Goal: Task Accomplishment & Management: Use online tool/utility

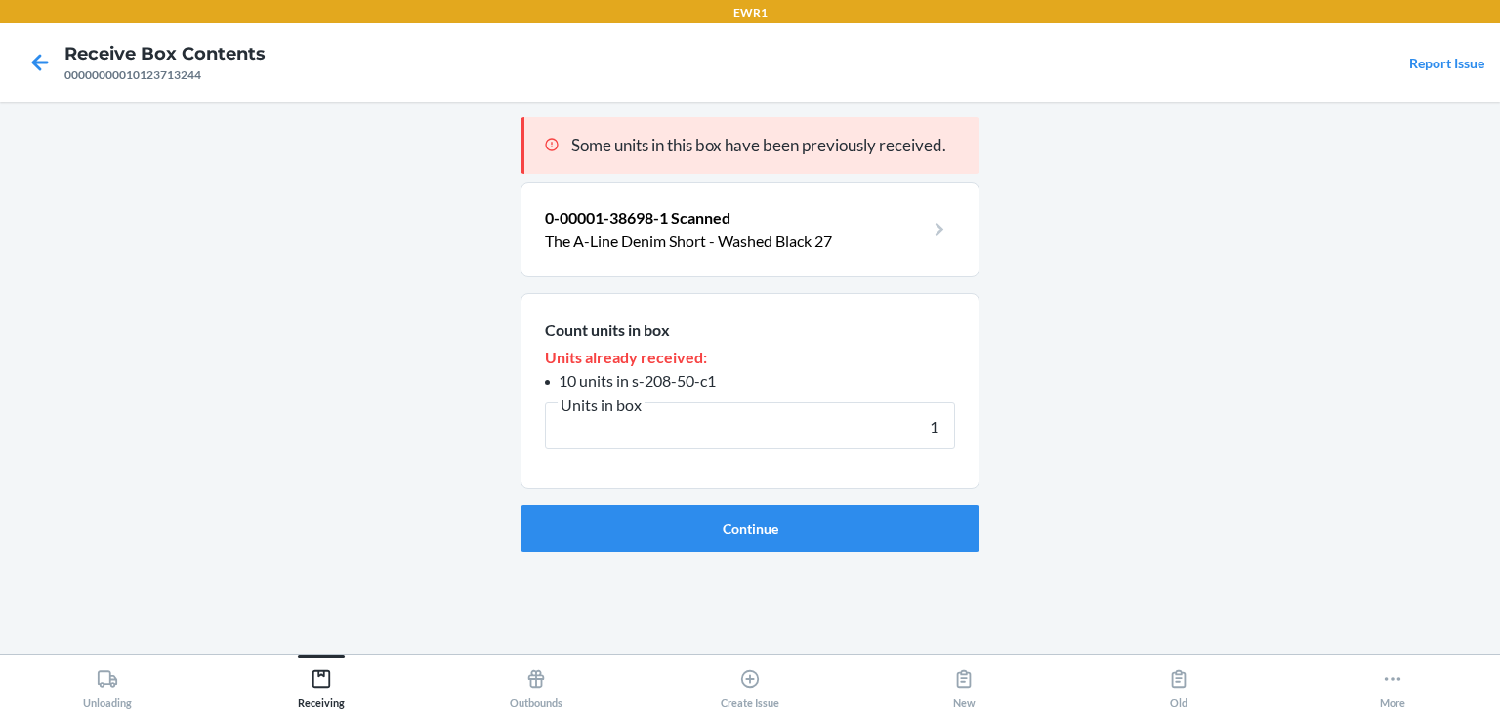
type input "1"
click at [520, 505] on button "Continue" at bounding box center [749, 528] width 459 height 47
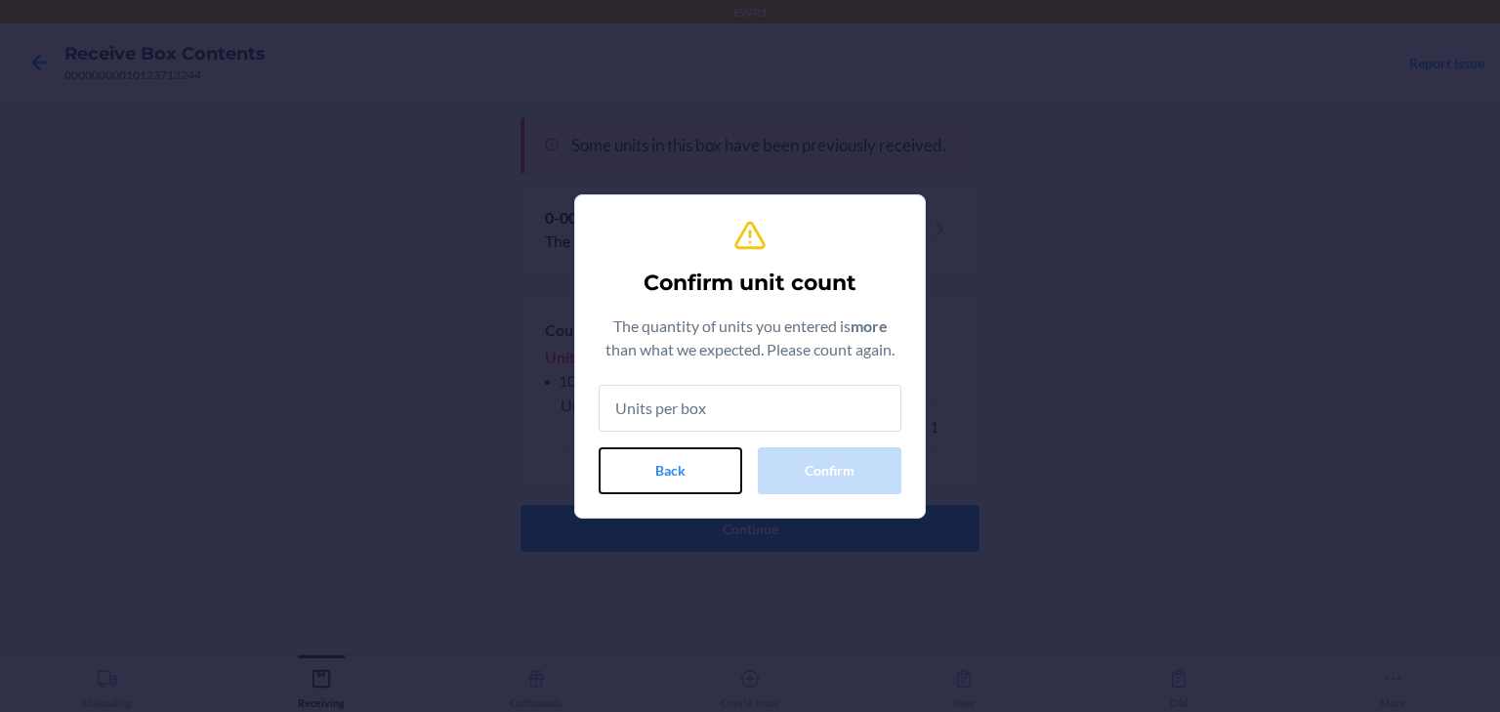
click at [656, 478] on button "Back" at bounding box center [670, 470] width 144 height 47
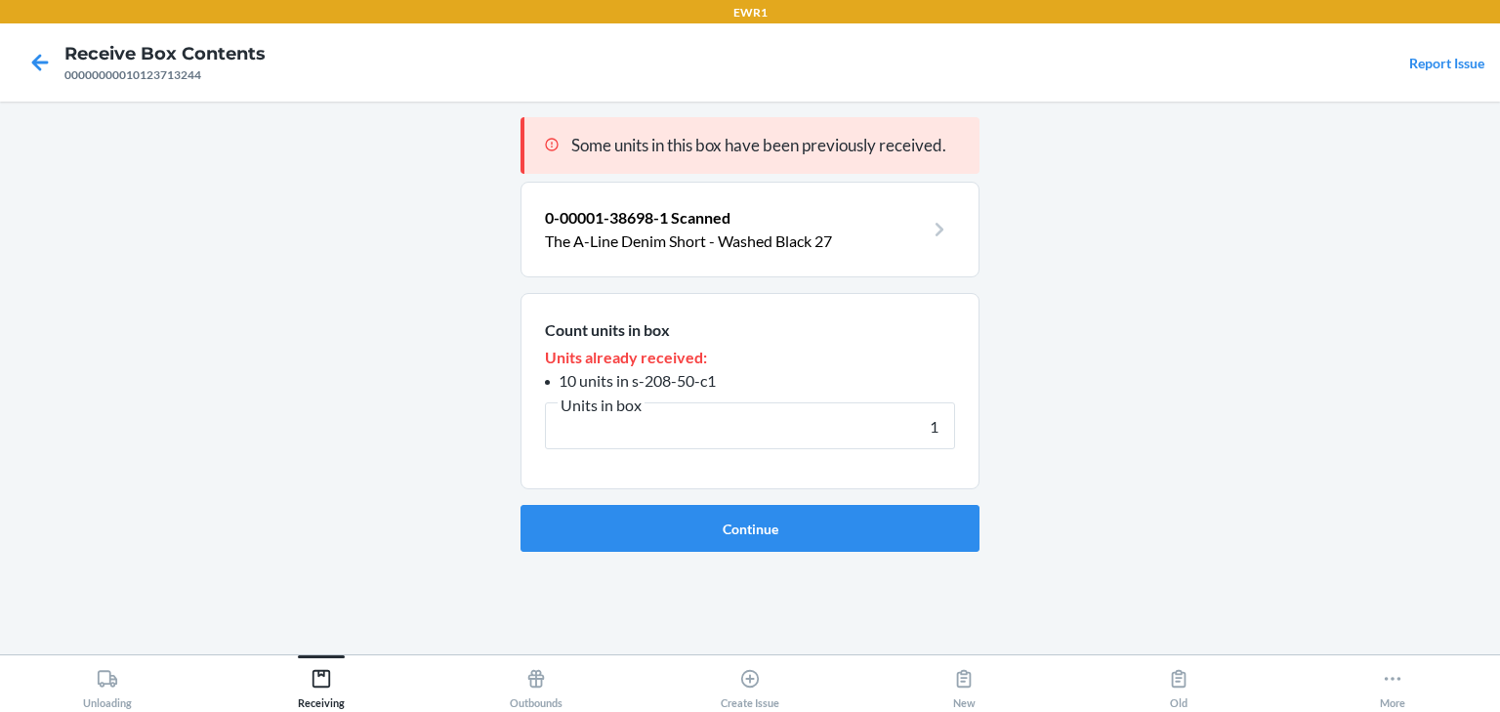
click at [740, 258] on section "0-00001-38698-1 Scanned The A-Line Denim Short - Washed Black 27" at bounding box center [749, 230] width 459 height 96
click at [800, 170] on div "Some units in this box have been previously received." at bounding box center [749, 145] width 459 height 57
click at [785, 258] on section "0-00001-38698-1 Scanned The A-Line Denim Short - Washed Black 27" at bounding box center [749, 230] width 459 height 96
click at [783, 230] on p "The A-Line Denim Short - Washed Black 27" at bounding box center [734, 240] width 379 height 23
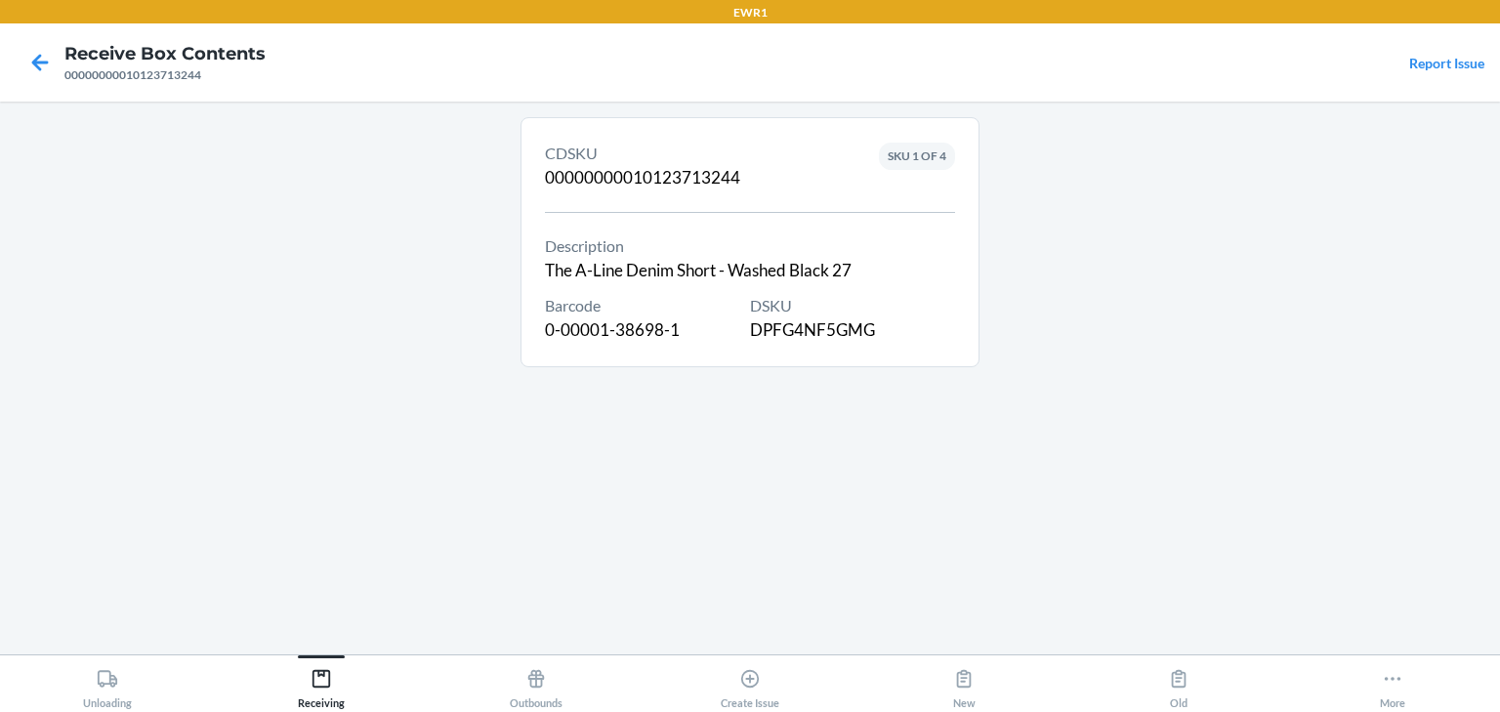
click at [832, 316] on div "DSKU DPFG4NF5GMG" at bounding box center [852, 318] width 205 height 49
copy div "DPFG4NF5GMG"
click at [60, 55] on div at bounding box center [40, 62] width 49 height 49
click at [27, 61] on icon at bounding box center [39, 62] width 33 height 33
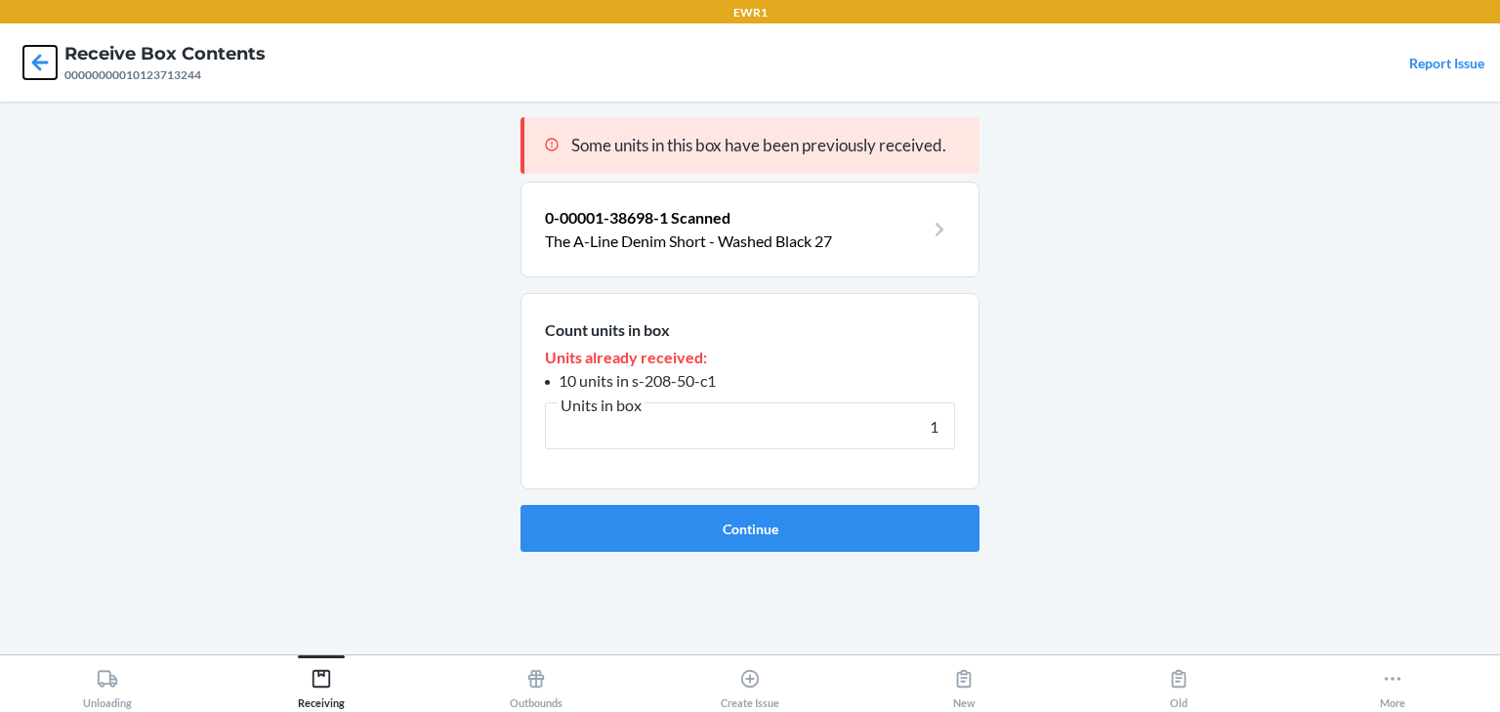
click at [27, 61] on icon at bounding box center [39, 62] width 33 height 33
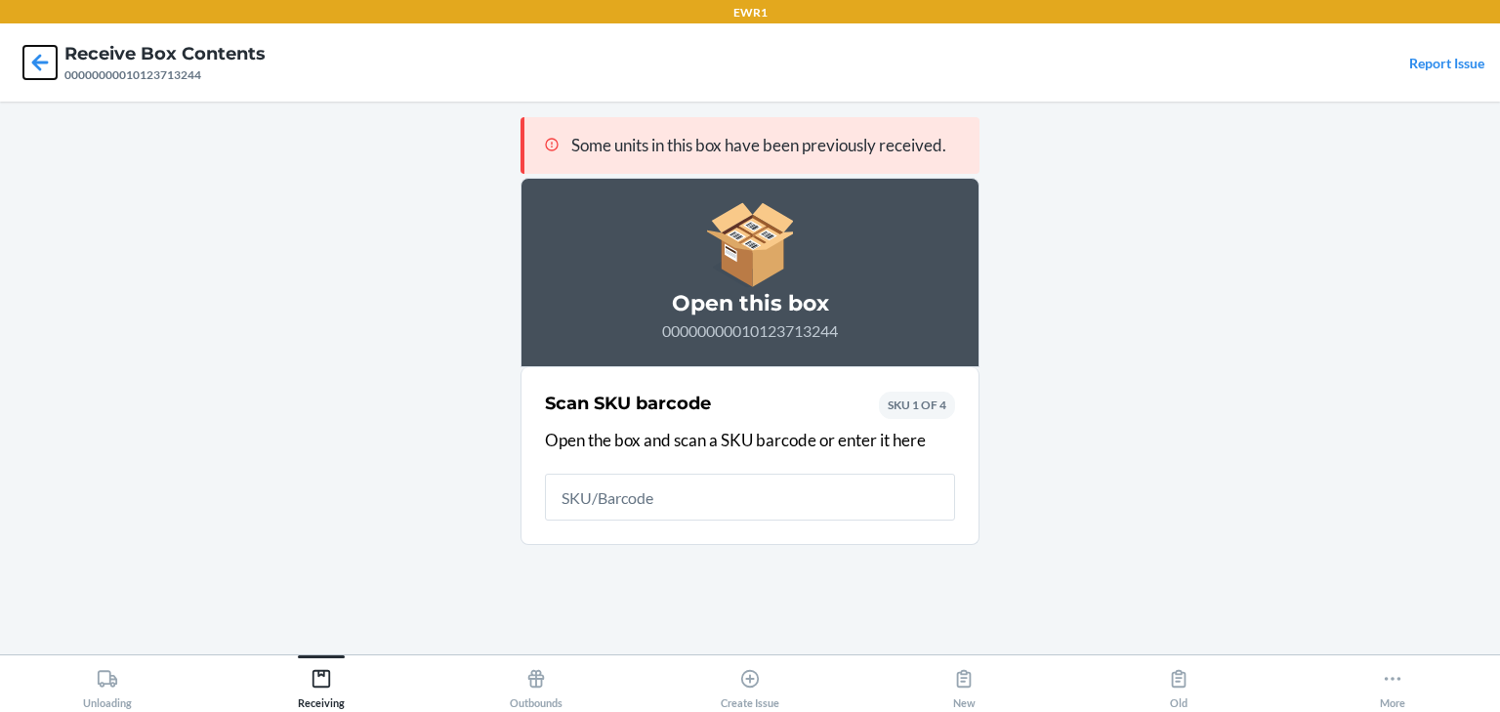
click at [27, 61] on icon at bounding box center [39, 62] width 33 height 33
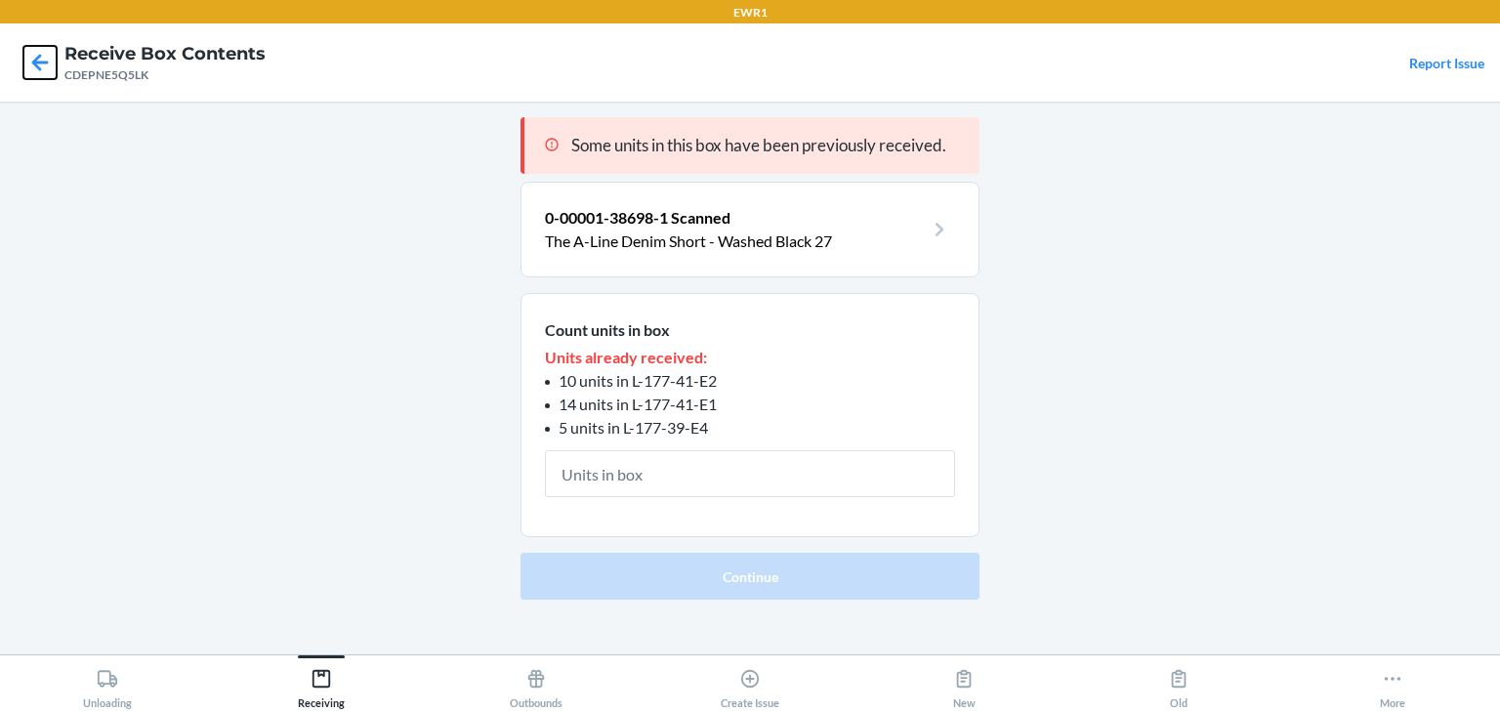
click at [36, 54] on icon at bounding box center [39, 62] width 33 height 33
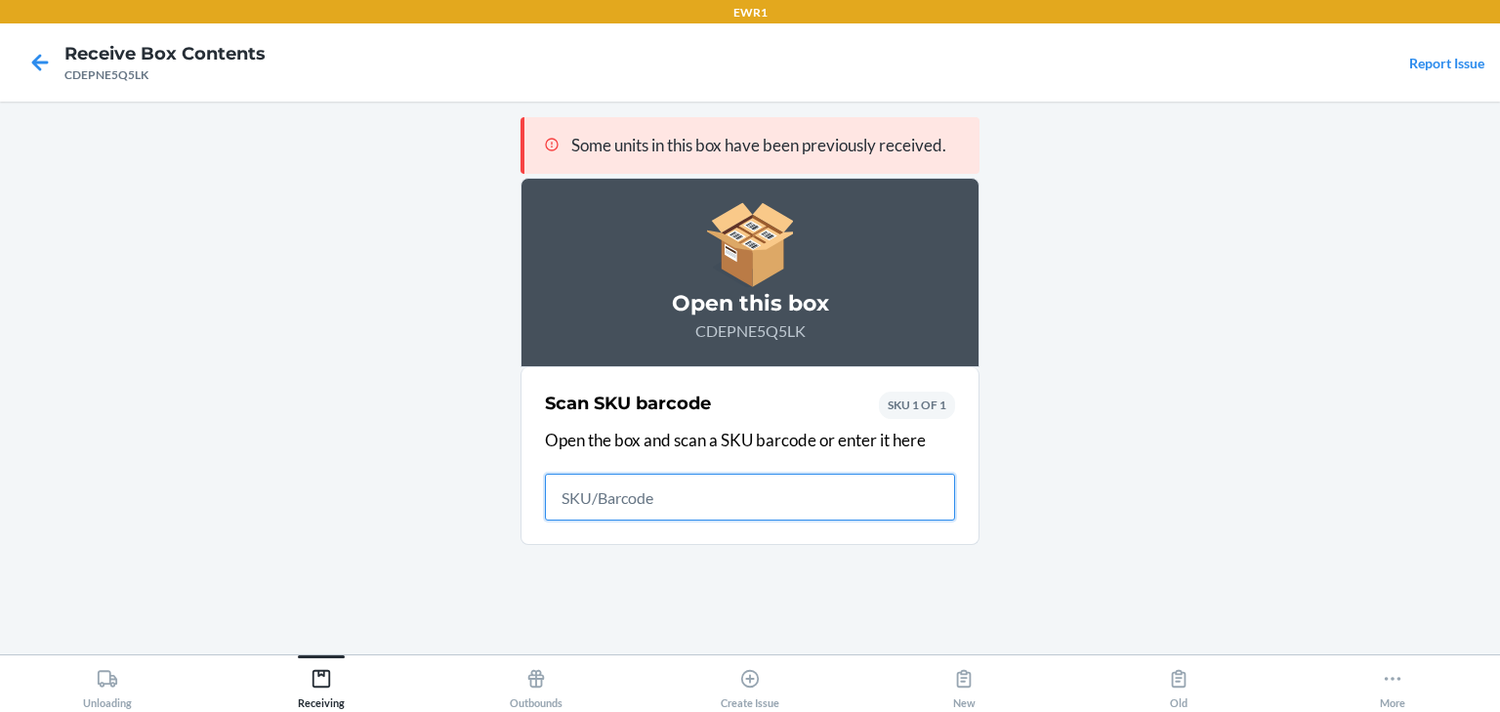
click at [36, 54] on icon at bounding box center [39, 62] width 33 height 33
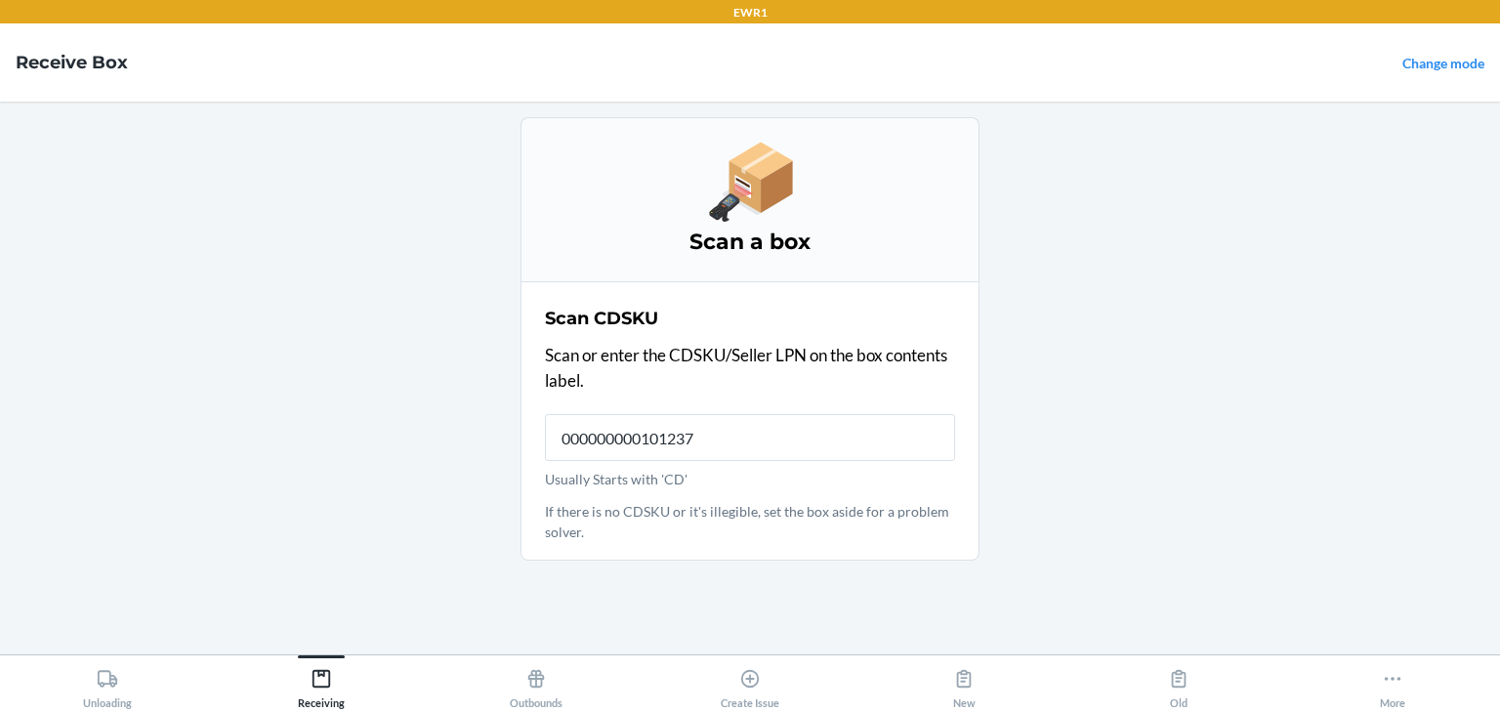
type input "0000000001012371"
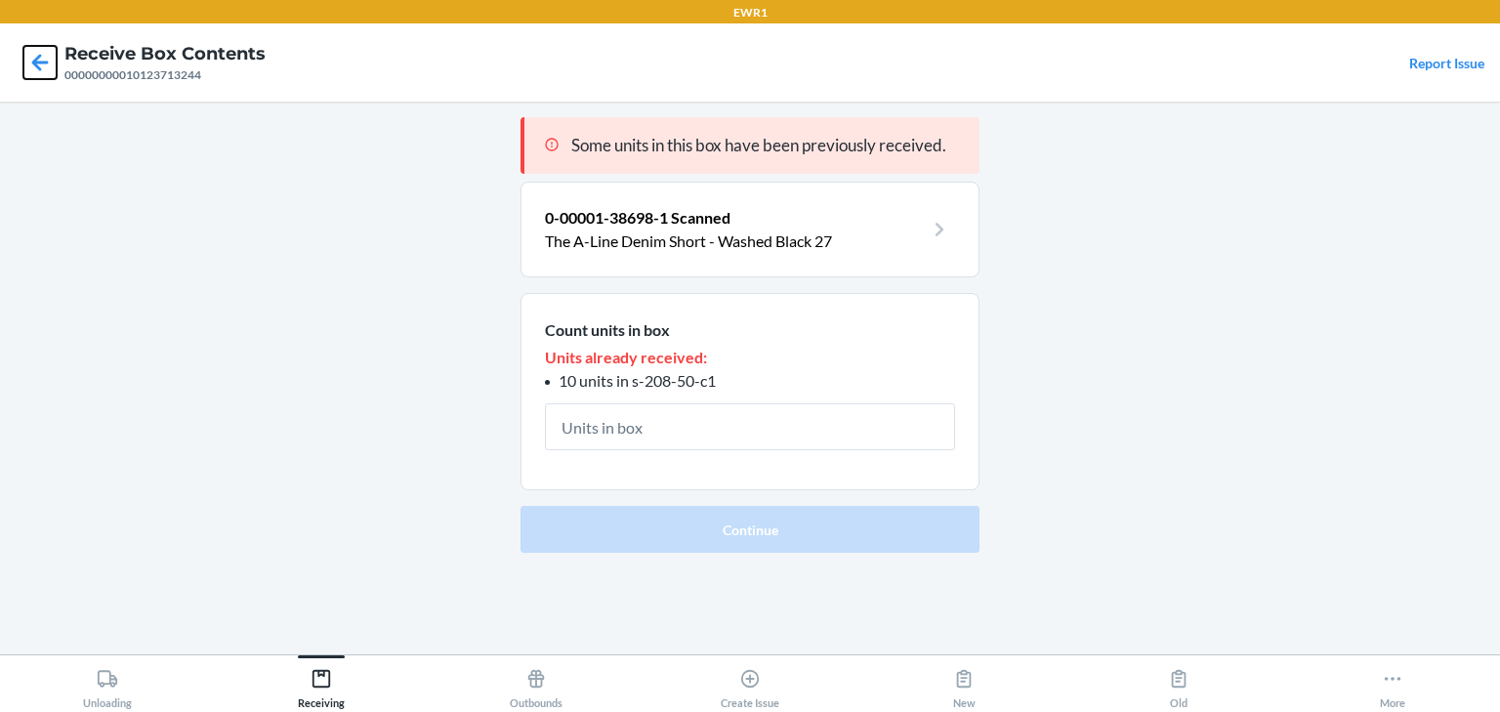
click at [41, 67] on icon at bounding box center [39, 62] width 33 height 33
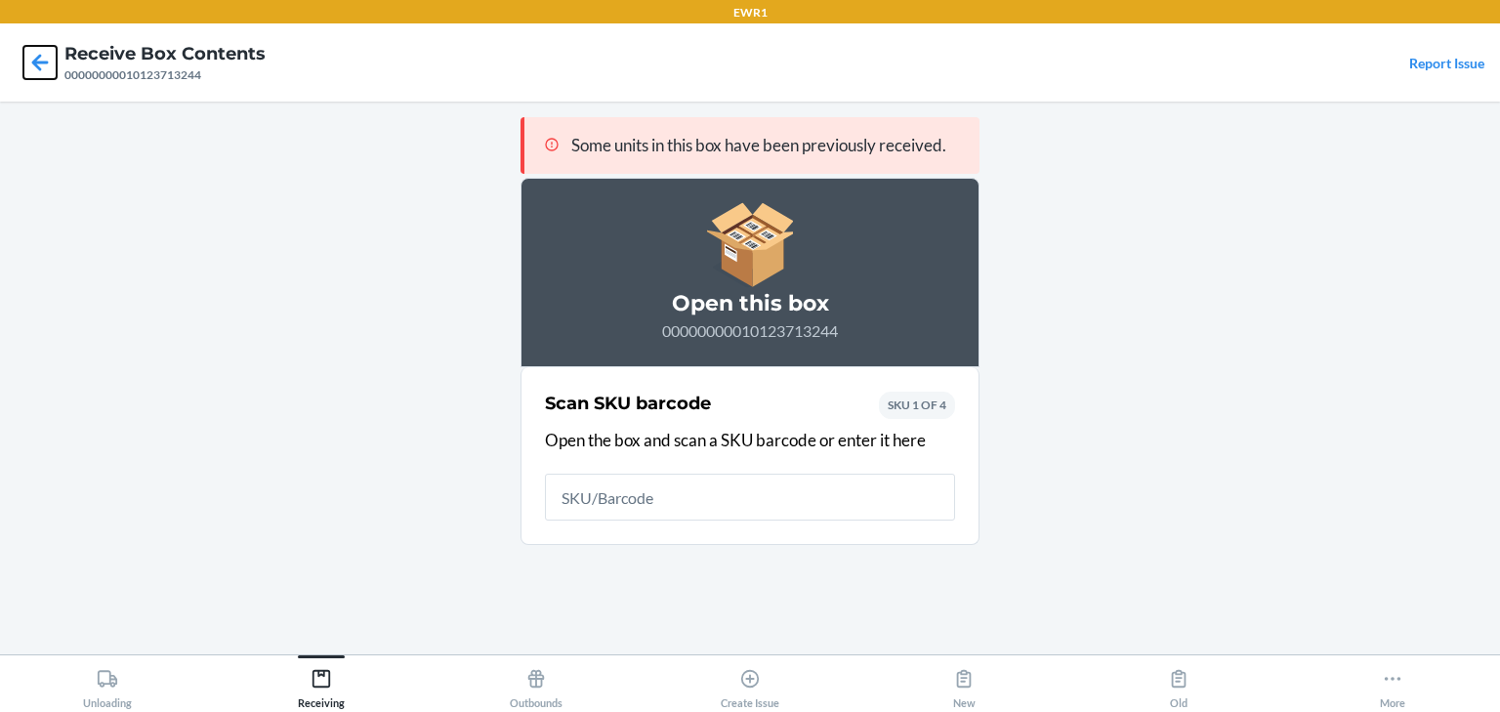
click at [39, 66] on icon at bounding box center [39, 62] width 33 height 33
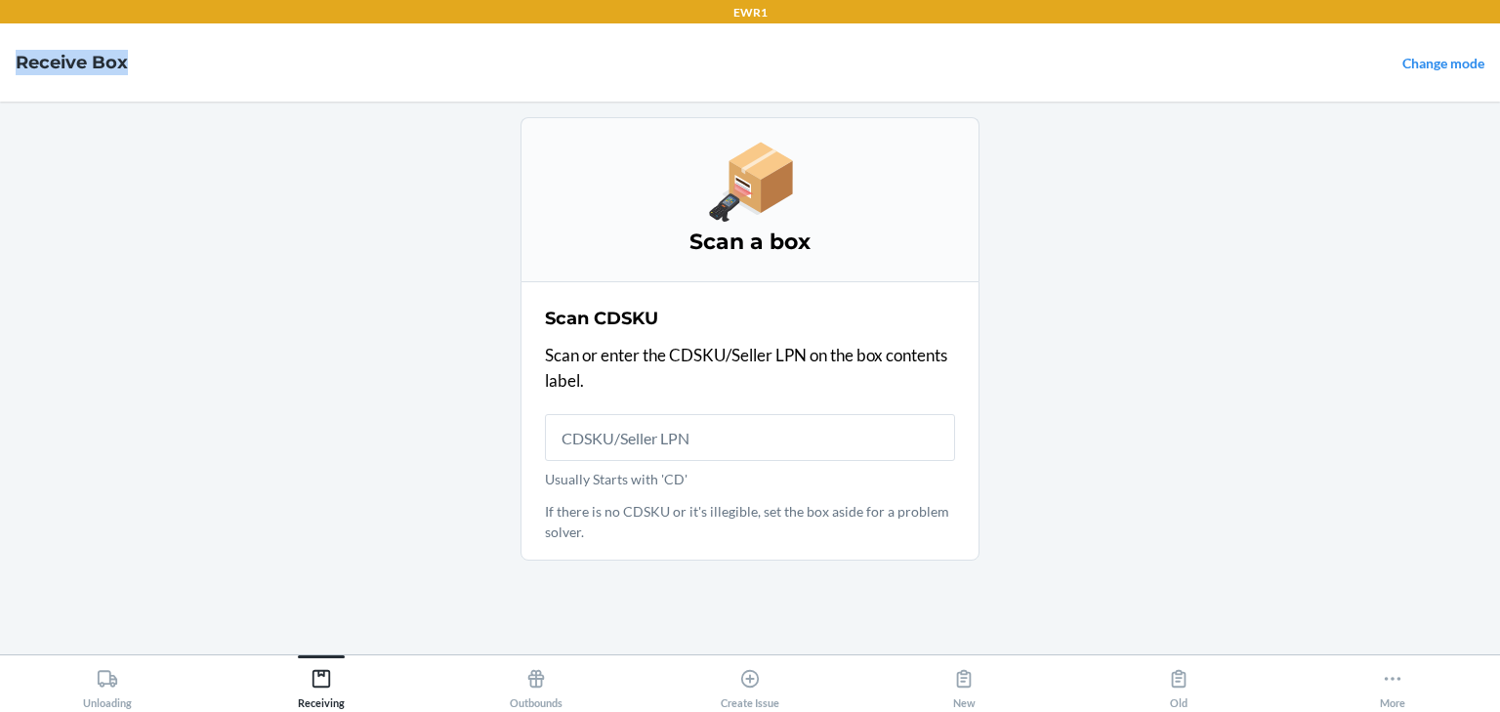
click at [39, 66] on h4 "Receive Box" at bounding box center [72, 62] width 112 height 25
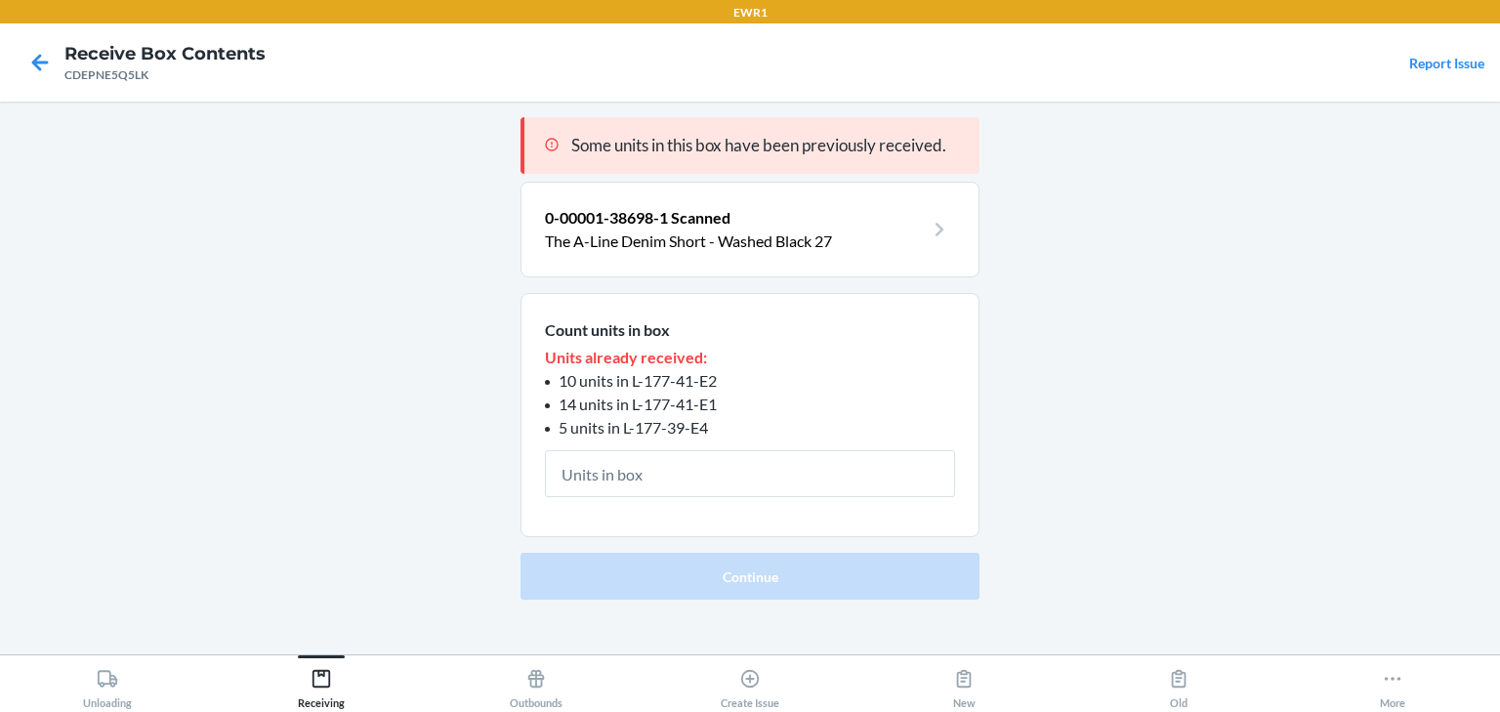
type input "1"
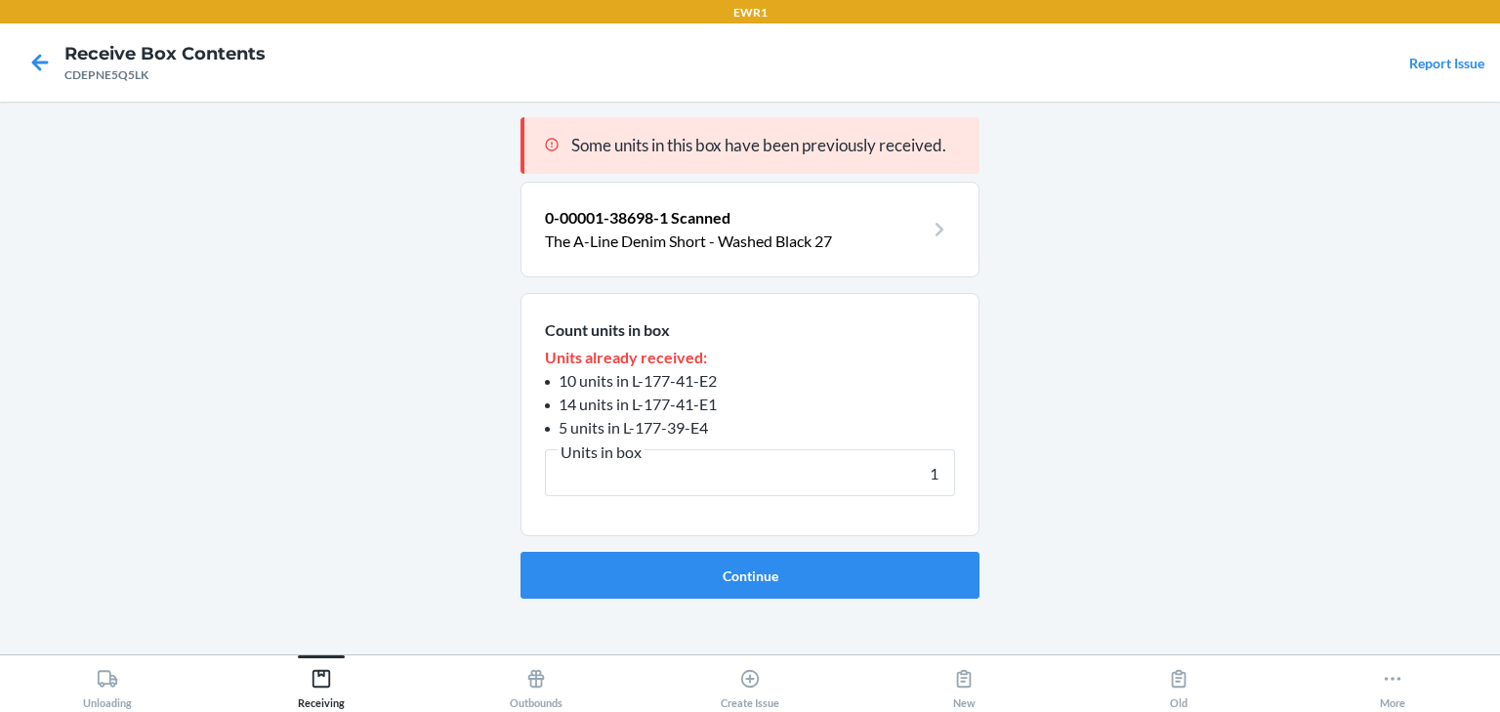
click button "Continue" at bounding box center [749, 575] width 459 height 47
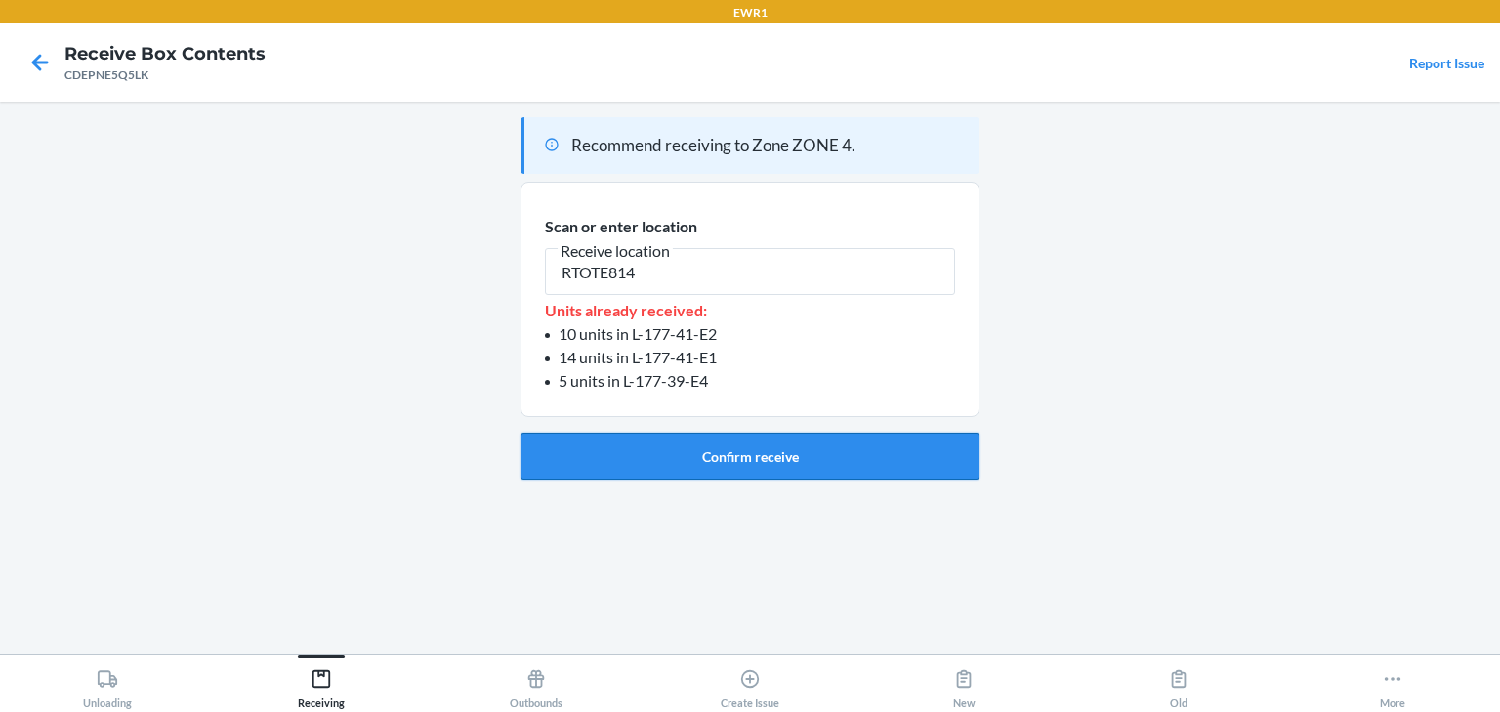
type input "RTOTE814"
click at [723, 453] on button "Confirm receive" at bounding box center [749, 455] width 459 height 47
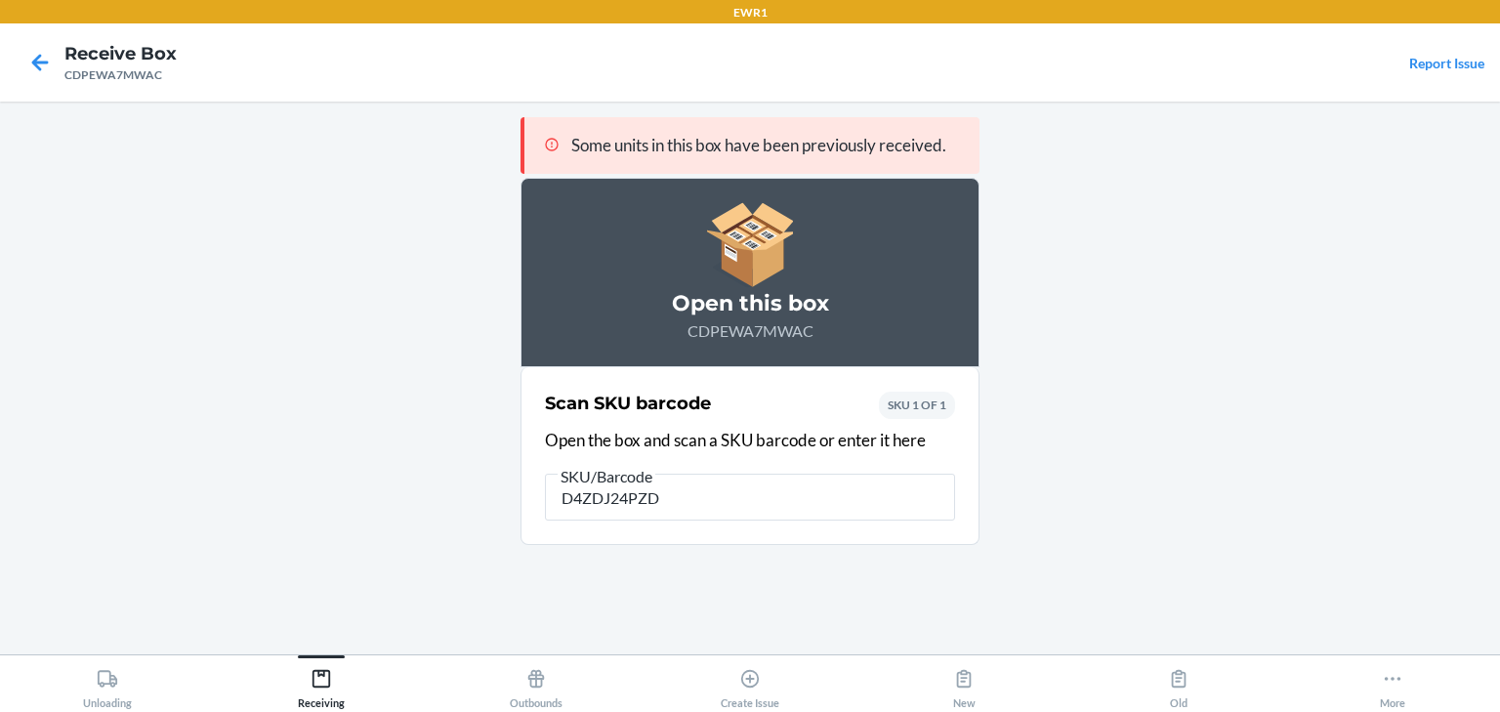
type input "D4ZDJ24PZDL"
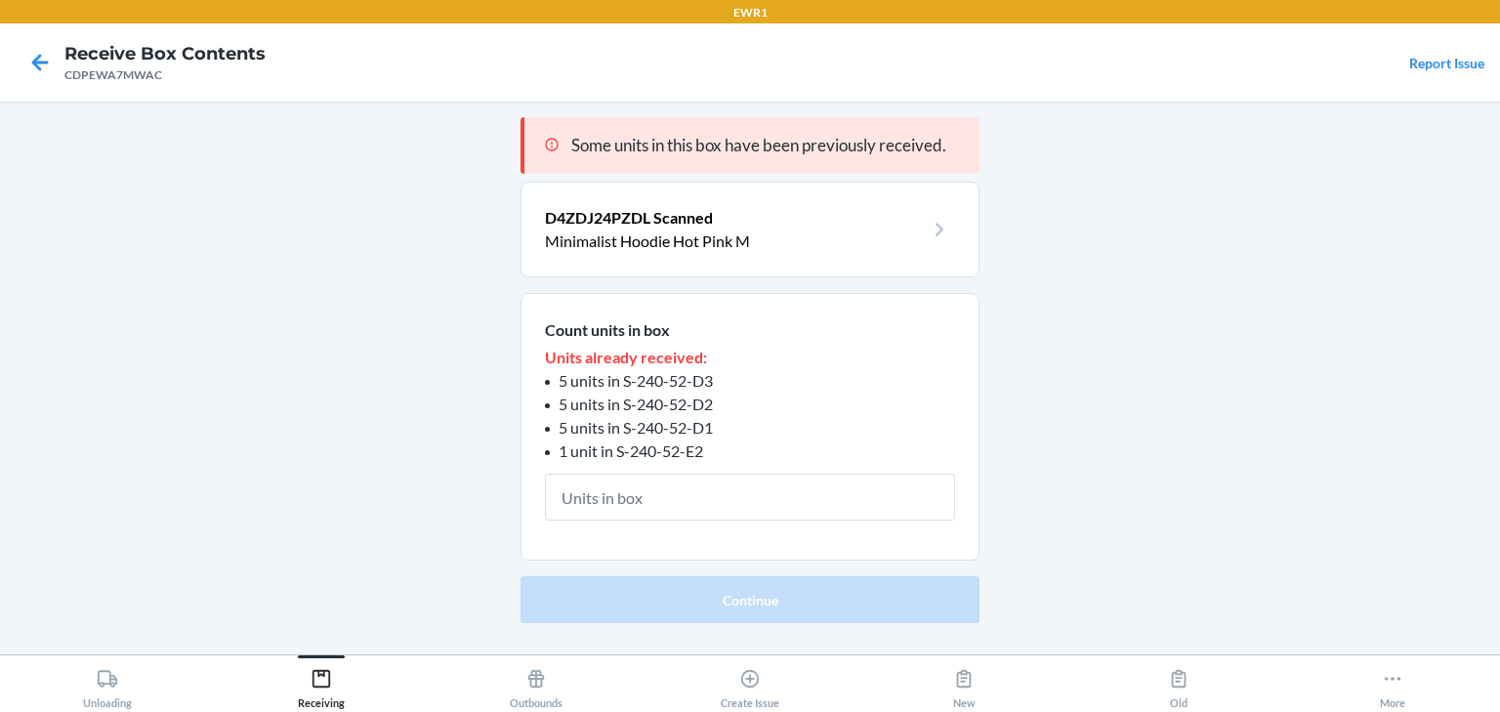
click at [611, 233] on p "Minimalist Hoodie Hot Pink M" at bounding box center [734, 240] width 379 height 23
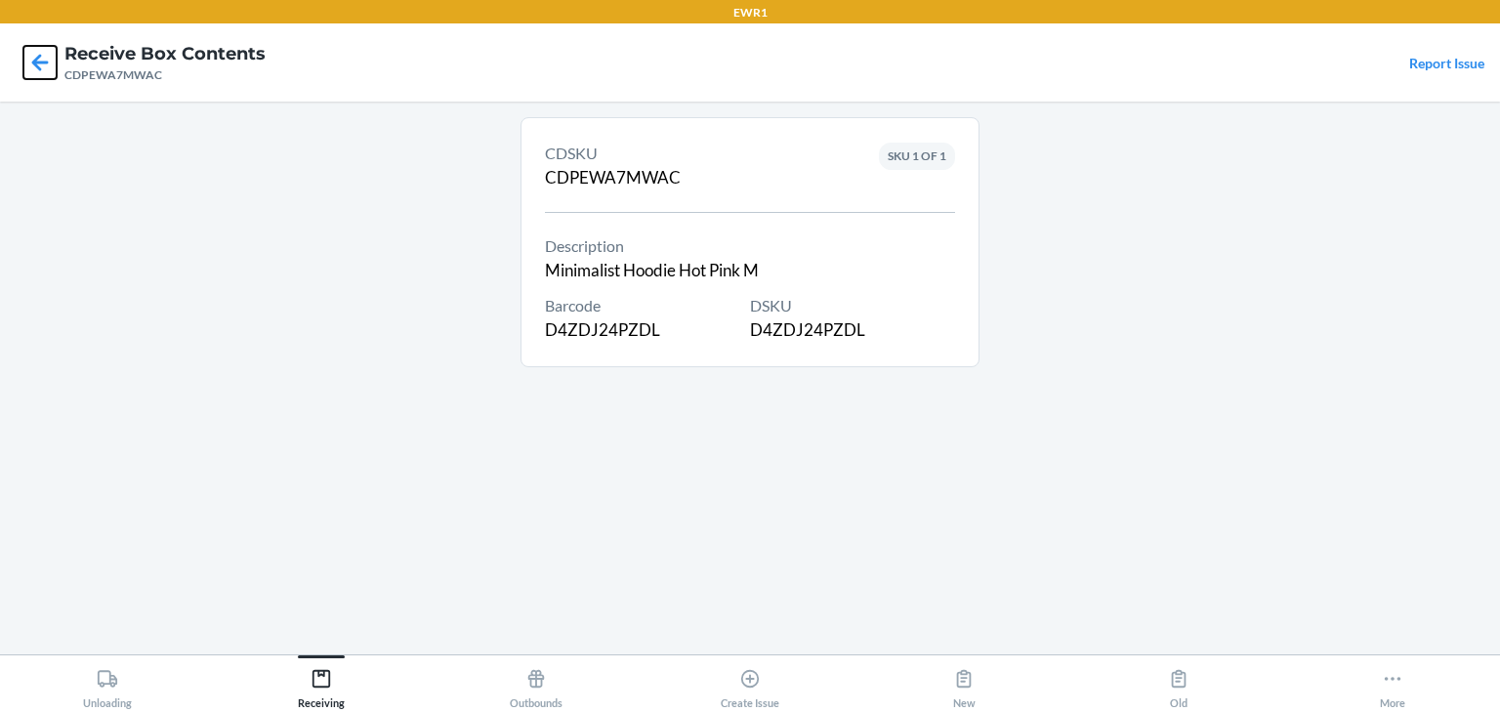
click at [45, 62] on icon at bounding box center [40, 62] width 17 height 17
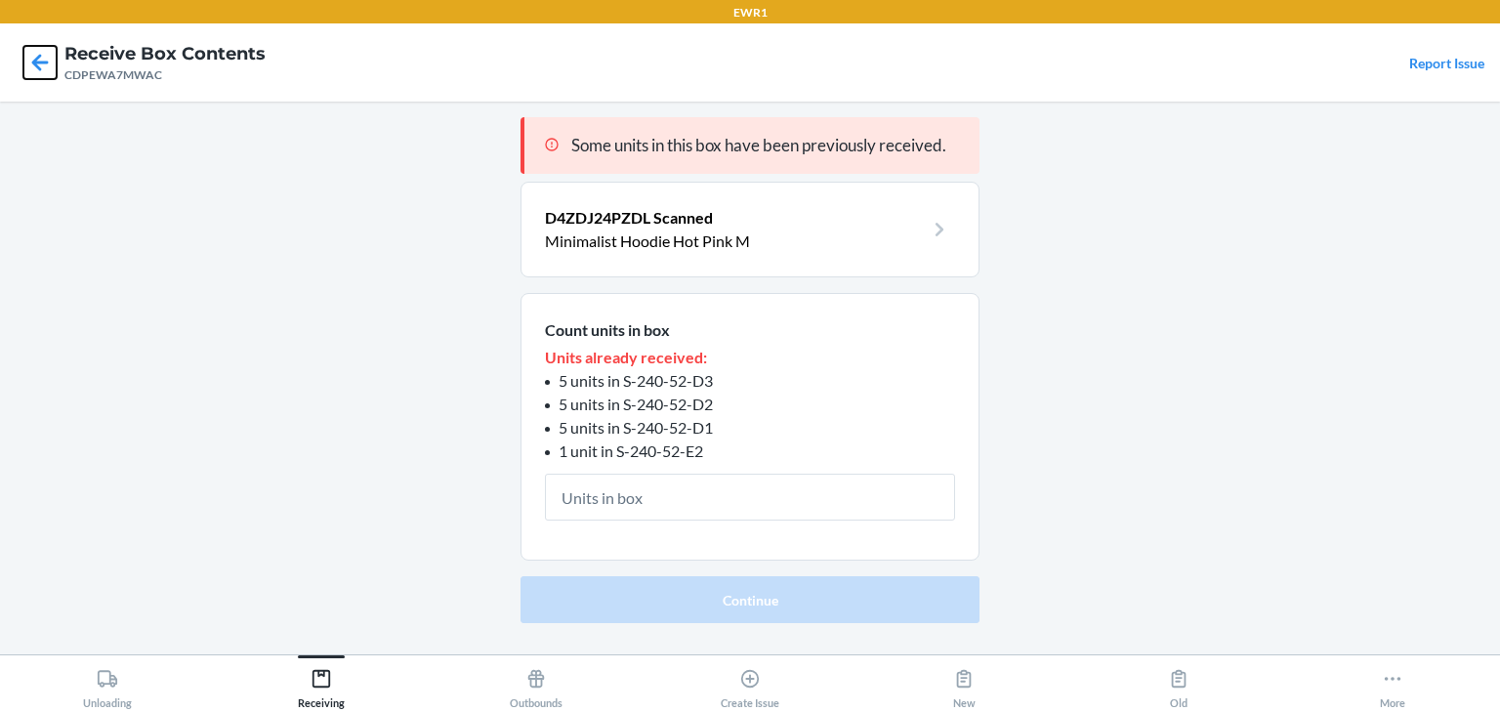
click at [45, 62] on icon at bounding box center [40, 62] width 17 height 17
drag, startPoint x: 624, startPoint y: 406, endPoint x: 716, endPoint y: 401, distance: 91.9
click at [716, 401] on li "5 units in S-240-52-D2" at bounding box center [750, 403] width 410 height 23
copy span "S-240-52-D2"
click at [23, 66] on icon at bounding box center [39, 62] width 33 height 33
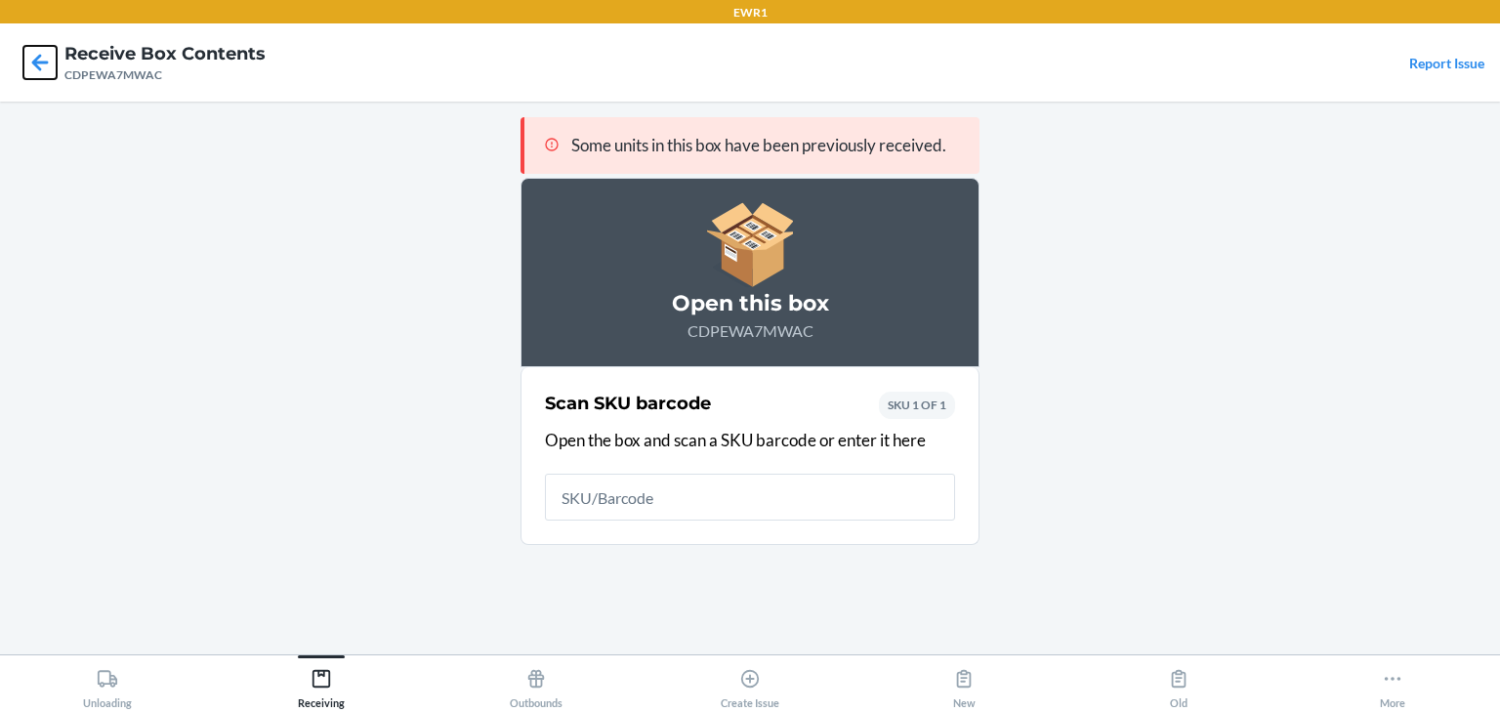
click at [25, 65] on icon at bounding box center [39, 62] width 33 height 33
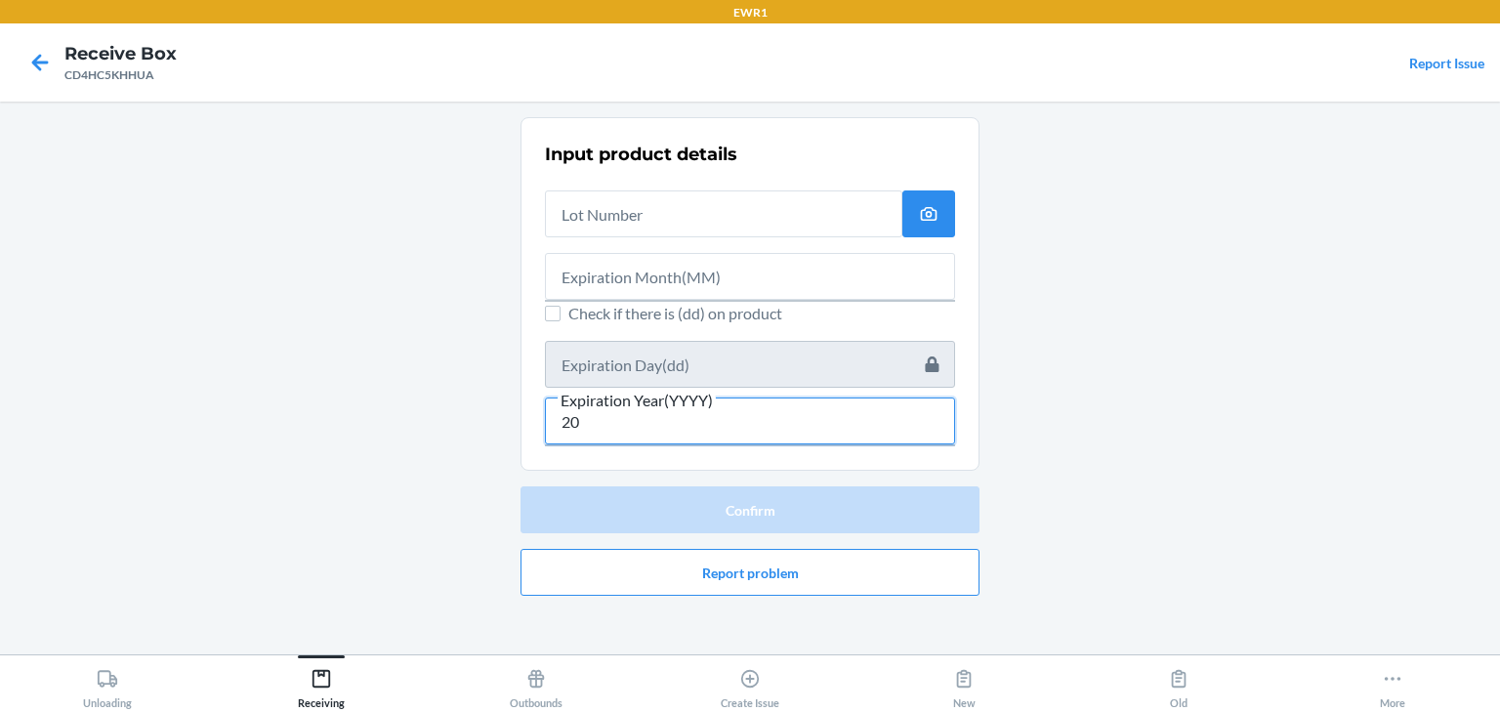
type input "2"
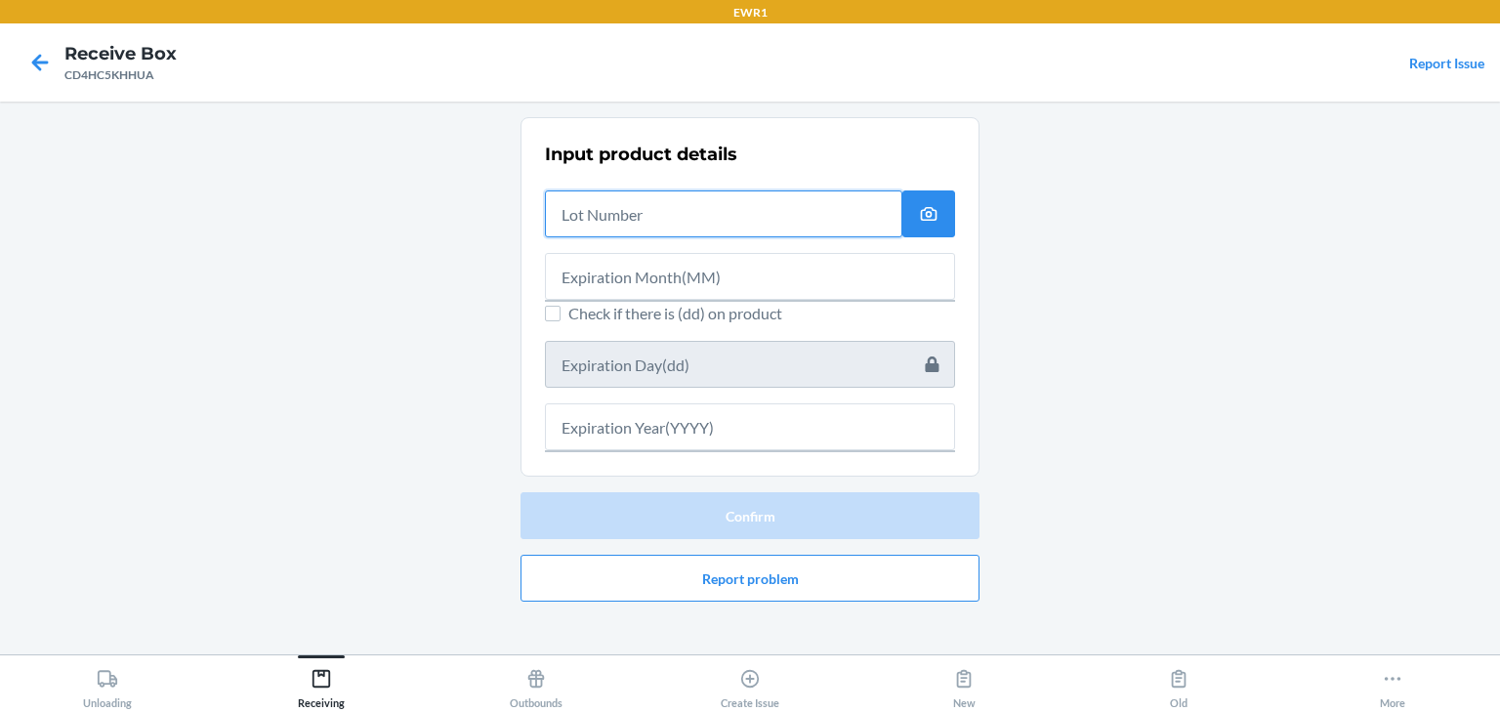
click at [617, 221] on input "text" at bounding box center [723, 213] width 357 height 47
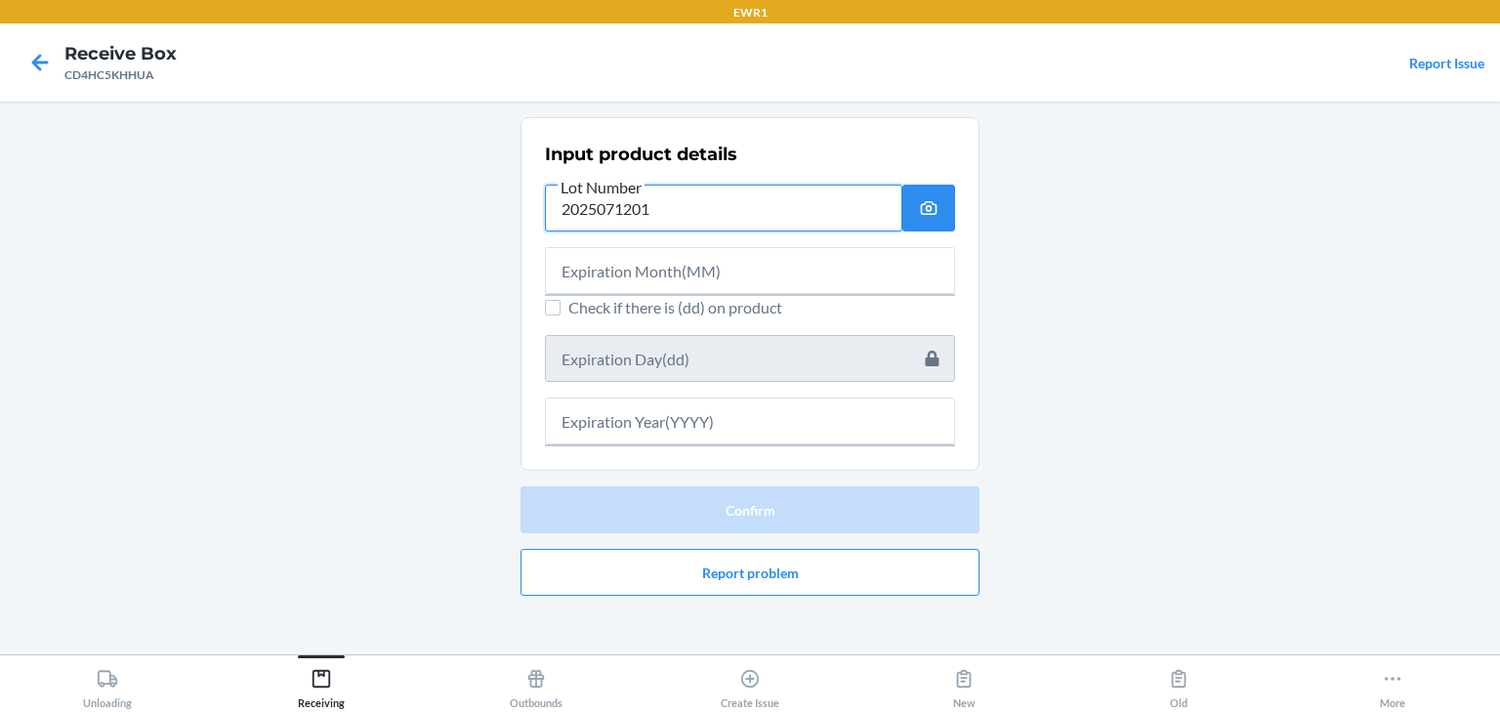
type input "2025071201"
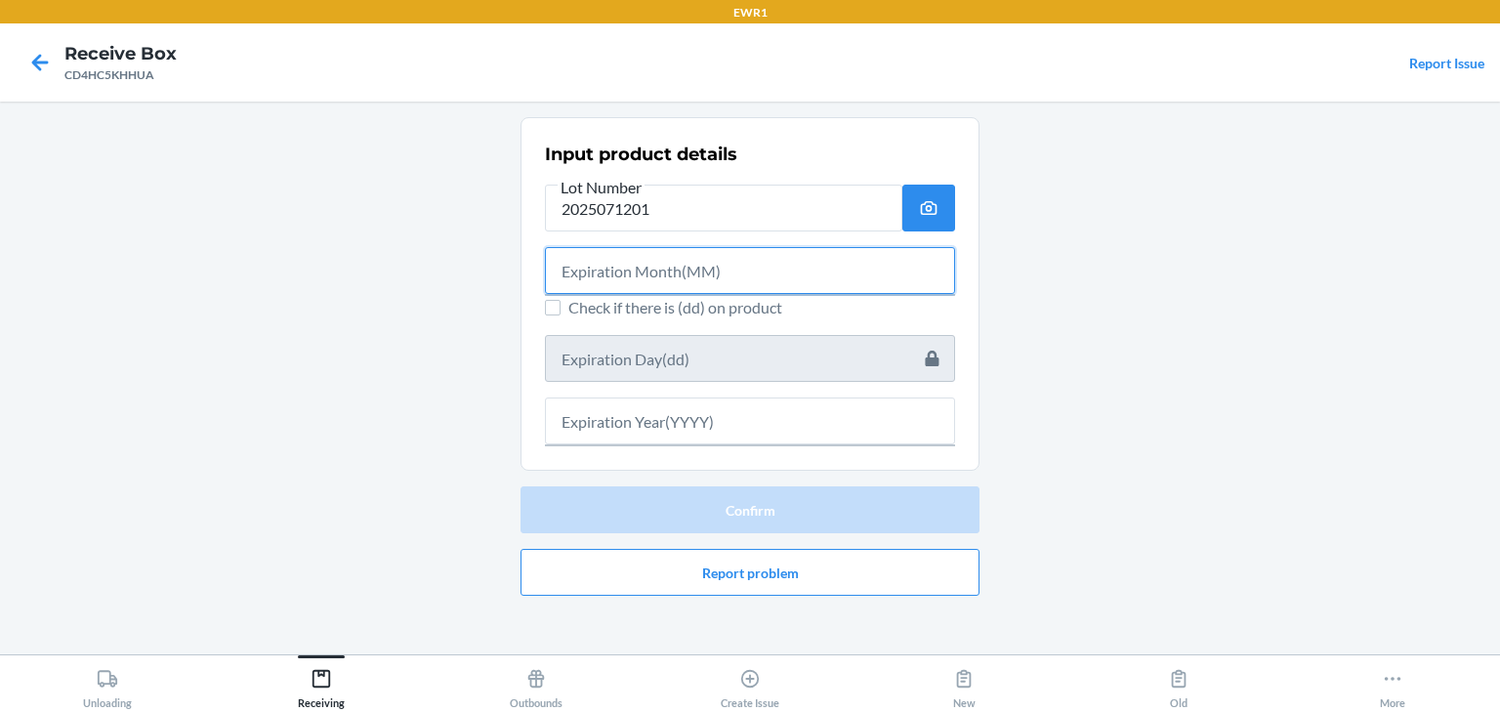
click at [699, 269] on input "text" at bounding box center [750, 270] width 410 height 47
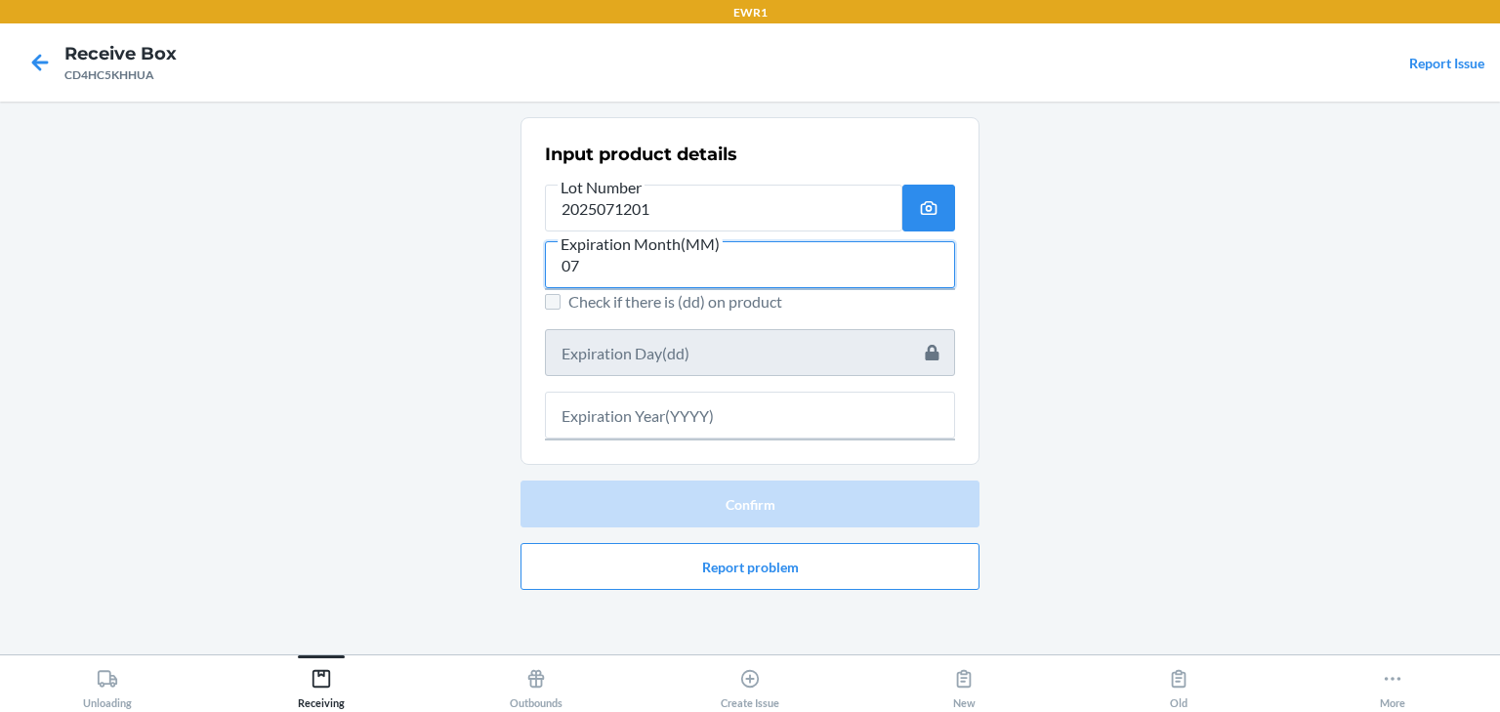
type input "07"
click at [555, 305] on input "Check if there is (dd) on product" at bounding box center [553, 302] width 16 height 16
checkbox input "true"
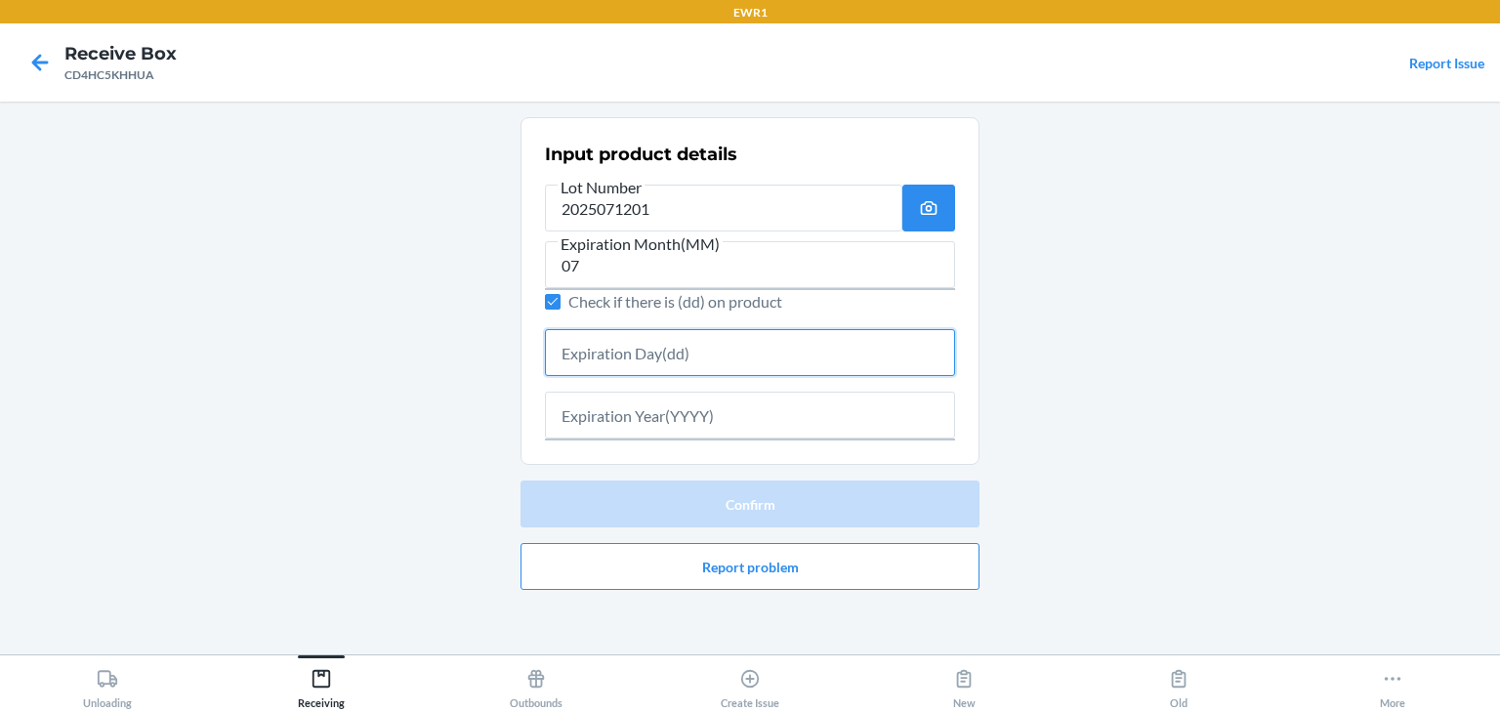
click at [641, 344] on input "text" at bounding box center [750, 352] width 410 height 47
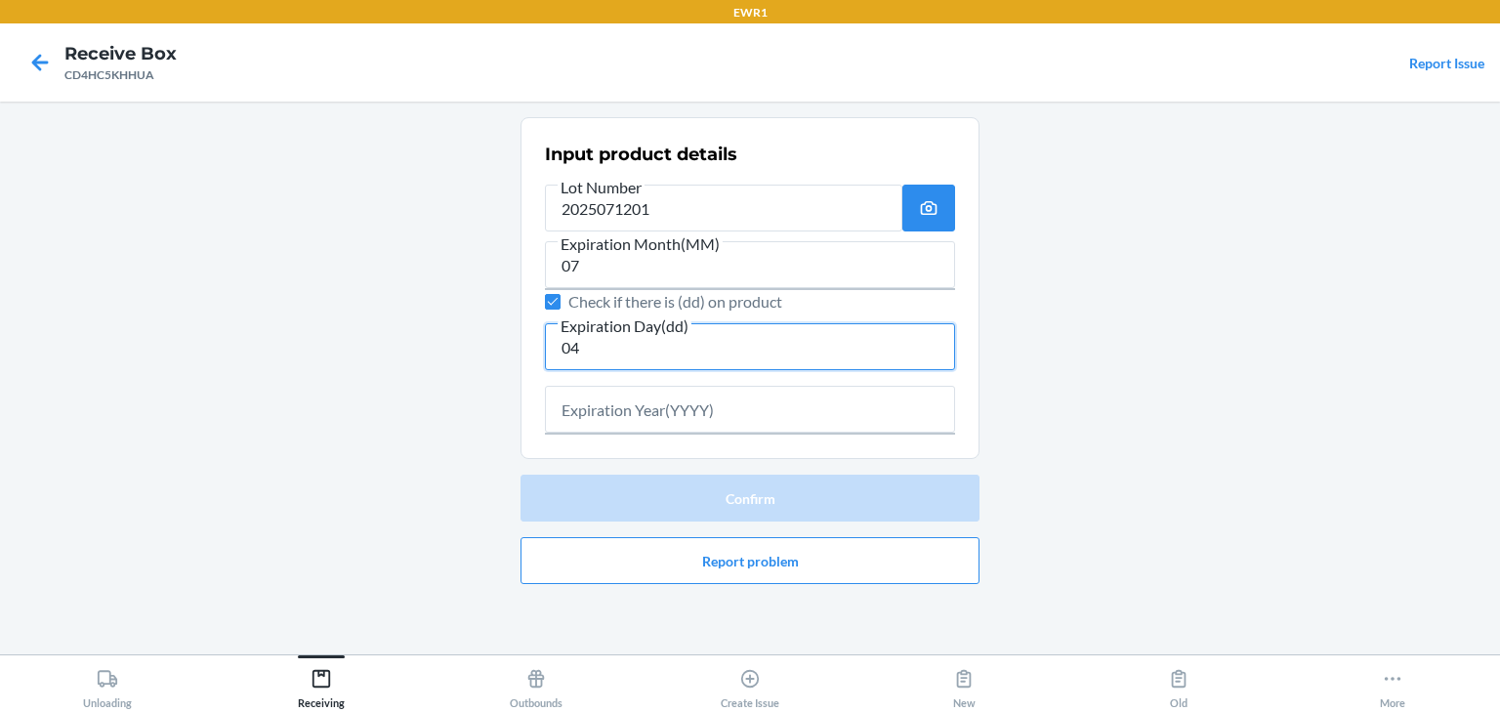
type input "04"
click at [692, 412] on input "text" at bounding box center [750, 409] width 410 height 47
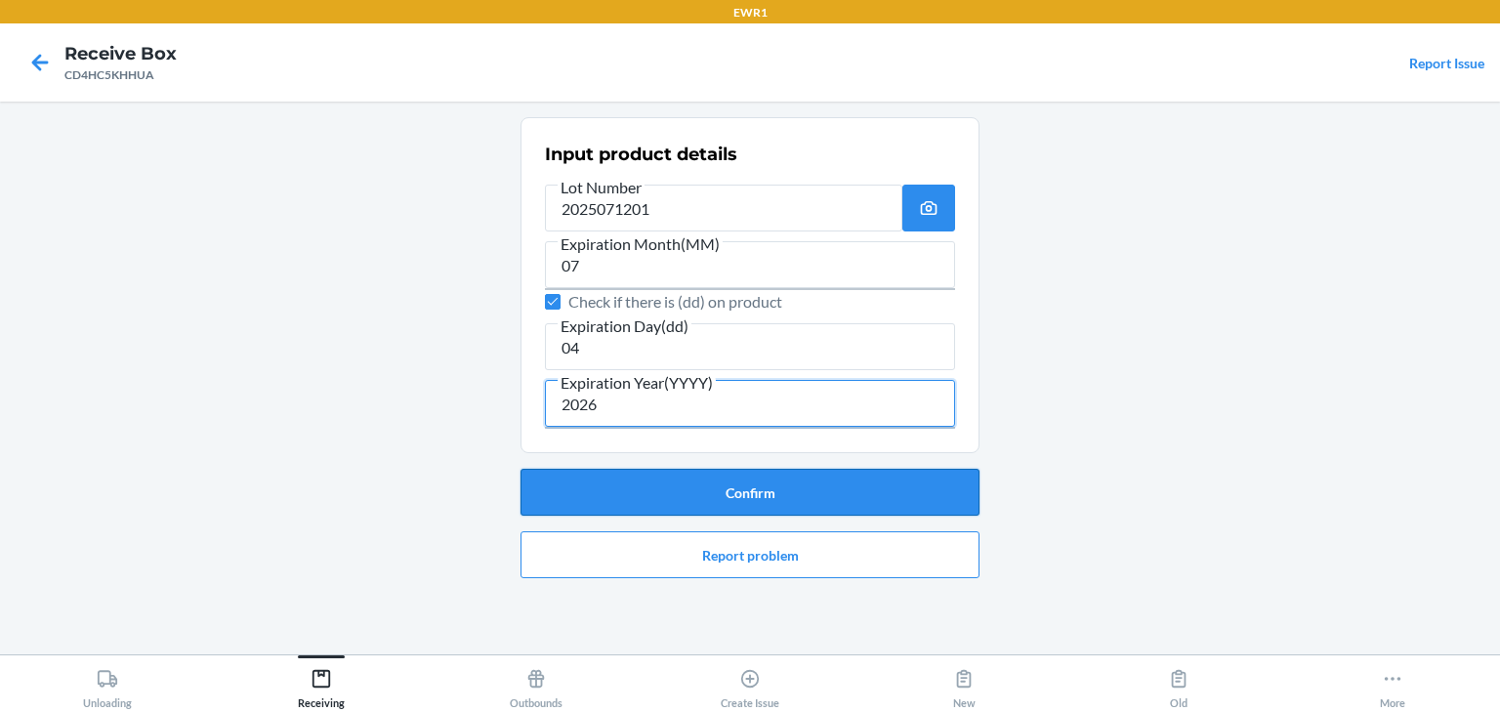
type input "2026"
click at [748, 482] on button "Confirm" at bounding box center [749, 492] width 459 height 47
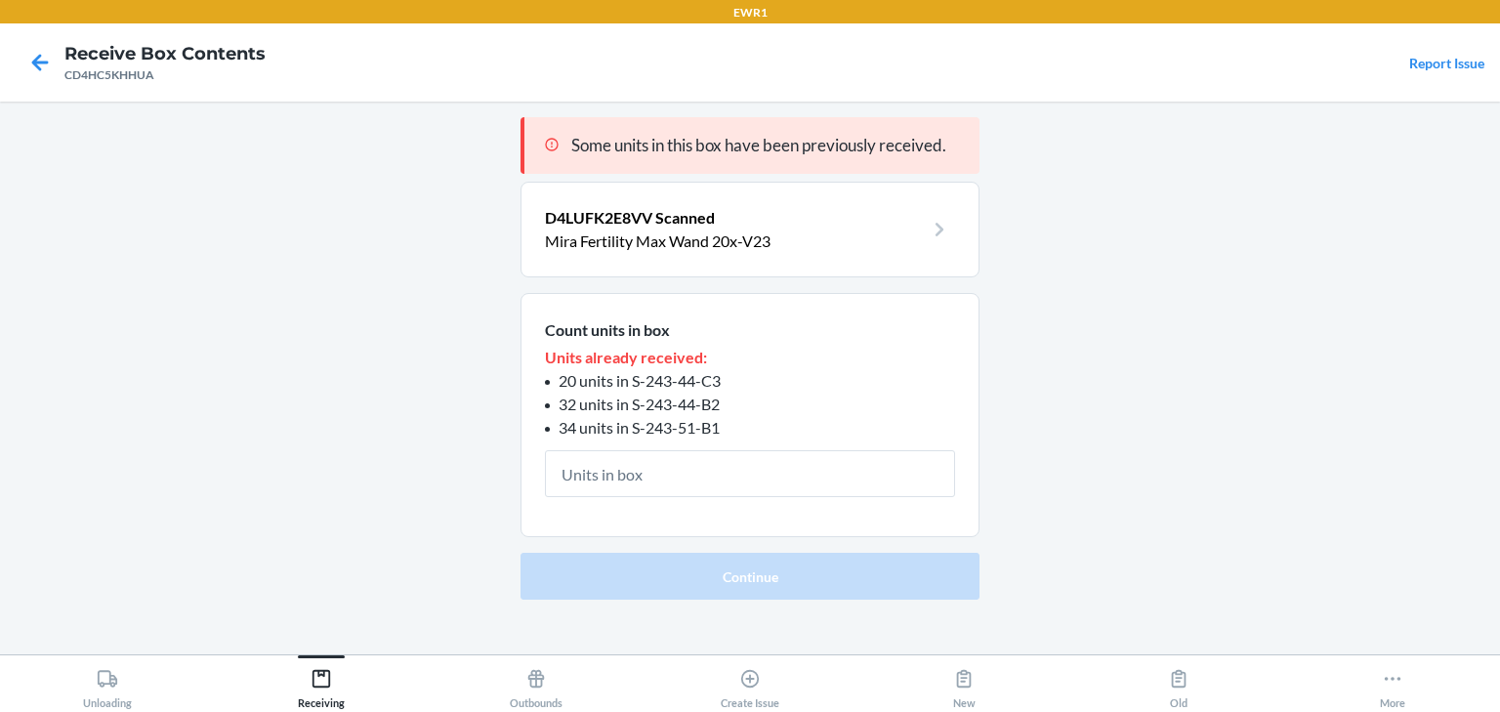
click at [741, 248] on p "Mira Fertility Max Wand 20x-V23" at bounding box center [734, 240] width 379 height 23
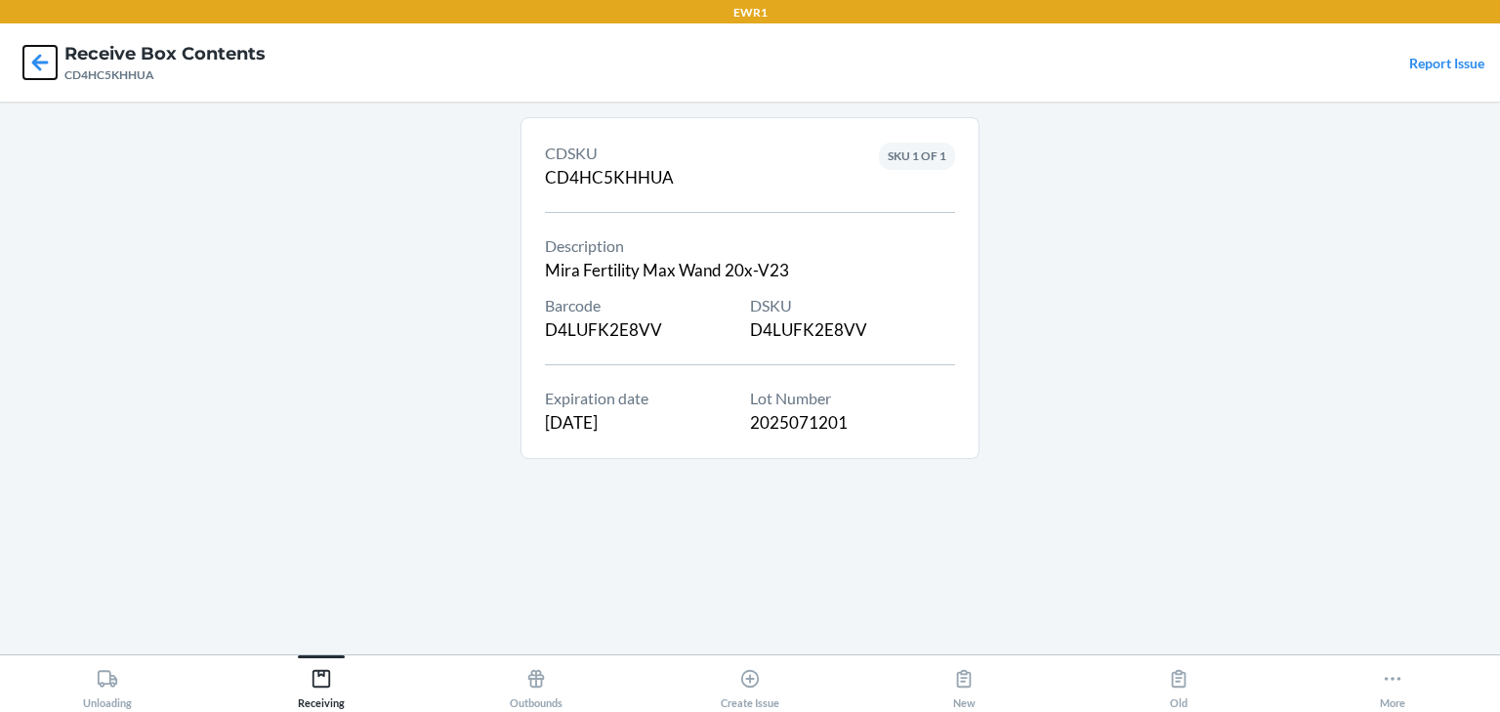
click at [41, 55] on icon at bounding box center [40, 62] width 17 height 17
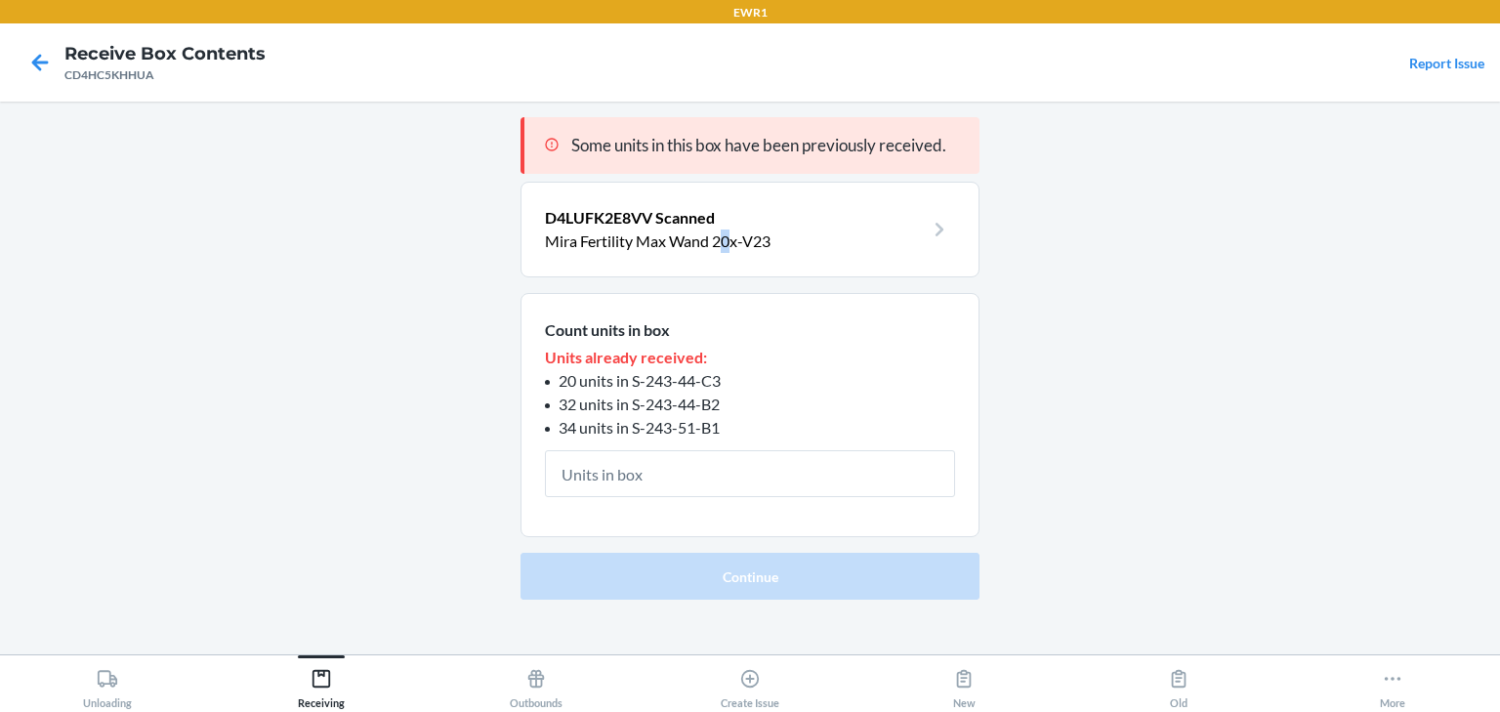
drag, startPoint x: 731, startPoint y: 258, endPoint x: 743, endPoint y: 232, distance: 28.0
click at [742, 234] on section "D4LUFK2E8VV Scanned Mira Fertility Max Wand 20x-V23" at bounding box center [749, 230] width 459 height 96
click at [764, 229] on p "Mira Fertility Max Wand 20x-V23" at bounding box center [734, 240] width 379 height 23
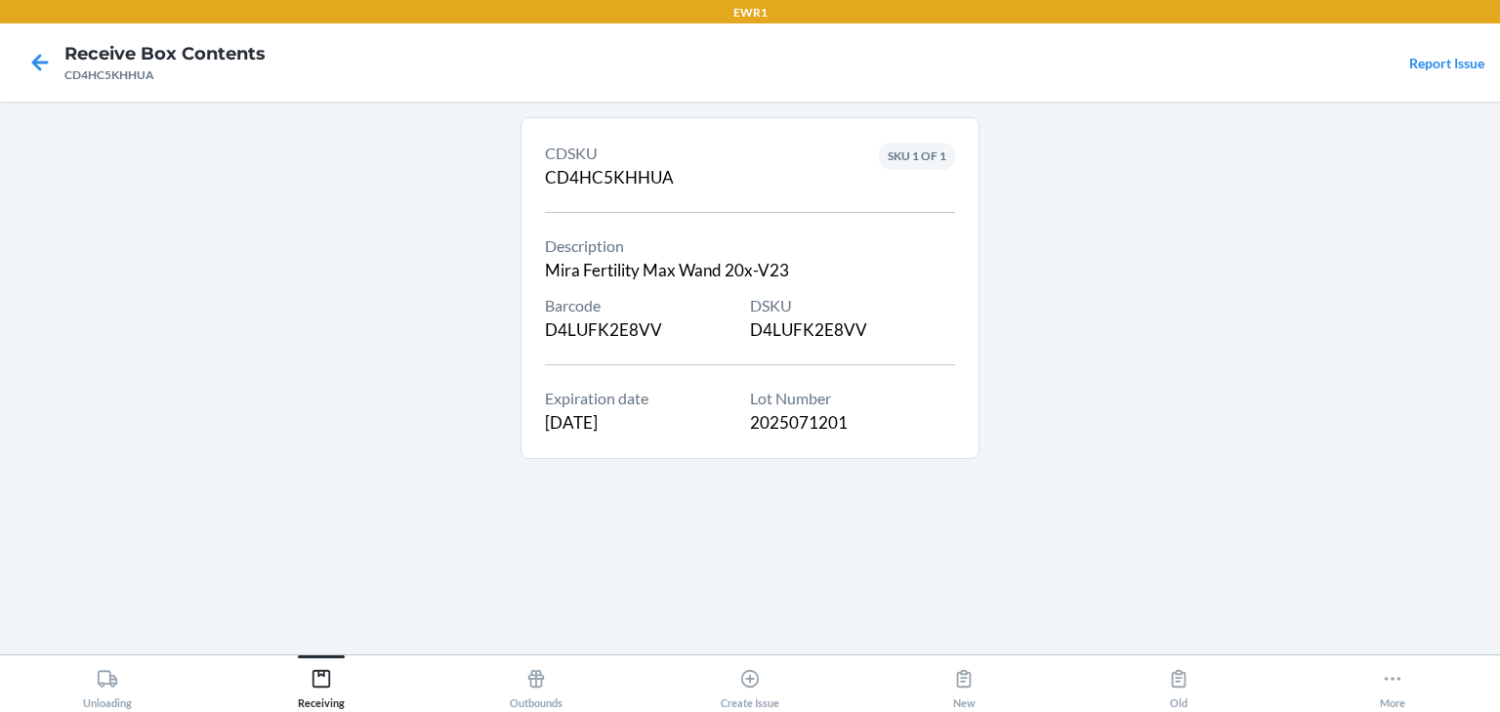
click at [783, 326] on div "DSKU D4LUFK2E8VV" at bounding box center [852, 318] width 205 height 49
copy div "D4LUFK2E8VV"
click at [53, 53] on icon at bounding box center [39, 62] width 33 height 33
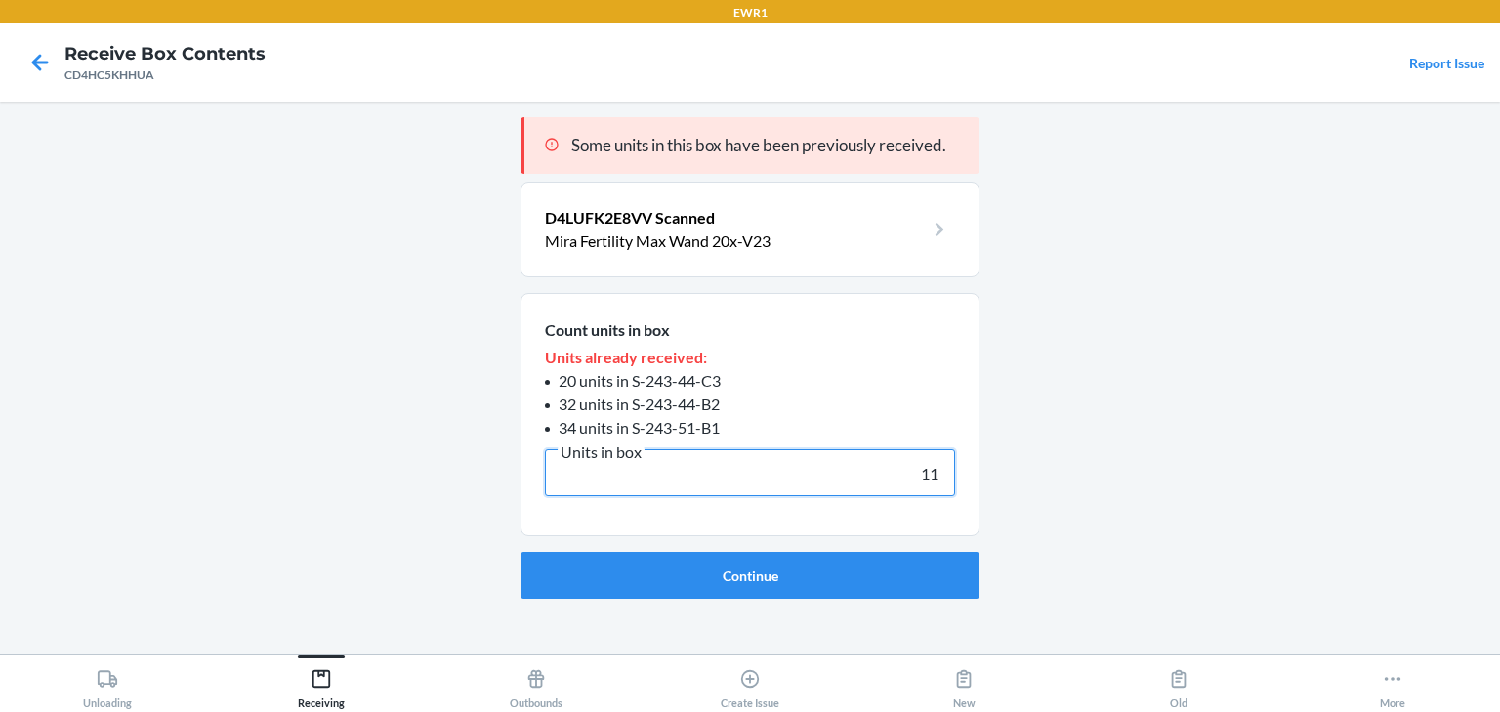
type input "11"
click at [520, 552] on button "Continue" at bounding box center [749, 575] width 459 height 47
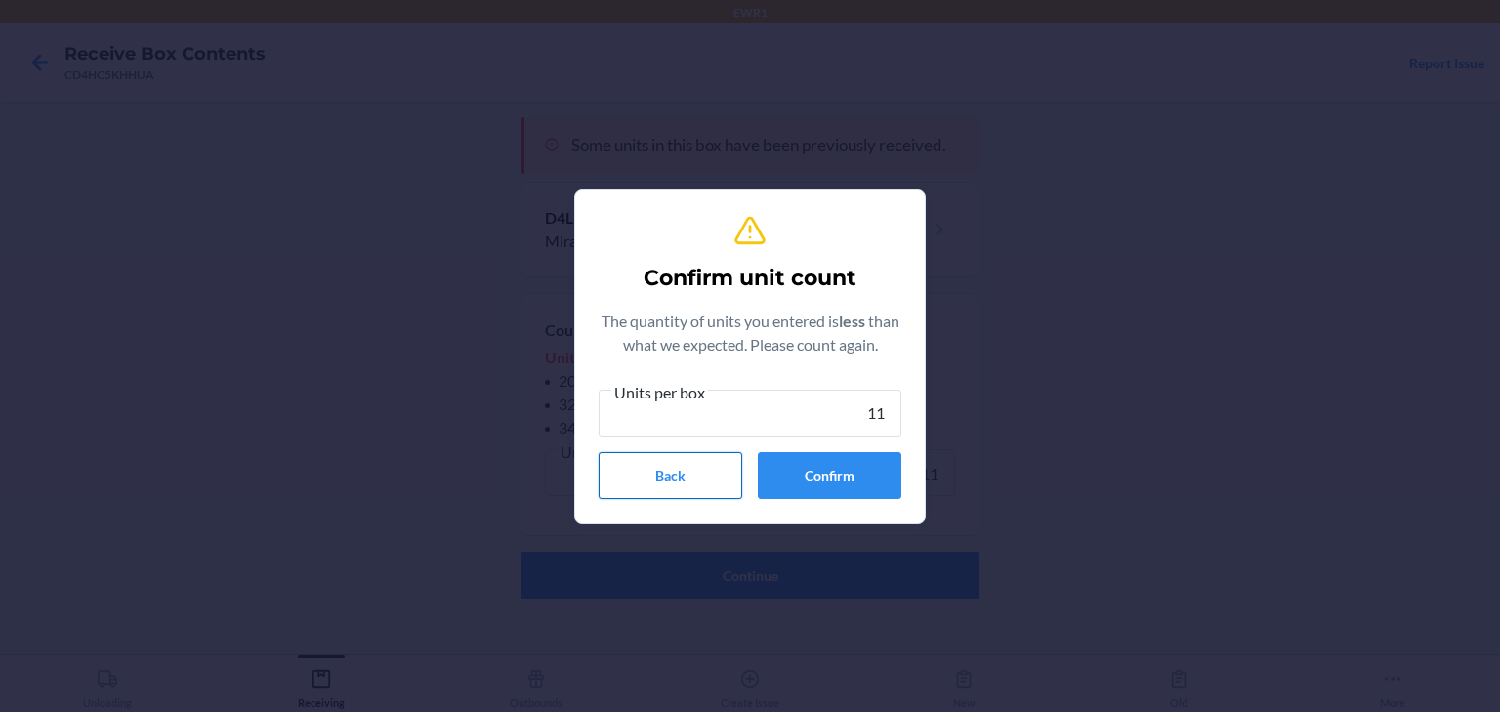
type input "11"
click at [709, 473] on button "Back" at bounding box center [670, 475] width 144 height 47
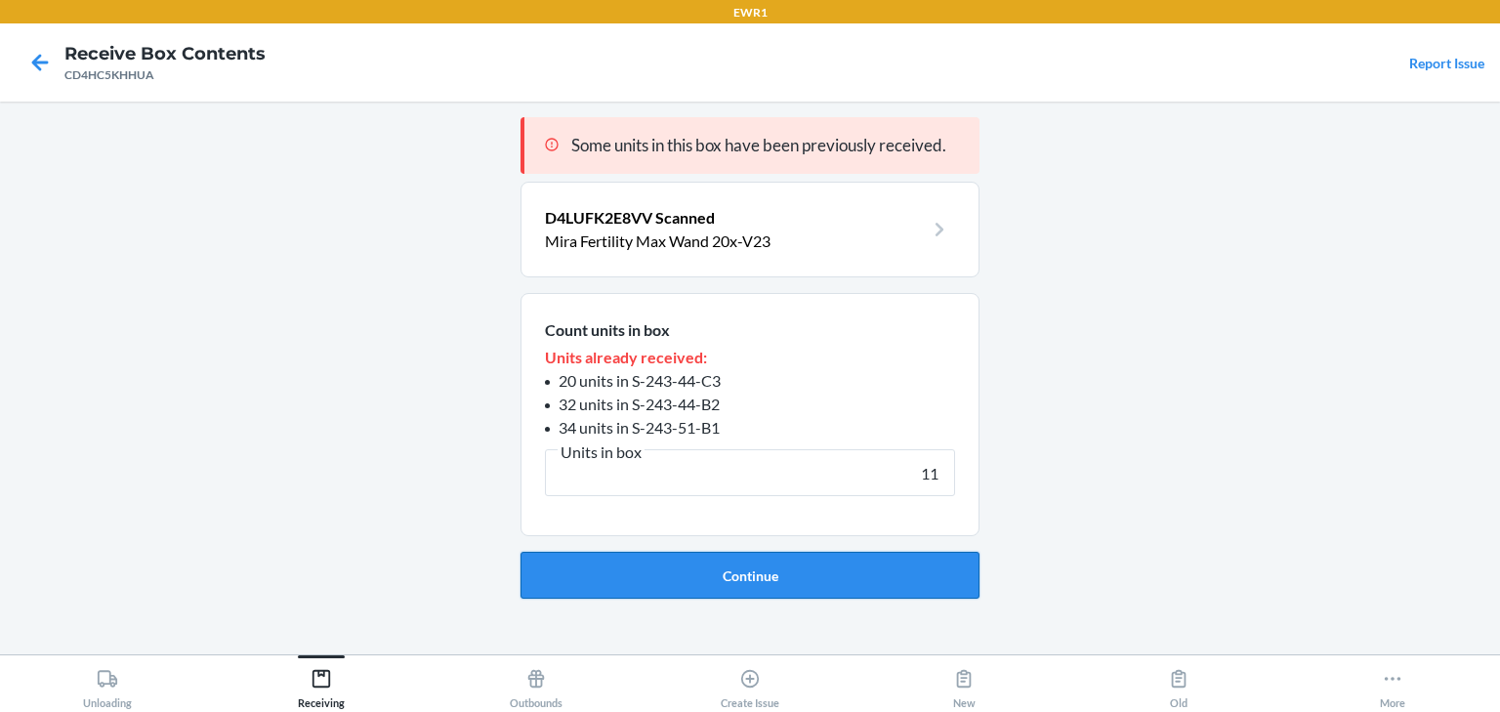
click at [879, 580] on button "Continue" at bounding box center [749, 575] width 459 height 47
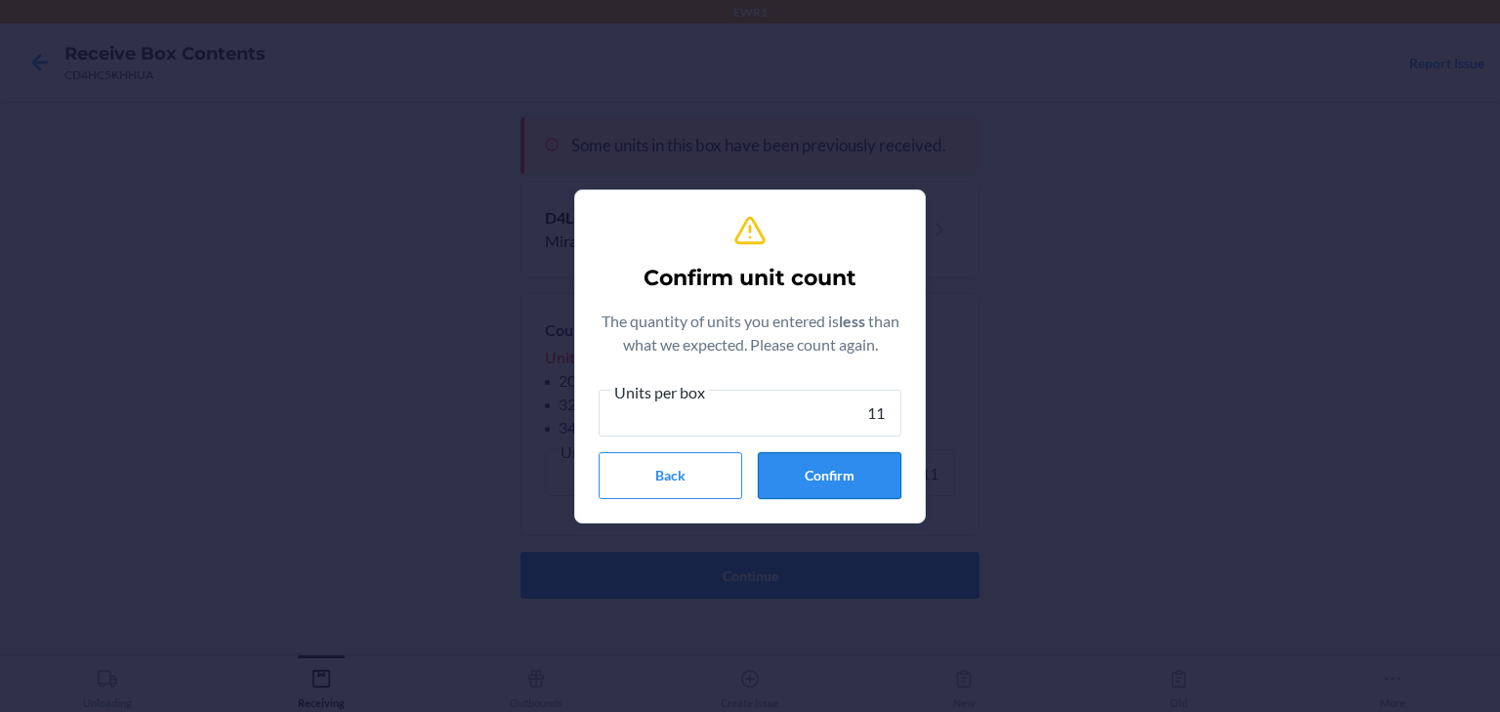
type input "11"
click at [840, 464] on button "Confirm" at bounding box center [830, 475] width 144 height 47
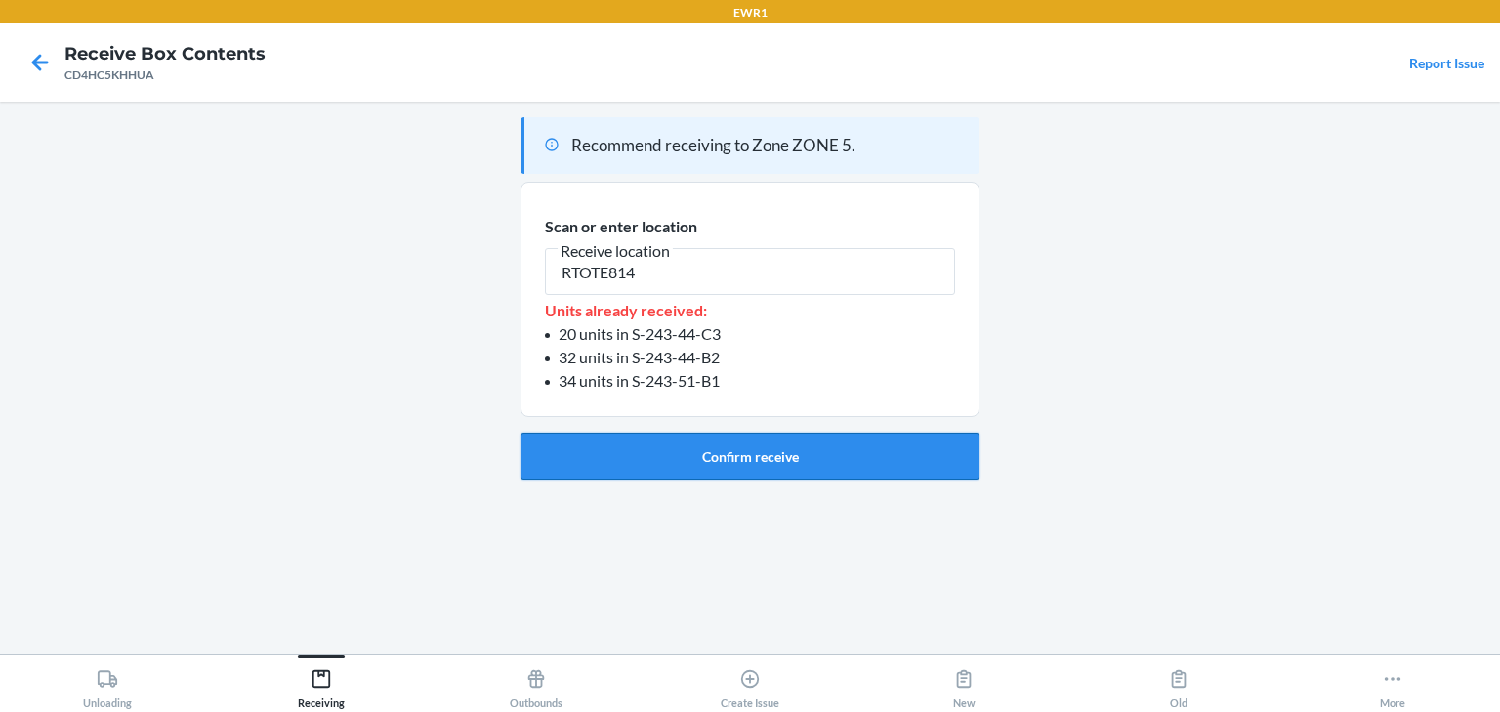
type input "RTOTE814"
click at [838, 450] on button "Confirm receive" at bounding box center [749, 455] width 459 height 47
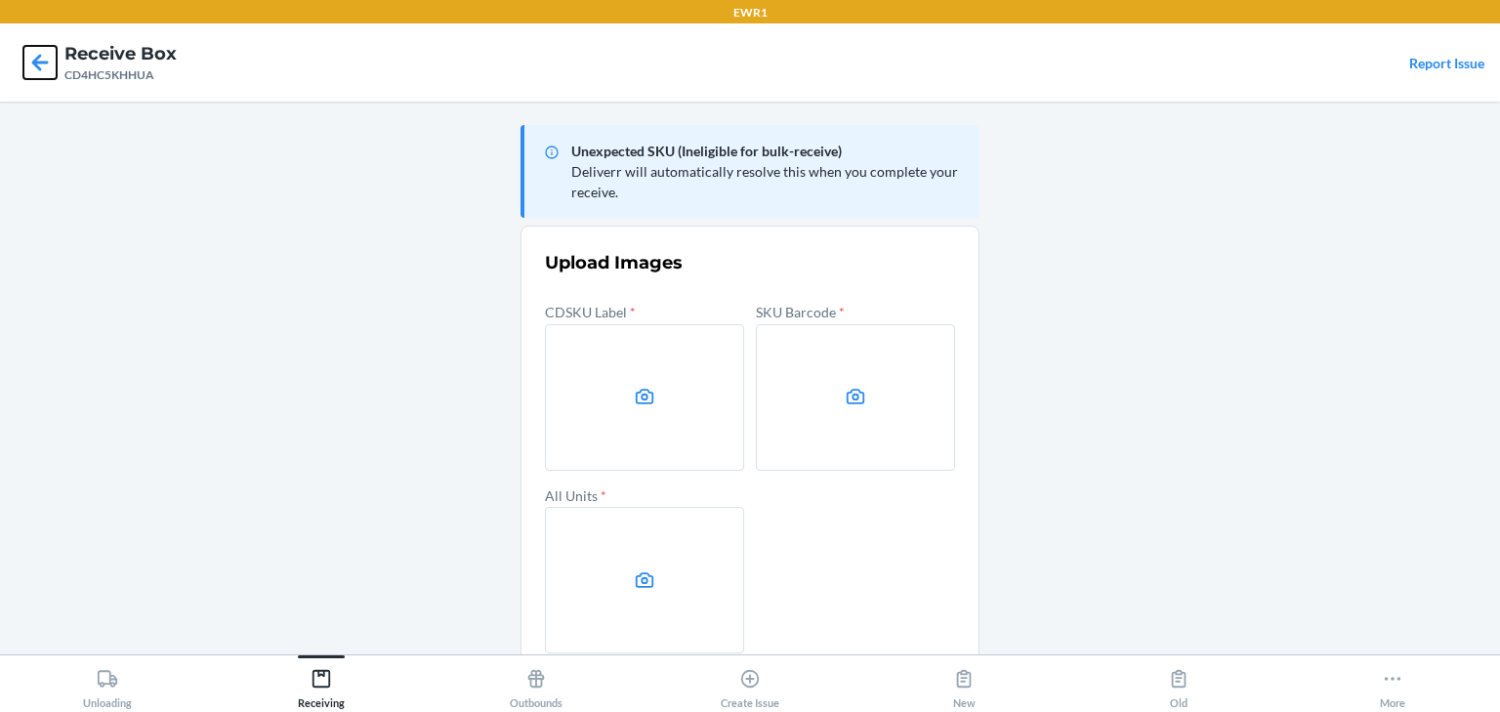
click at [44, 59] on icon at bounding box center [39, 62] width 33 height 33
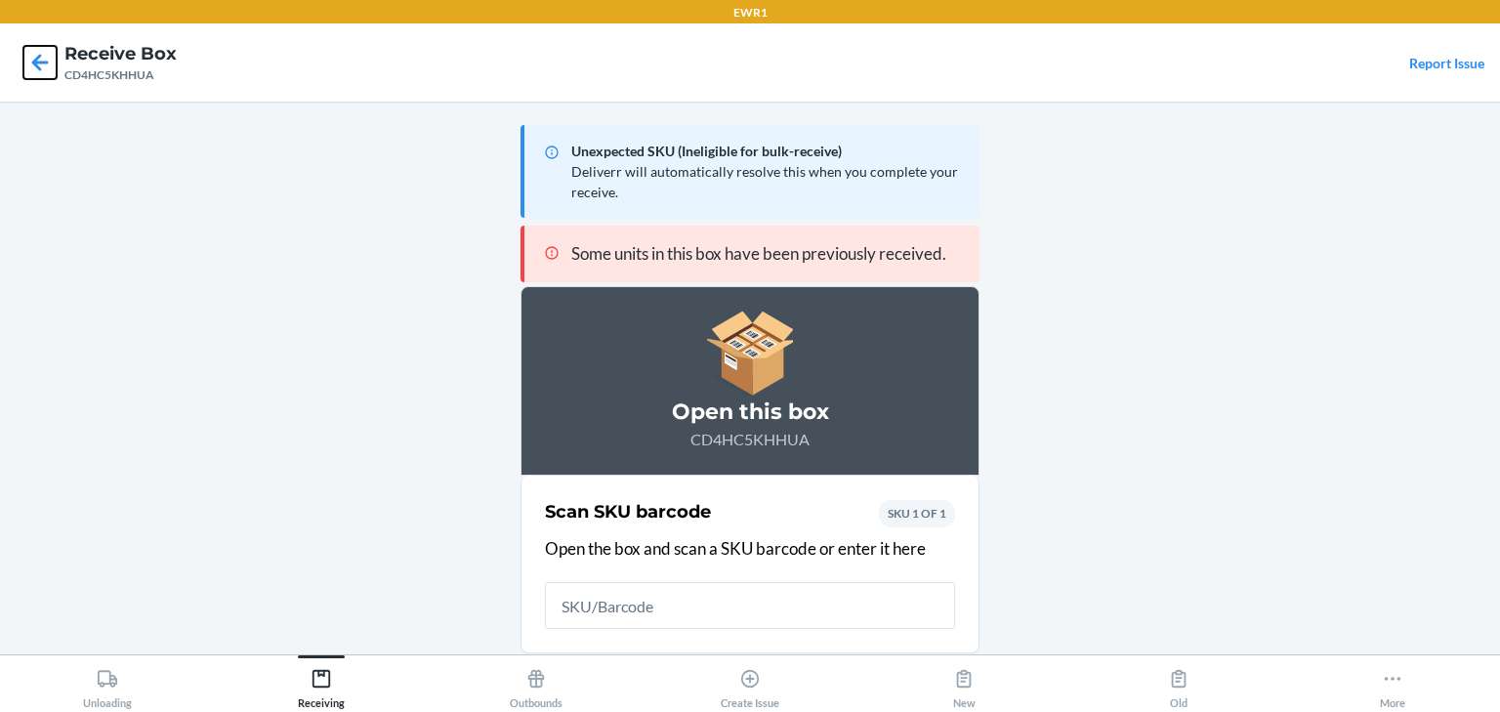
click at [39, 63] on icon at bounding box center [39, 62] width 33 height 33
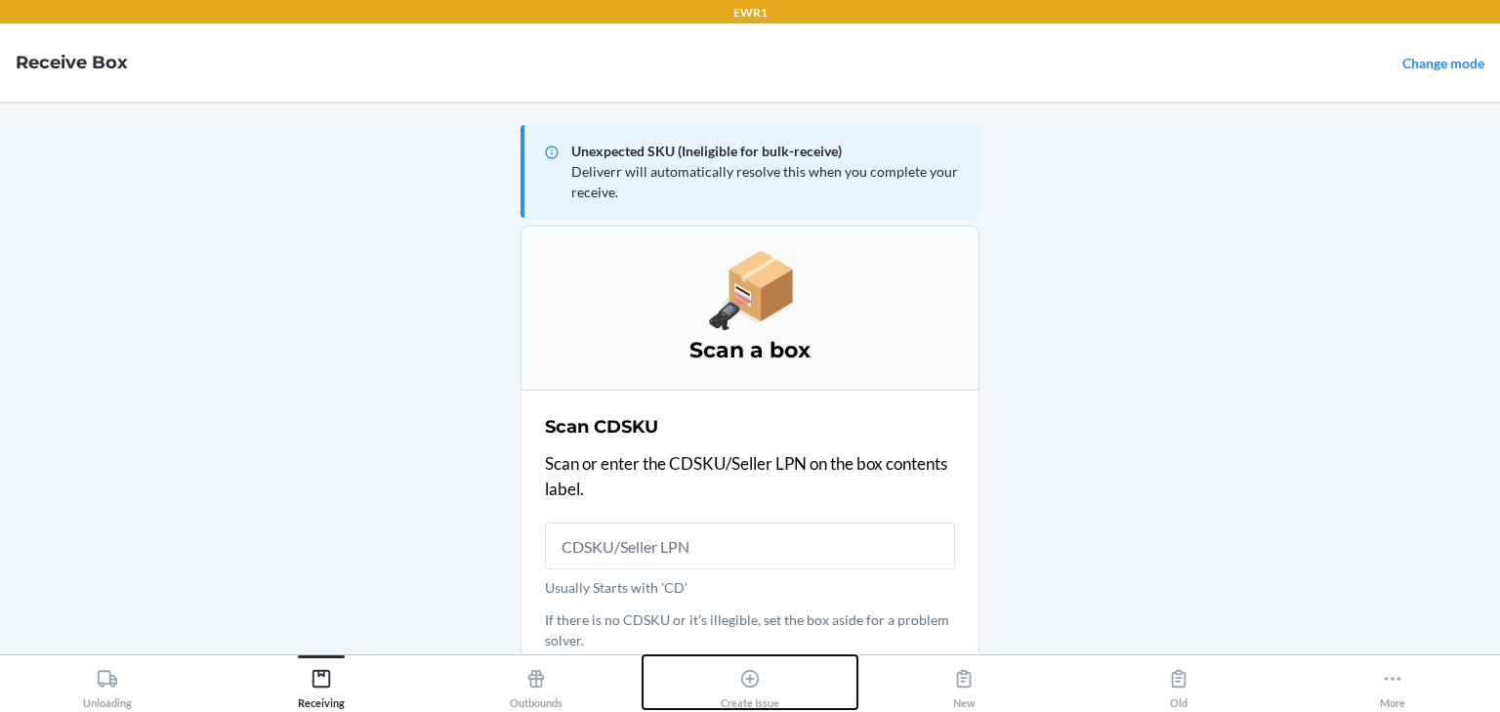
click at [731, 690] on div "Create Issue" at bounding box center [749, 684] width 59 height 49
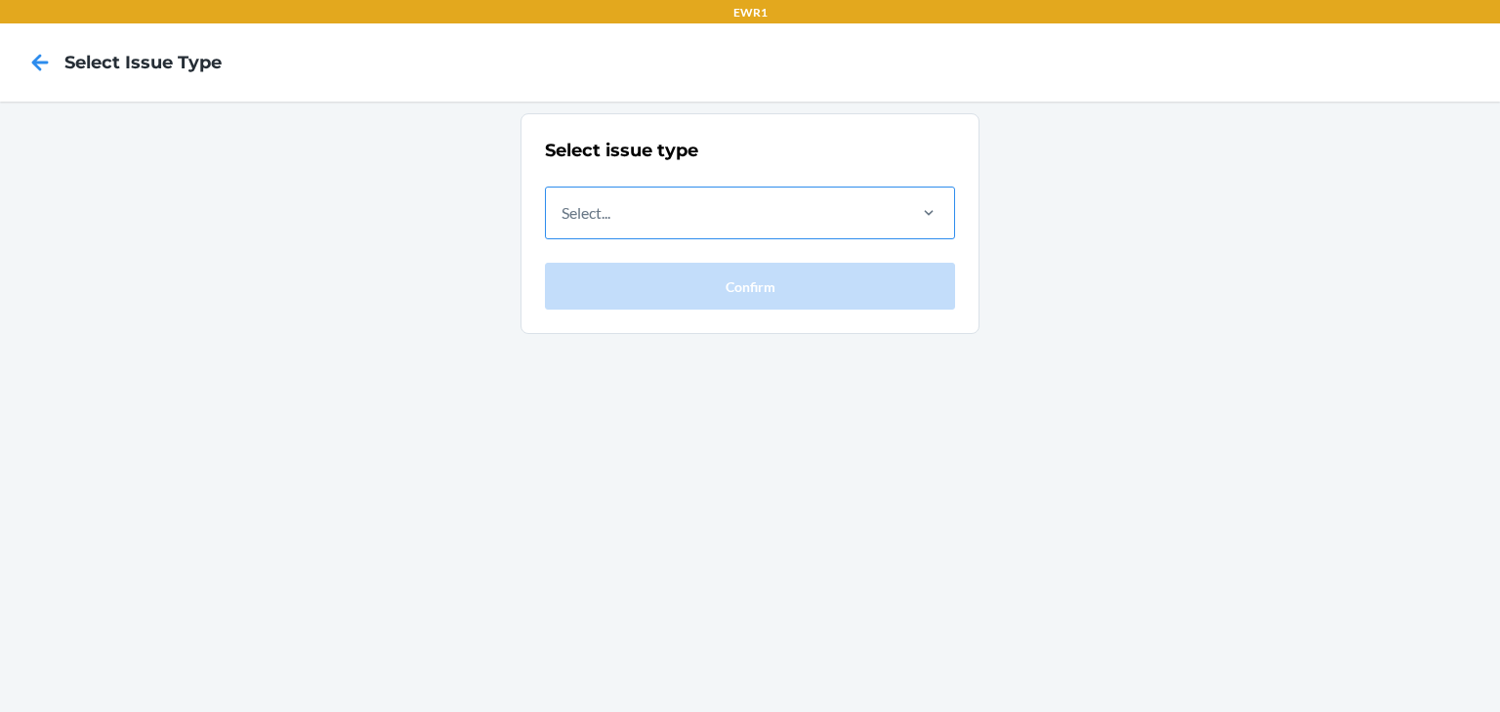
click at [708, 207] on div "Select..." at bounding box center [724, 212] width 357 height 51
click at [563, 207] on input "Select..." at bounding box center [562, 212] width 2 height 23
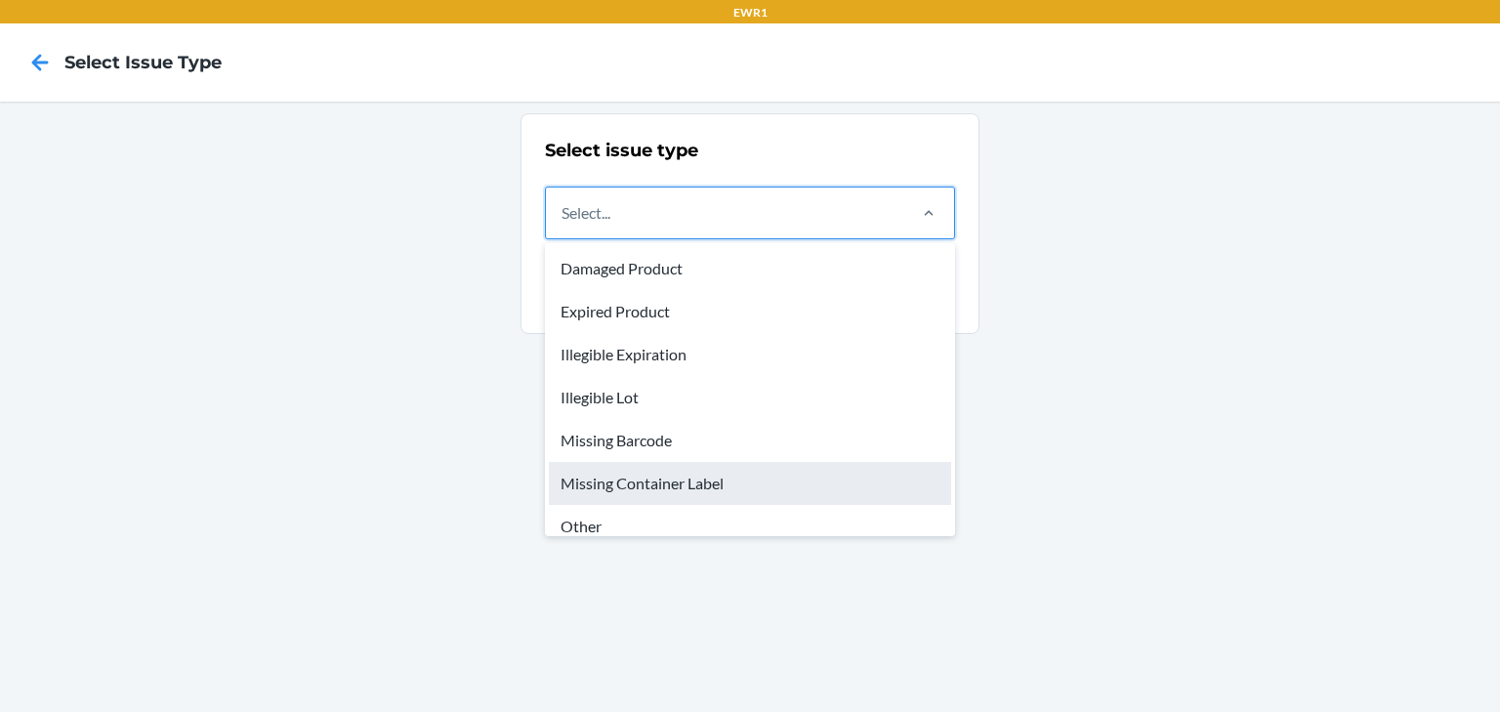
click at [672, 473] on div "Missing Container Label" at bounding box center [750, 483] width 402 height 43
click at [563, 225] on input "option Missing Container Label focused, 6 of 8. 8 results available. Use Up and…" at bounding box center [562, 212] width 2 height 23
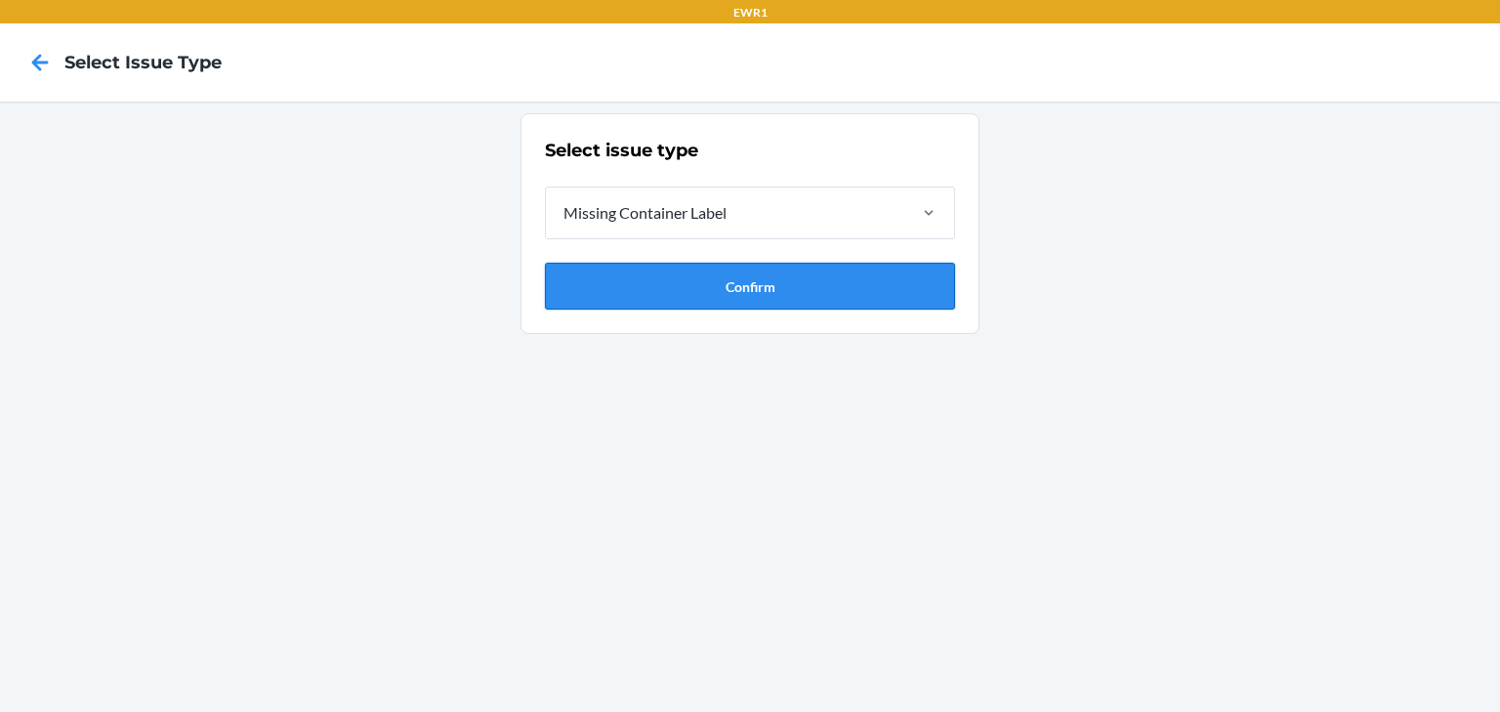
click at [649, 303] on button "Confirm" at bounding box center [750, 286] width 410 height 47
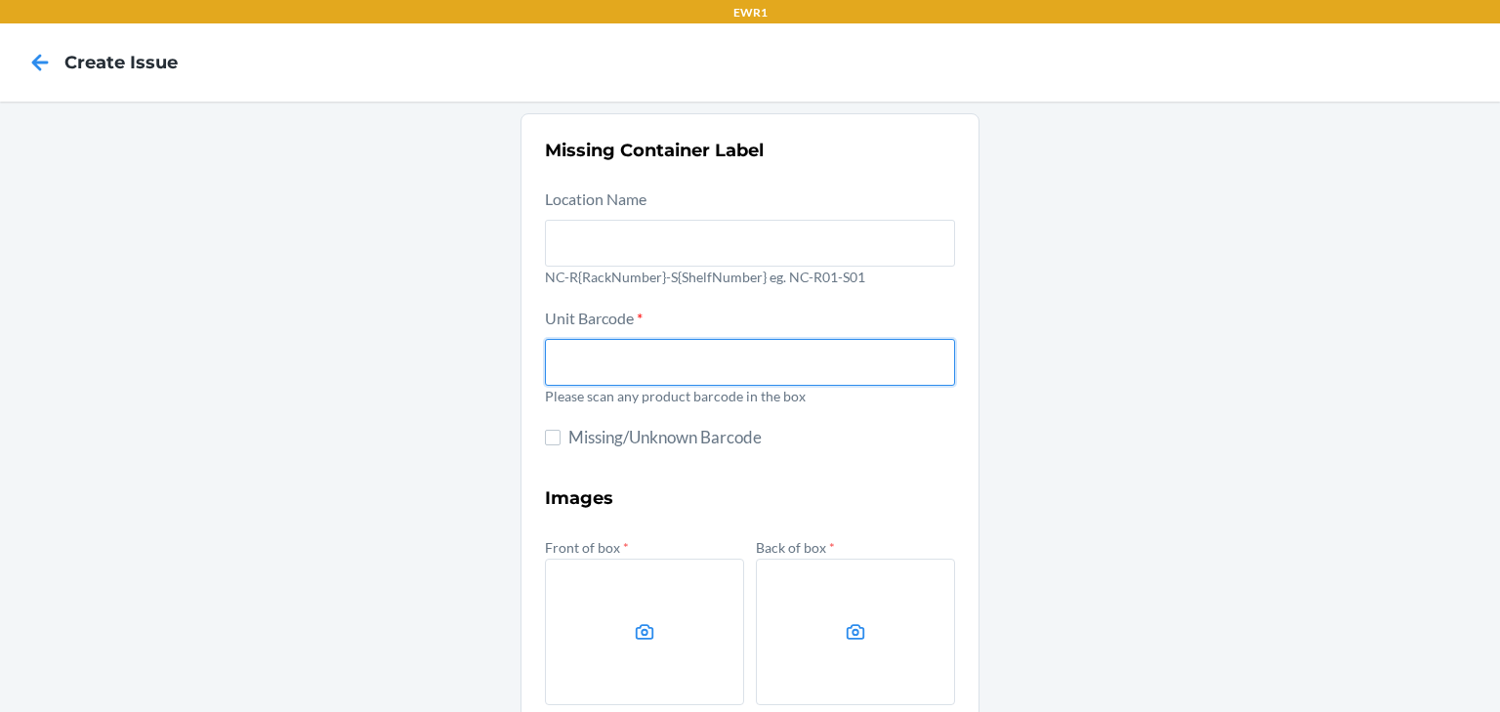
click at [657, 378] on input "text" at bounding box center [750, 362] width 410 height 47
type input "810110181793"
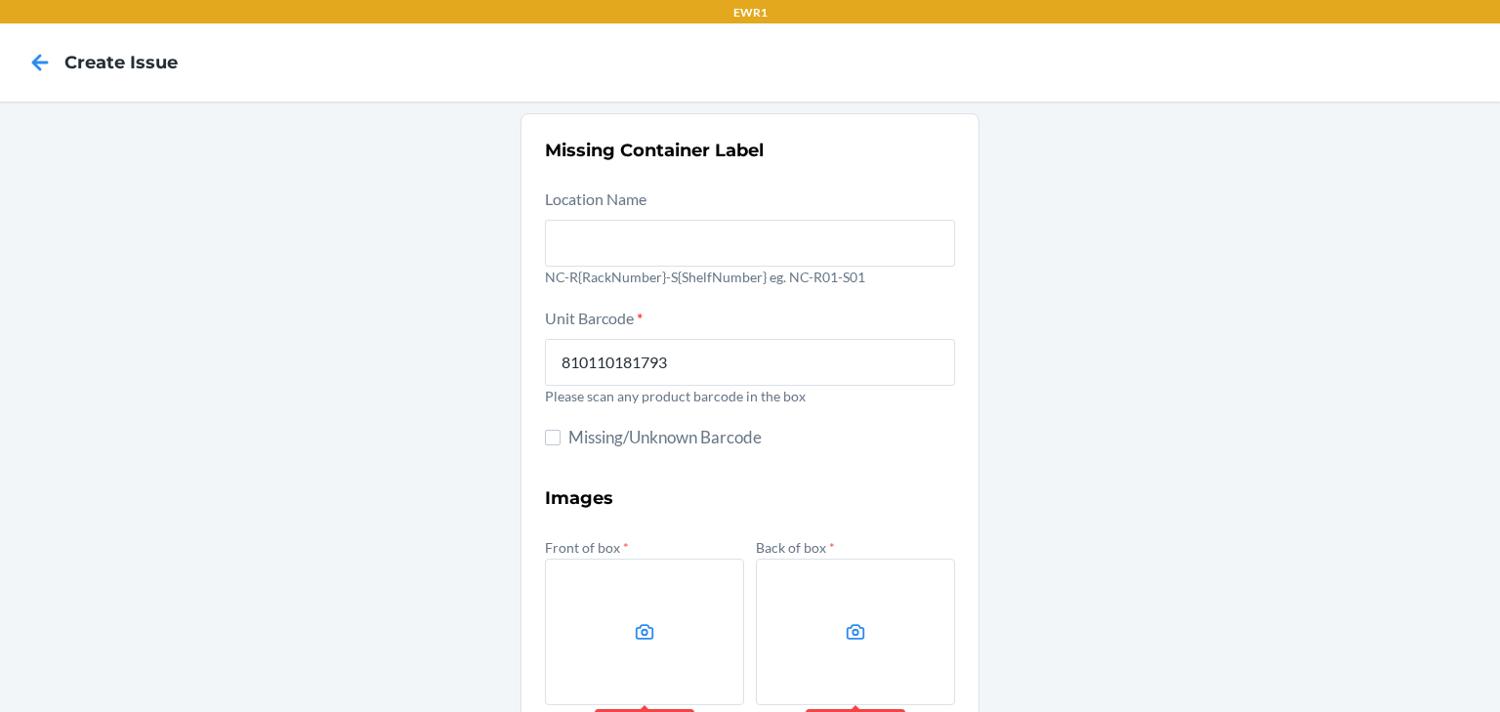
click at [1144, 348] on div "Missing Container Label Location Name NC-R{RackNumber}-S{ShelfNumber} eg. NC-R0…" at bounding box center [750, 548] width 1500 height 893
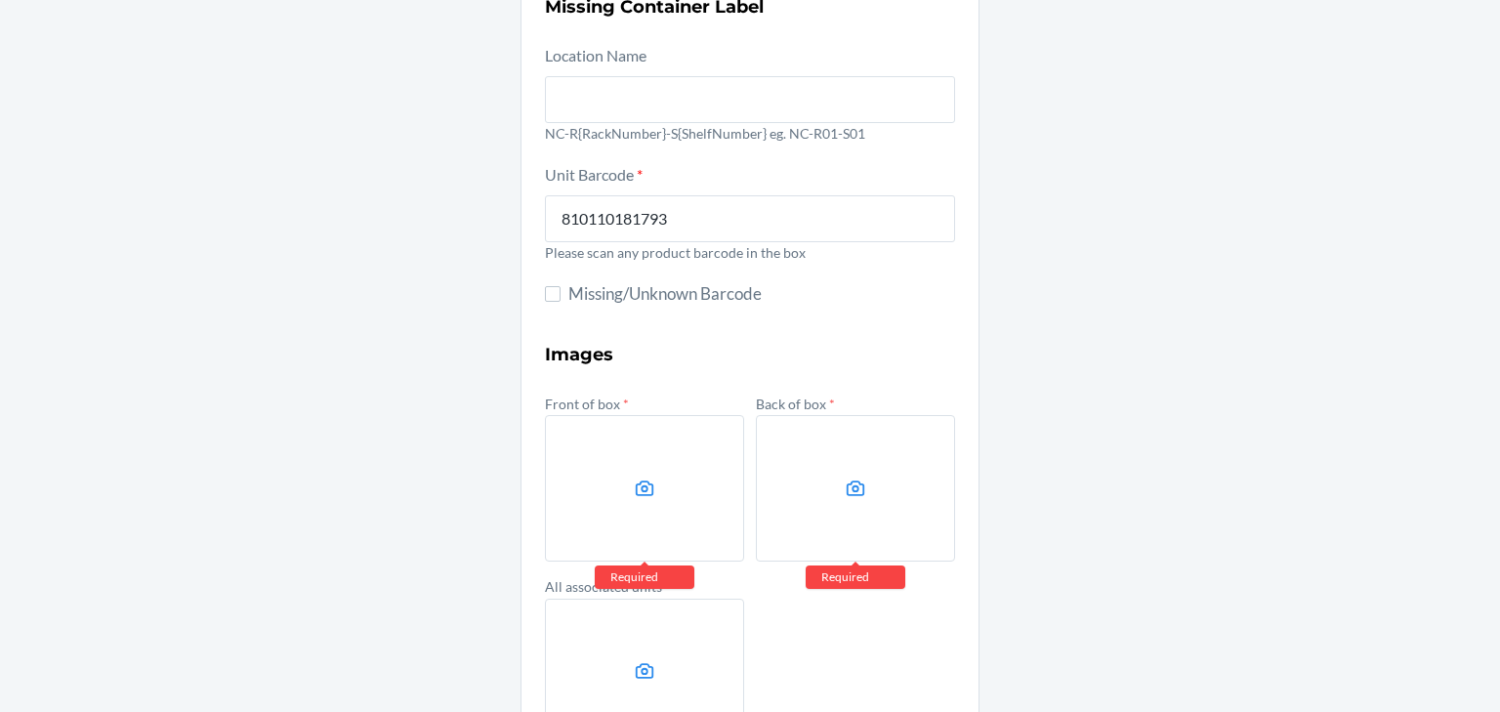
scroll to position [282, 0]
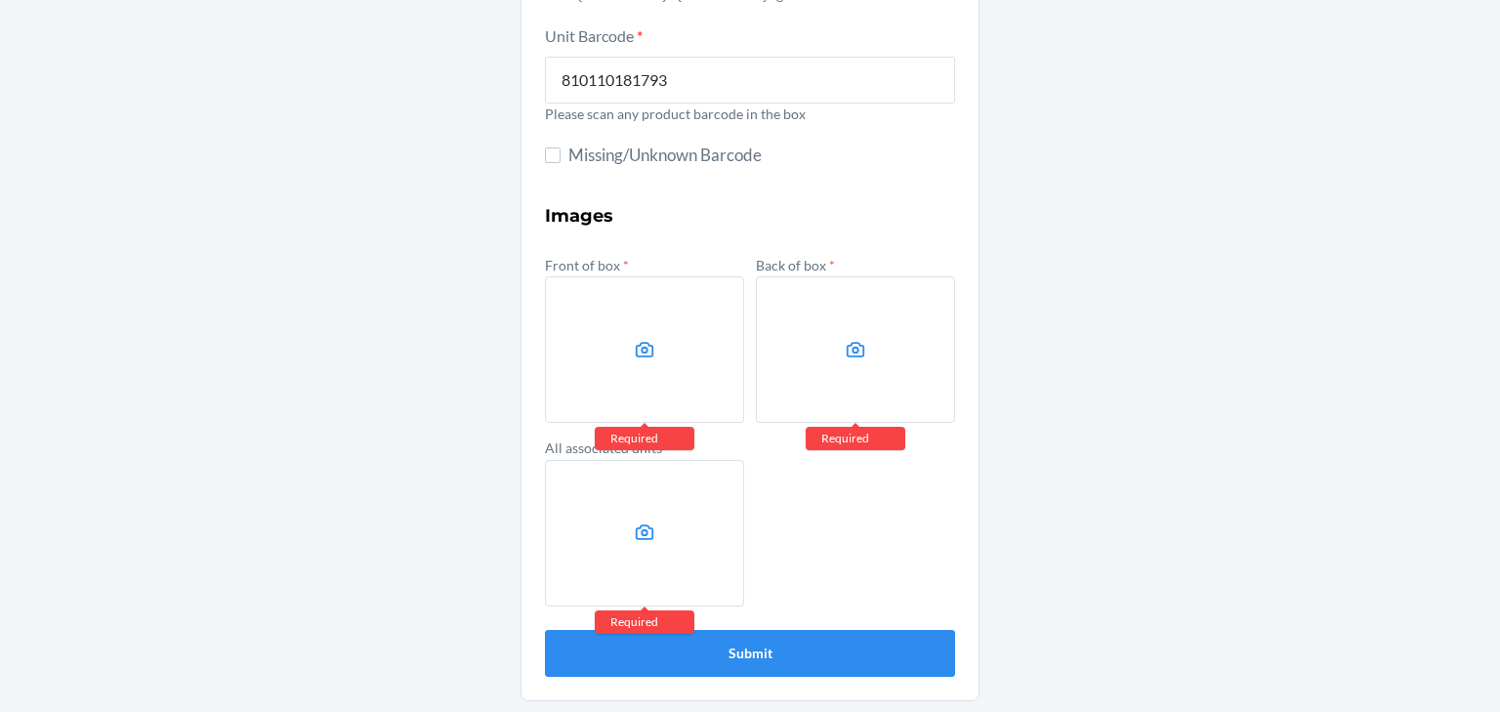
click at [656, 320] on label at bounding box center [644, 349] width 199 height 146
click at [0, 0] on input "file" at bounding box center [0, 0] width 0 height 0
click at [902, 338] on label at bounding box center [855, 349] width 199 height 146
click at [0, 0] on input "file" at bounding box center [0, 0] width 0 height 0
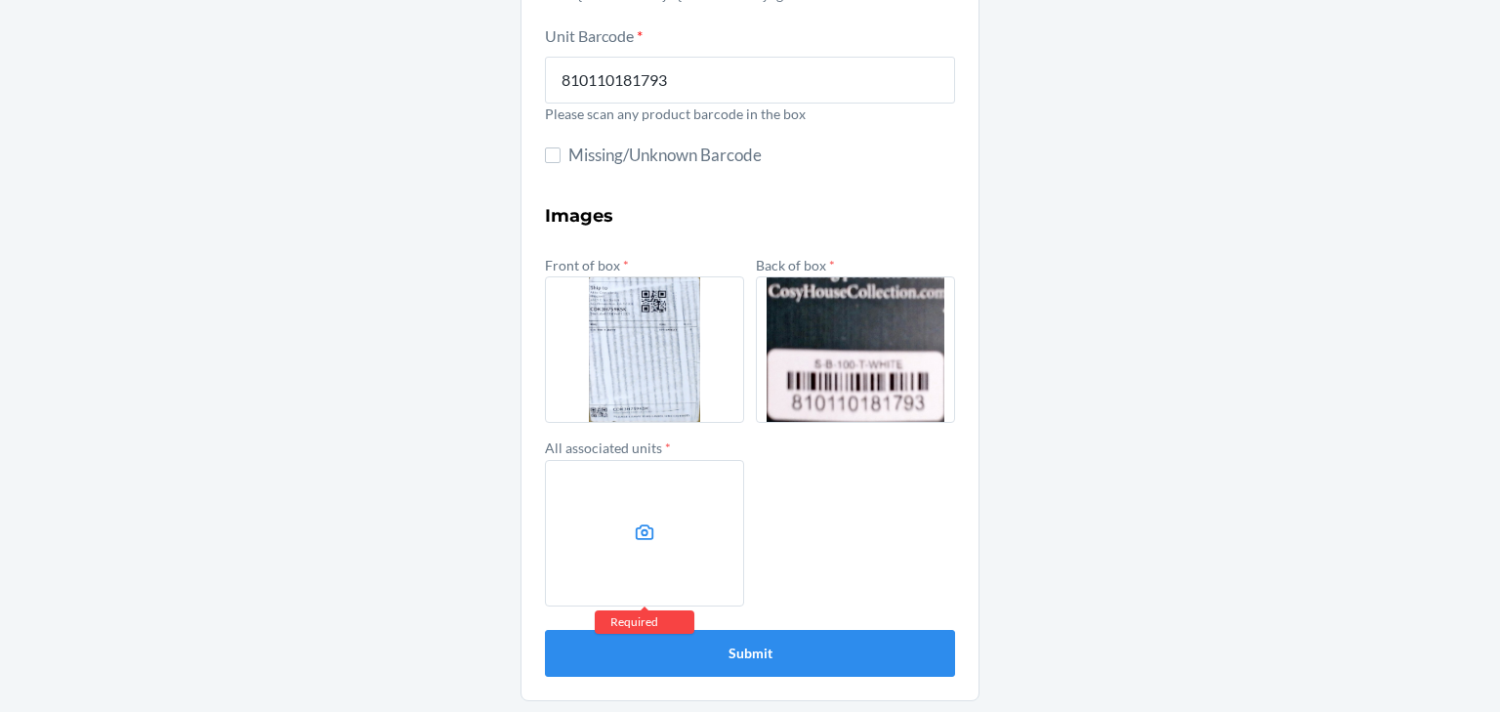
click at [638, 542] on icon at bounding box center [645, 532] width 22 height 22
click at [0, 0] on input "file" at bounding box center [0, 0] width 0 height 0
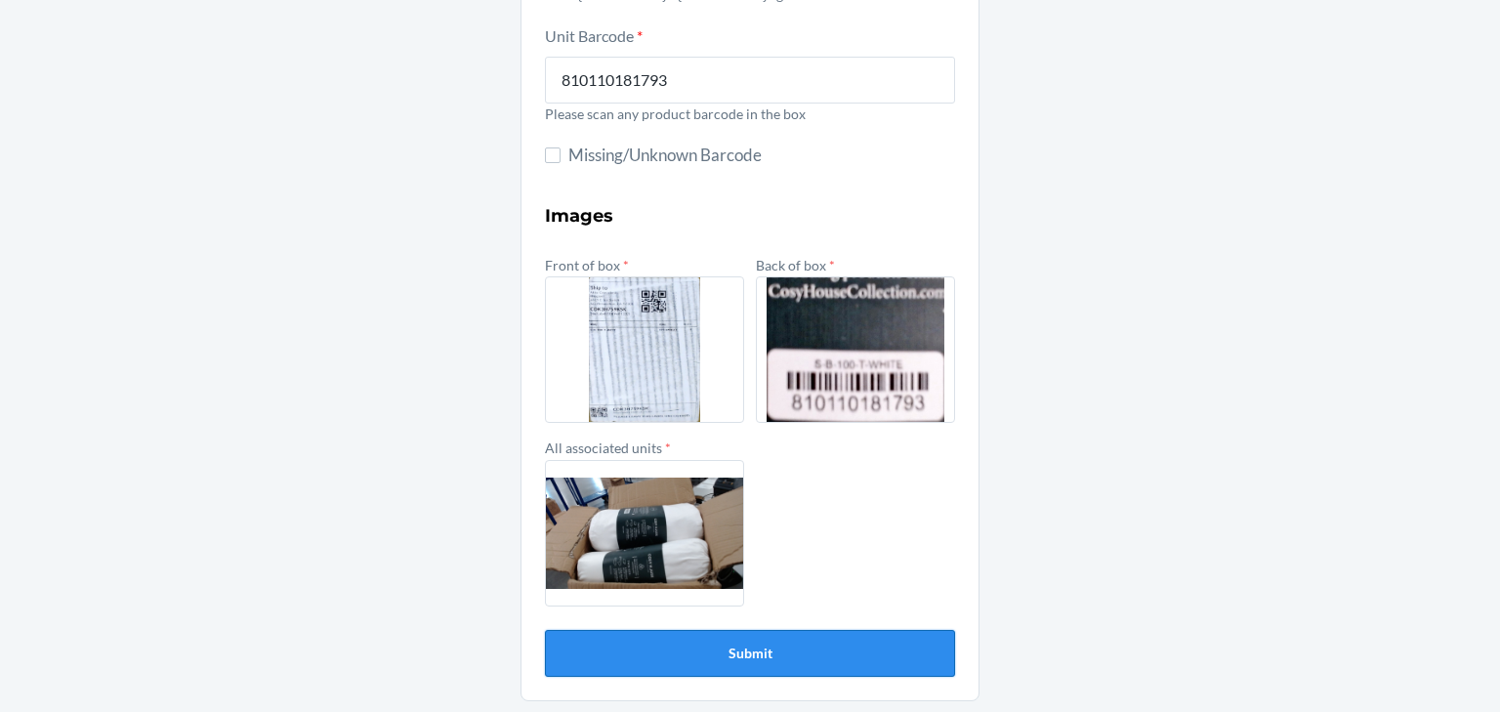
click at [842, 649] on button "Submit" at bounding box center [750, 653] width 410 height 47
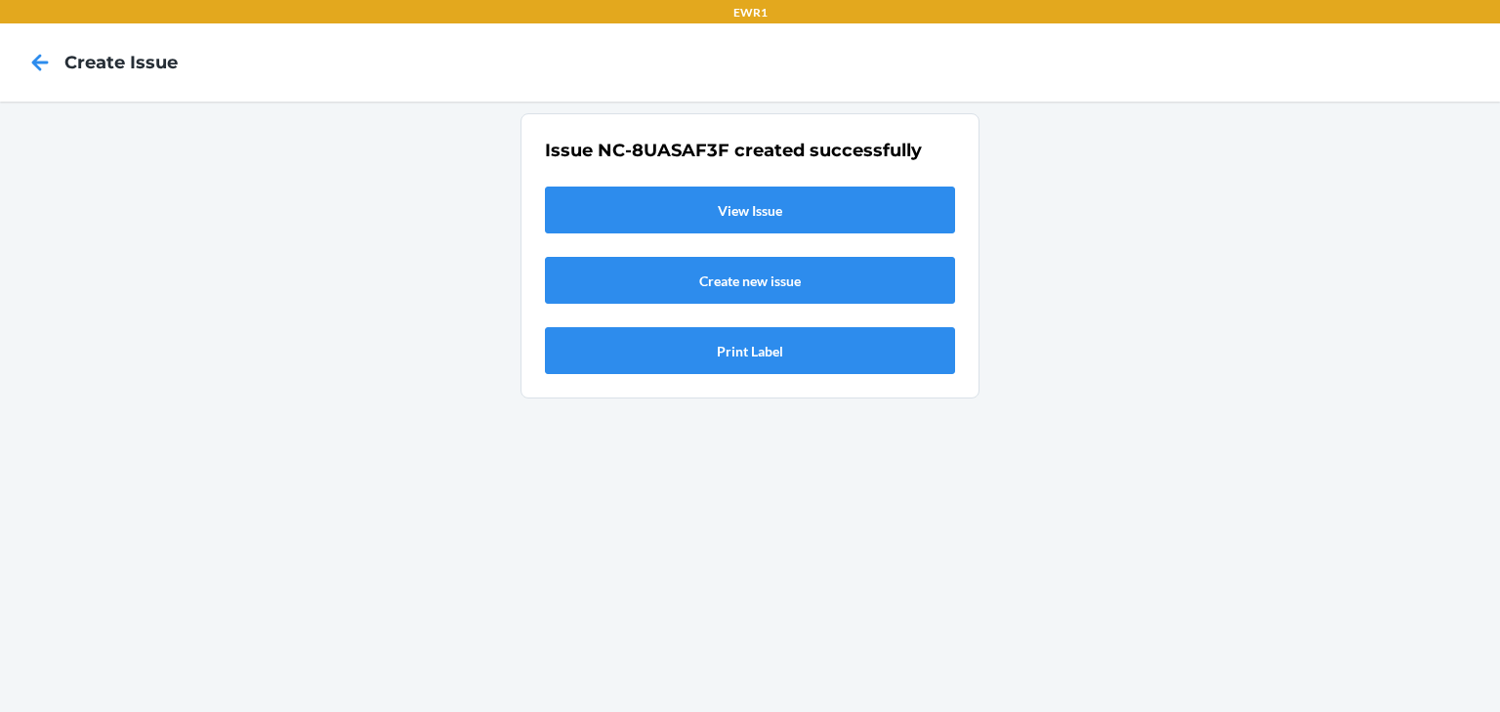
scroll to position [0, 0]
click at [649, 218] on link "View Issue" at bounding box center [750, 209] width 410 height 47
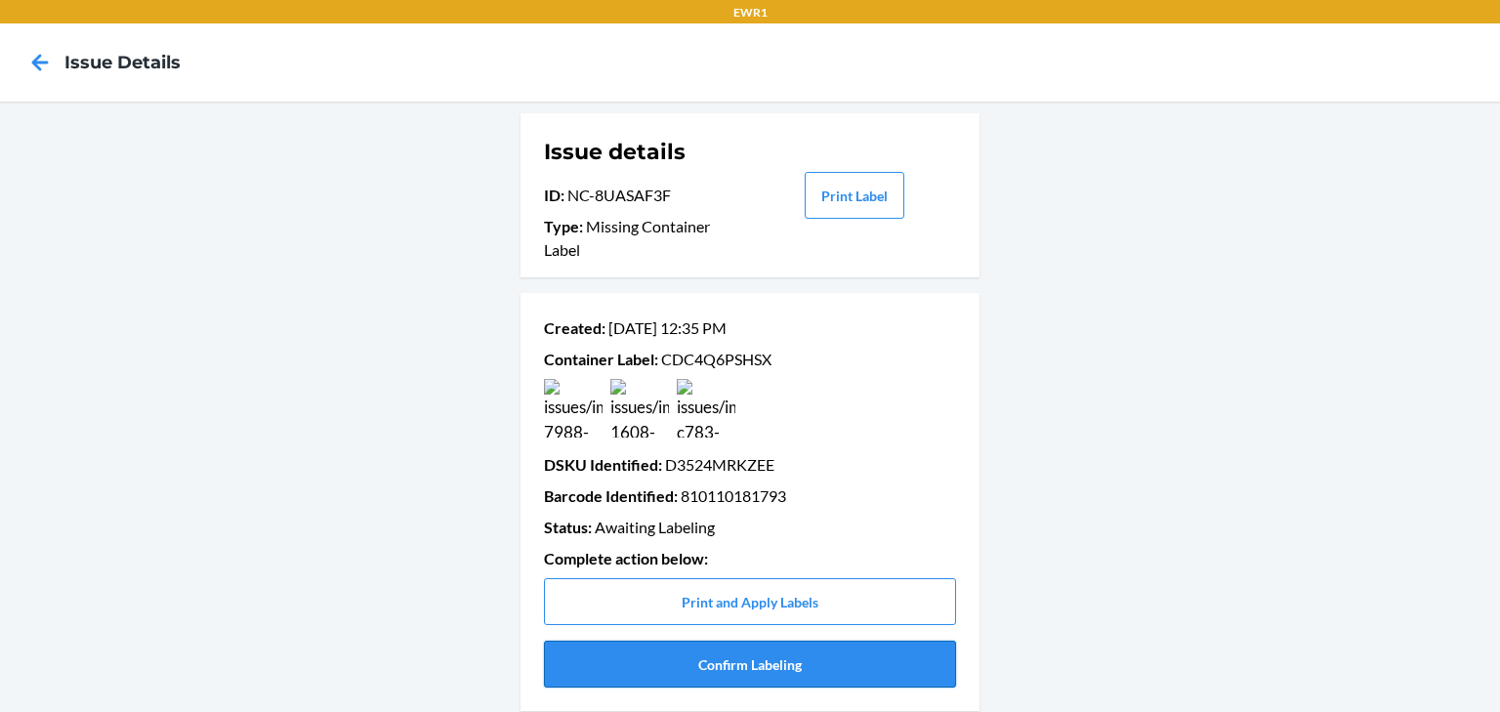
click at [764, 656] on button "Confirm Labeling" at bounding box center [750, 663] width 412 height 47
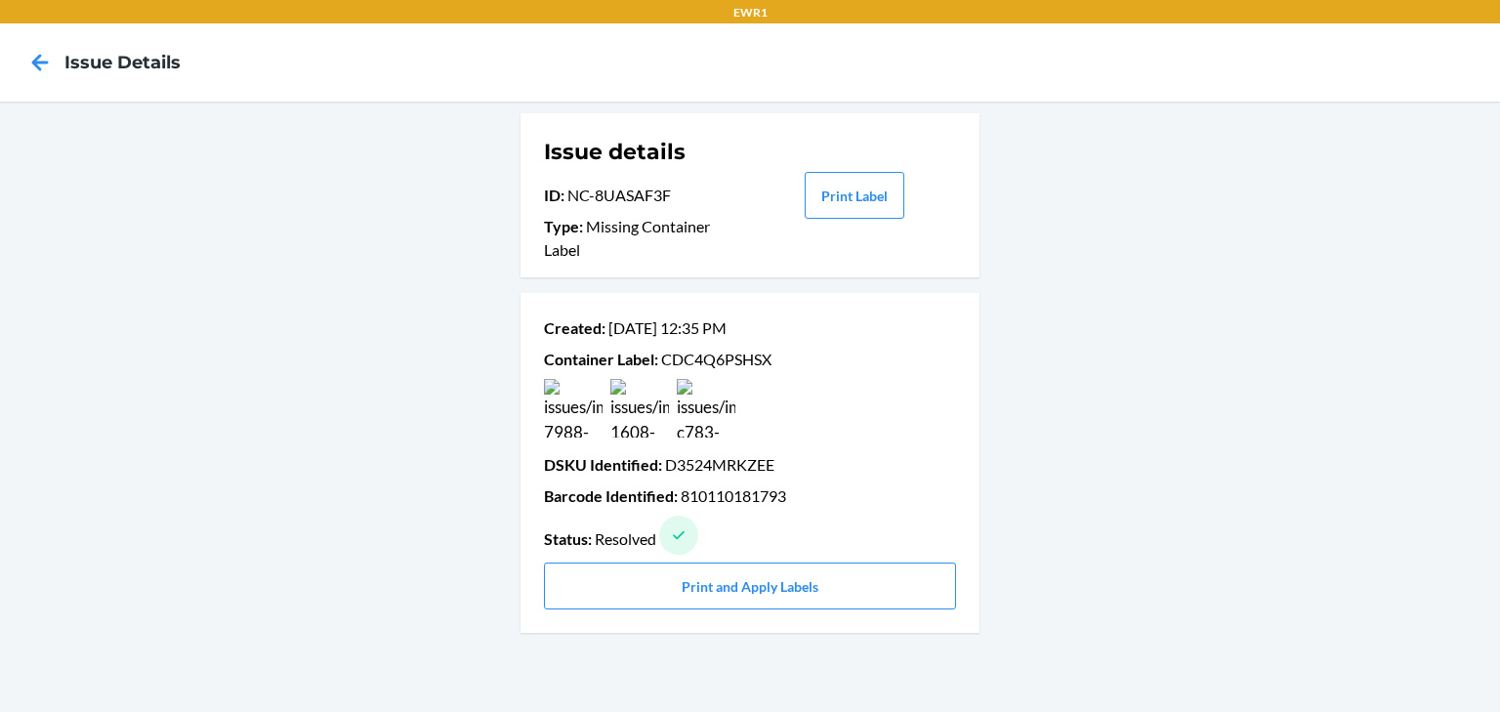
click at [704, 357] on p "Container Label : CDC4Q6PSHSX" at bounding box center [750, 359] width 412 height 23
copy p "CDC4Q6PSHSX"
click at [43, 60] on icon at bounding box center [39, 62] width 33 height 33
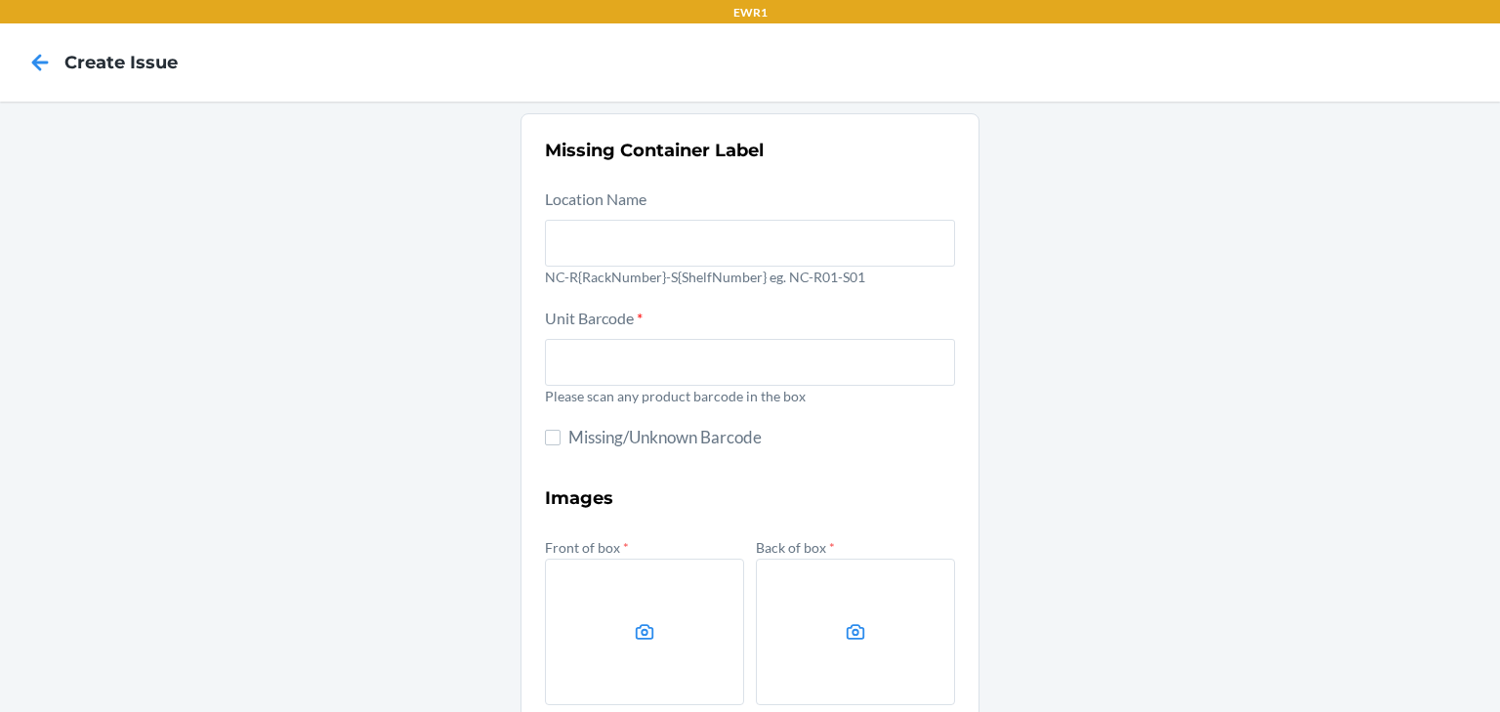
click at [43, 60] on icon at bounding box center [39, 62] width 33 height 33
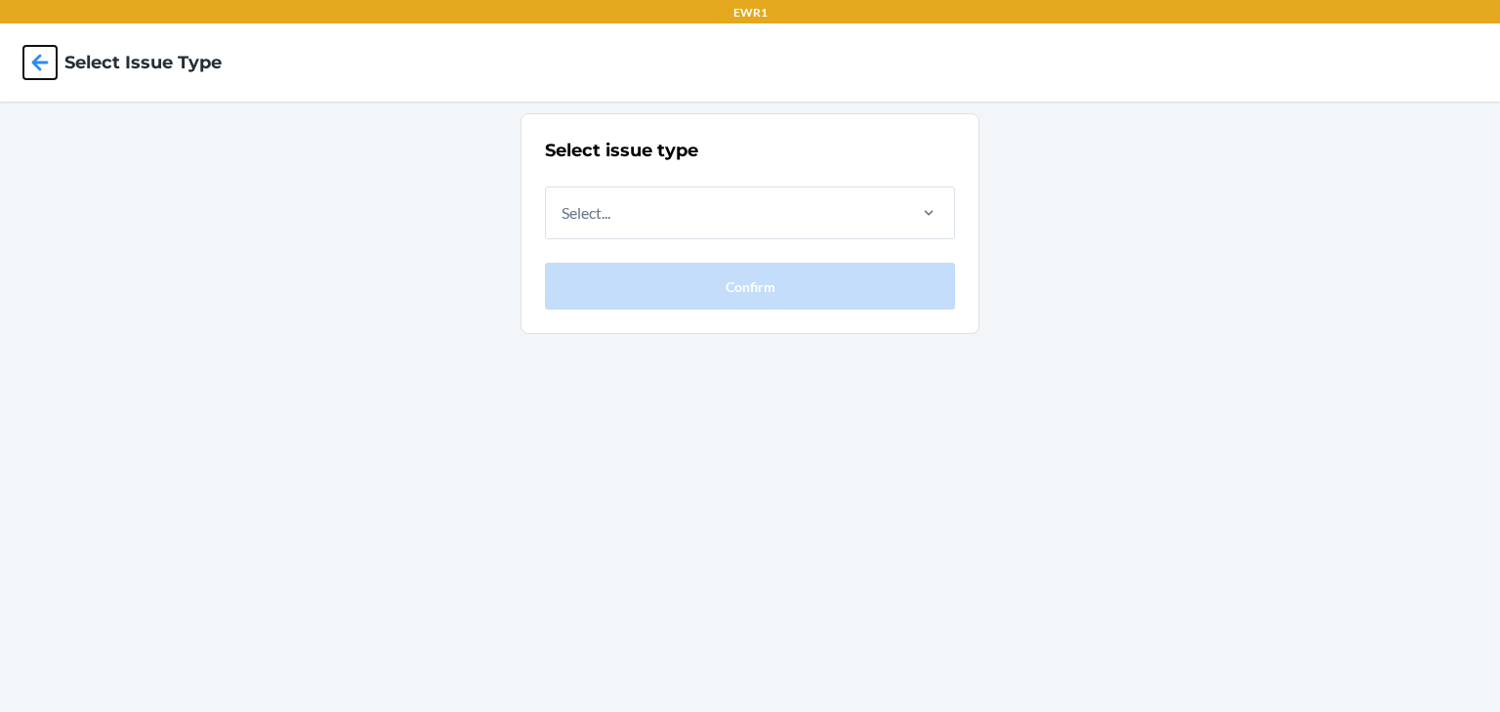
click at [43, 60] on icon at bounding box center [39, 62] width 33 height 33
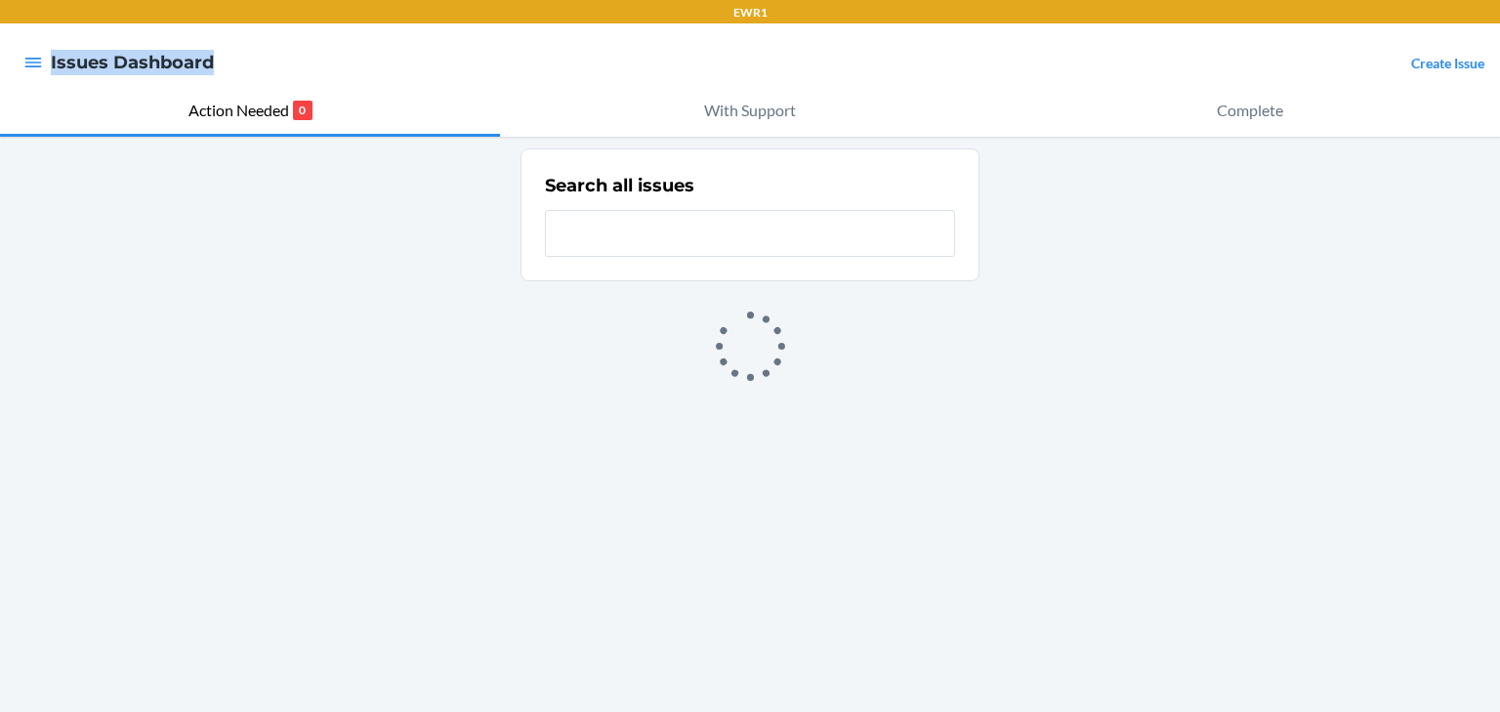
click at [43, 60] on div at bounding box center [33, 62] width 35 height 41
click at [22, 60] on div at bounding box center [33, 62] width 35 height 41
click at [39, 53] on icon "button" at bounding box center [33, 63] width 20 height 20
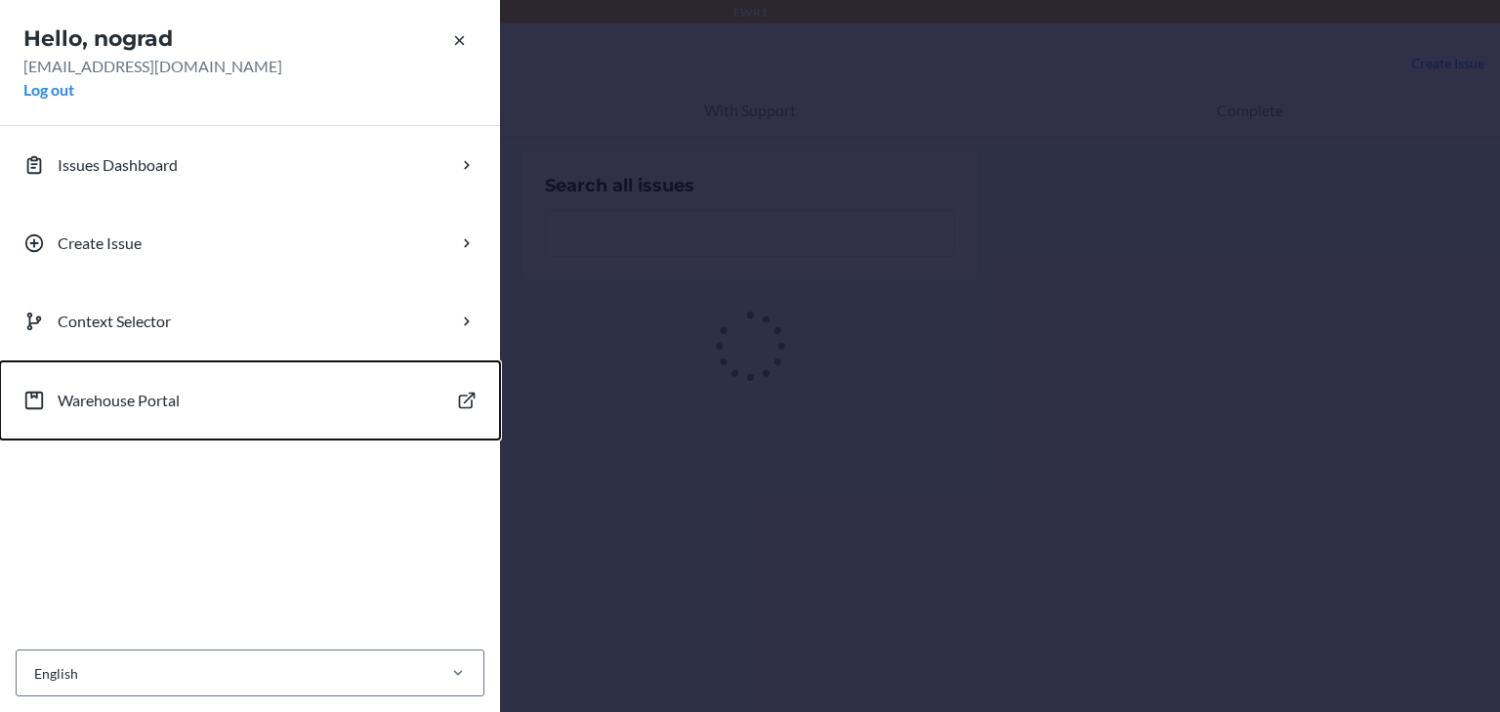
click at [210, 413] on button "Warehouse Portal" at bounding box center [250, 400] width 500 height 78
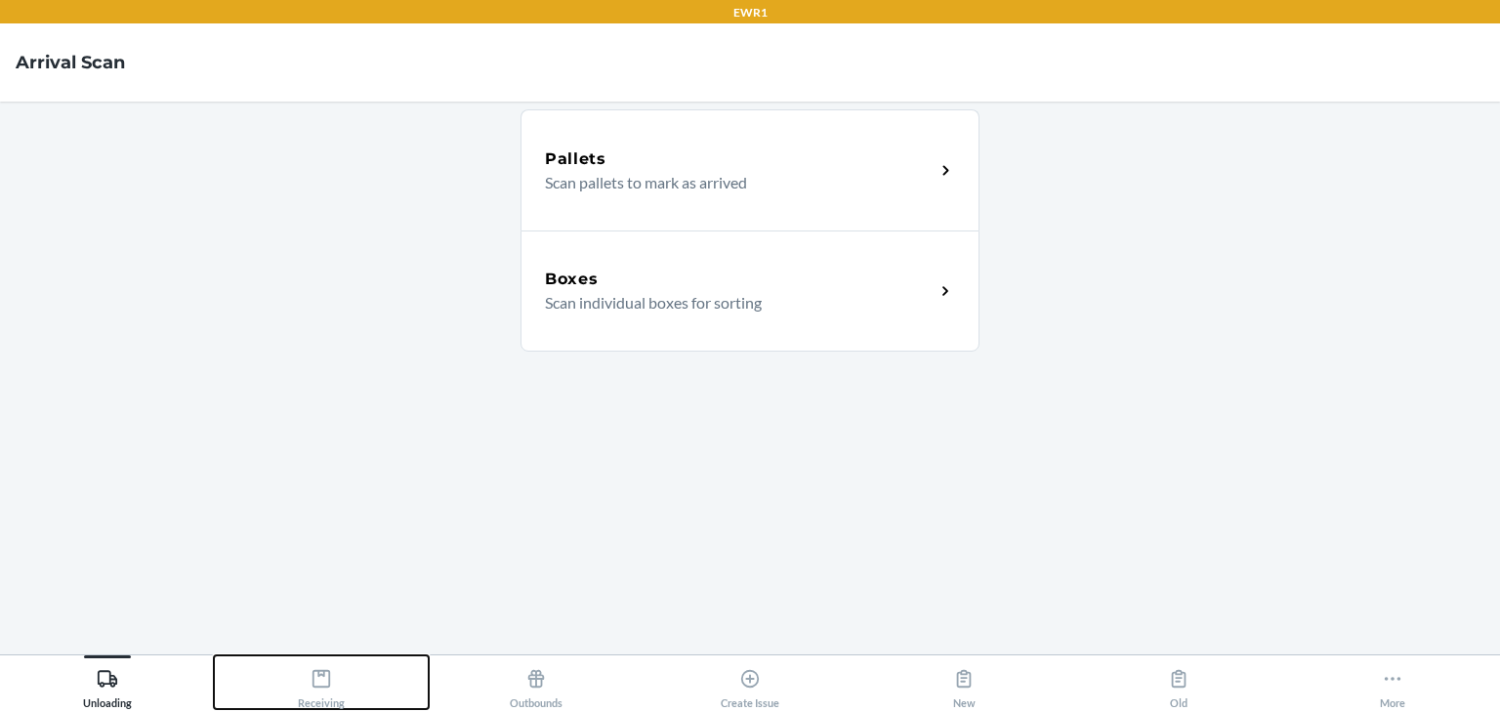
drag, startPoint x: 351, startPoint y: 663, endPoint x: 431, endPoint y: 621, distance: 89.5
click at [351, 663] on button "Receiving" at bounding box center [321, 682] width 214 height 54
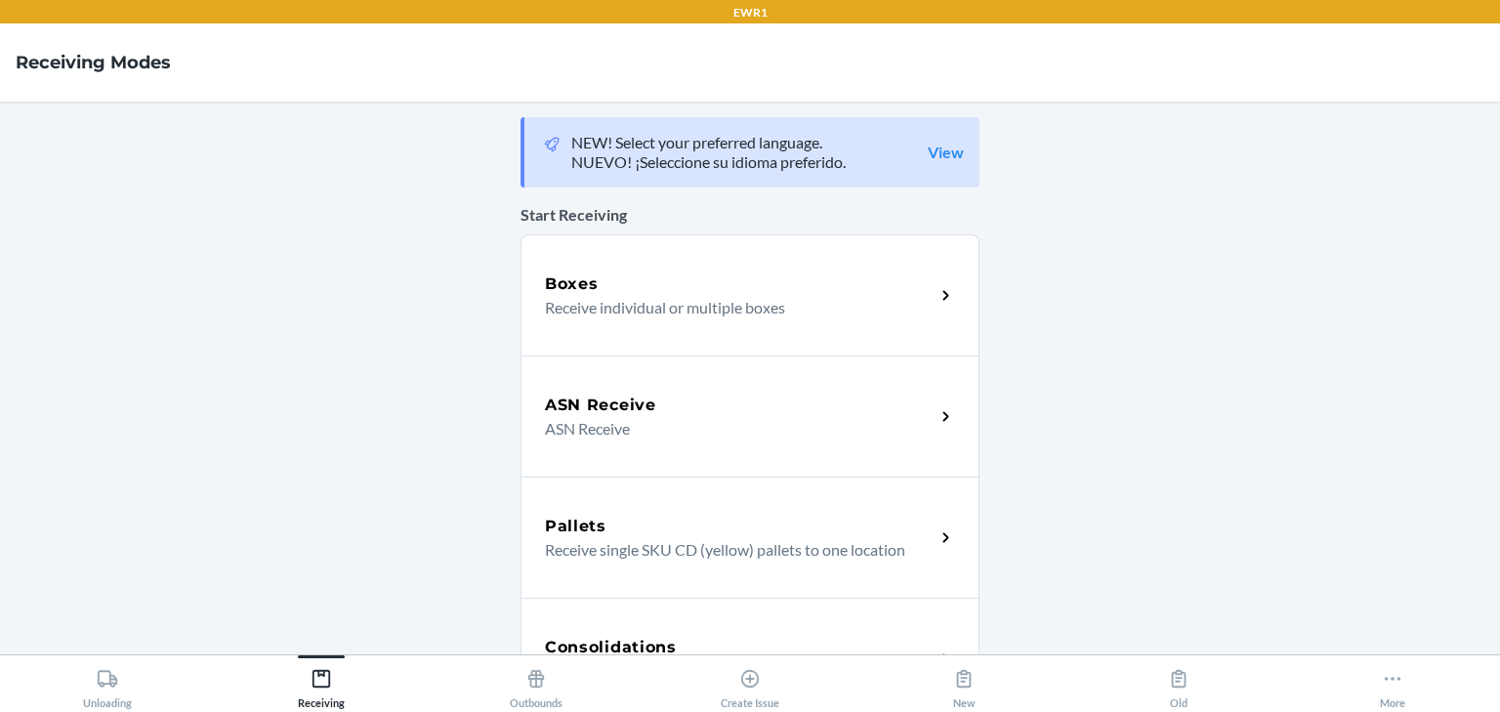
click at [714, 288] on div "Boxes" at bounding box center [740, 283] width 390 height 23
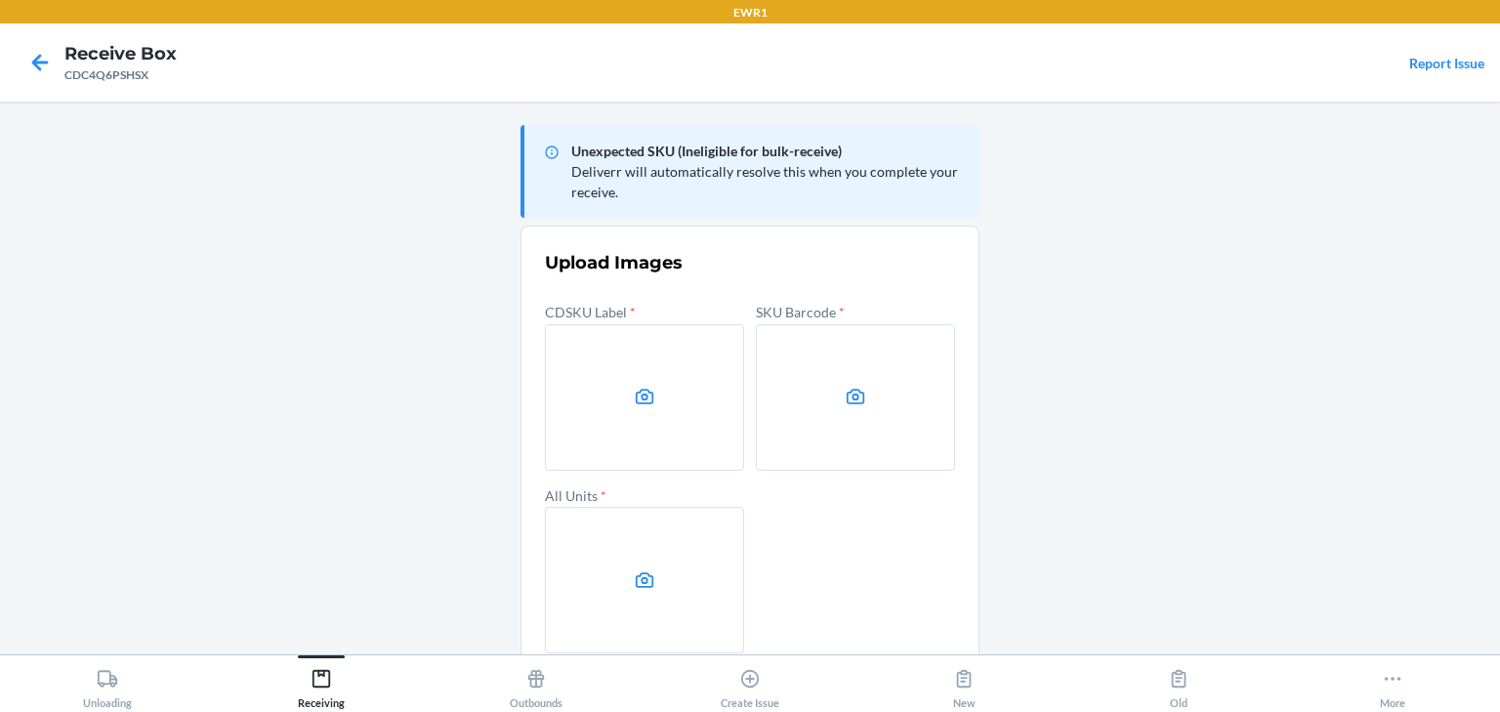
click at [613, 387] on label at bounding box center [644, 397] width 199 height 146
click at [0, 0] on input "file" at bounding box center [0, 0] width 0 height 0
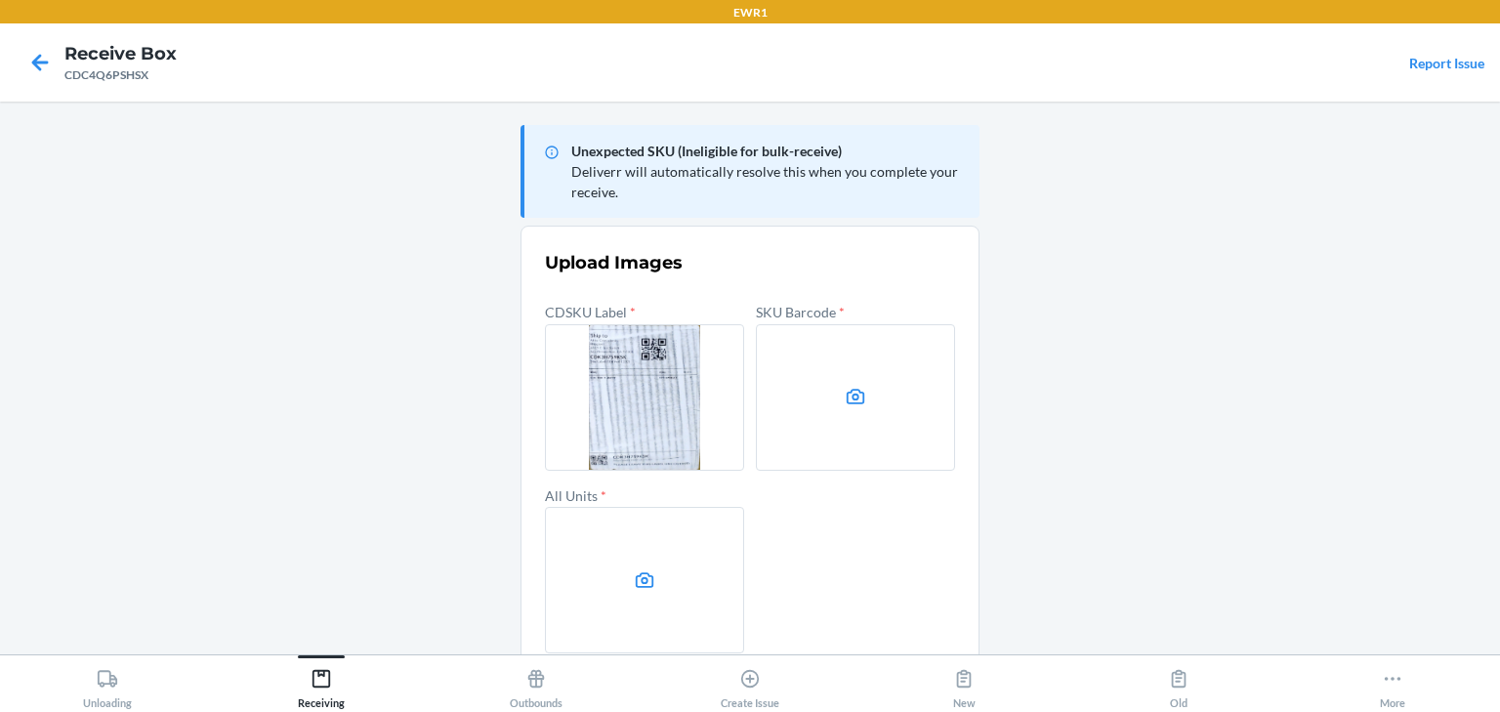
click at [756, 350] on label at bounding box center [855, 397] width 199 height 146
click at [0, 0] on input "file" at bounding box center [0, 0] width 0 height 0
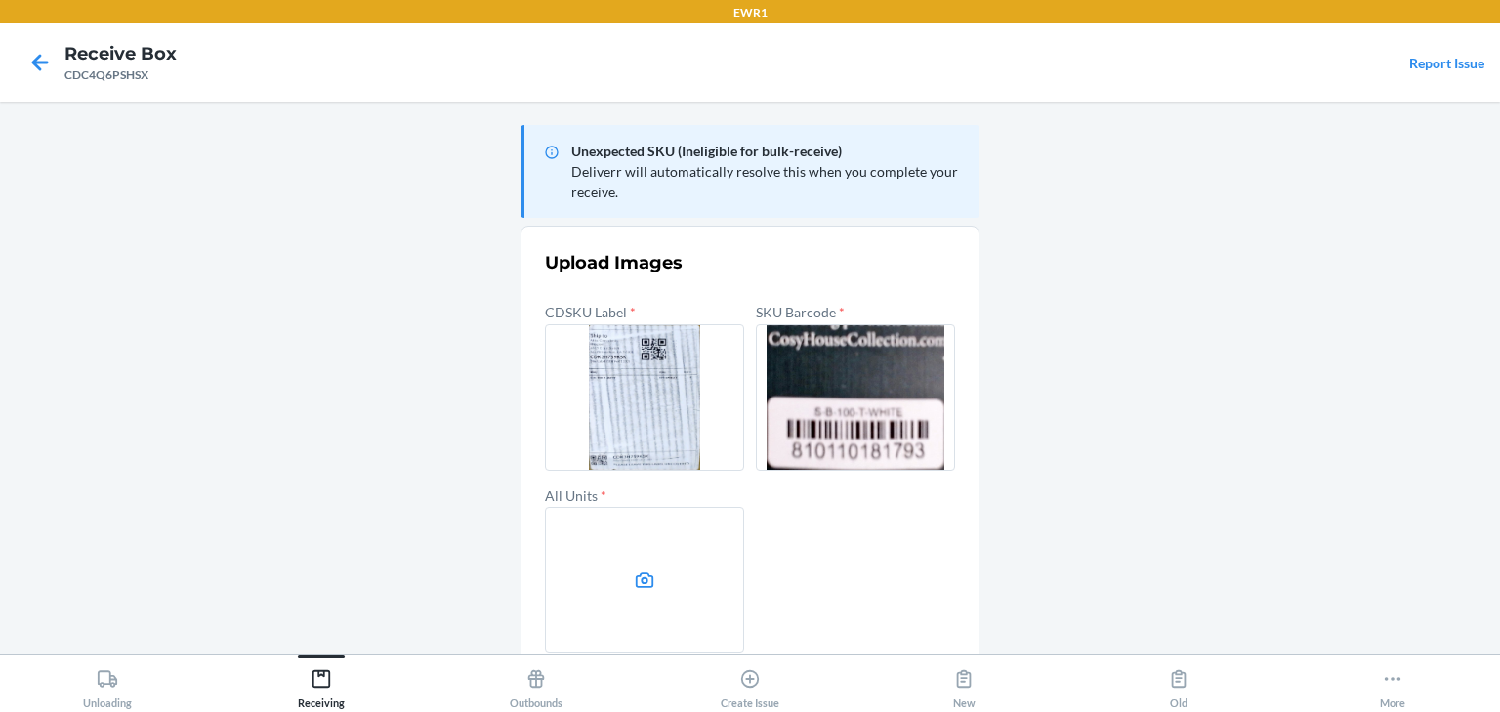
click at [616, 607] on label at bounding box center [644, 580] width 199 height 146
click at [0, 0] on input "file" at bounding box center [0, 0] width 0 height 0
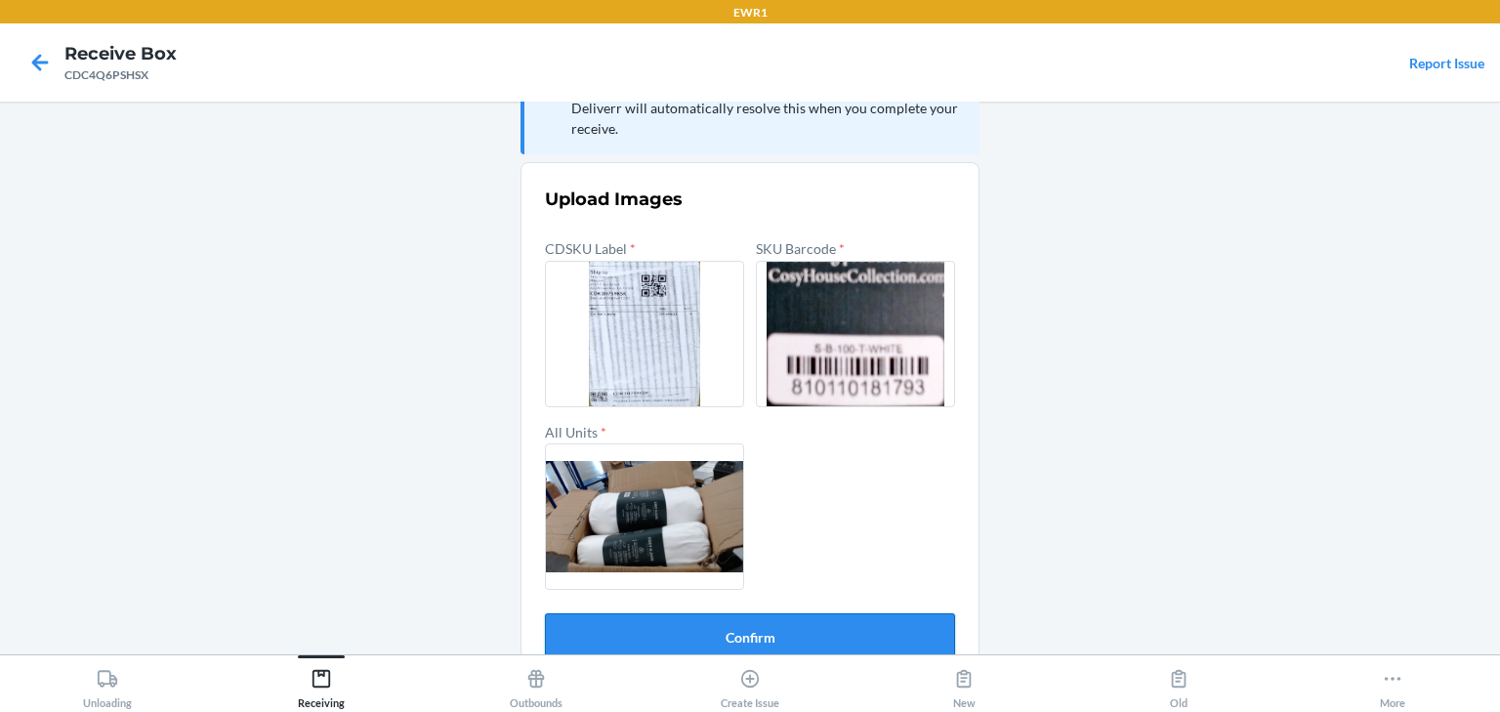
scroll to position [94, 0]
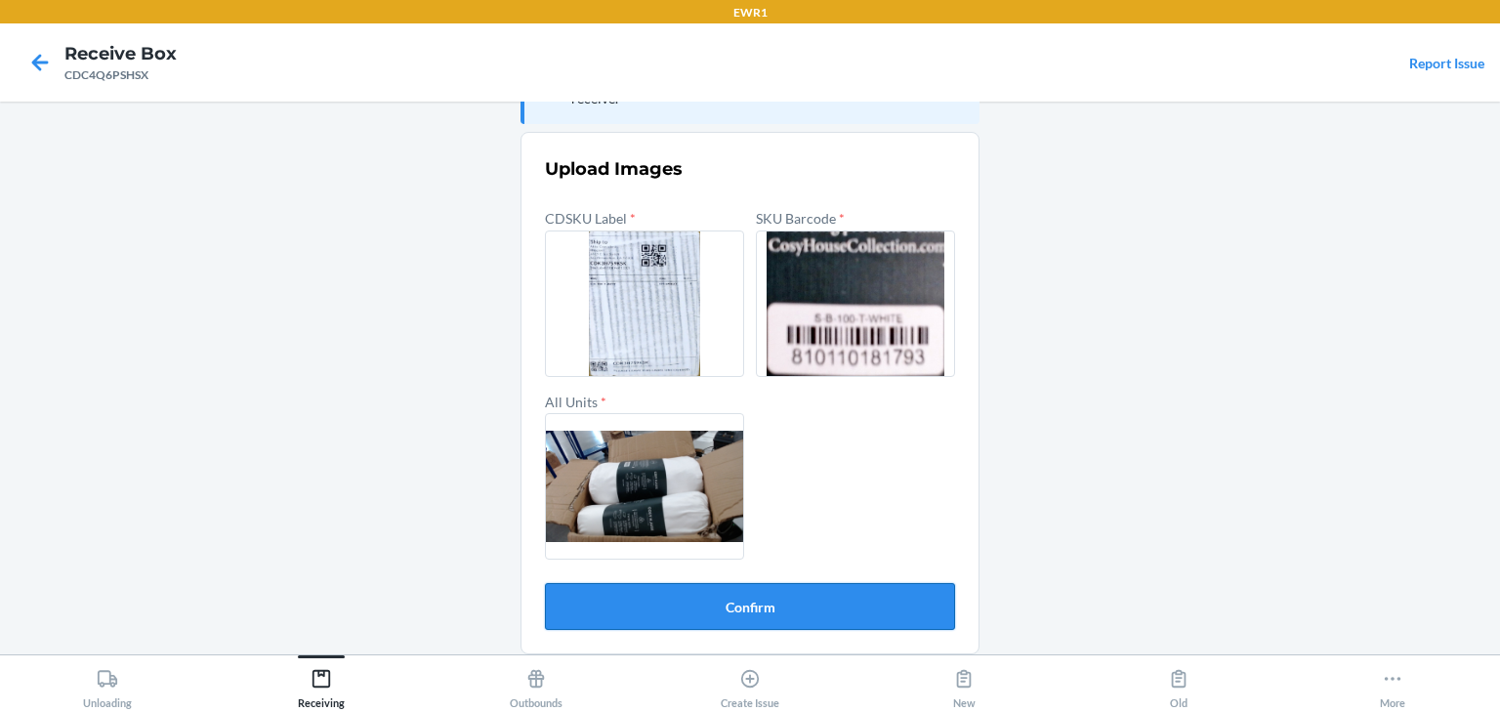
click at [857, 608] on button "Confirm" at bounding box center [750, 606] width 410 height 47
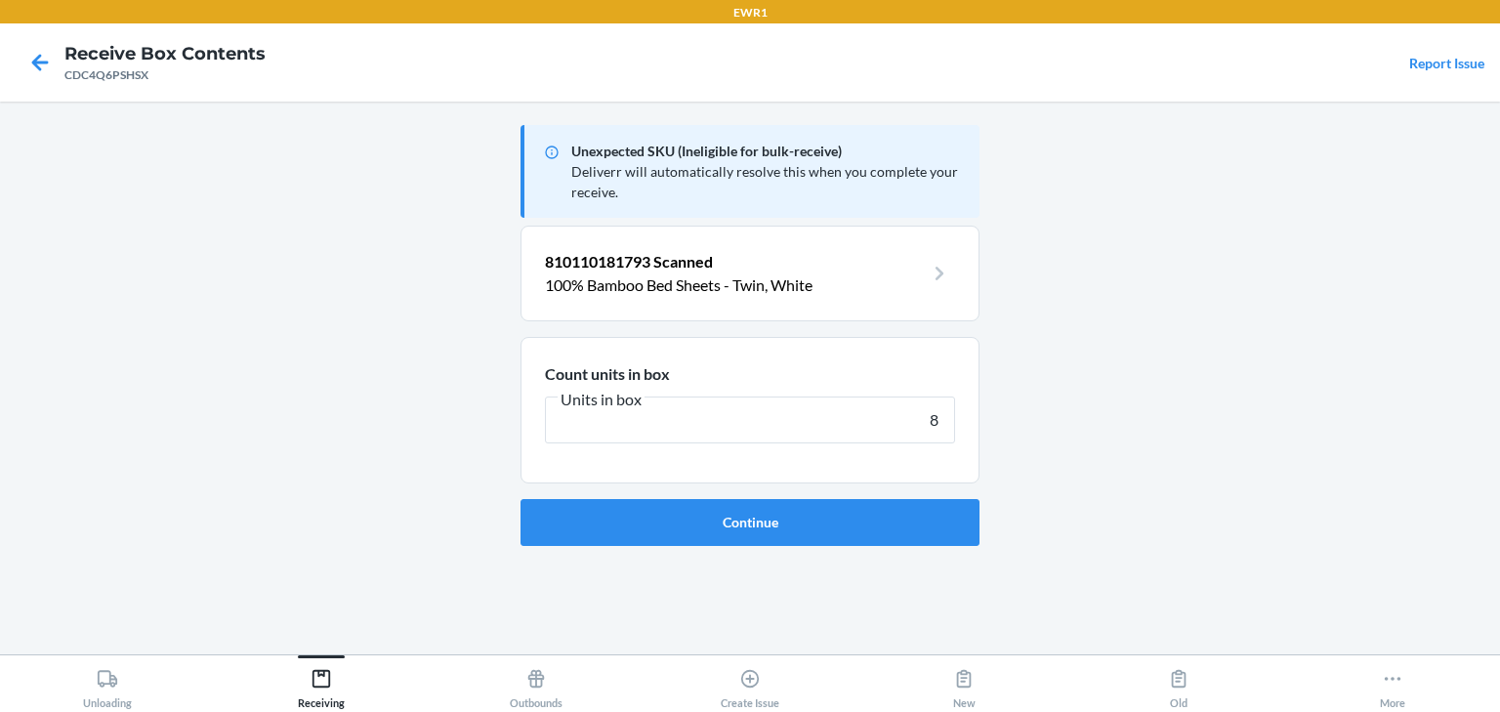
type input "8"
click at [520, 499] on button "Continue" at bounding box center [749, 522] width 459 height 47
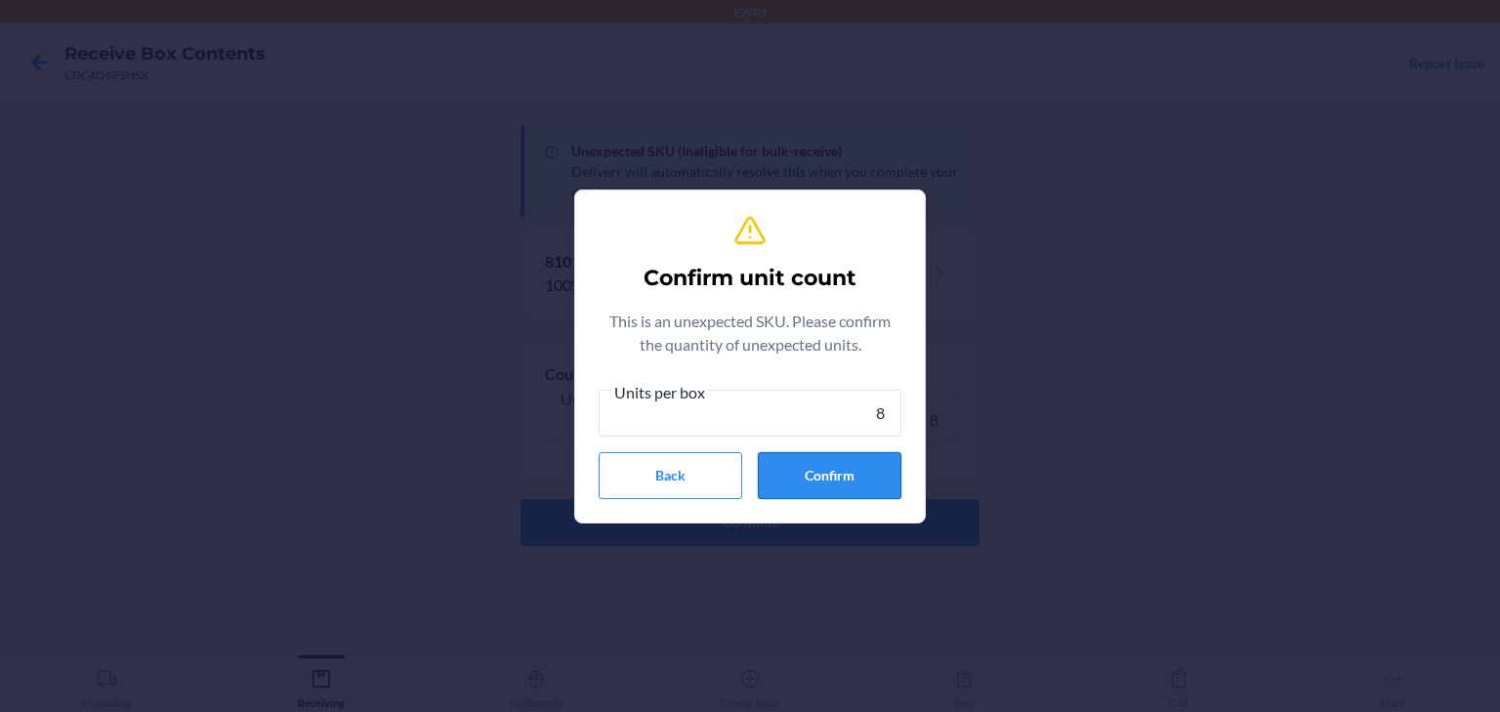
type input "8"
click at [808, 469] on button "Confirm" at bounding box center [830, 475] width 144 height 47
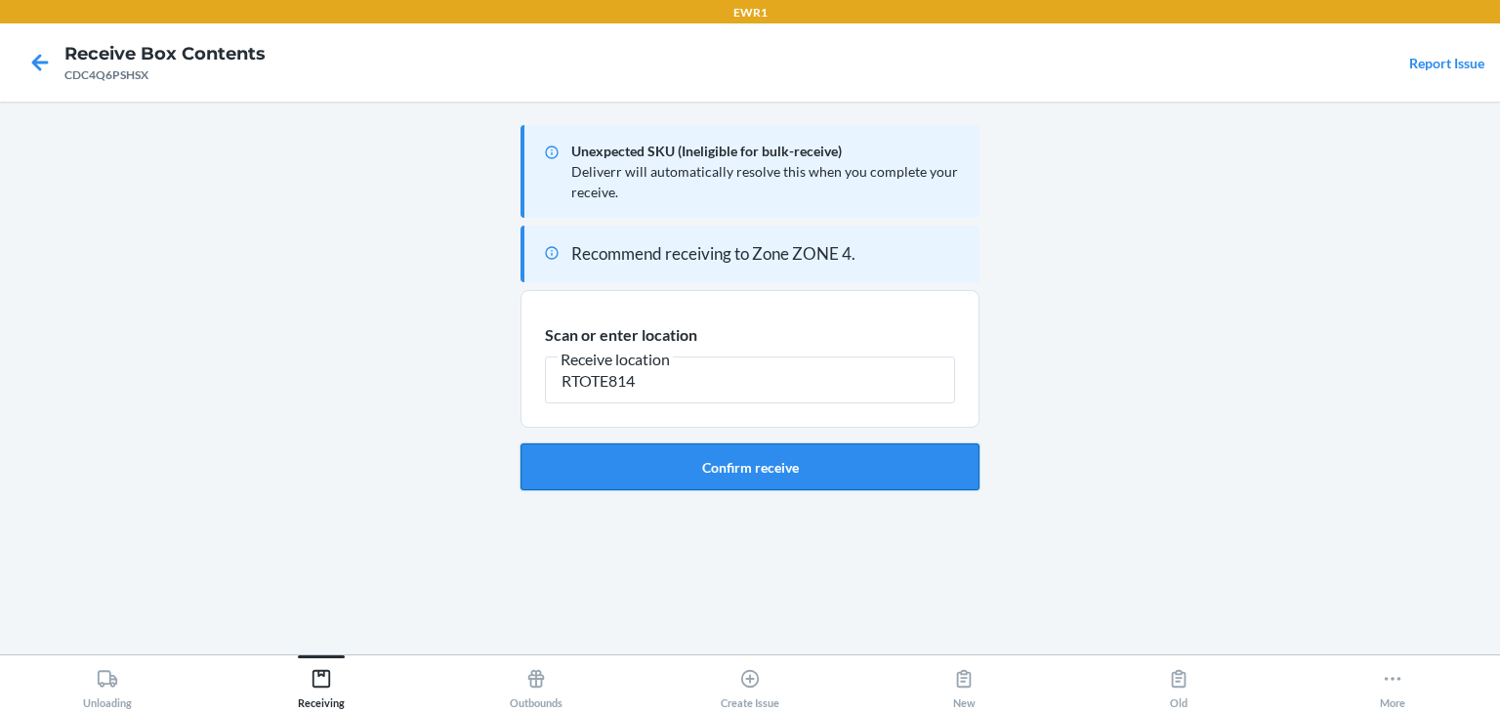
type input "RTOTE814"
click at [682, 455] on button "Confirm receive" at bounding box center [749, 466] width 459 height 47
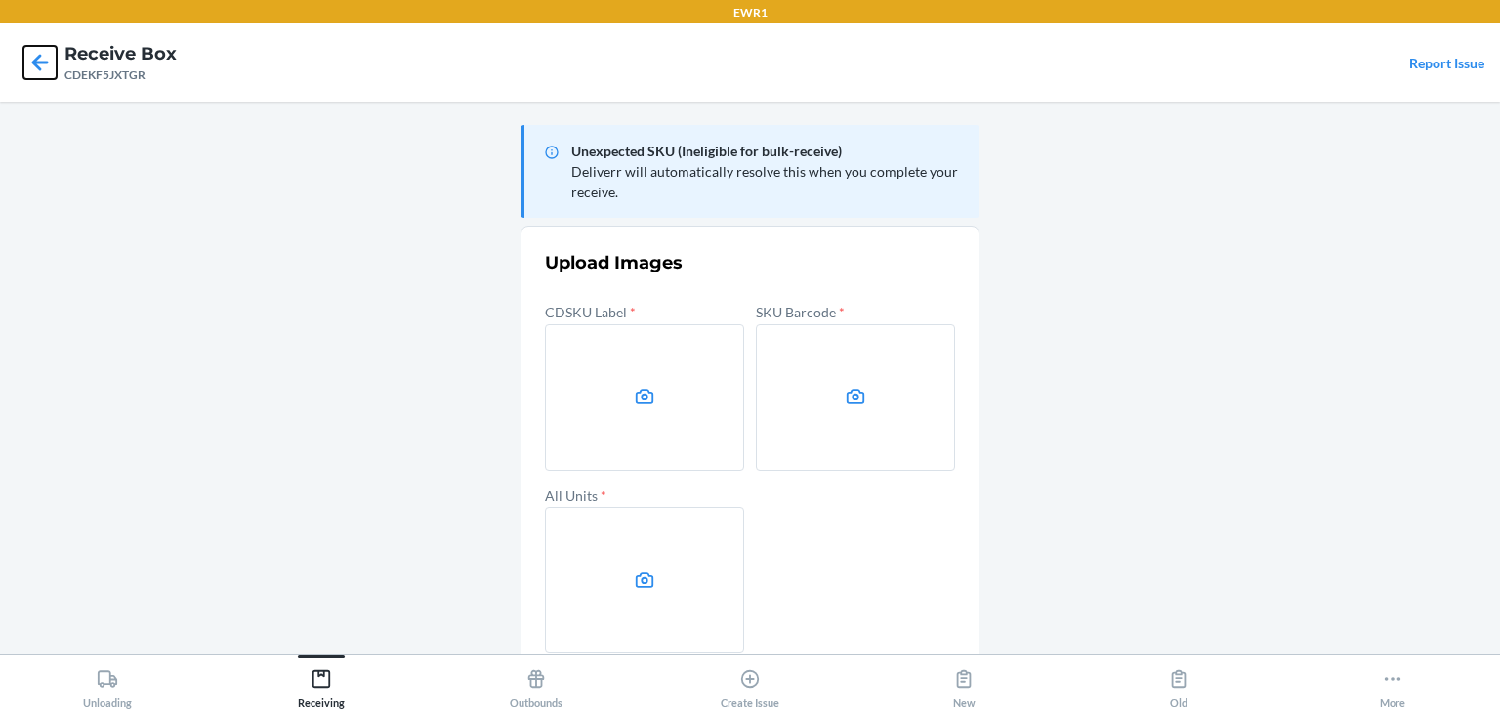
click at [51, 63] on icon at bounding box center [39, 62] width 33 height 33
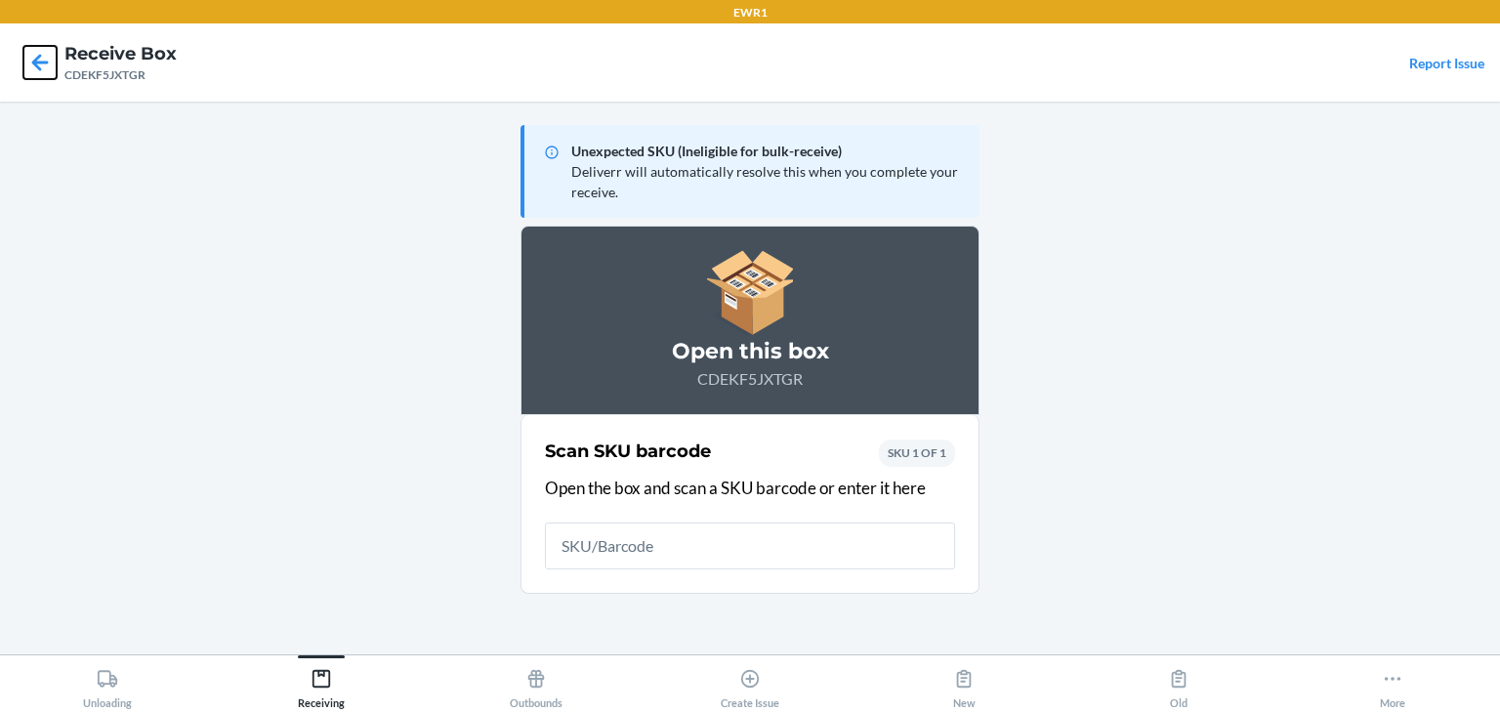
click at [47, 69] on icon at bounding box center [39, 62] width 33 height 33
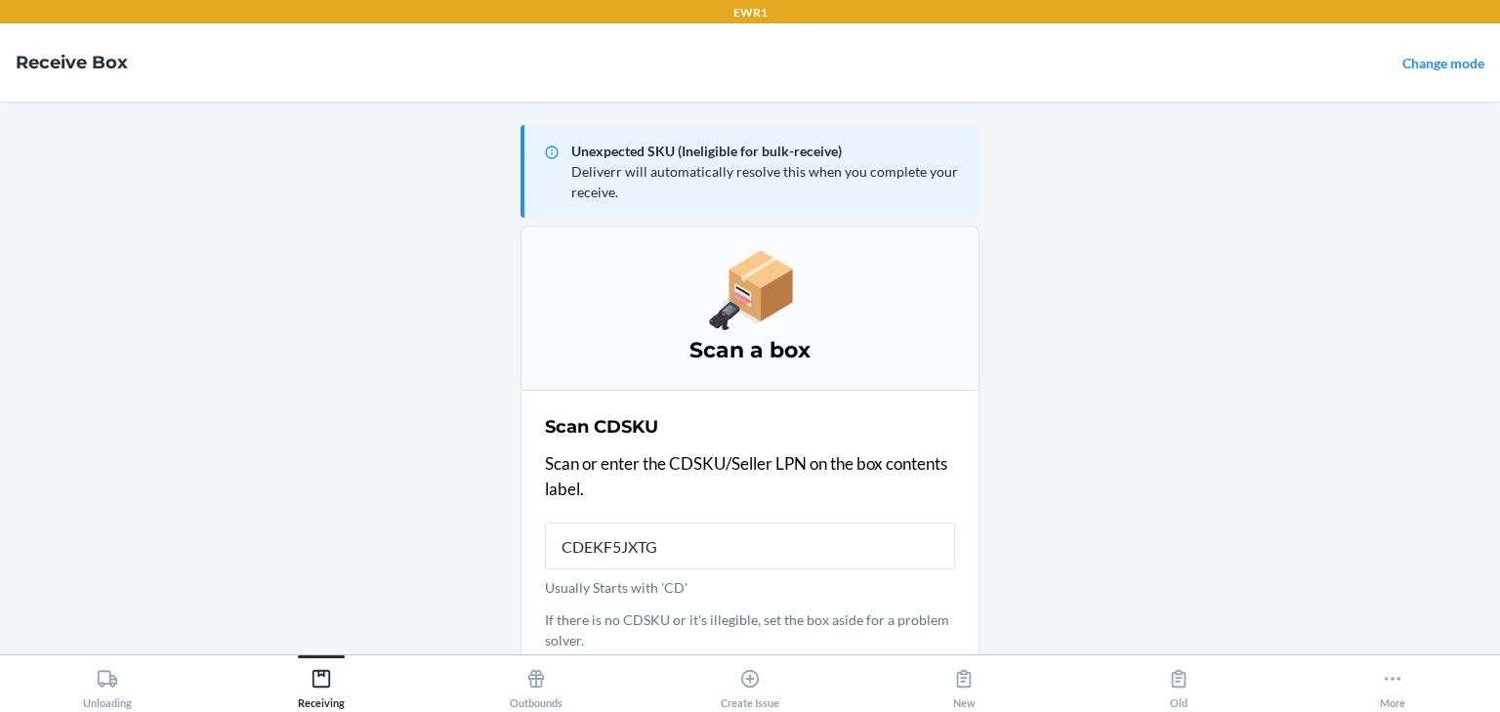
type input "CDEKF5JXTGR"
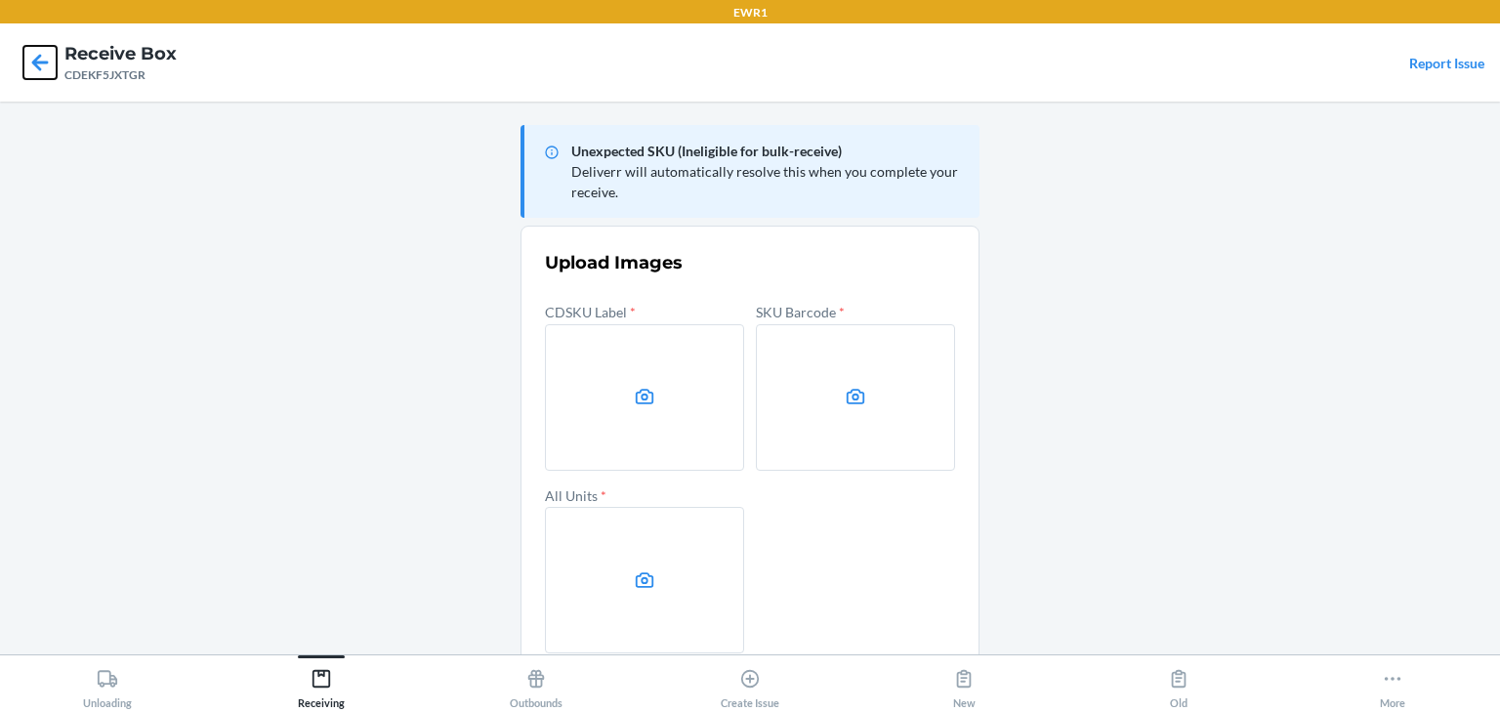
click at [27, 51] on icon at bounding box center [39, 62] width 33 height 33
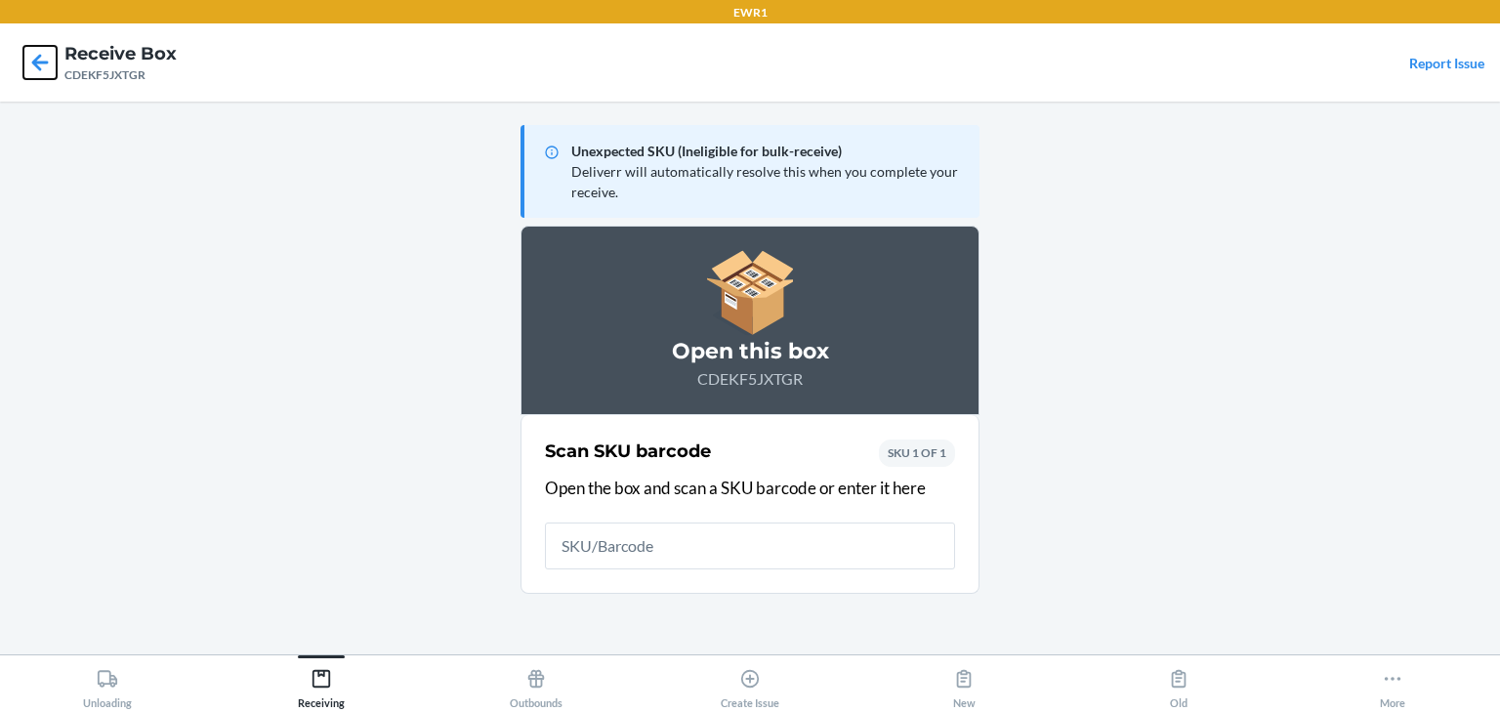
click at [35, 58] on icon at bounding box center [40, 62] width 17 height 17
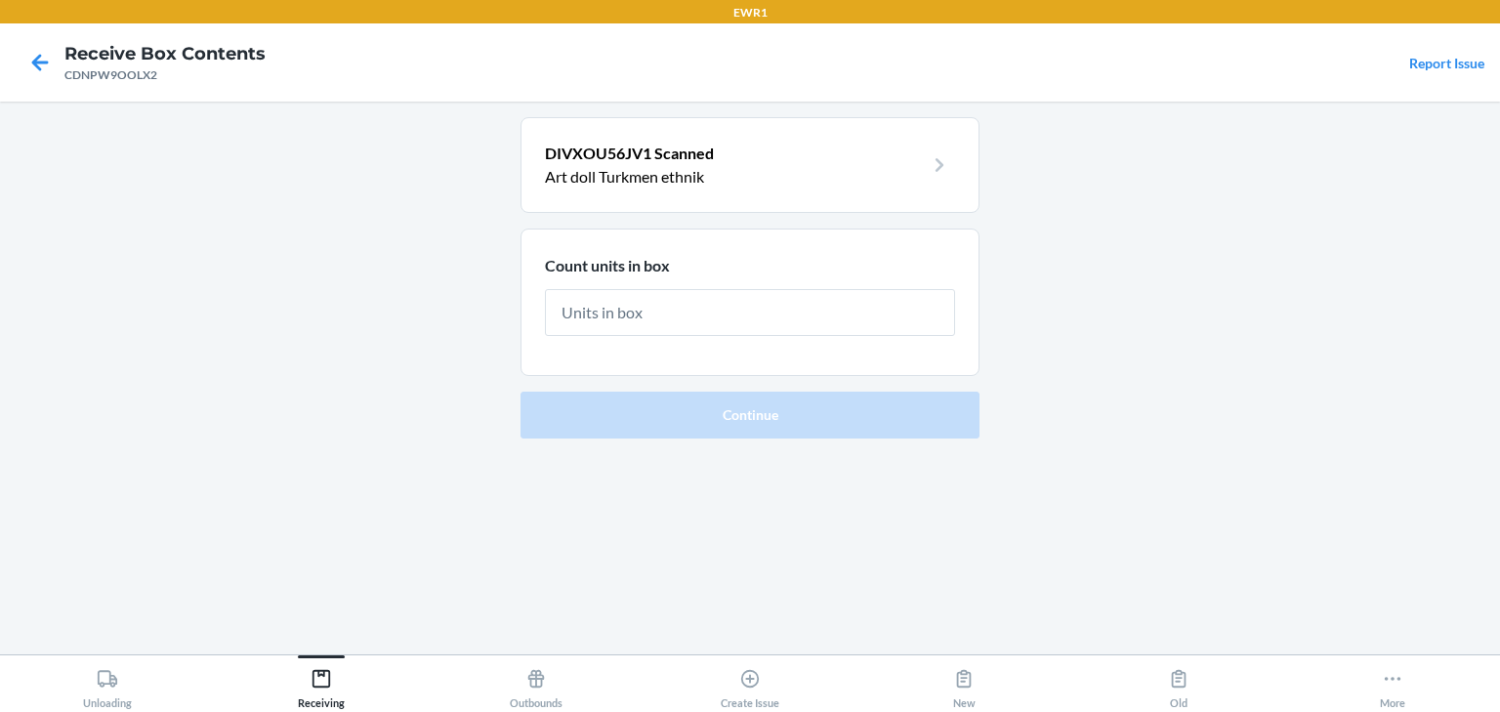
type input "1"
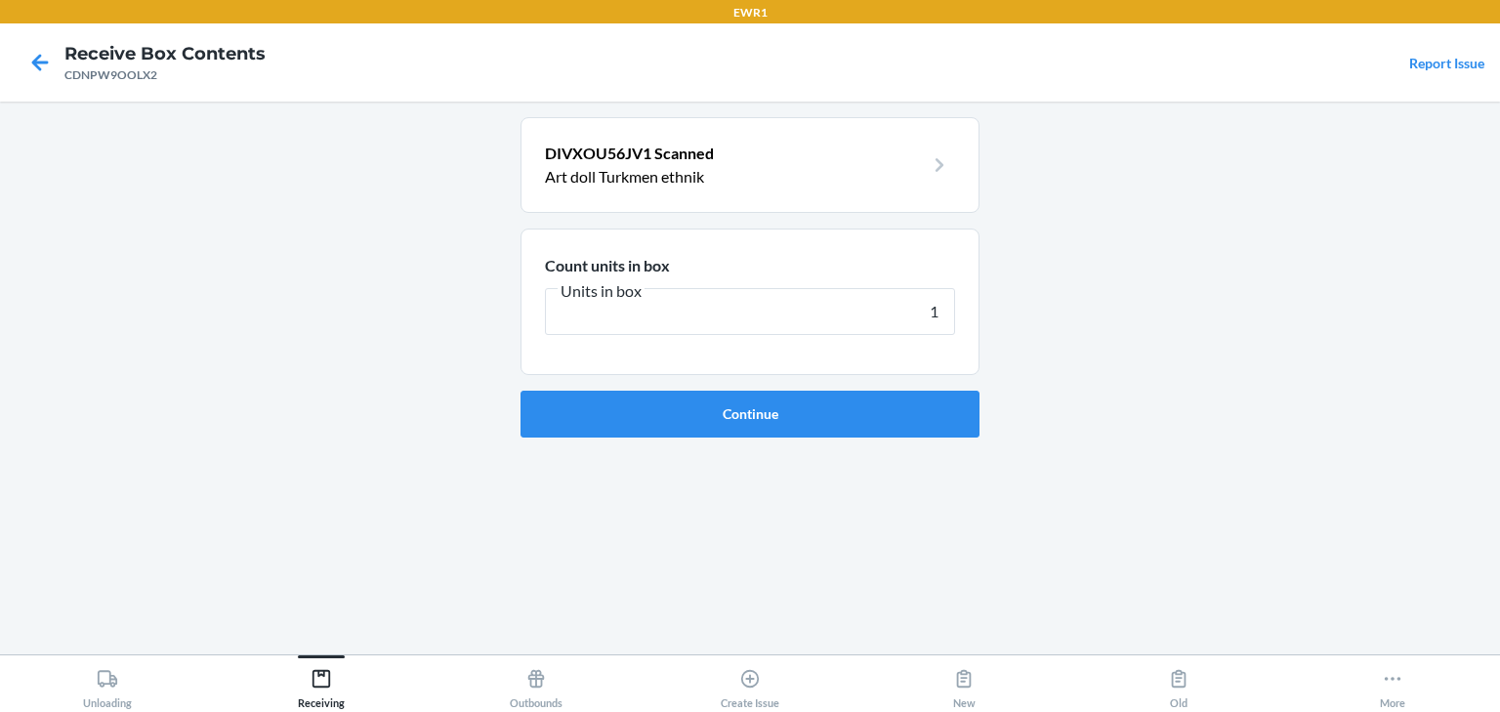
click button "Continue" at bounding box center [749, 414] width 459 height 47
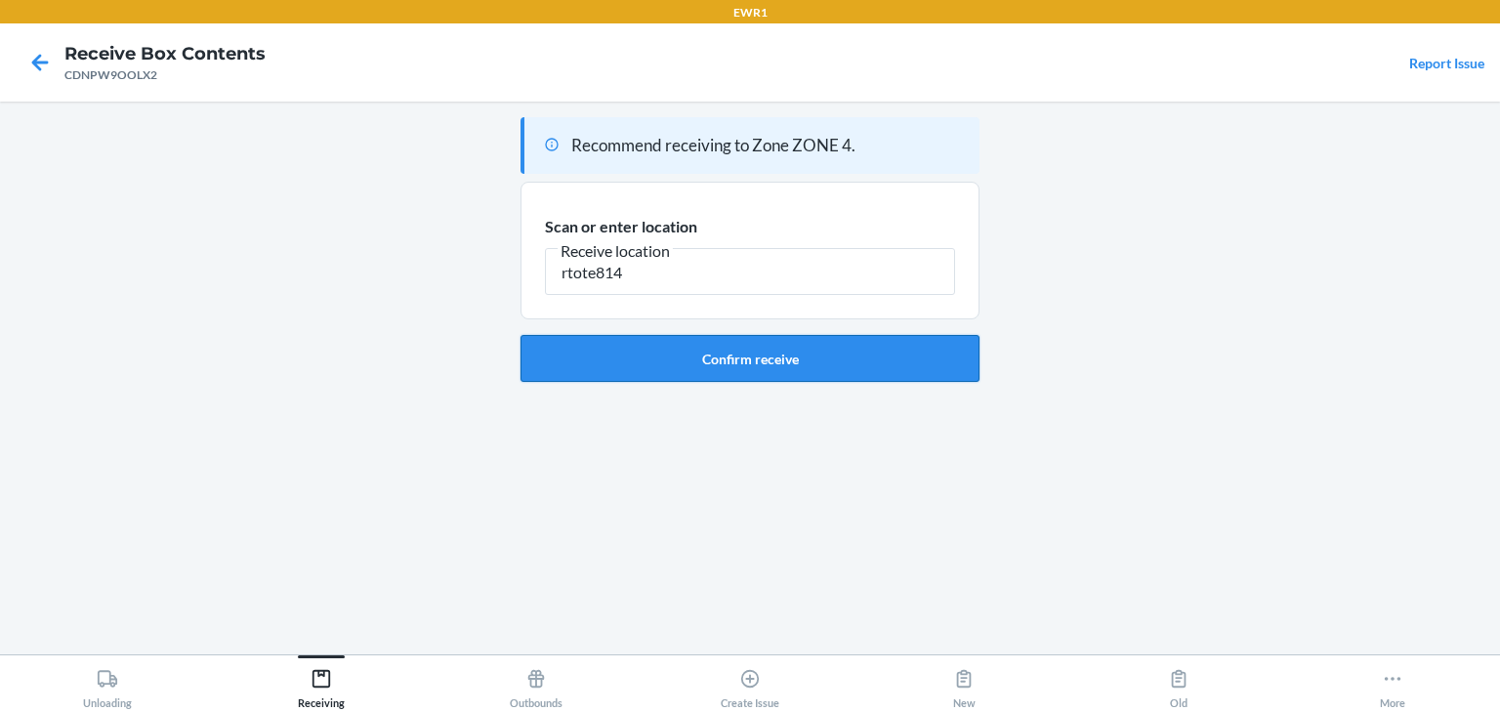
type input "rtote814"
click at [723, 360] on button "Confirm receive" at bounding box center [749, 358] width 459 height 47
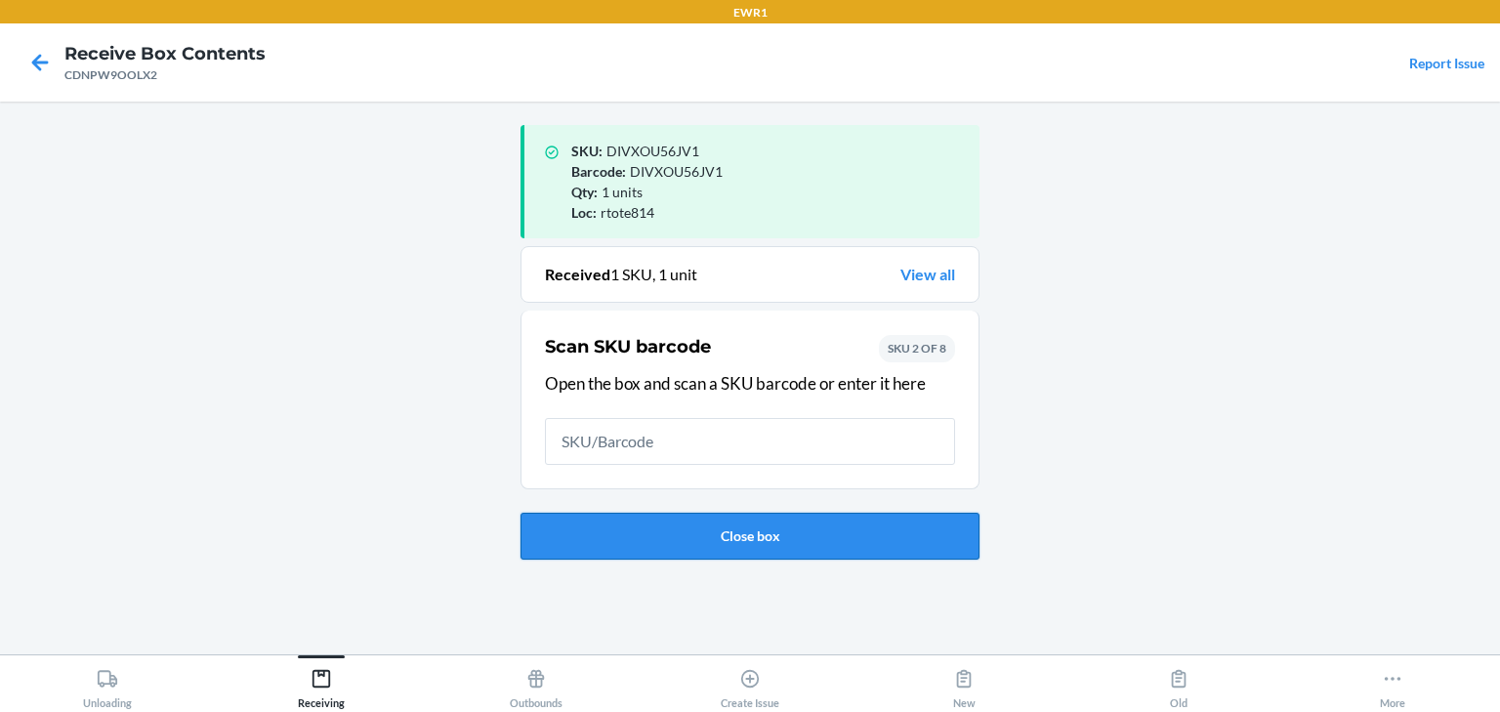
click at [883, 514] on button "Close box" at bounding box center [749, 536] width 459 height 47
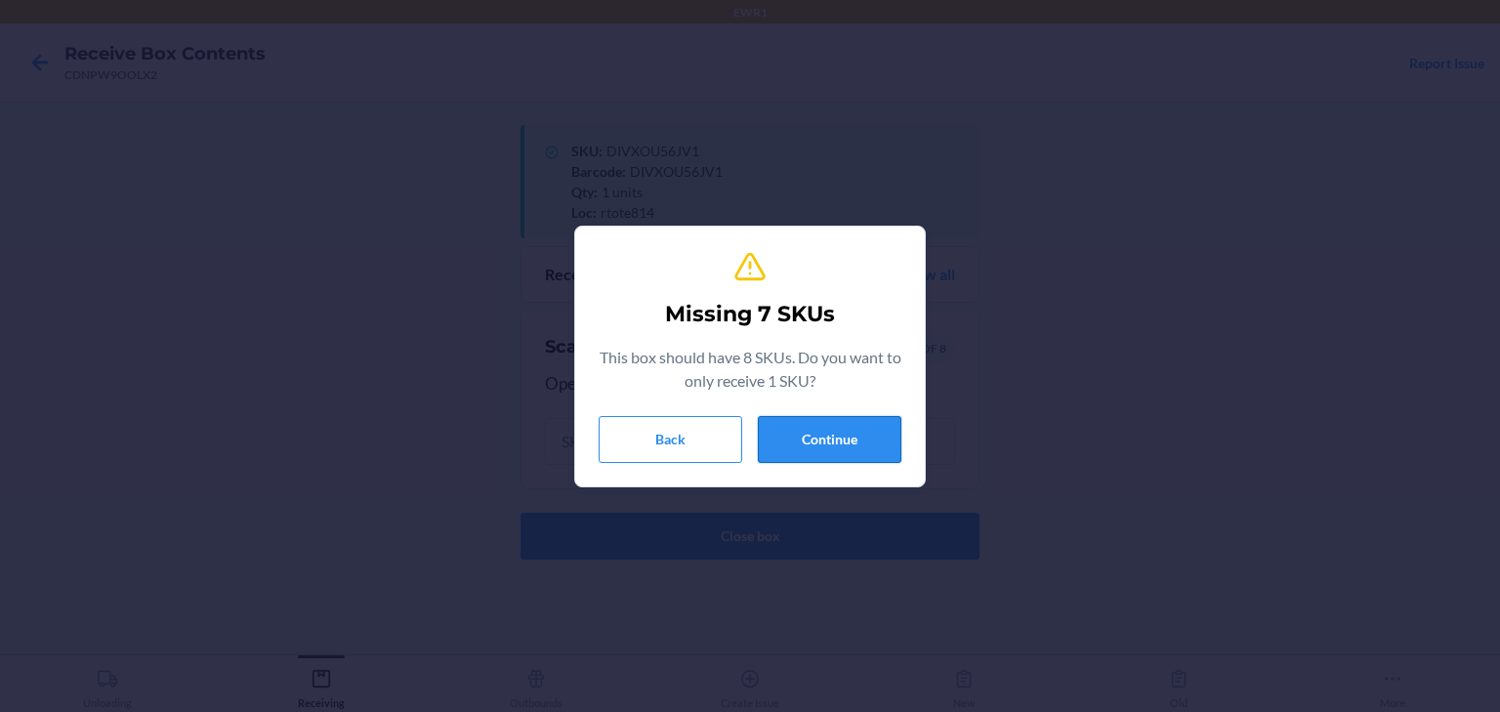
click at [829, 441] on button "Continue" at bounding box center [830, 439] width 144 height 47
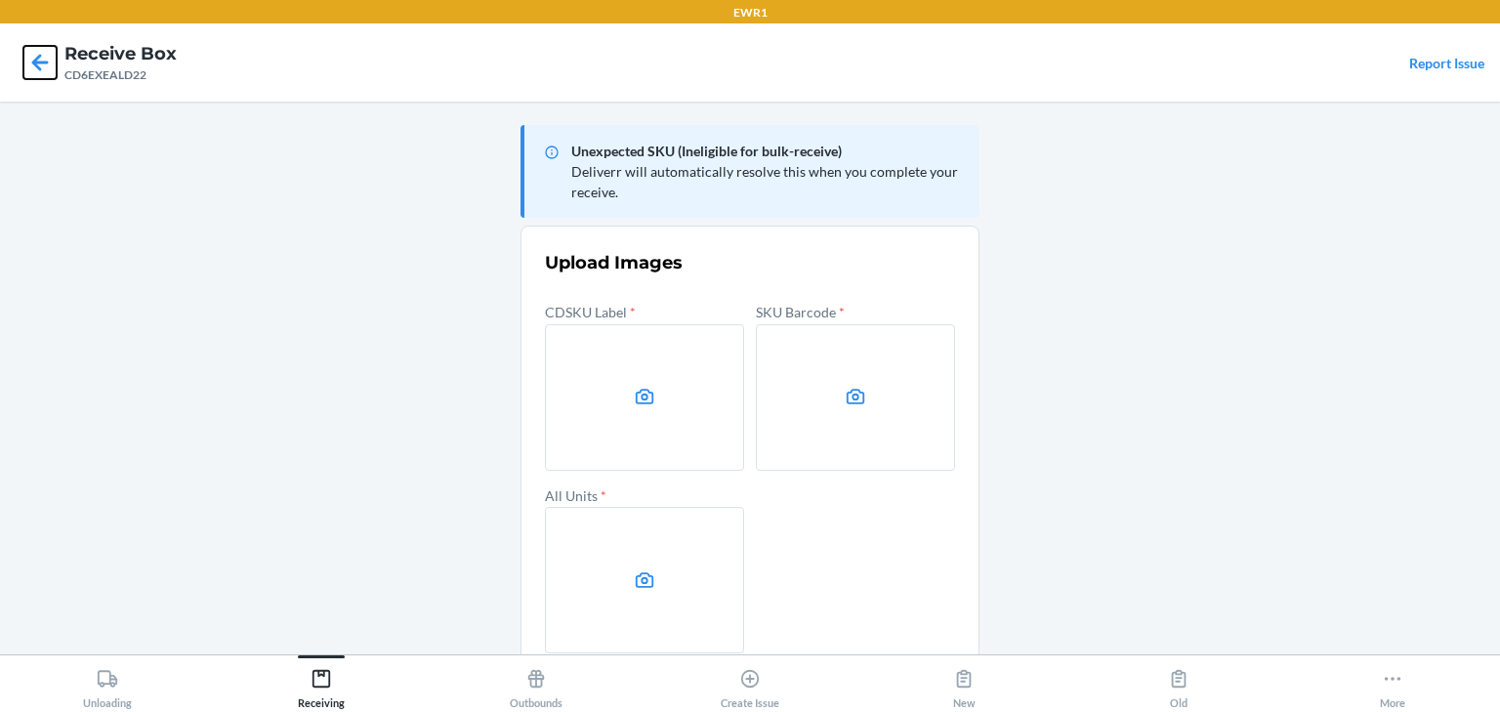
click at [43, 62] on icon at bounding box center [40, 62] width 17 height 17
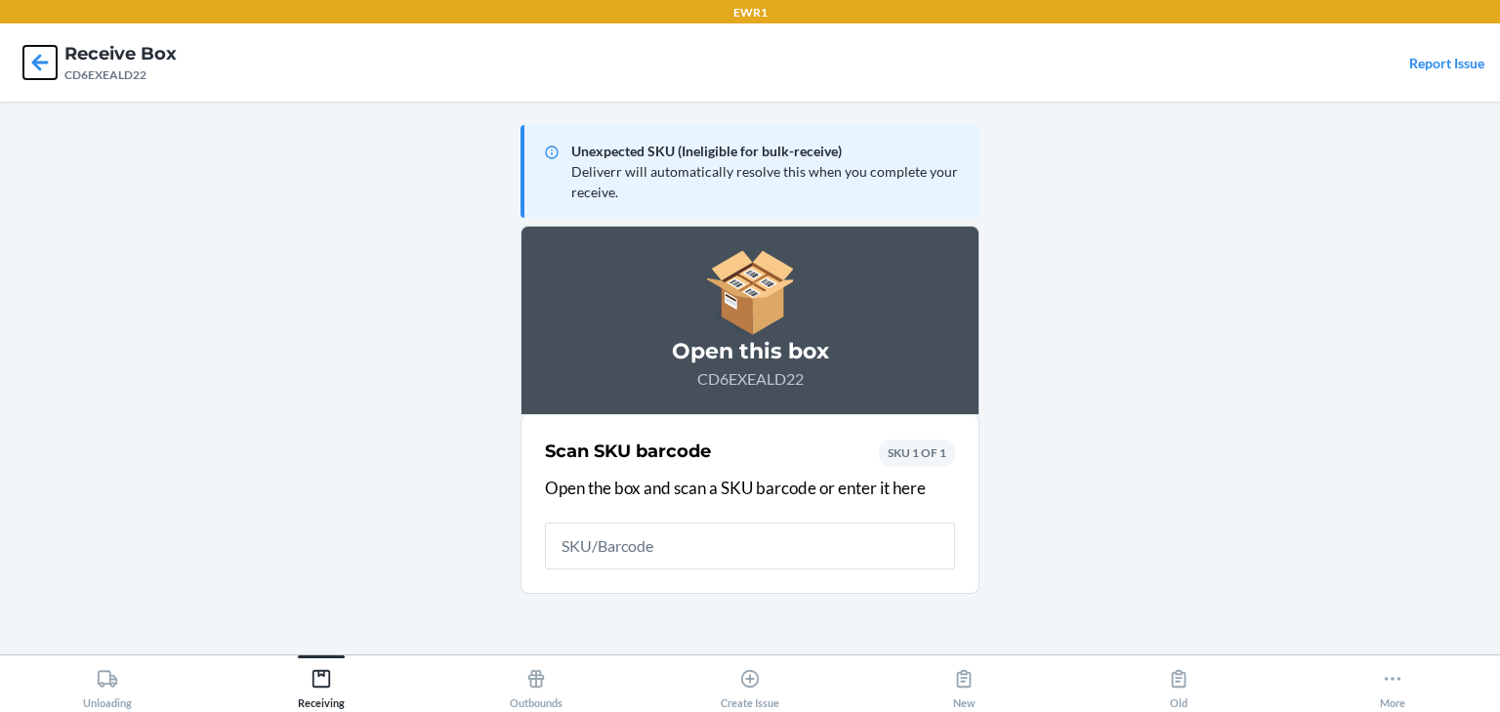
click at [31, 68] on icon at bounding box center [39, 62] width 33 height 33
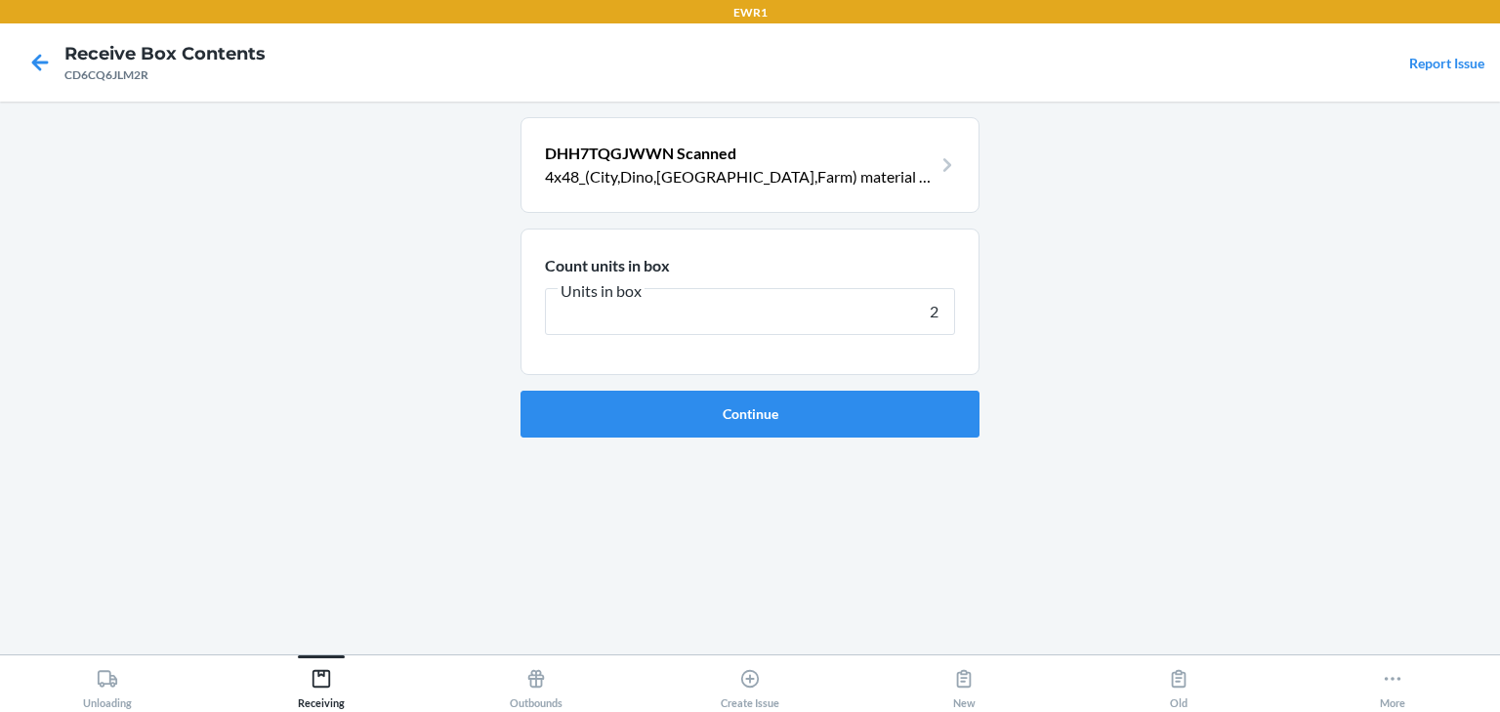
type input "27"
click button "Continue" at bounding box center [749, 414] width 459 height 47
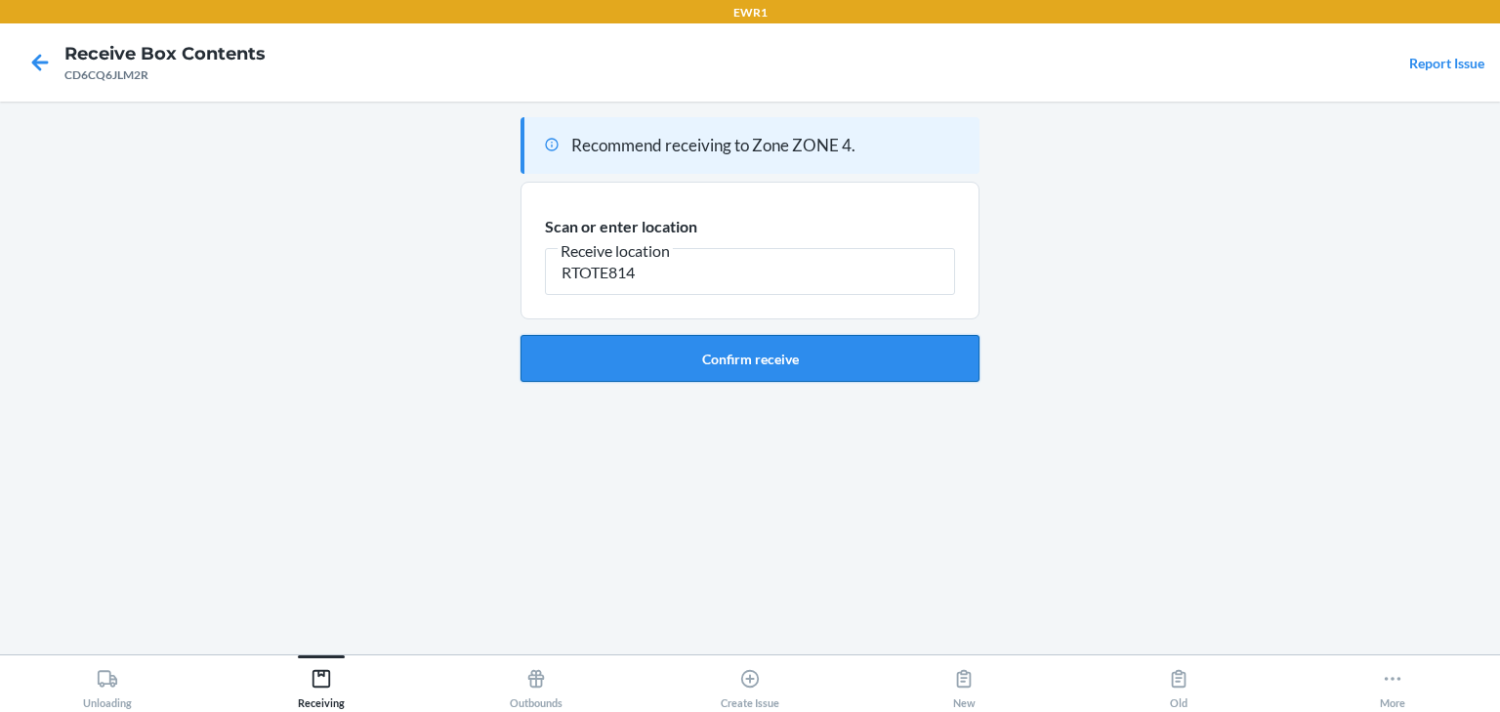
type input "RTOTE814"
click at [679, 358] on button "Confirm receive" at bounding box center [749, 358] width 459 height 47
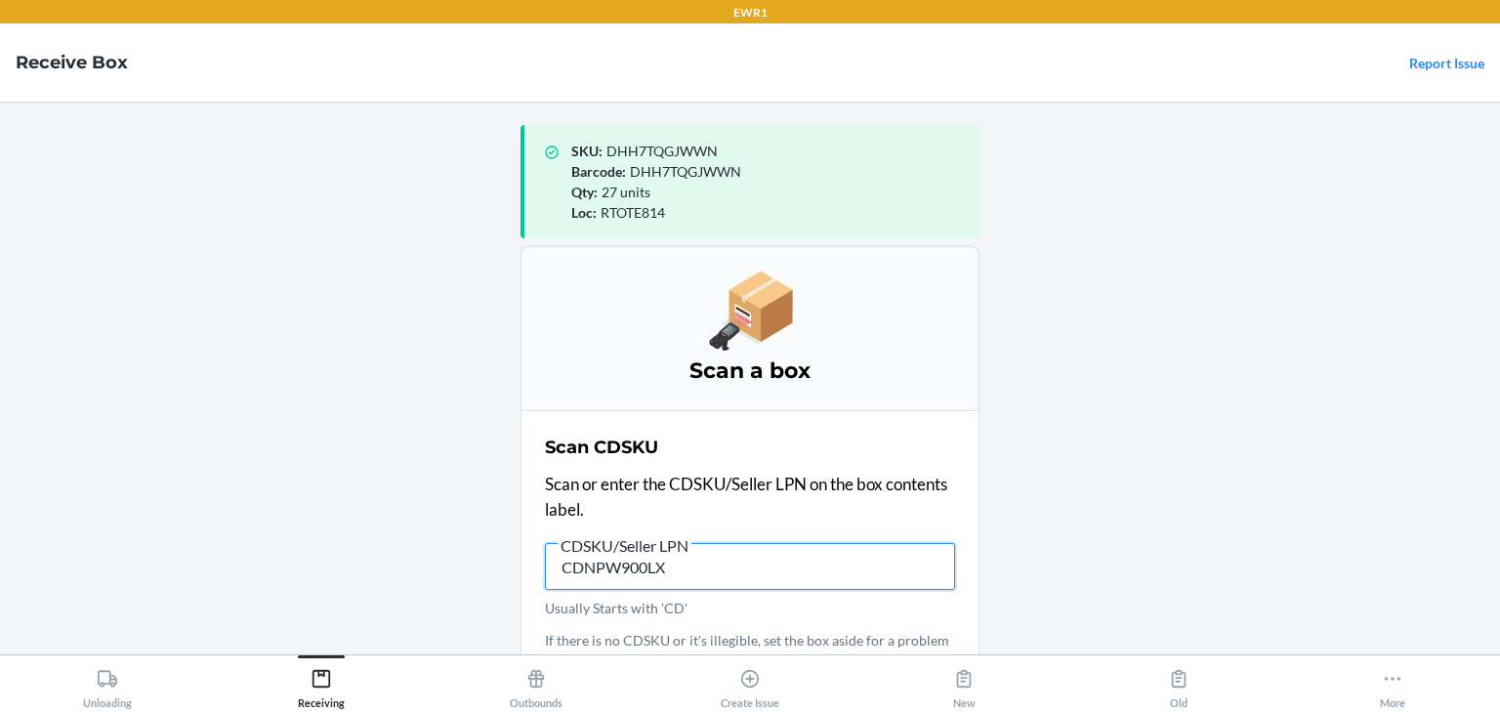
type input "CDNPW900LX2"
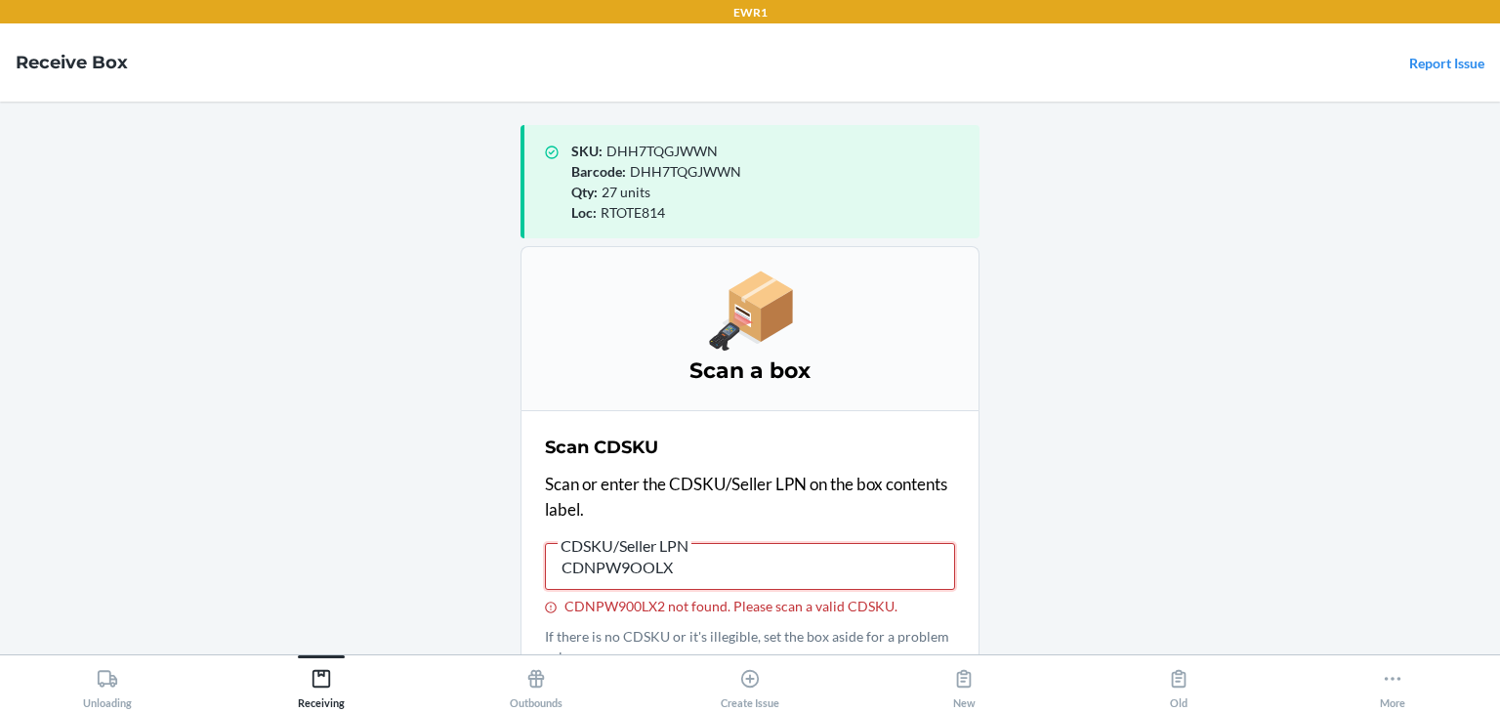
type input "CDNPW9OOLX2"
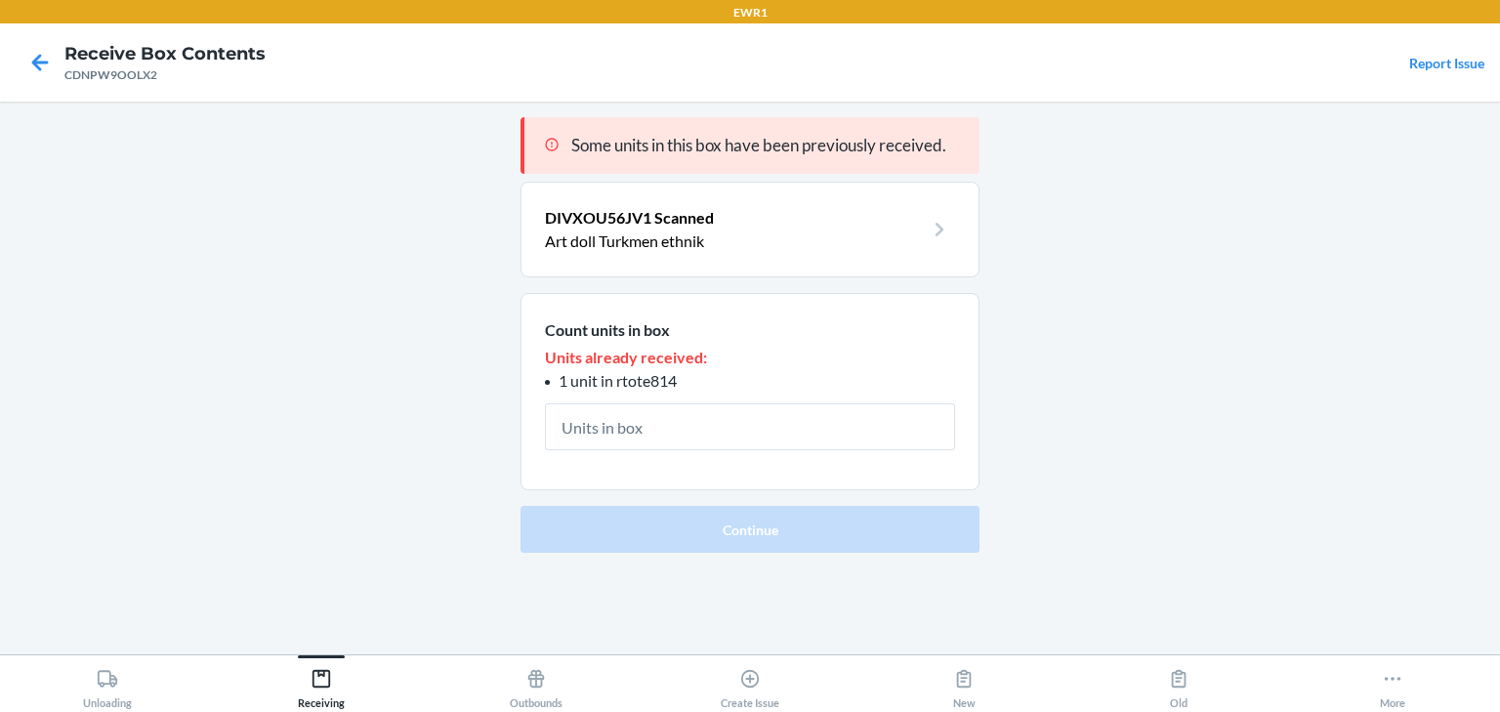
drag, startPoint x: 62, startPoint y: 70, endPoint x: 23, endPoint y: 54, distance: 42.4
click at [62, 68] on div at bounding box center [40, 62] width 49 height 49
click at [23, 54] on icon at bounding box center [39, 62] width 33 height 33
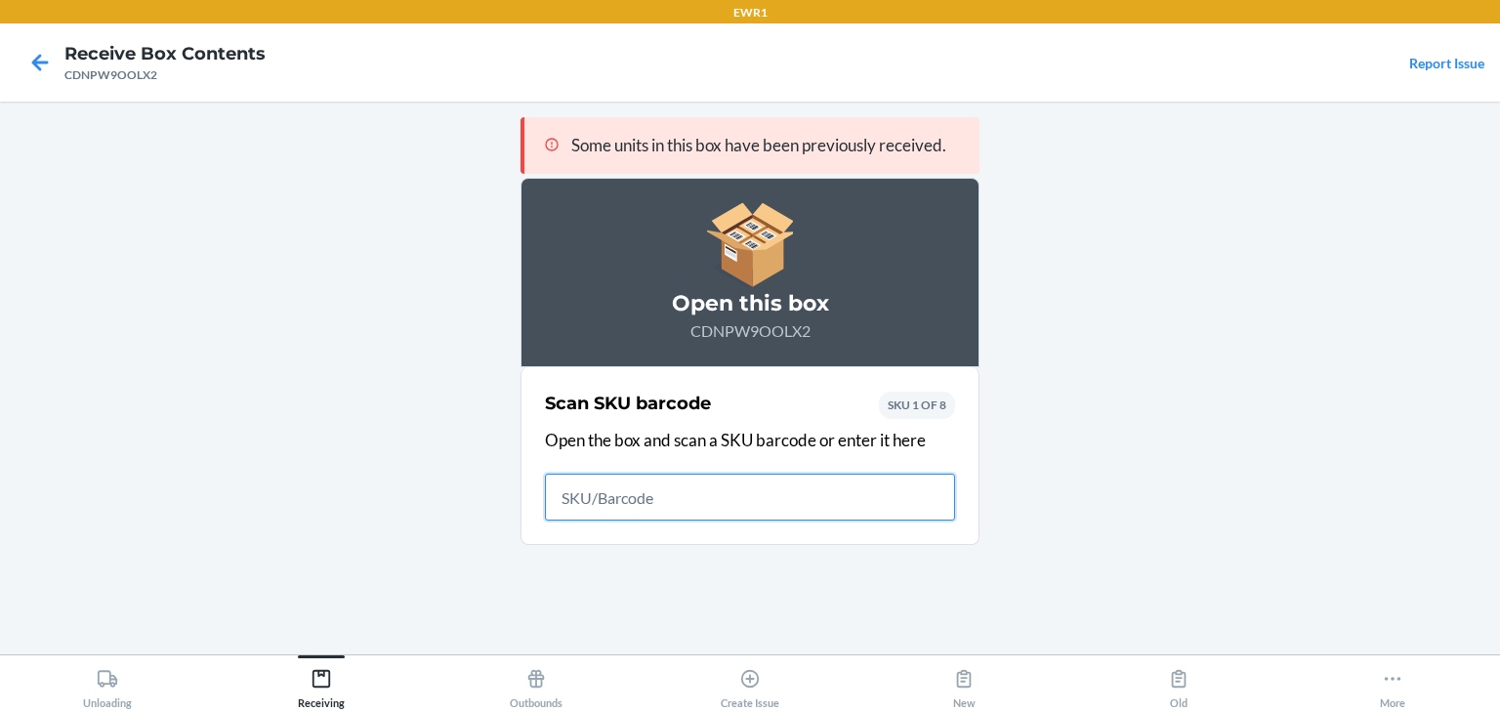
click at [23, 54] on icon at bounding box center [39, 62] width 33 height 33
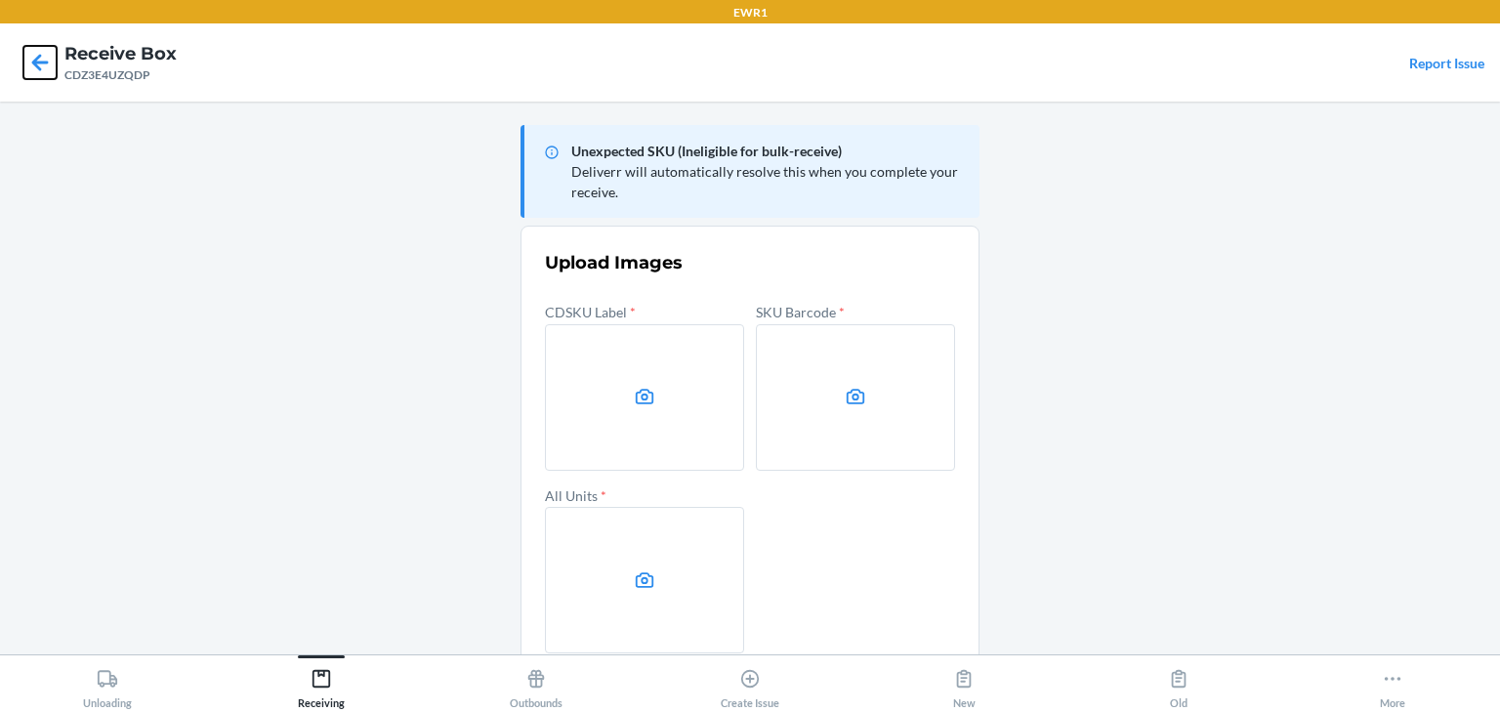
click at [34, 66] on icon at bounding box center [39, 62] width 33 height 33
click at [39, 73] on icon at bounding box center [39, 62] width 33 height 33
click at [52, 63] on icon at bounding box center [39, 62] width 33 height 33
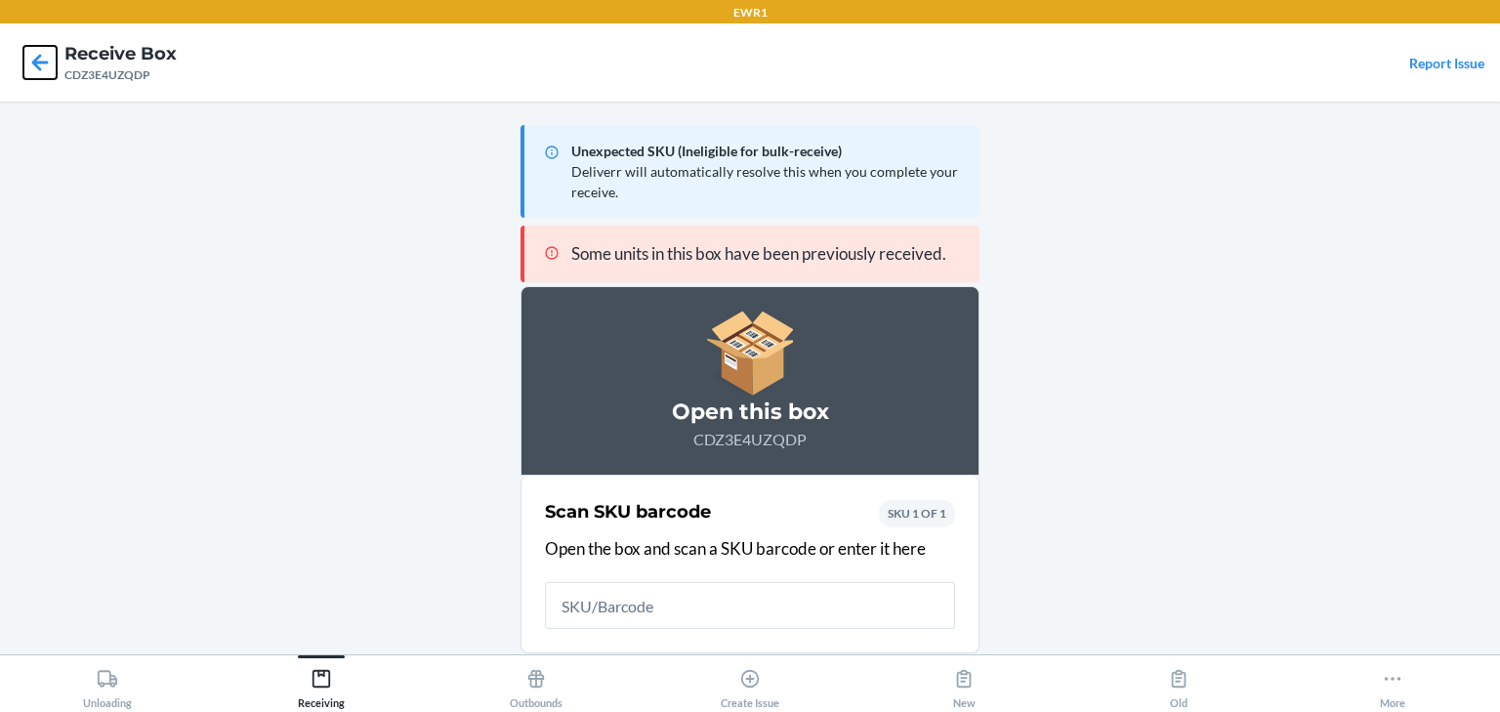
click at [52, 63] on icon at bounding box center [39, 62] width 33 height 33
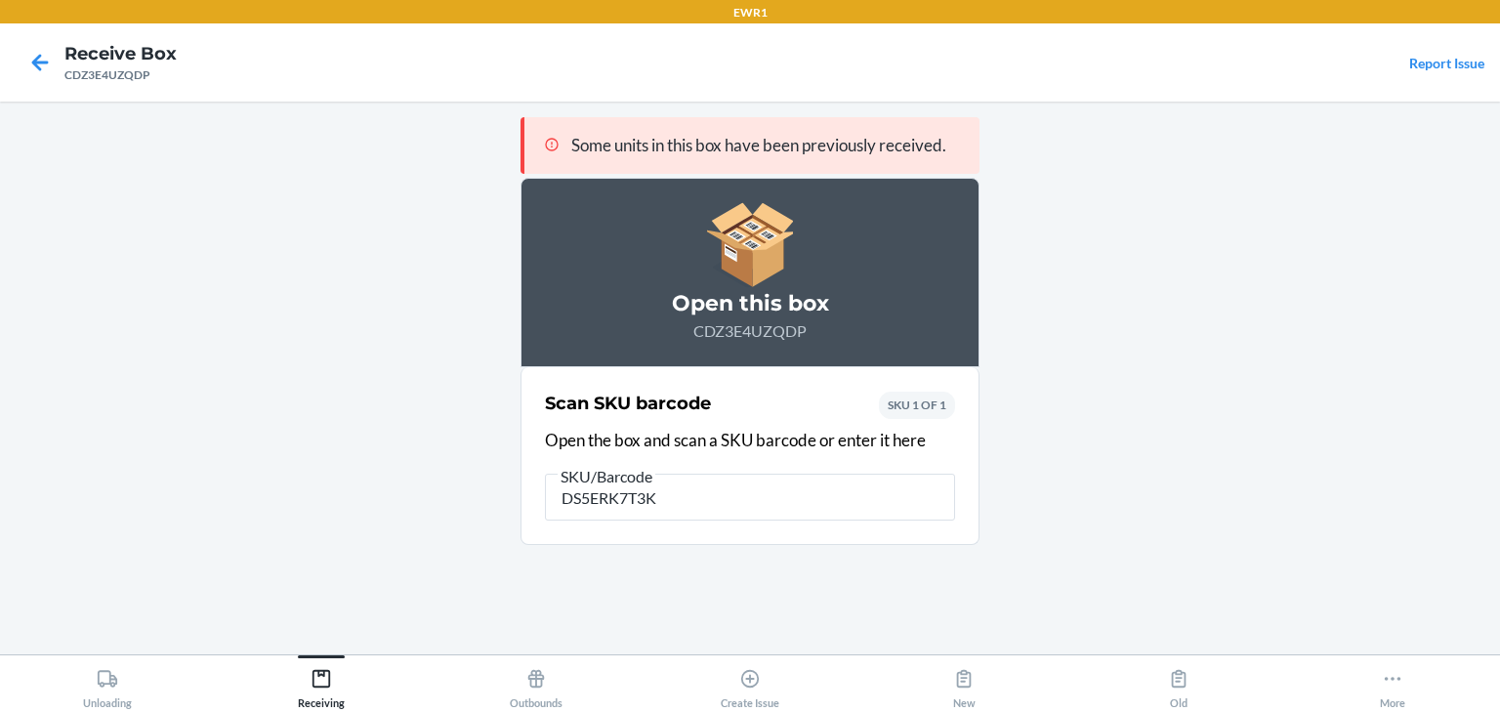
type input "DS5ERK7T3K4"
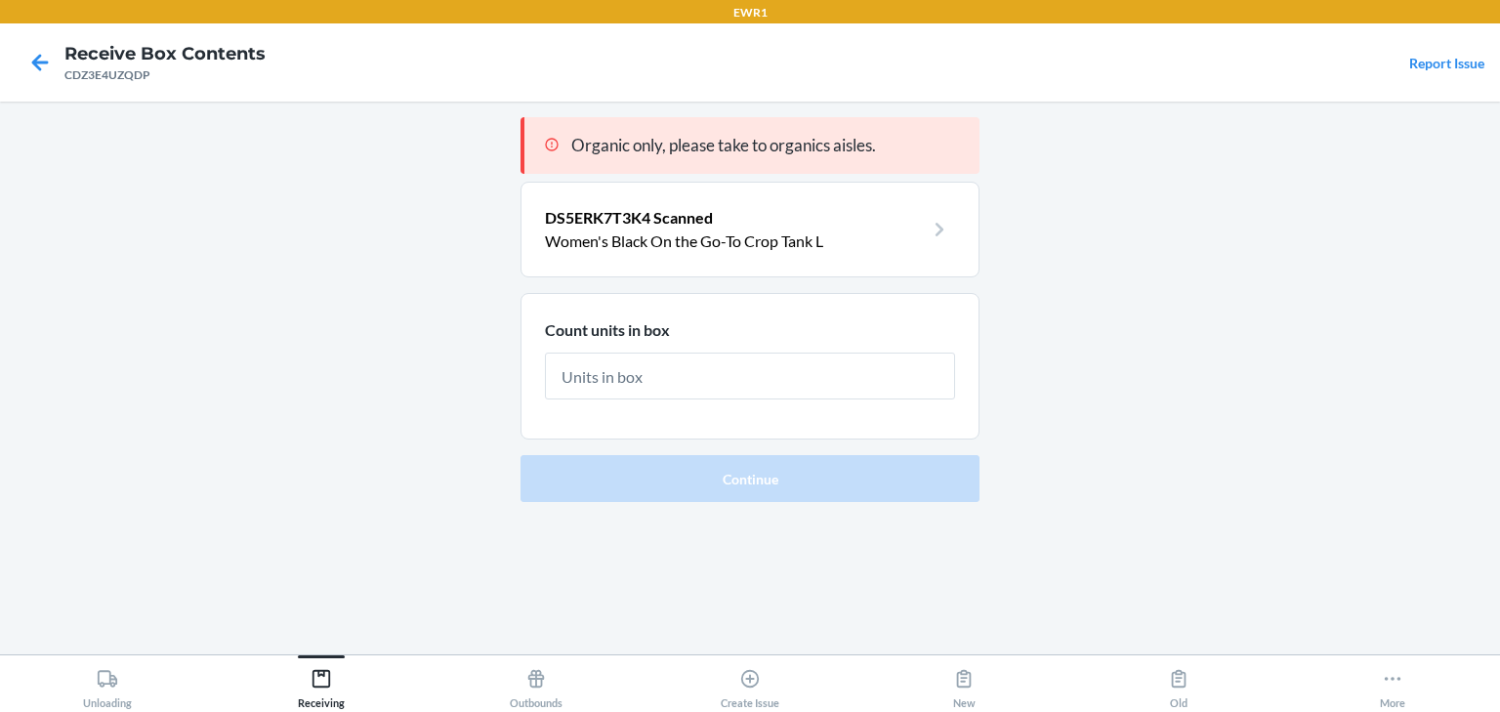
click at [745, 246] on p "Women's Black On the Go-To Crop Tank L" at bounding box center [734, 240] width 379 height 23
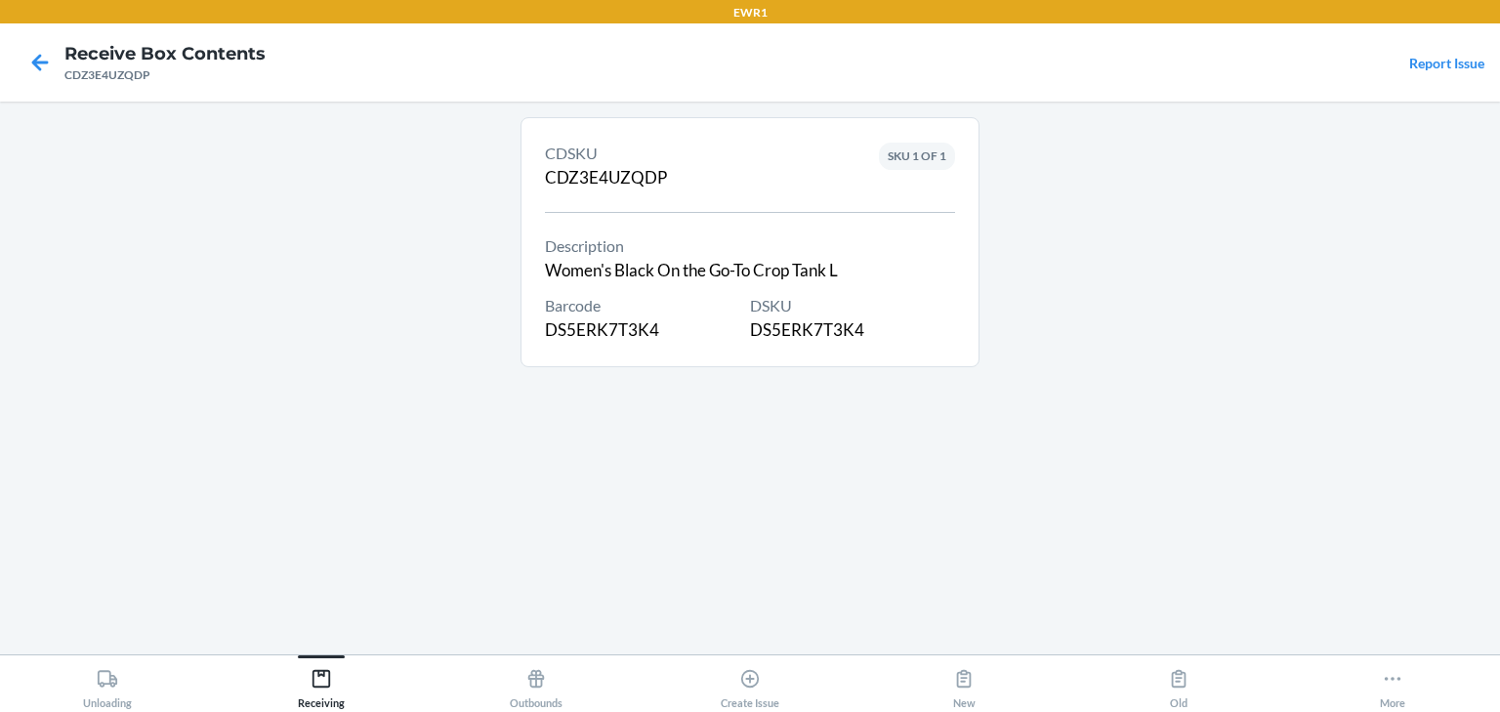
click at [57, 62] on div at bounding box center [40, 62] width 49 height 49
click at [34, 58] on icon at bounding box center [39, 62] width 33 height 33
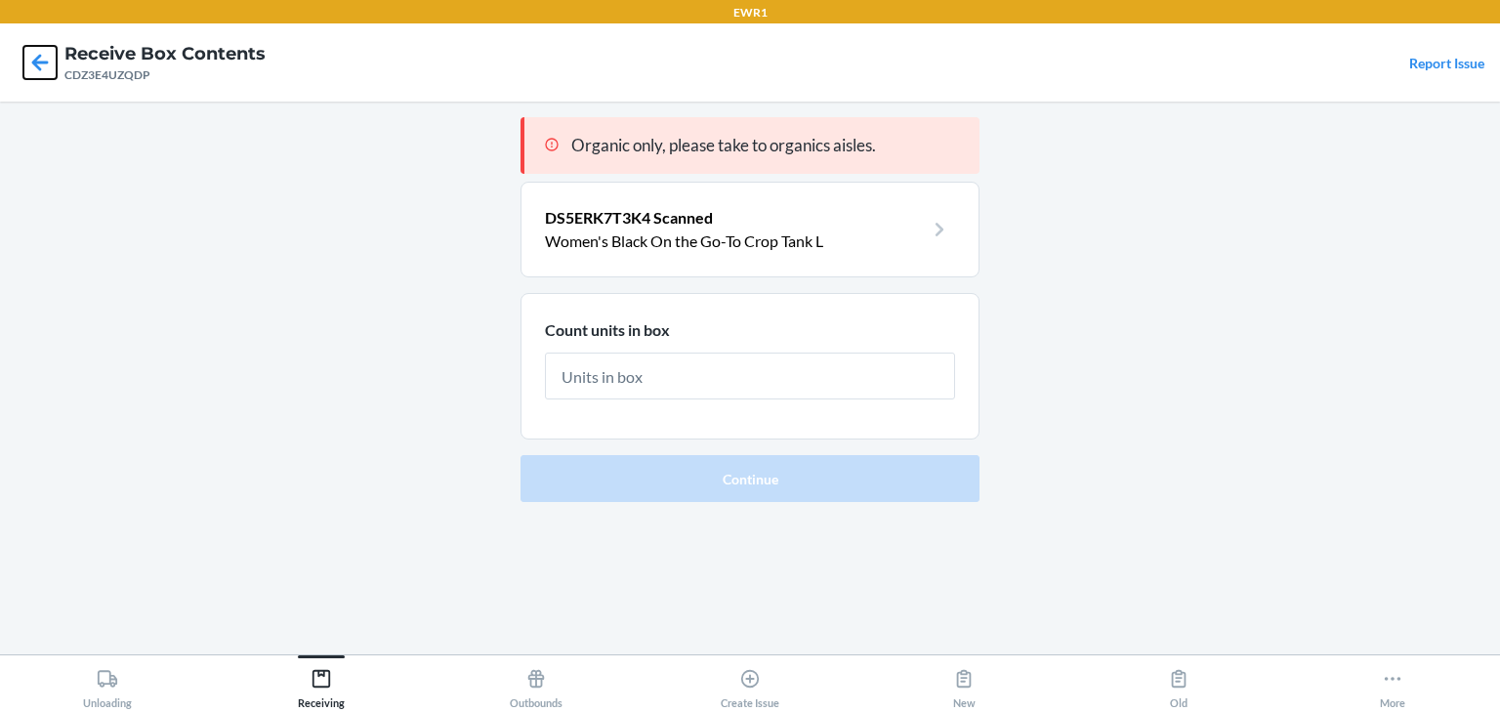
click at [34, 58] on icon at bounding box center [39, 62] width 33 height 33
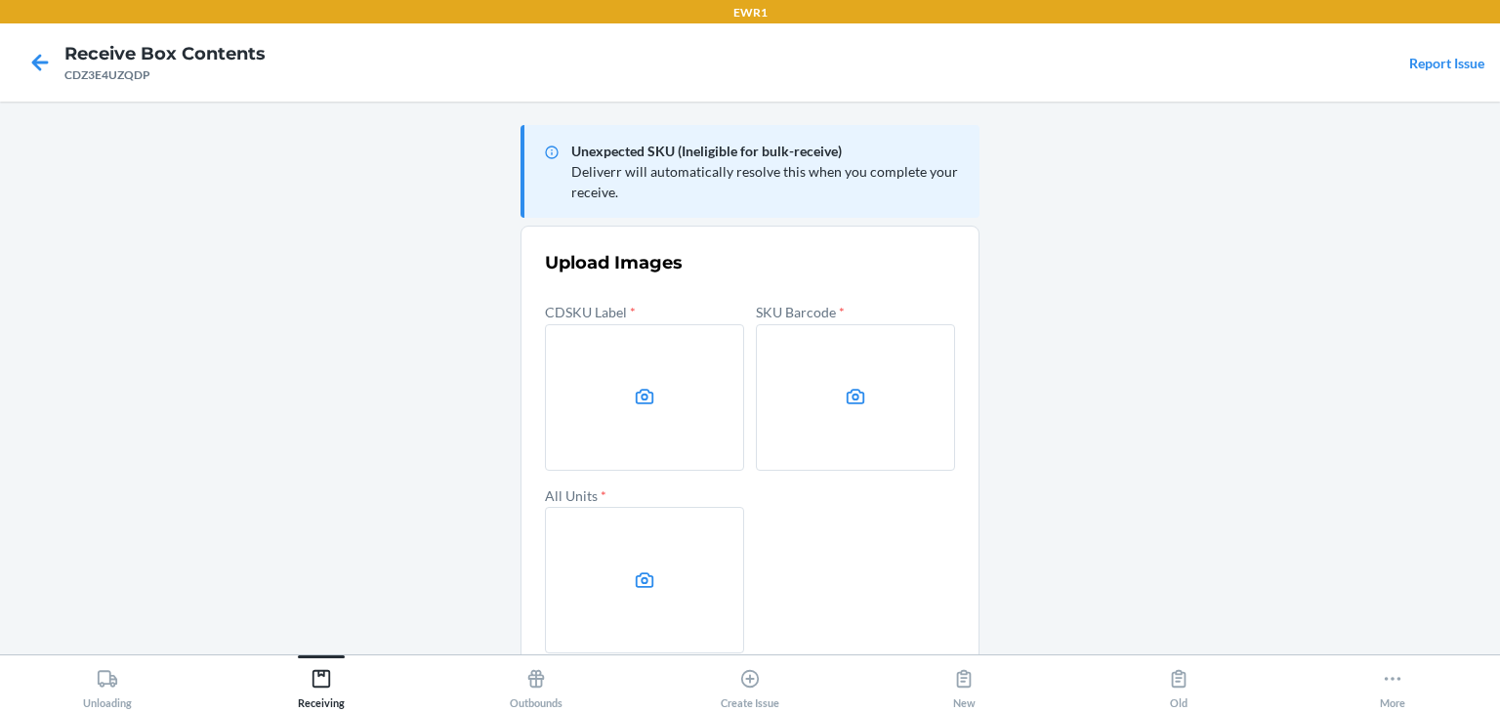
click at [692, 418] on label at bounding box center [644, 397] width 199 height 146
click at [0, 0] on input "file" at bounding box center [0, 0] width 0 height 0
click at [922, 414] on label at bounding box center [855, 397] width 199 height 146
click at [0, 0] on input "file" at bounding box center [0, 0] width 0 height 0
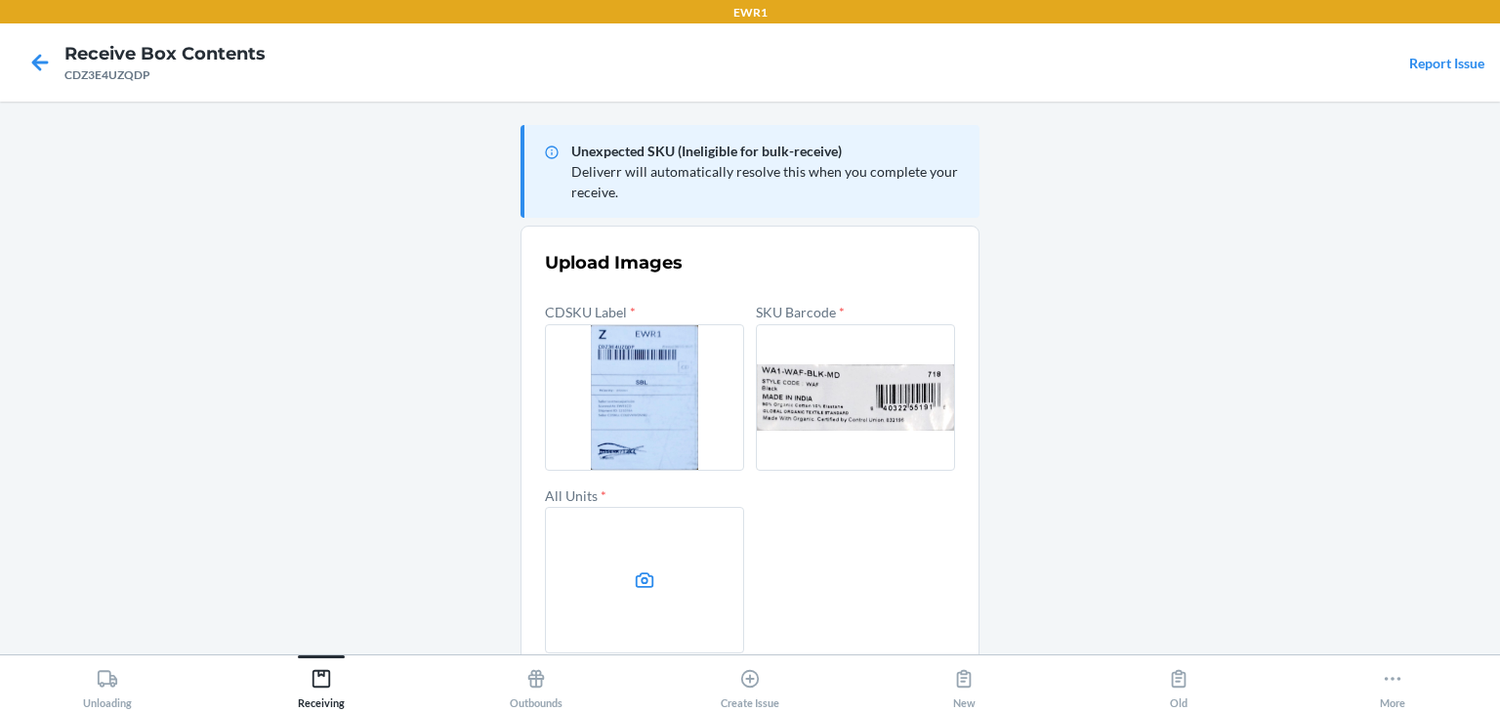
click at [637, 573] on icon at bounding box center [645, 580] width 19 height 16
click at [0, 0] on input "file" at bounding box center [0, 0] width 0 height 0
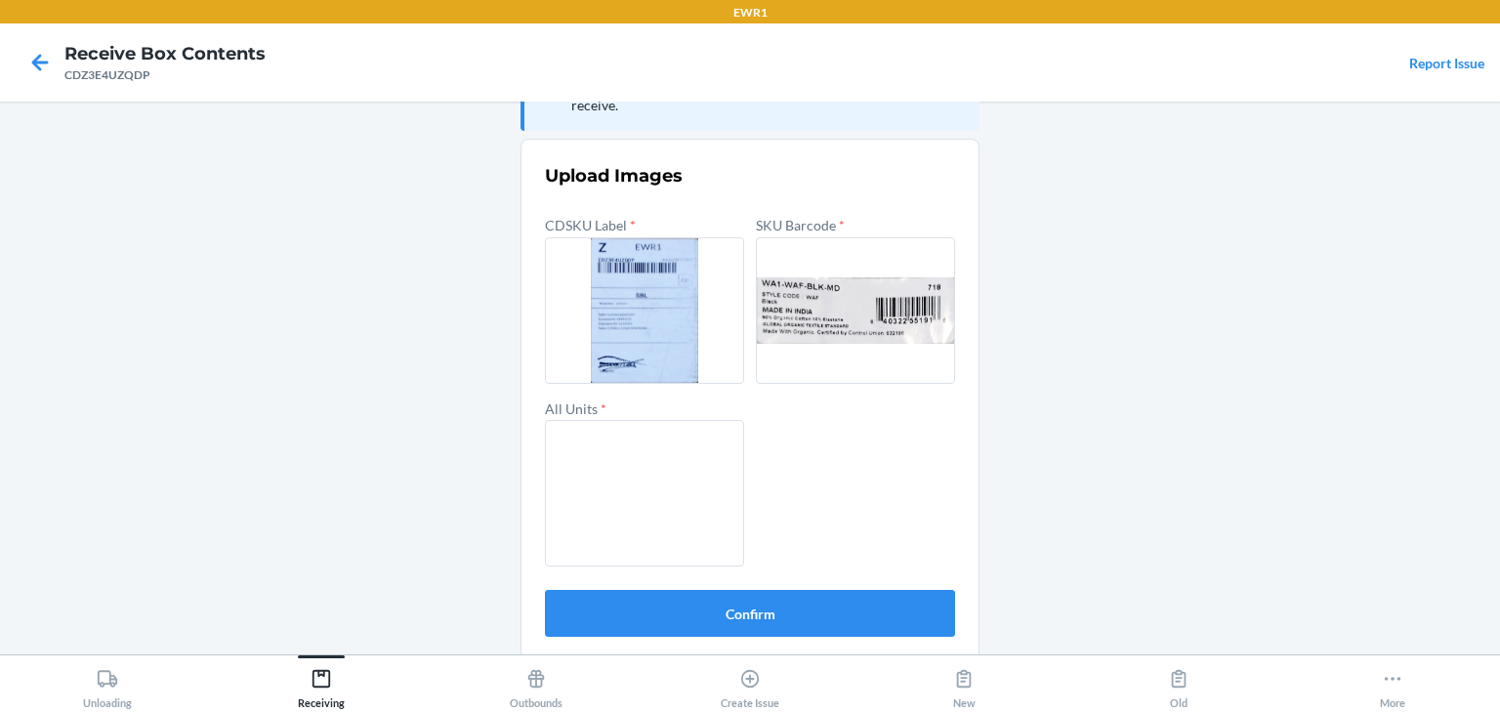
scroll to position [94, 0]
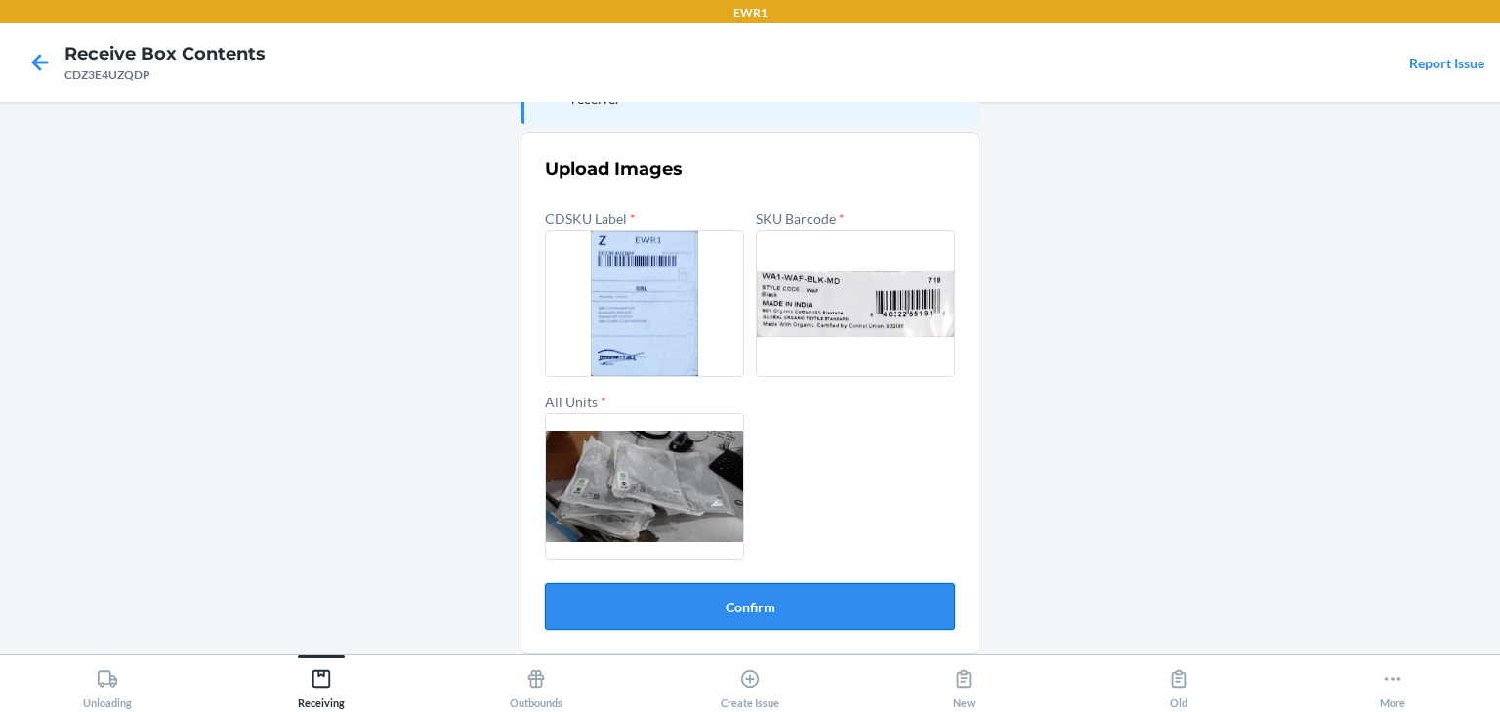
click at [814, 599] on button "Confirm" at bounding box center [750, 606] width 410 height 47
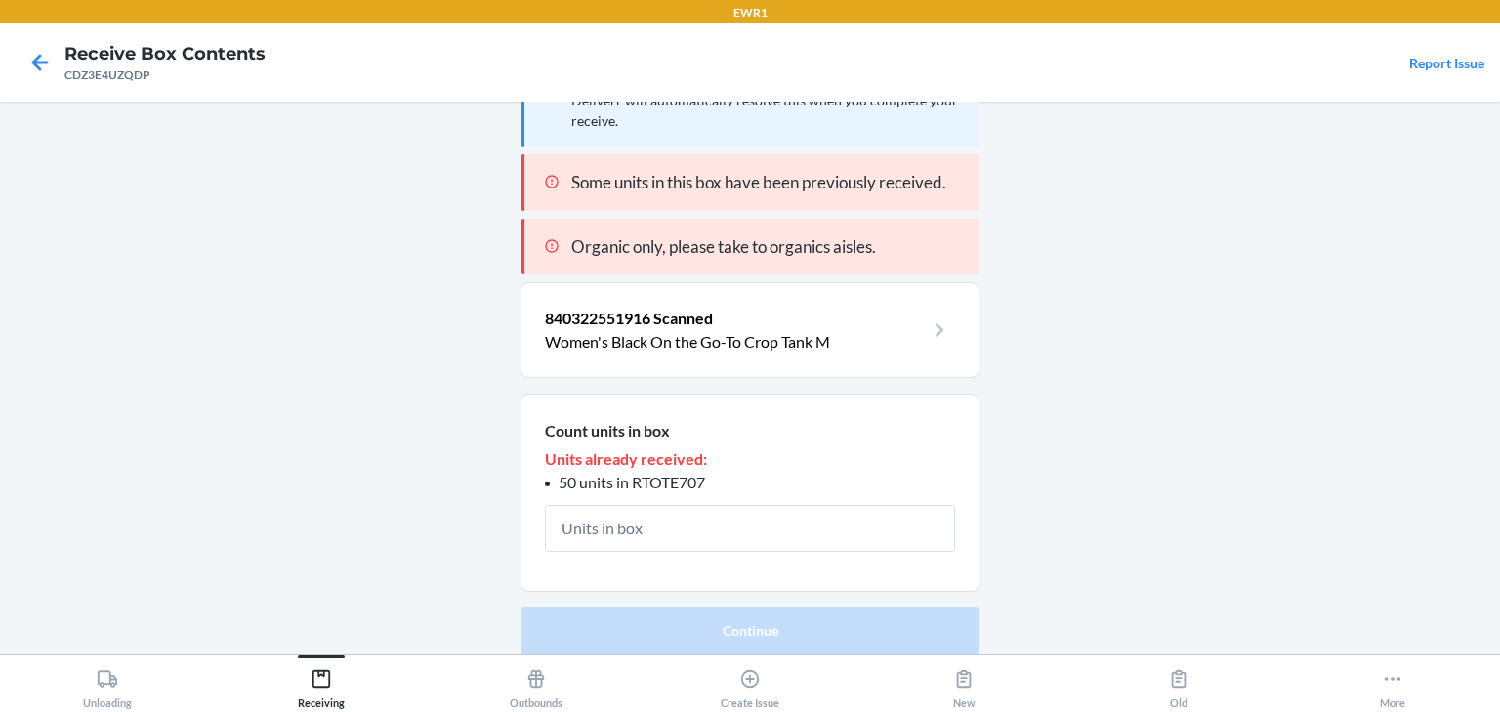
scroll to position [70, 0]
click at [657, 478] on span "50 units in RTOTE707" at bounding box center [631, 482] width 146 height 19
copy span "RTOTE707"
drag, startPoint x: 673, startPoint y: 543, endPoint x: 635, endPoint y: 534, distance: 39.1
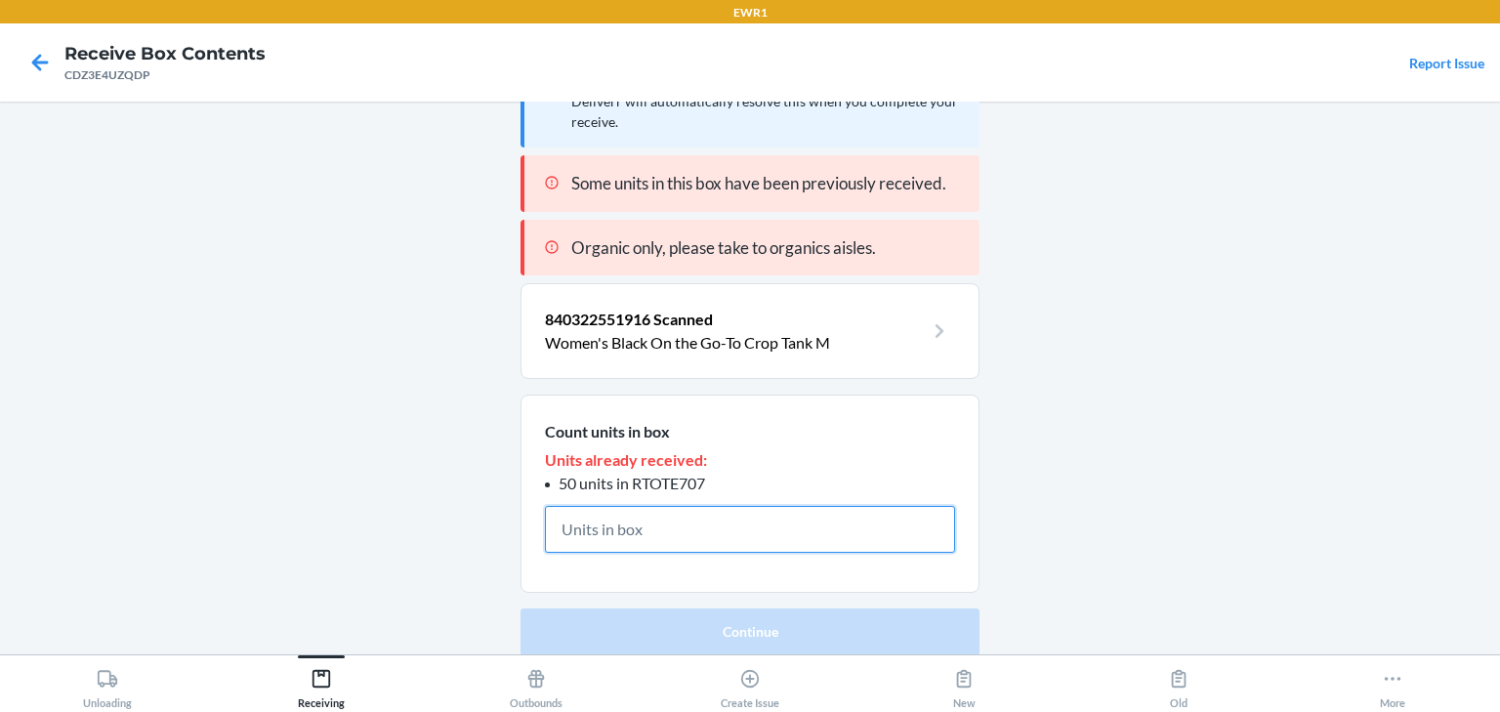
click at [635, 534] on input "text" at bounding box center [750, 529] width 410 height 47
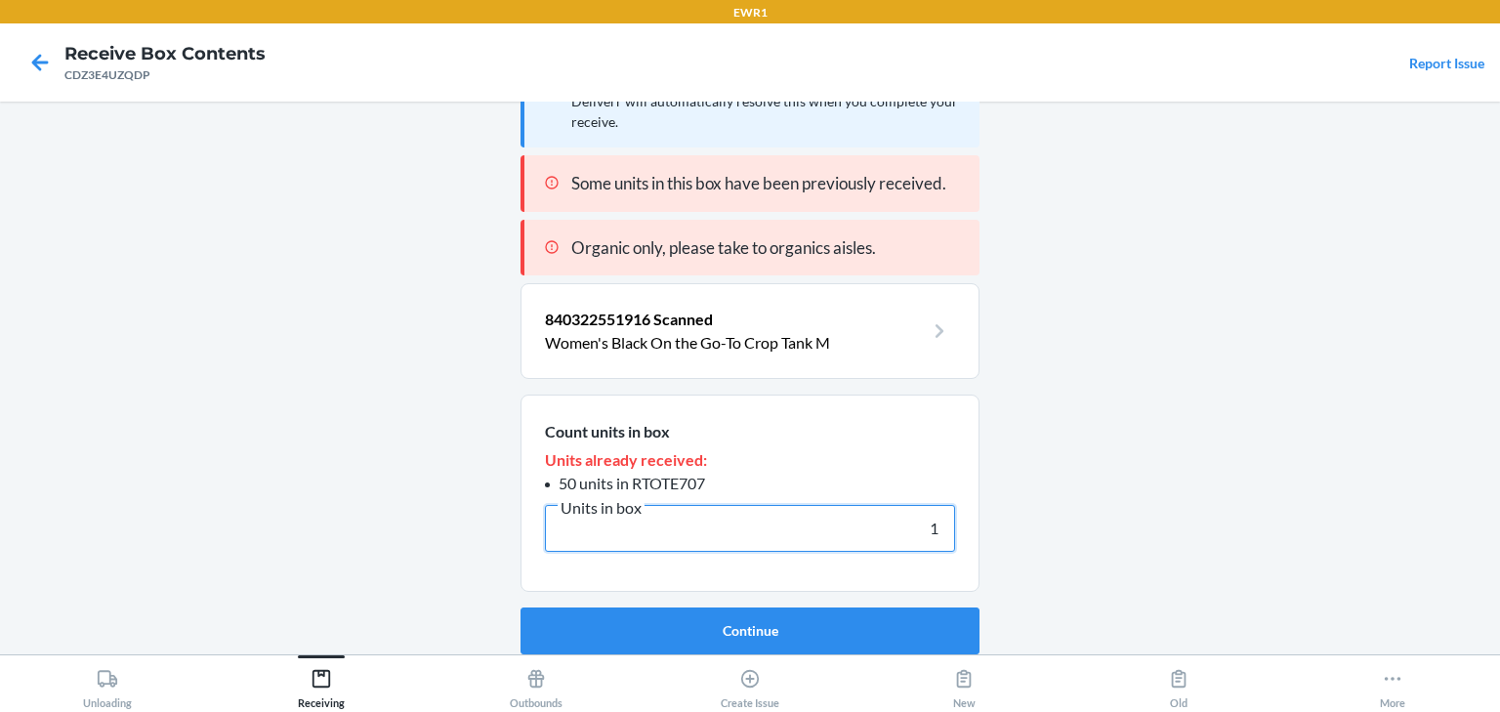
scroll to position [69, 0]
type input "10"
click at [520, 608] on button "Continue" at bounding box center [749, 631] width 459 height 47
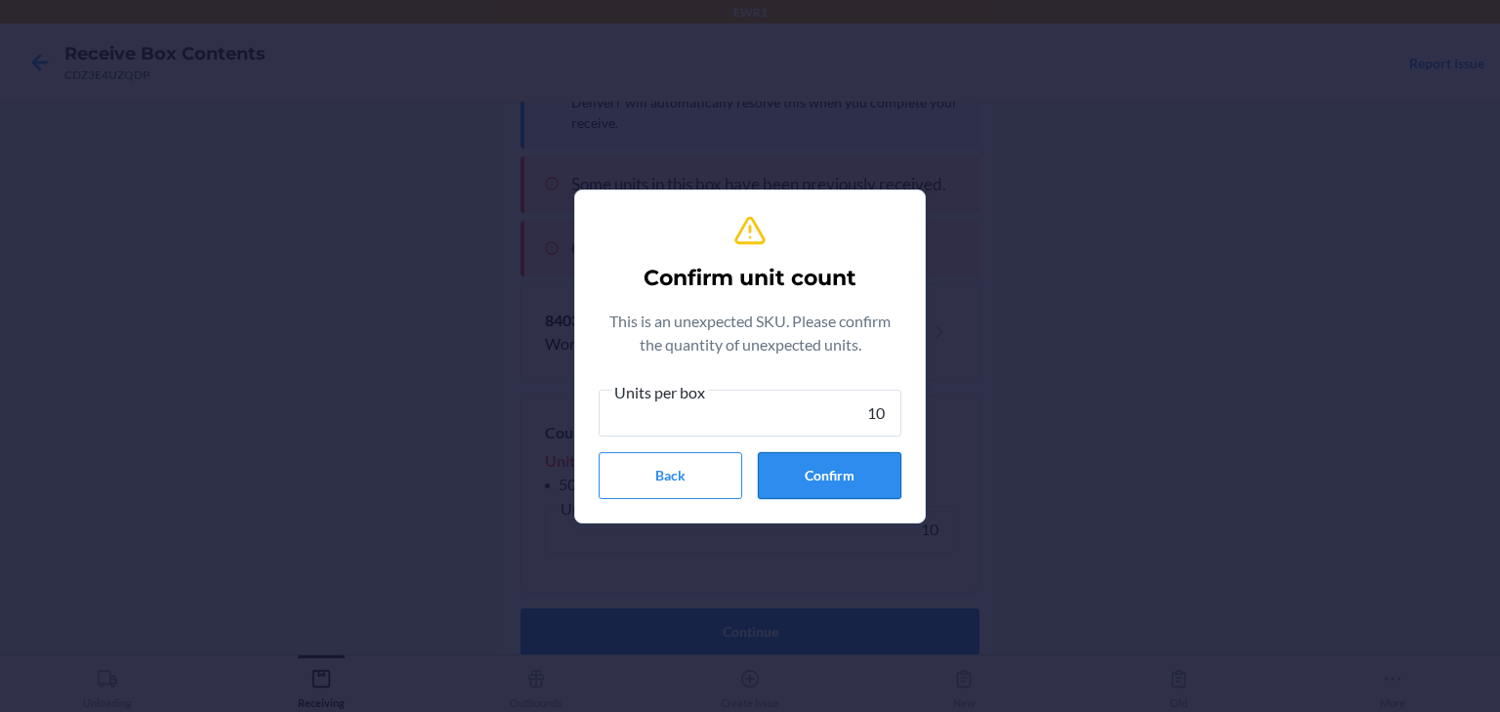
type input "10"
click at [817, 480] on button "Confirm" at bounding box center [830, 475] width 144 height 47
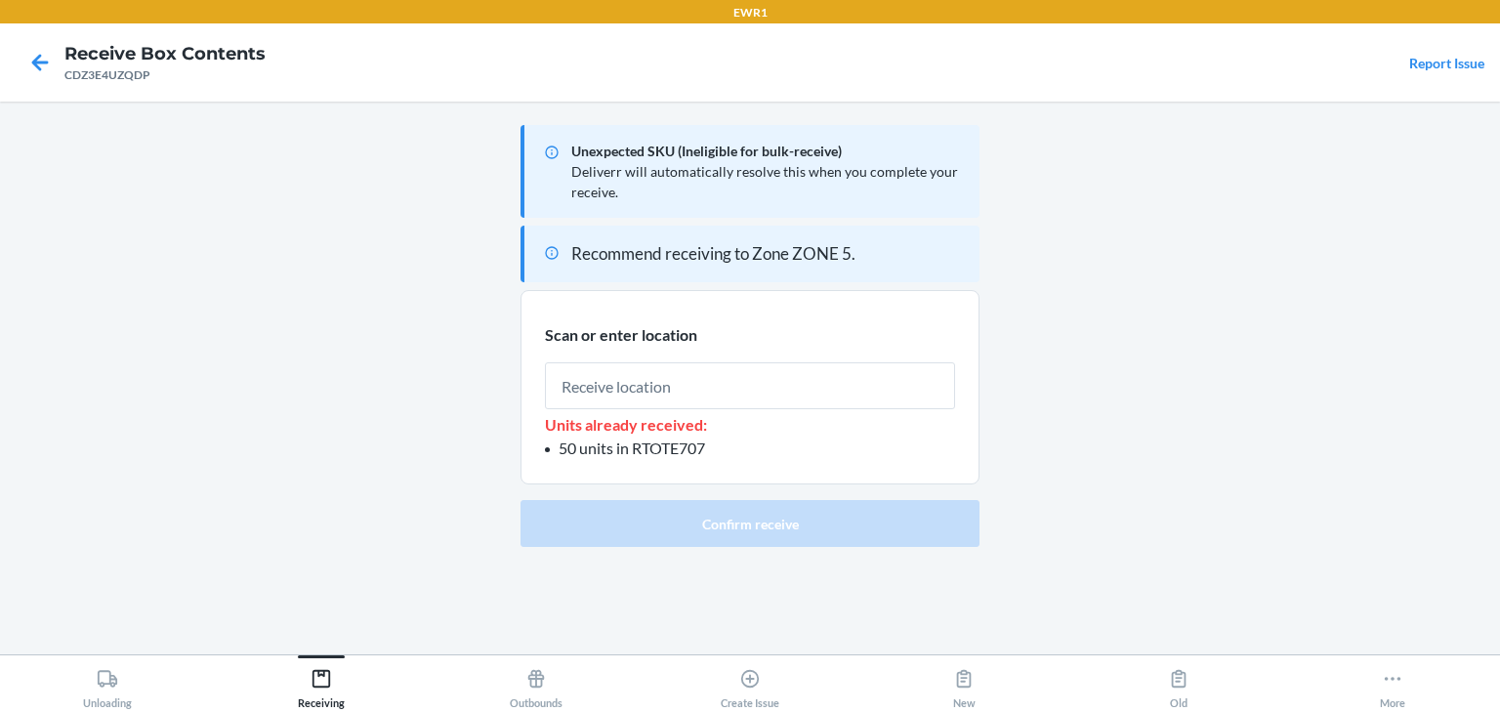
click at [57, 70] on div at bounding box center [40, 62] width 49 height 49
click at [52, 67] on icon at bounding box center [39, 62] width 33 height 33
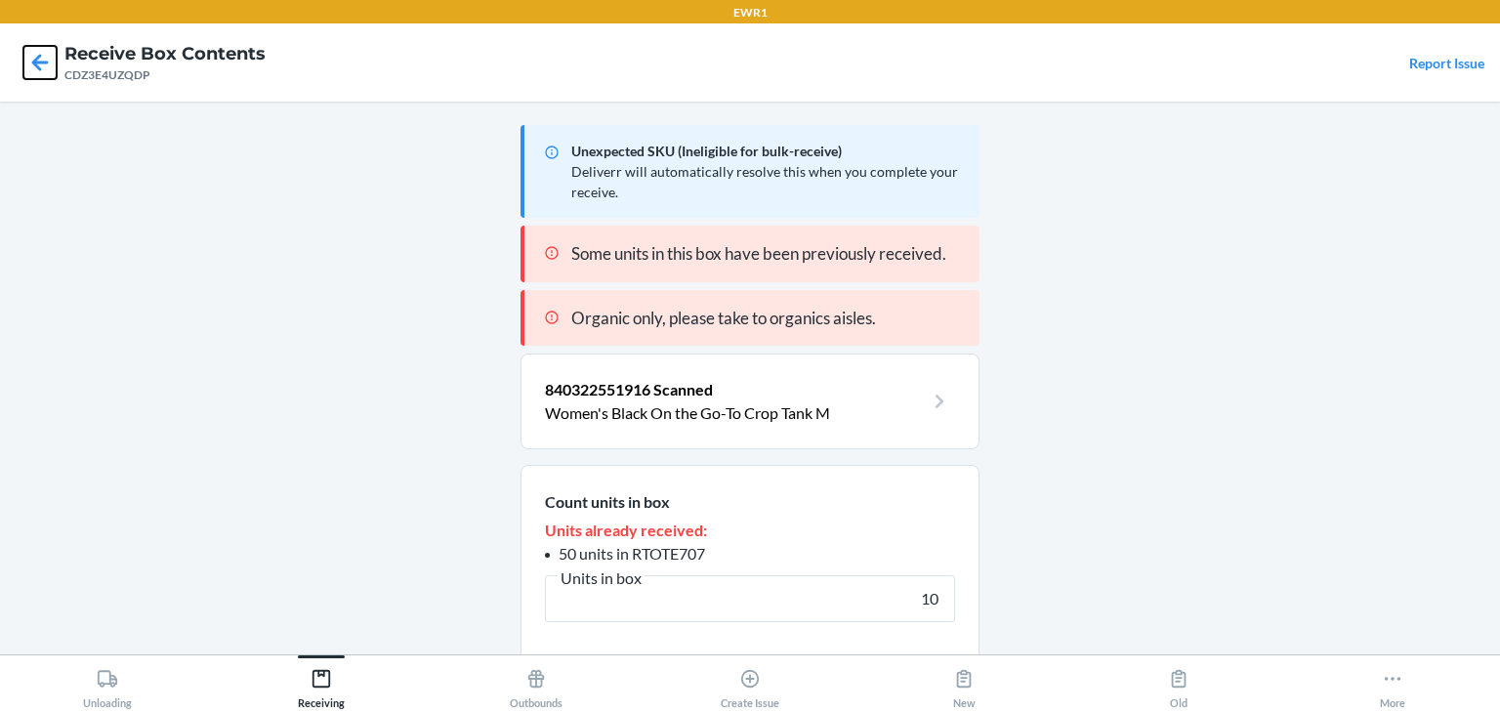
click at [52, 67] on icon at bounding box center [39, 62] width 33 height 33
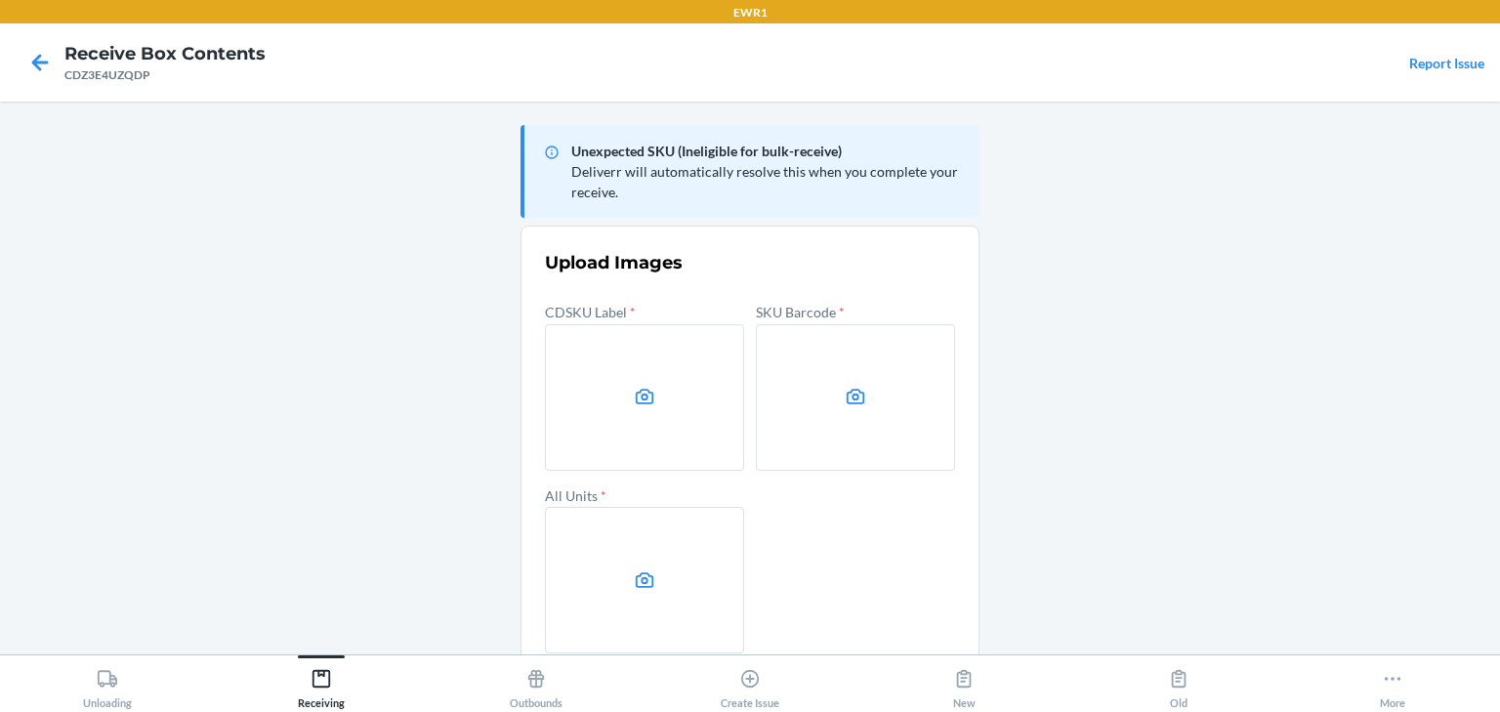
click at [575, 364] on label at bounding box center [644, 397] width 199 height 146
click at [0, 0] on input "file" at bounding box center [0, 0] width 0 height 0
click at [787, 394] on label at bounding box center [855, 397] width 199 height 146
click at [0, 0] on input "file" at bounding box center [0, 0] width 0 height 0
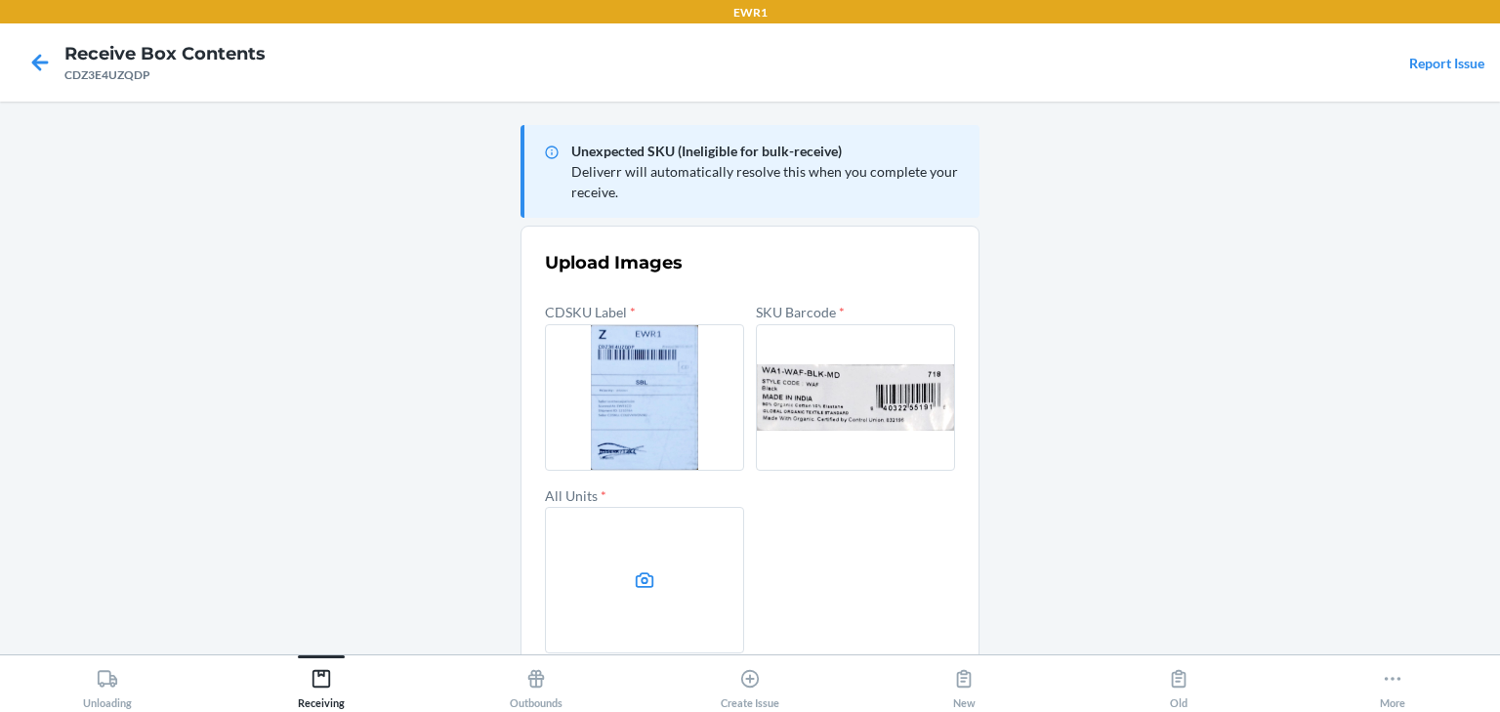
click at [600, 544] on label at bounding box center [644, 580] width 199 height 146
click at [0, 0] on input "file" at bounding box center [0, 0] width 0 height 0
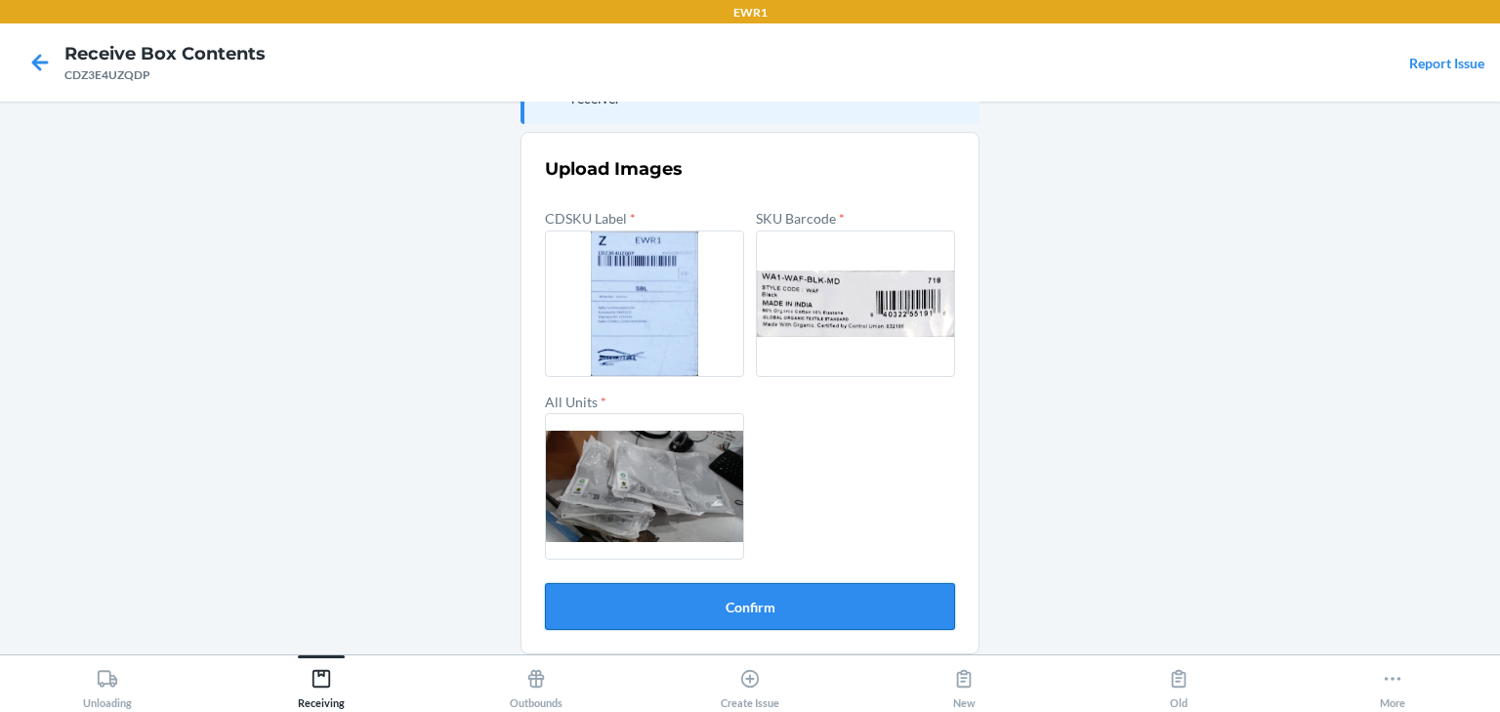
click at [832, 609] on button "Confirm" at bounding box center [750, 606] width 410 height 47
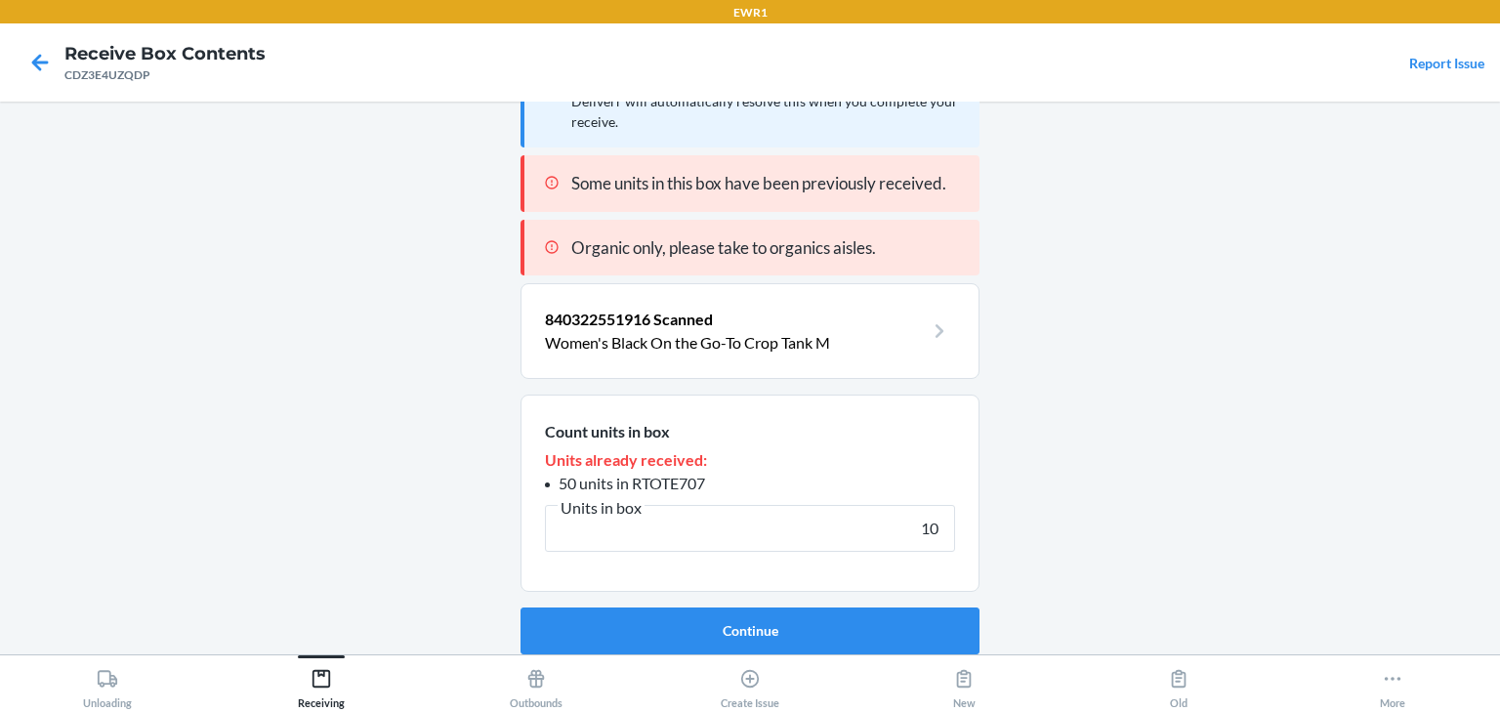
scroll to position [69, 0]
click at [824, 625] on button "Continue" at bounding box center [749, 631] width 459 height 47
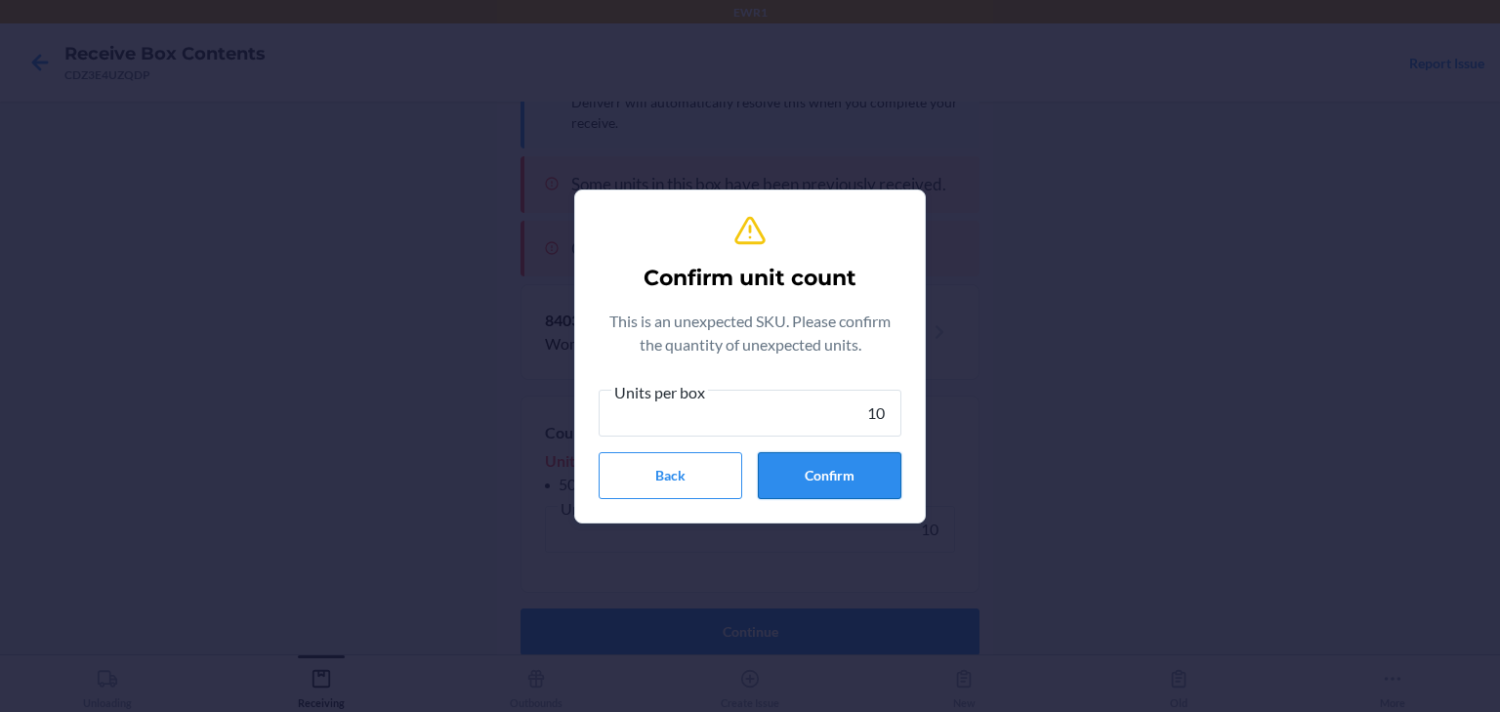
type input "10"
click at [876, 473] on button "Confirm" at bounding box center [830, 475] width 144 height 47
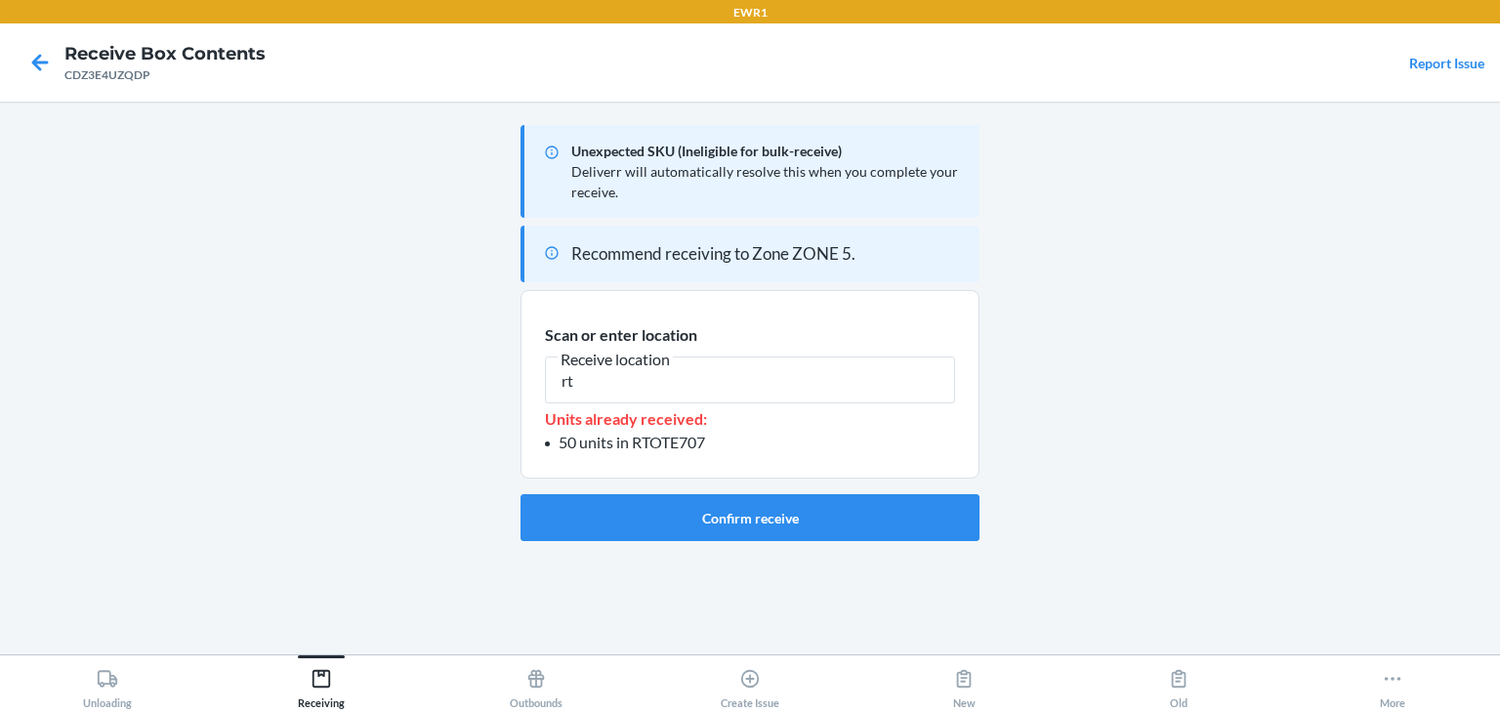
type input "r"
type input "RTOTE118"
click at [824, 519] on button "Confirm receive" at bounding box center [749, 517] width 459 height 47
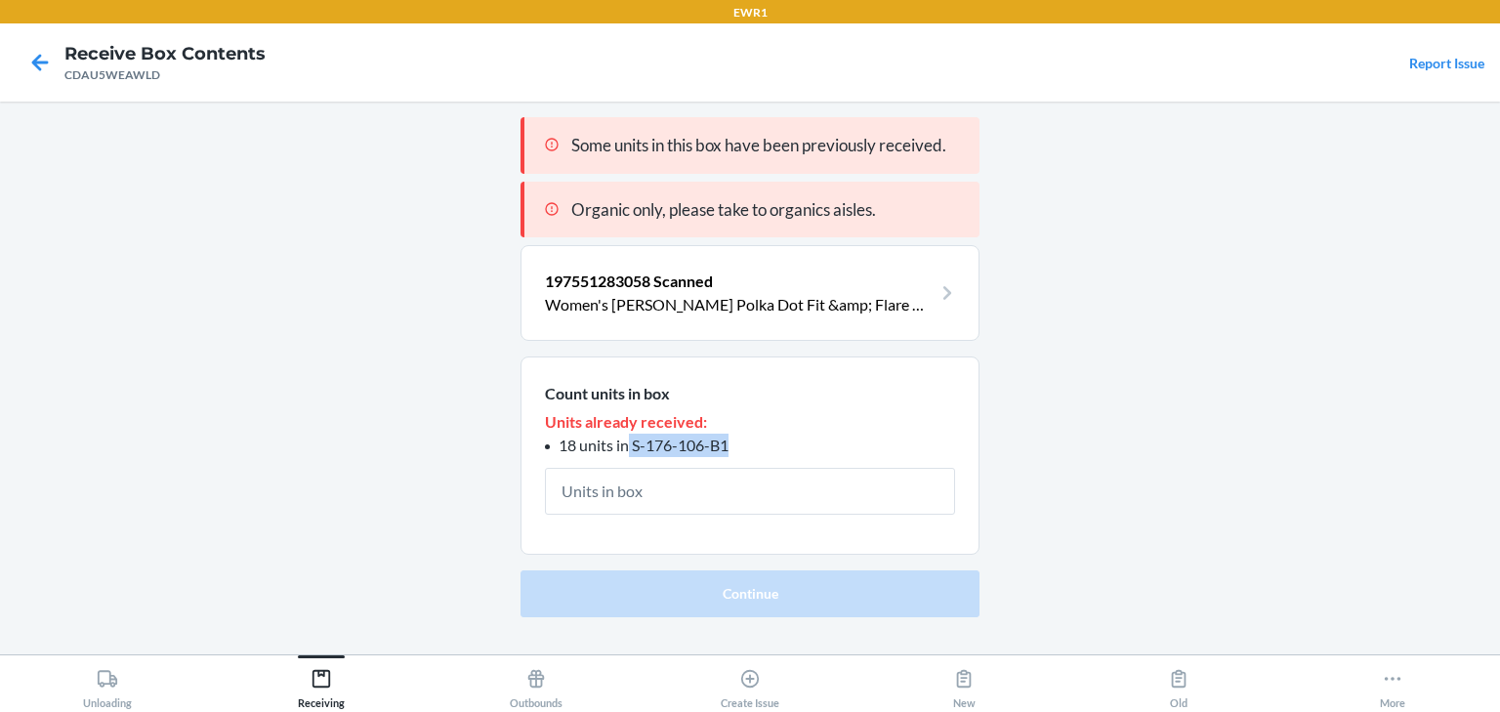
drag, startPoint x: 628, startPoint y: 446, endPoint x: 738, endPoint y: 445, distance: 110.3
click at [738, 445] on li "18 units in S-176-106-B1" at bounding box center [750, 444] width 410 height 23
copy span "S-176-106-B1"
click at [886, 514] on section "Count units in box Units already received: 18 units in S-176-106-B1" at bounding box center [749, 455] width 459 height 198
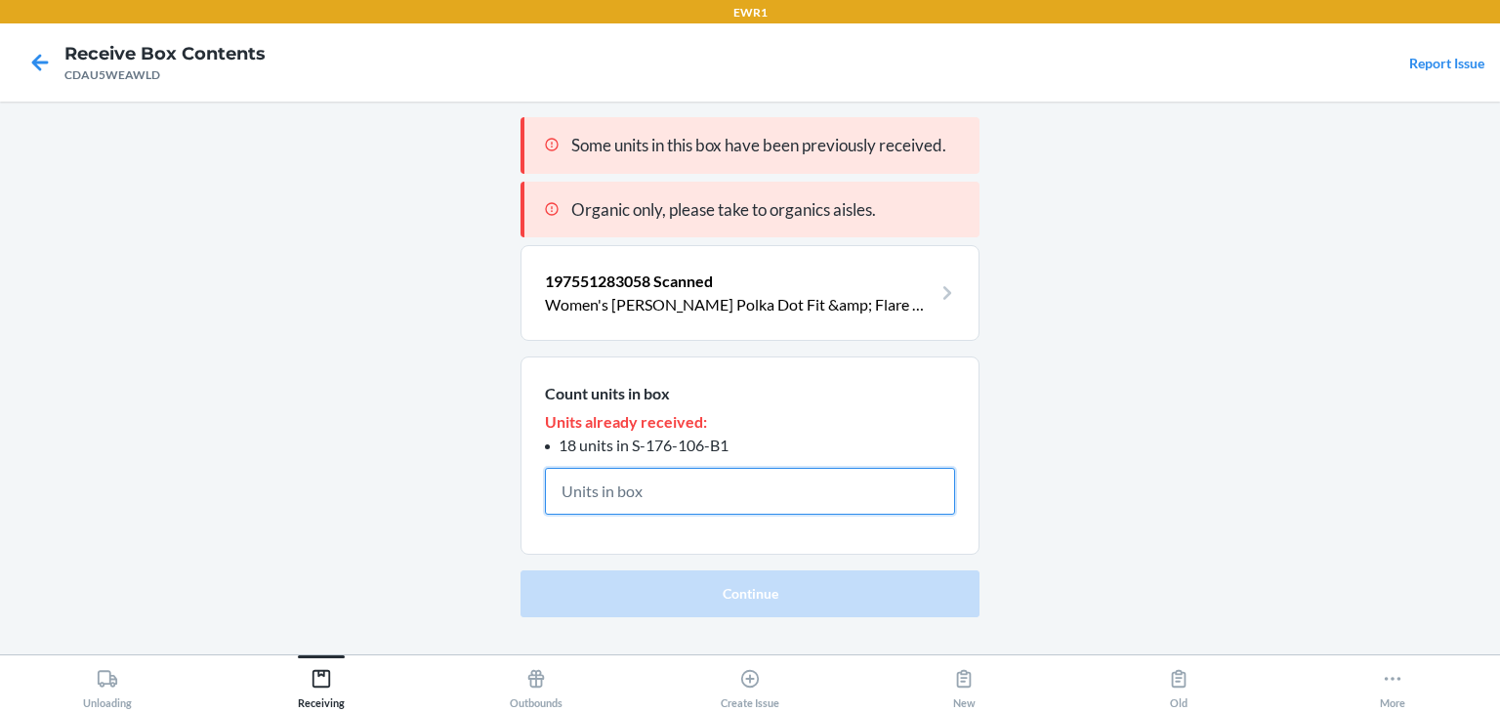
drag, startPoint x: 887, startPoint y: 506, endPoint x: 1047, endPoint y: 391, distance: 195.9
click at [888, 500] on input "text" at bounding box center [750, 491] width 410 height 47
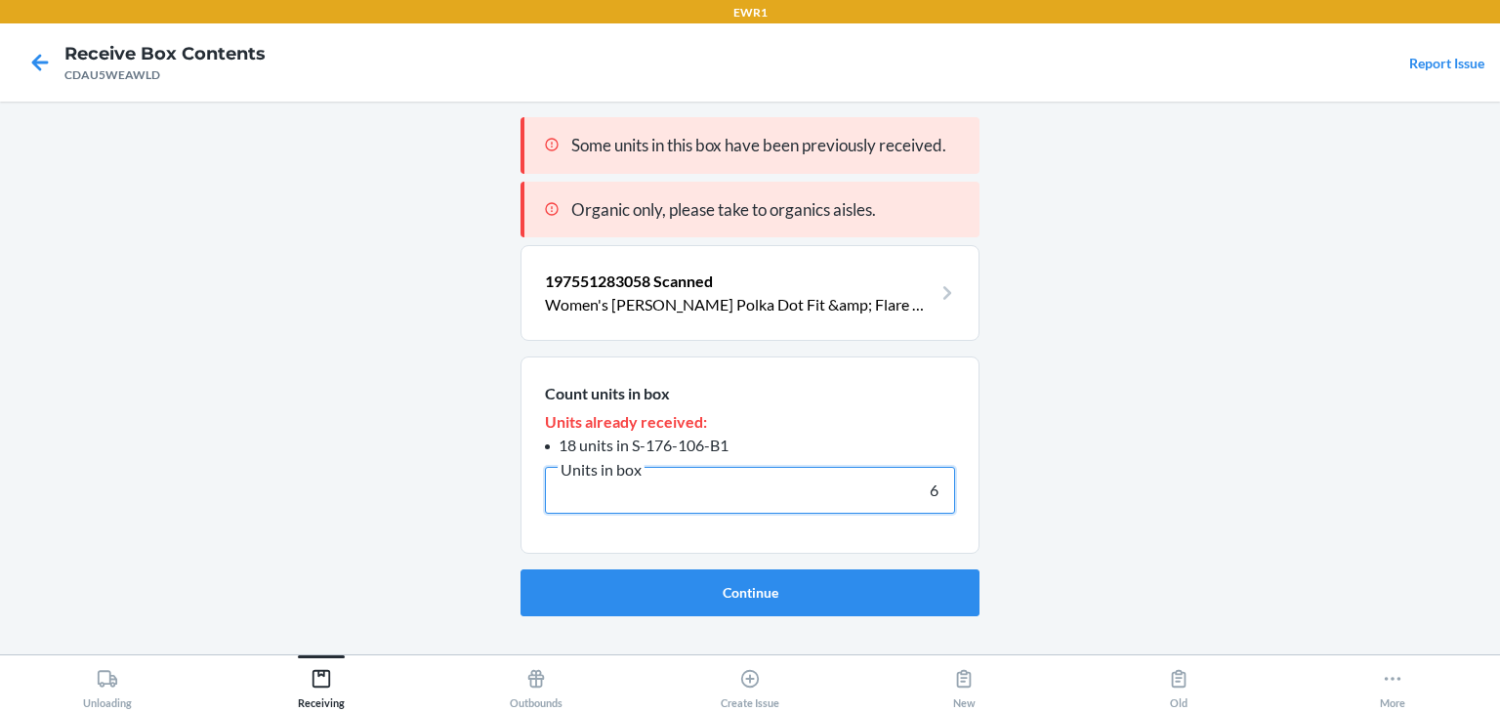
type input "6"
click at [520, 569] on button "Continue" at bounding box center [749, 592] width 459 height 47
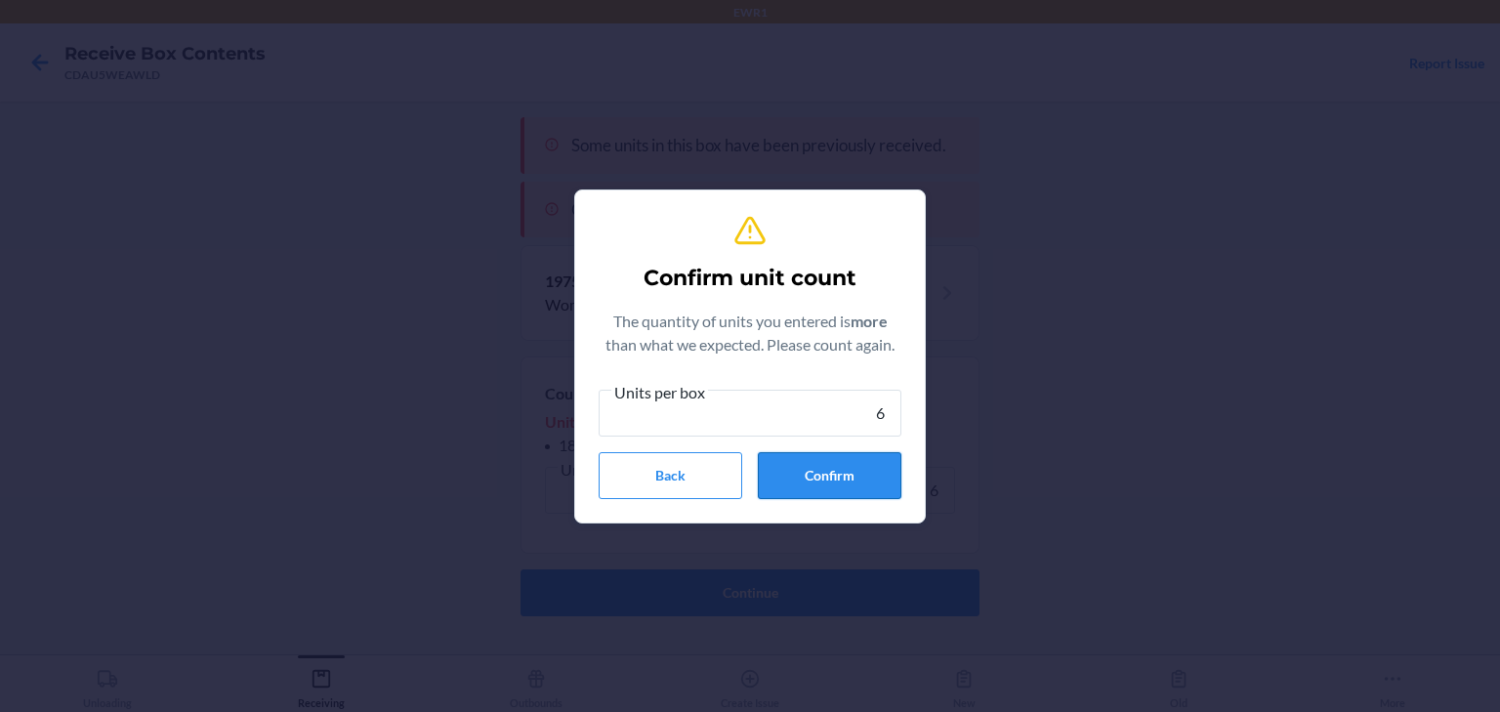
type input "6"
click at [794, 476] on button "Confirm" at bounding box center [830, 475] width 144 height 47
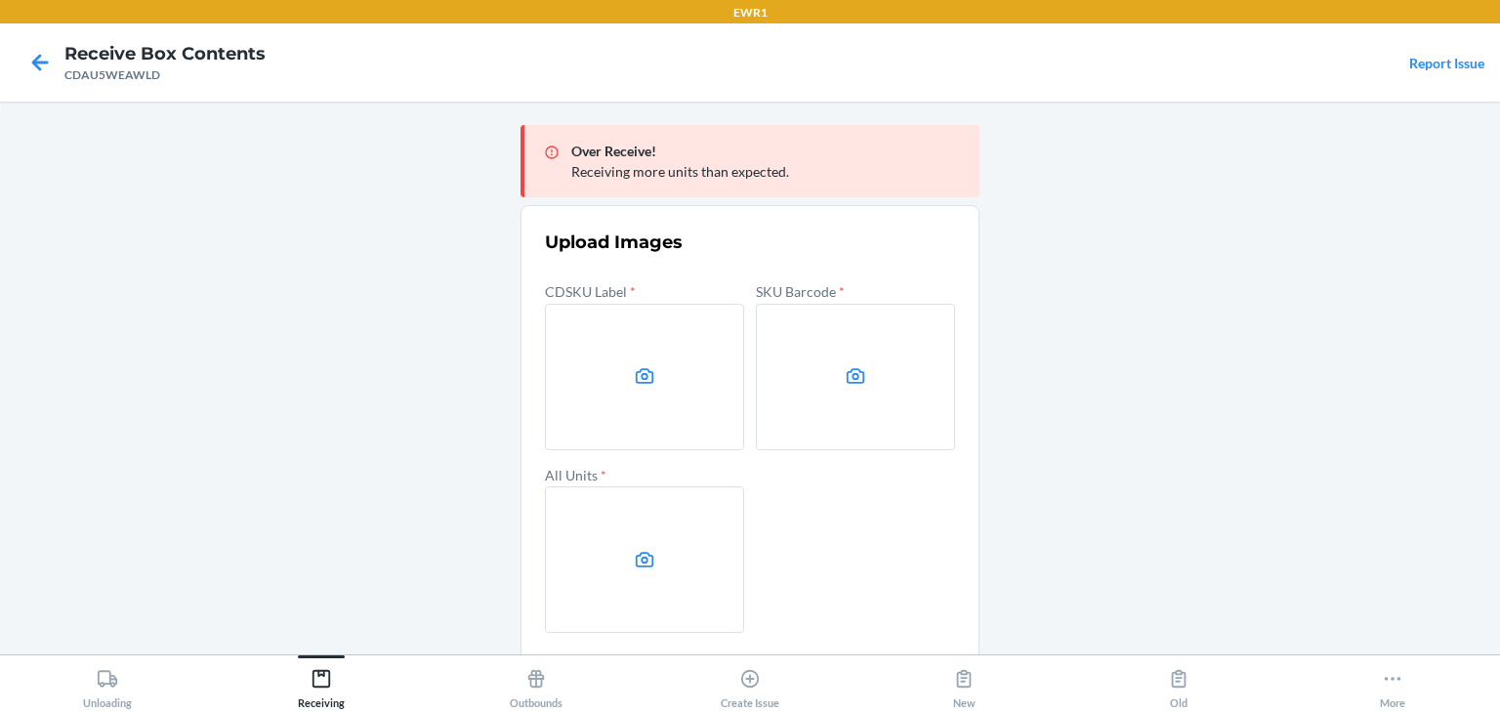
click at [648, 418] on label at bounding box center [644, 377] width 199 height 146
click at [0, 0] on input "file" at bounding box center [0, 0] width 0 height 0
click at [884, 378] on label at bounding box center [855, 377] width 199 height 146
click at [0, 0] on input "file" at bounding box center [0, 0] width 0 height 0
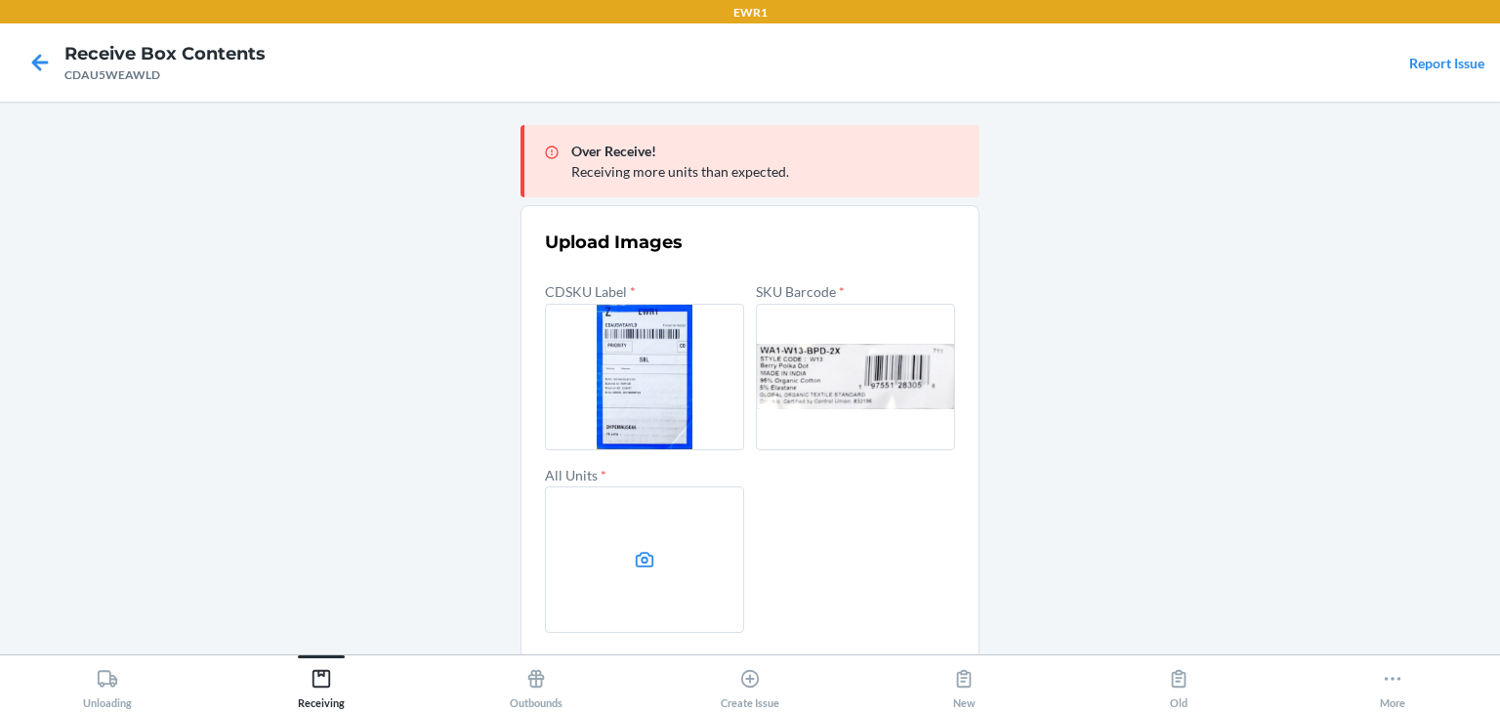
click at [616, 504] on label at bounding box center [644, 559] width 199 height 146
click at [0, 0] on input "file" at bounding box center [0, 0] width 0 height 0
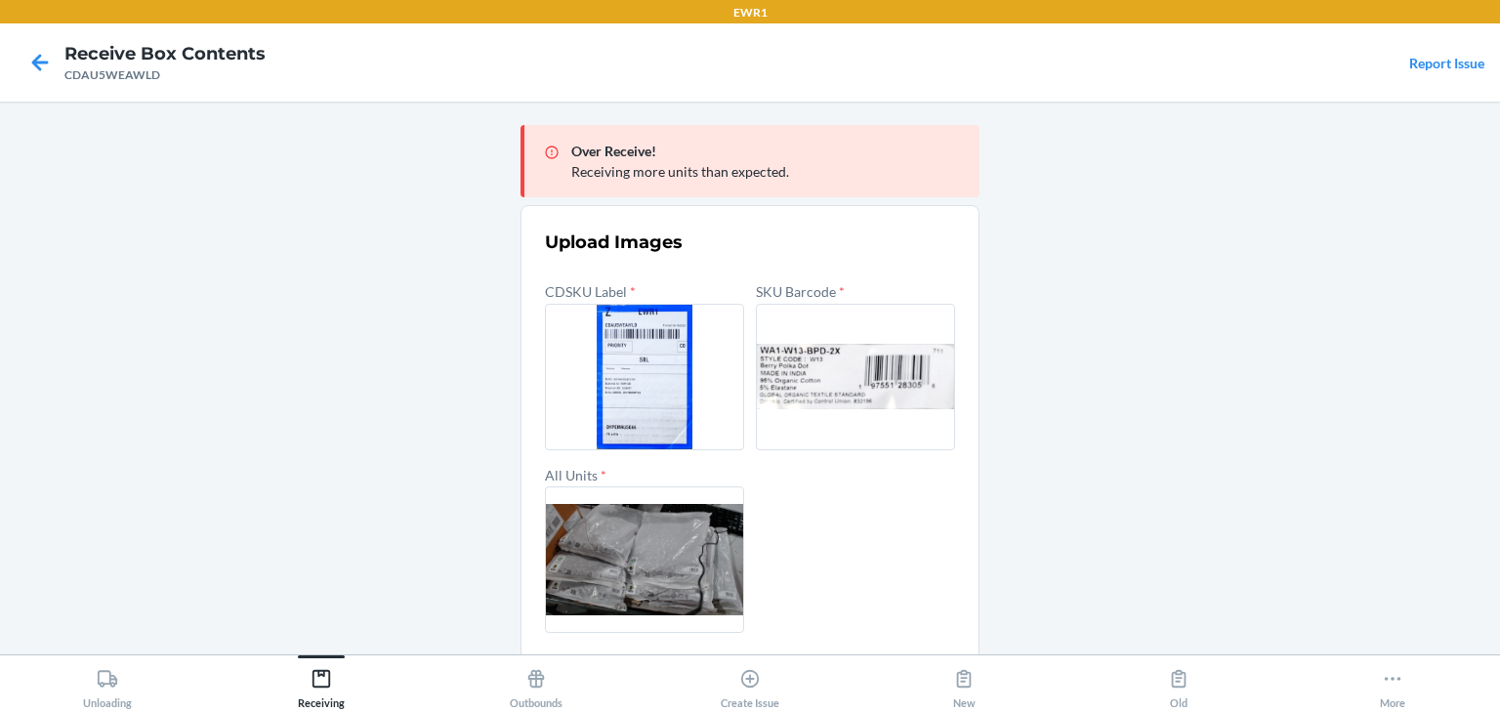
scroll to position [73, 0]
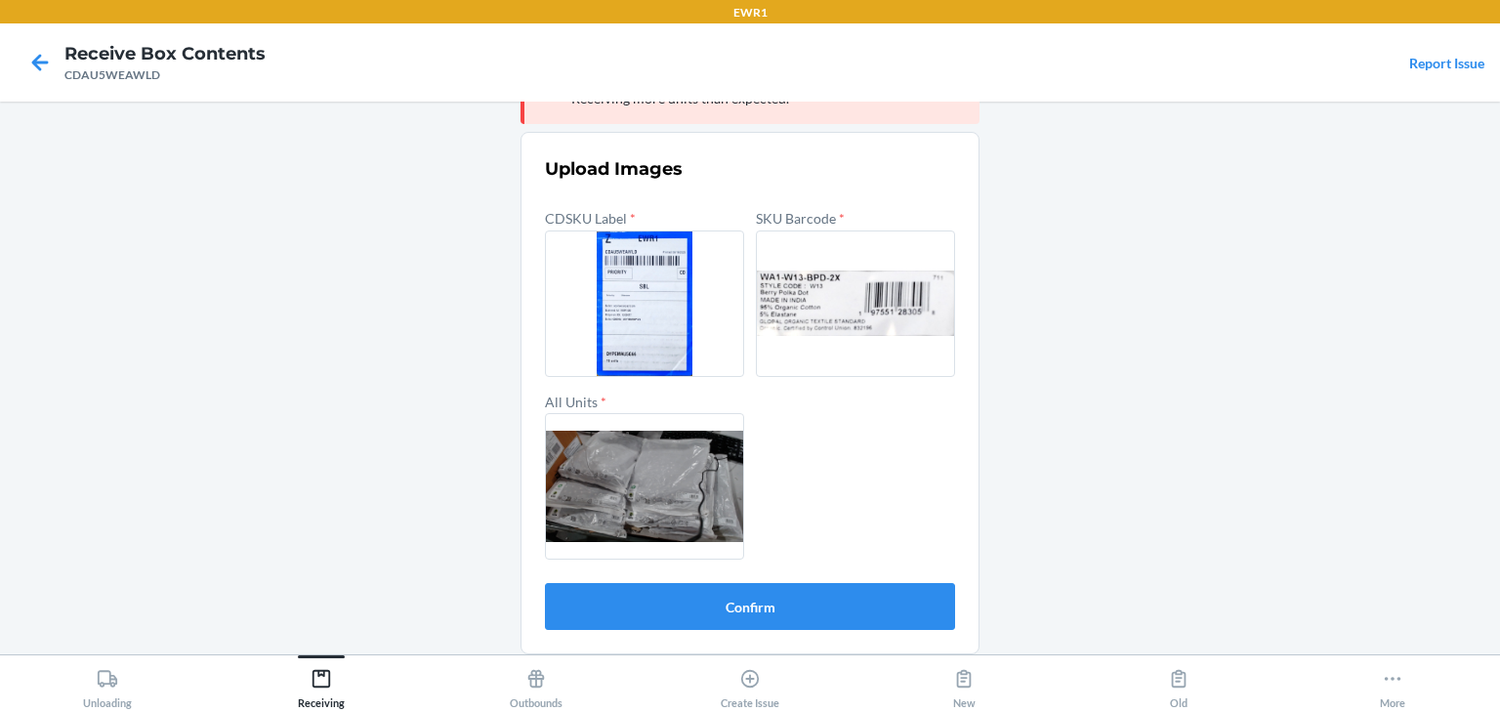
click at [780, 572] on form "Upload Images CDSKU Label * SKU Barcode * All Units * Confirm" at bounding box center [750, 392] width 410 height 473
drag, startPoint x: 776, startPoint y: 637, endPoint x: 781, endPoint y: 617, distance: 20.1
click at [777, 632] on section "Upload Images CDSKU Label * SKU Barcode * All Units * Confirm" at bounding box center [749, 393] width 459 height 522
click at [782, 605] on button "Confirm" at bounding box center [750, 606] width 410 height 47
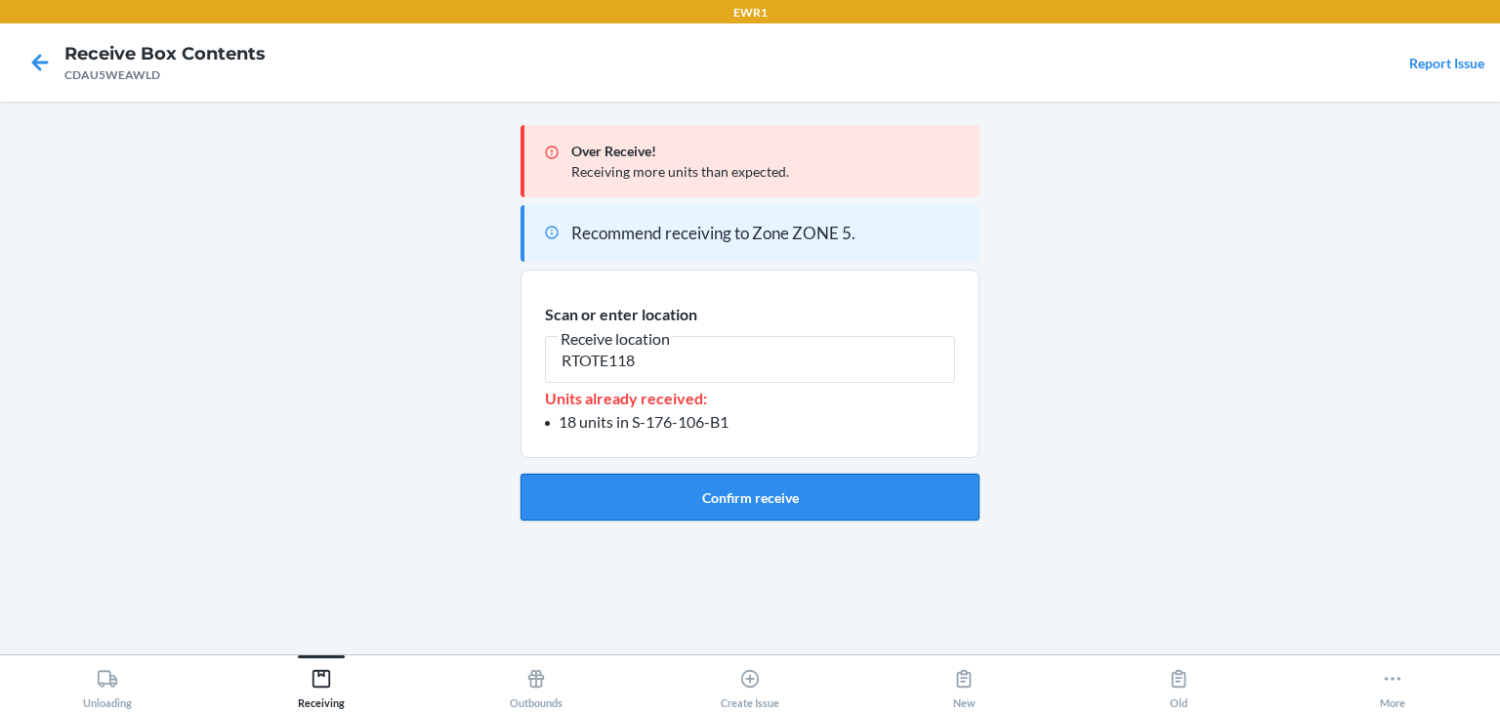
type input "RTOTE118"
click at [607, 489] on button "Confirm receive" at bounding box center [749, 496] width 459 height 47
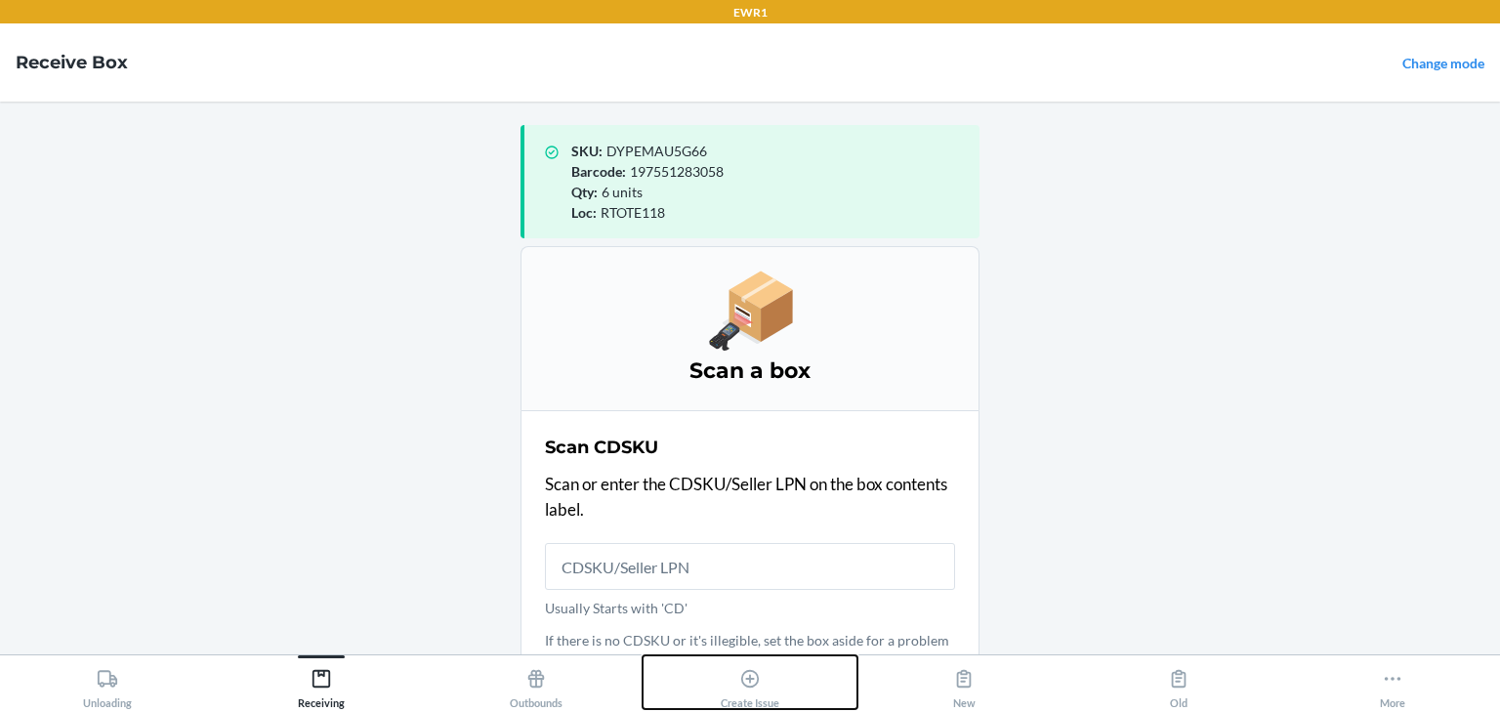
click at [763, 698] on div "Create Issue" at bounding box center [749, 684] width 59 height 49
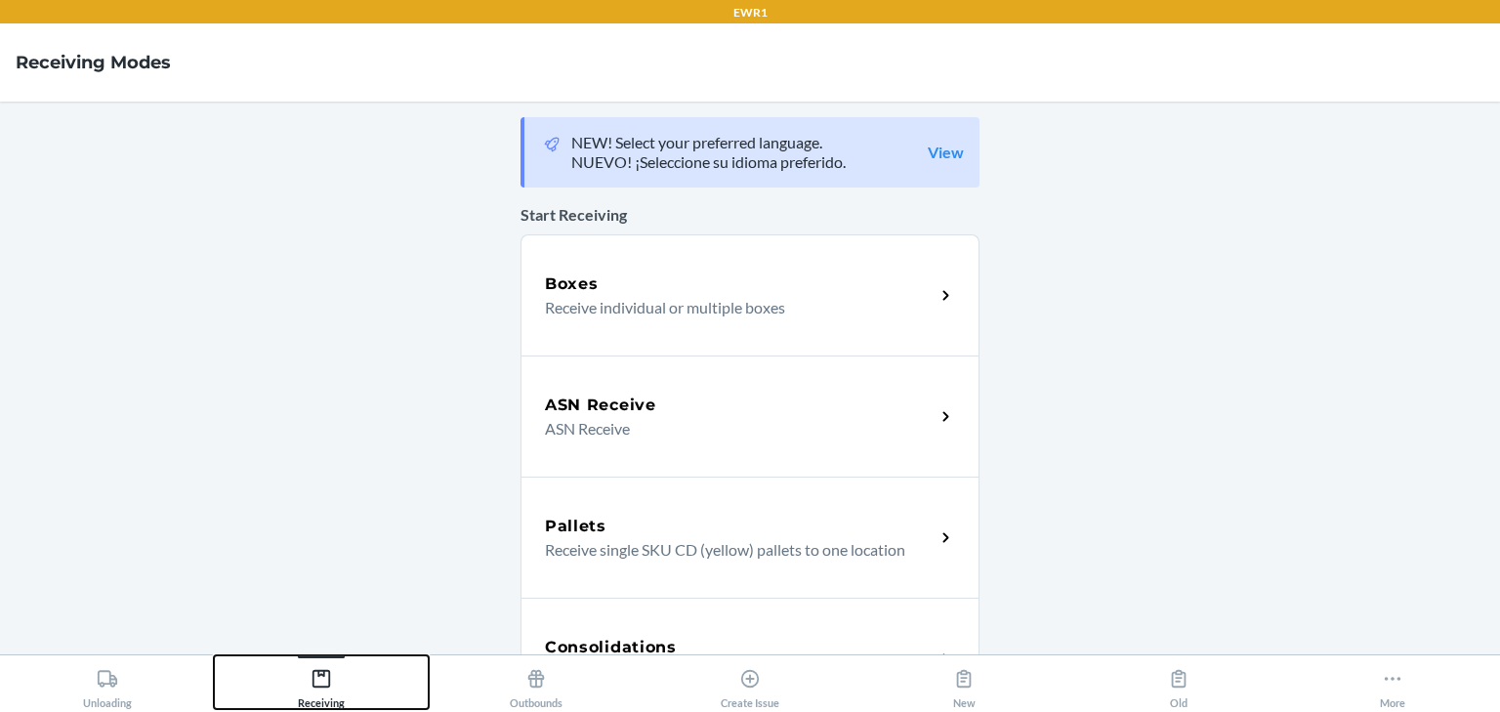
click at [347, 679] on button "Receiving" at bounding box center [321, 682] width 214 height 54
click at [666, 343] on div "Boxes Receive individual or multiple boxes" at bounding box center [749, 294] width 459 height 121
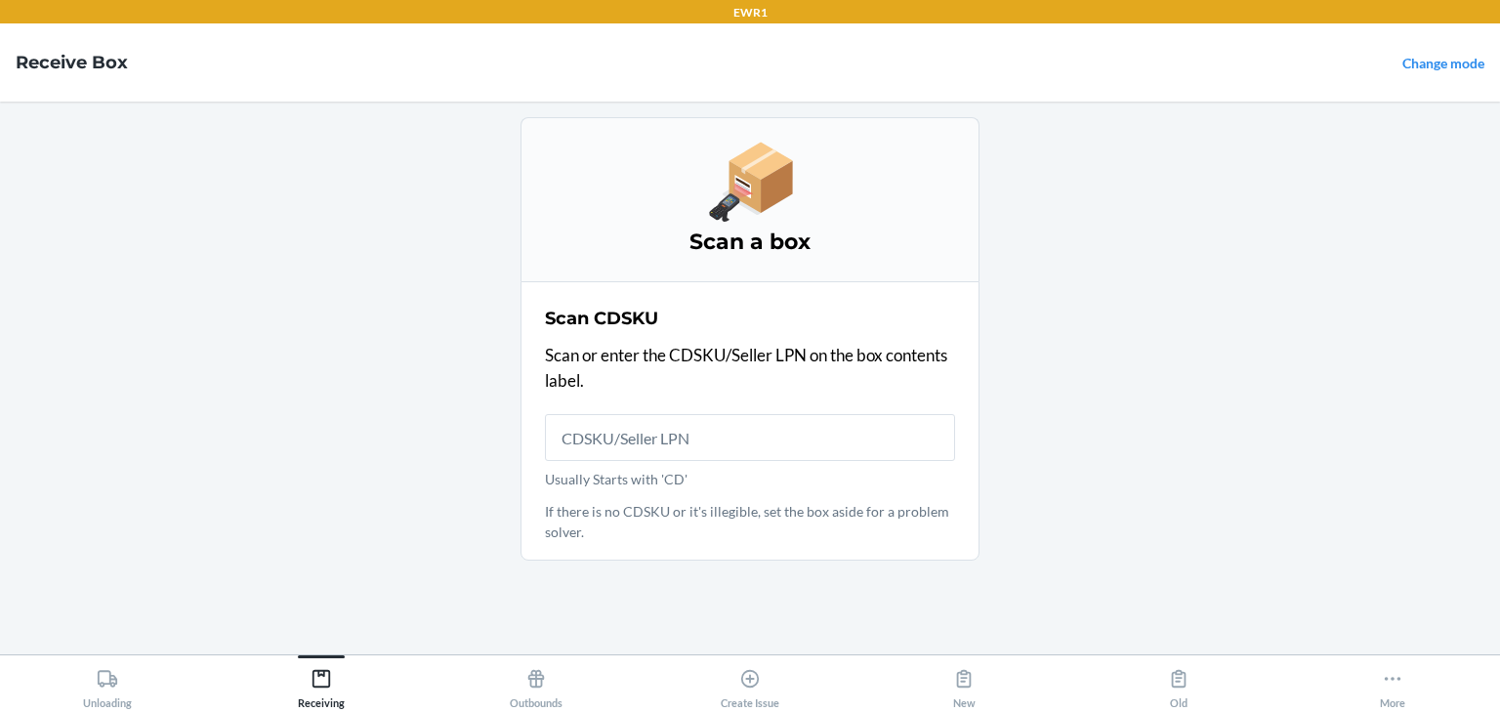
click at [621, 440] on input "Usually Starts with 'CD'" at bounding box center [750, 437] width 410 height 47
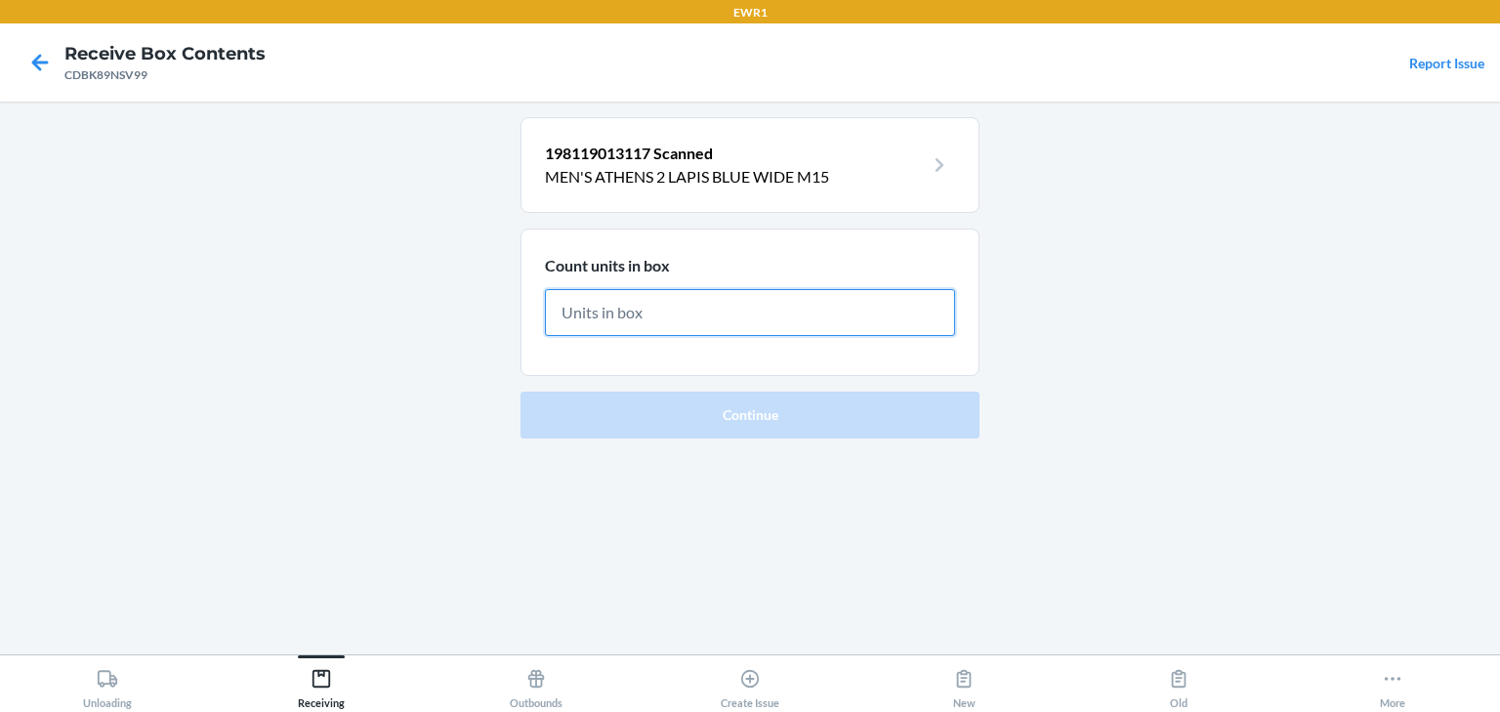
type input "8"
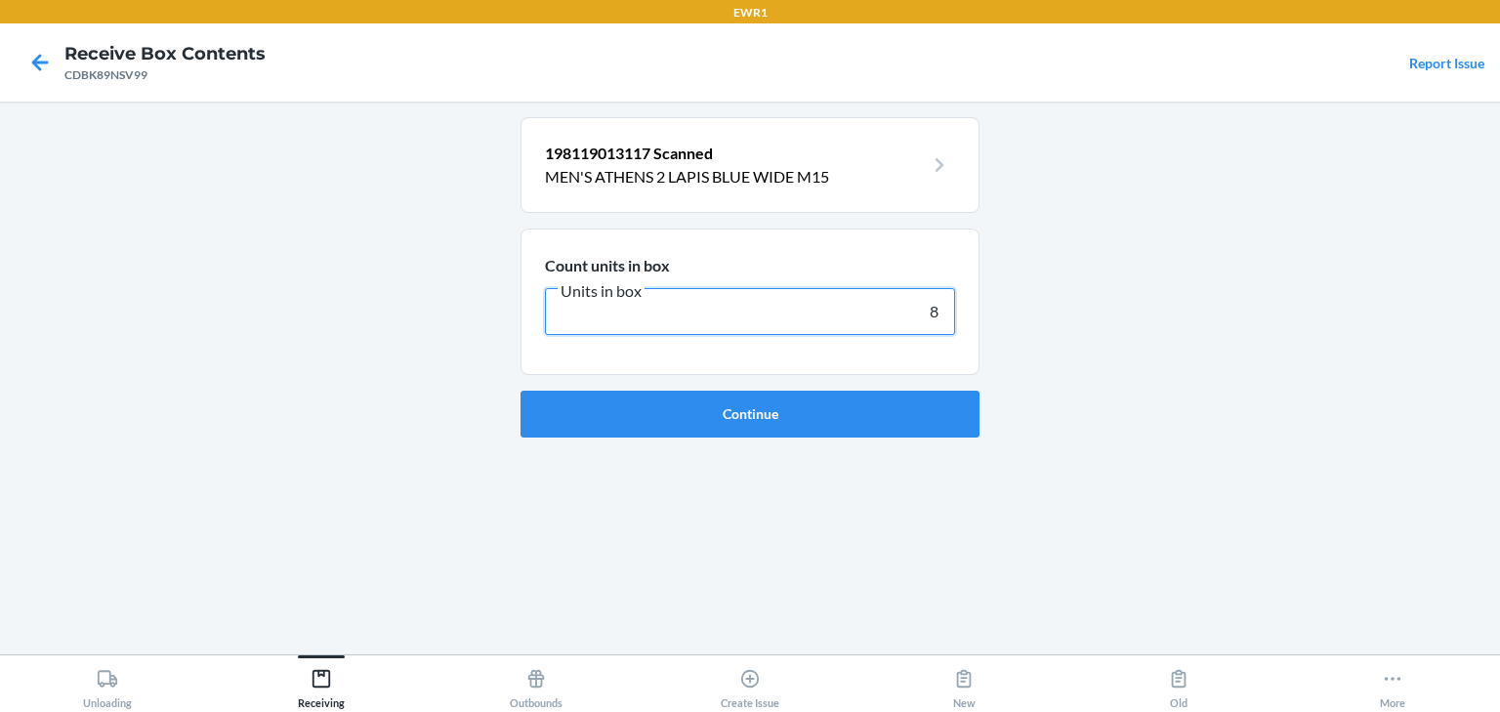
click button "Continue" at bounding box center [749, 414] width 459 height 47
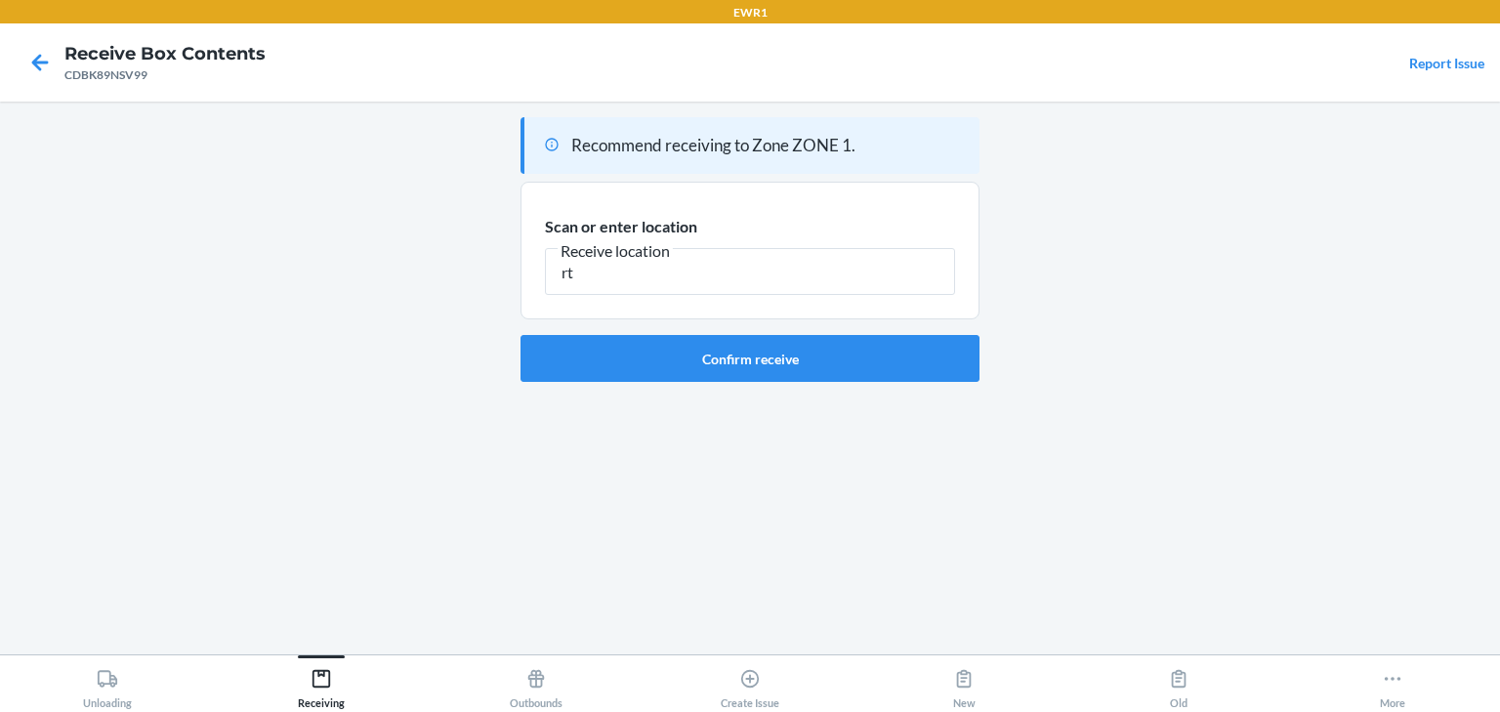
type input "r"
type input "RTOTE814"
click at [717, 363] on button "Confirm receive" at bounding box center [749, 358] width 459 height 47
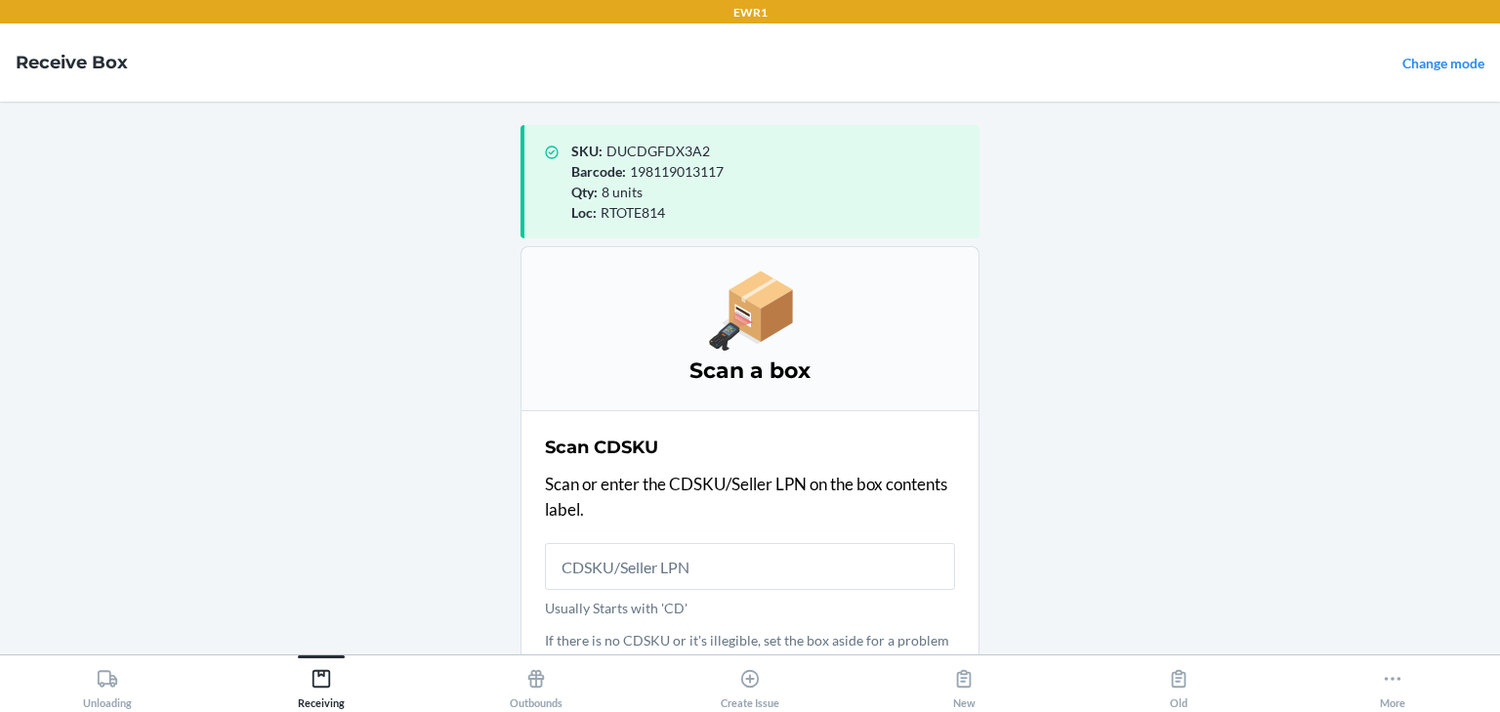
click at [1242, 324] on main "SKU : DUCDGFDX3A2 Barcode : 198119013117 Qty : 8 units Loc : RTOTE814 Scan a bo…" at bounding box center [750, 378] width 1500 height 553
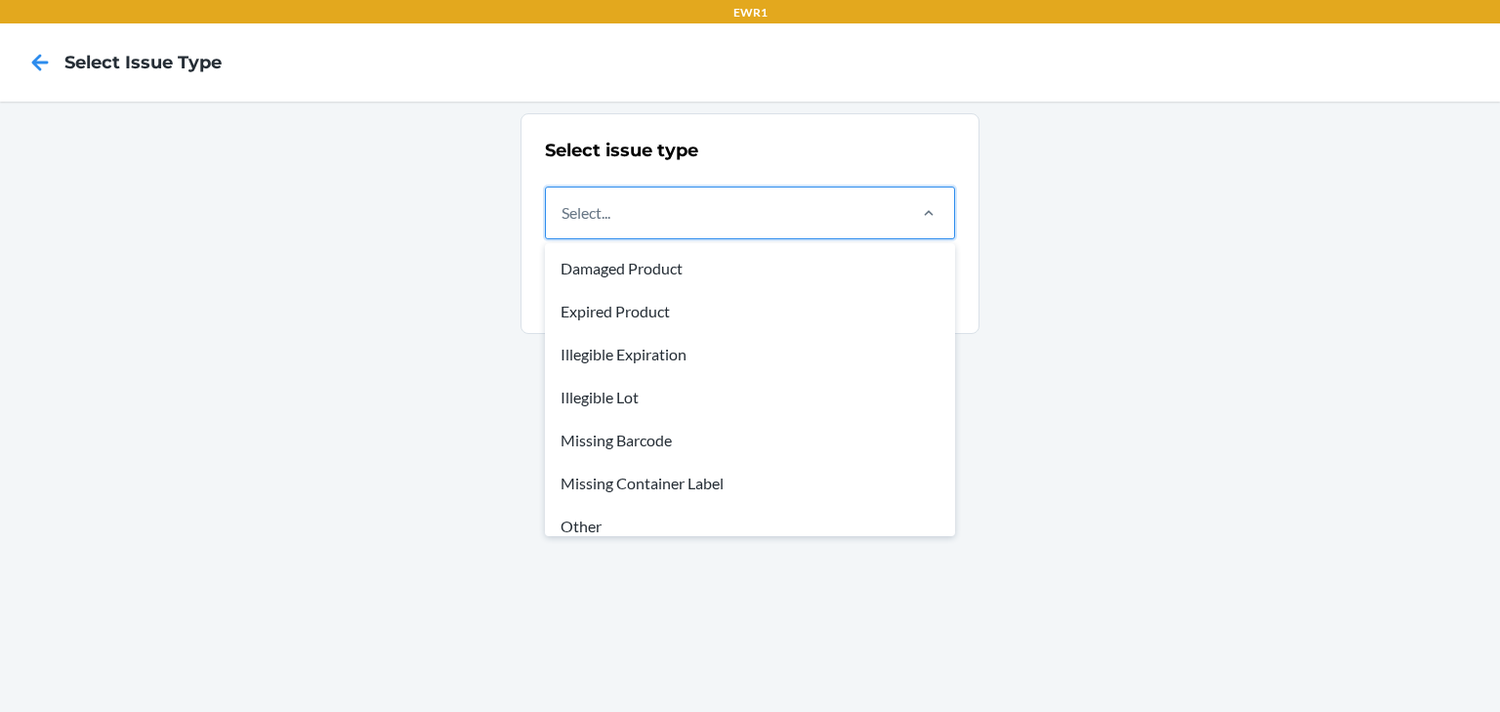
click at [661, 208] on div "Select..." at bounding box center [724, 212] width 357 height 51
click at [563, 208] on input "option Damaged Product focused, 1 of 8. 8 results available. Use Up and Down to…" at bounding box center [562, 212] width 2 height 23
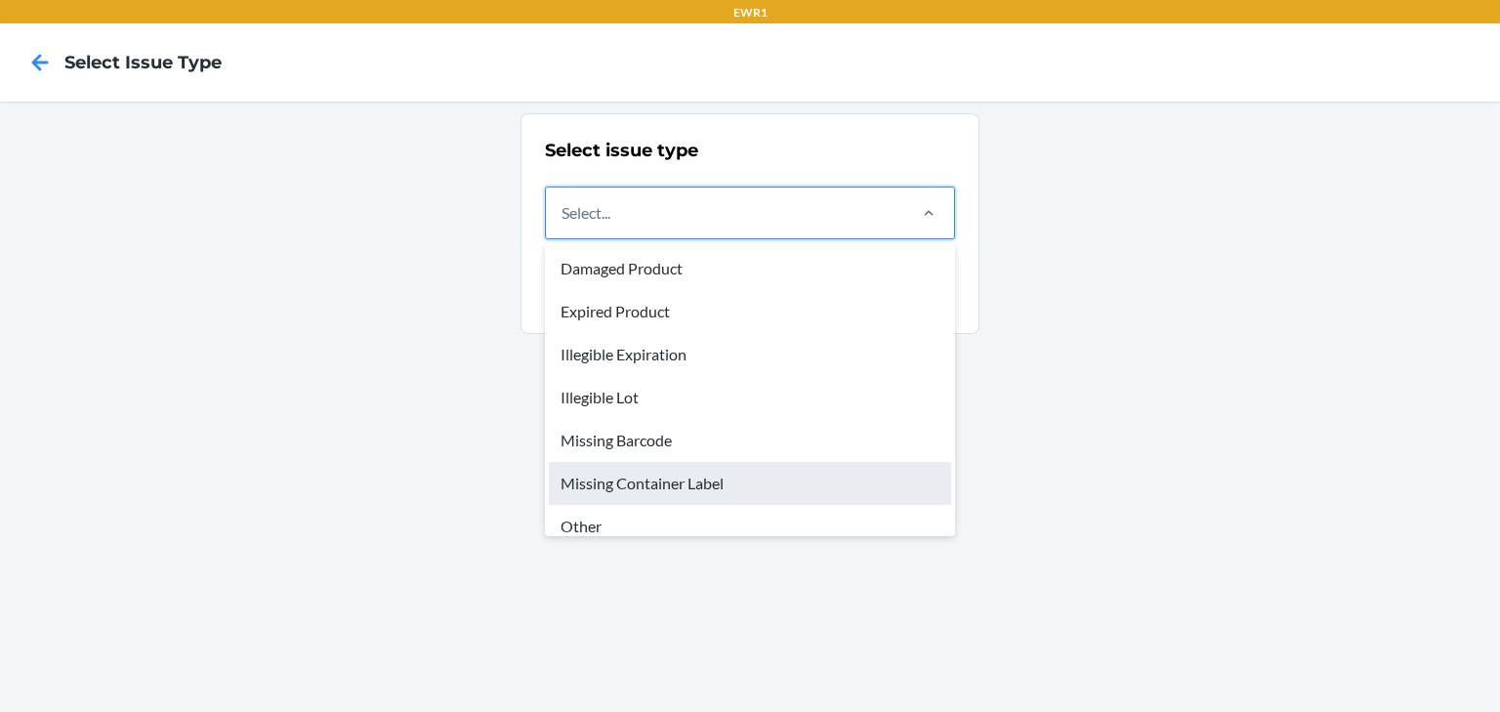
click at [663, 487] on div "Missing Container Label" at bounding box center [750, 483] width 402 height 43
click at [563, 225] on input "option Missing Container Label focused, 6 of 8. 8 results available. Use Up and…" at bounding box center [562, 212] width 2 height 23
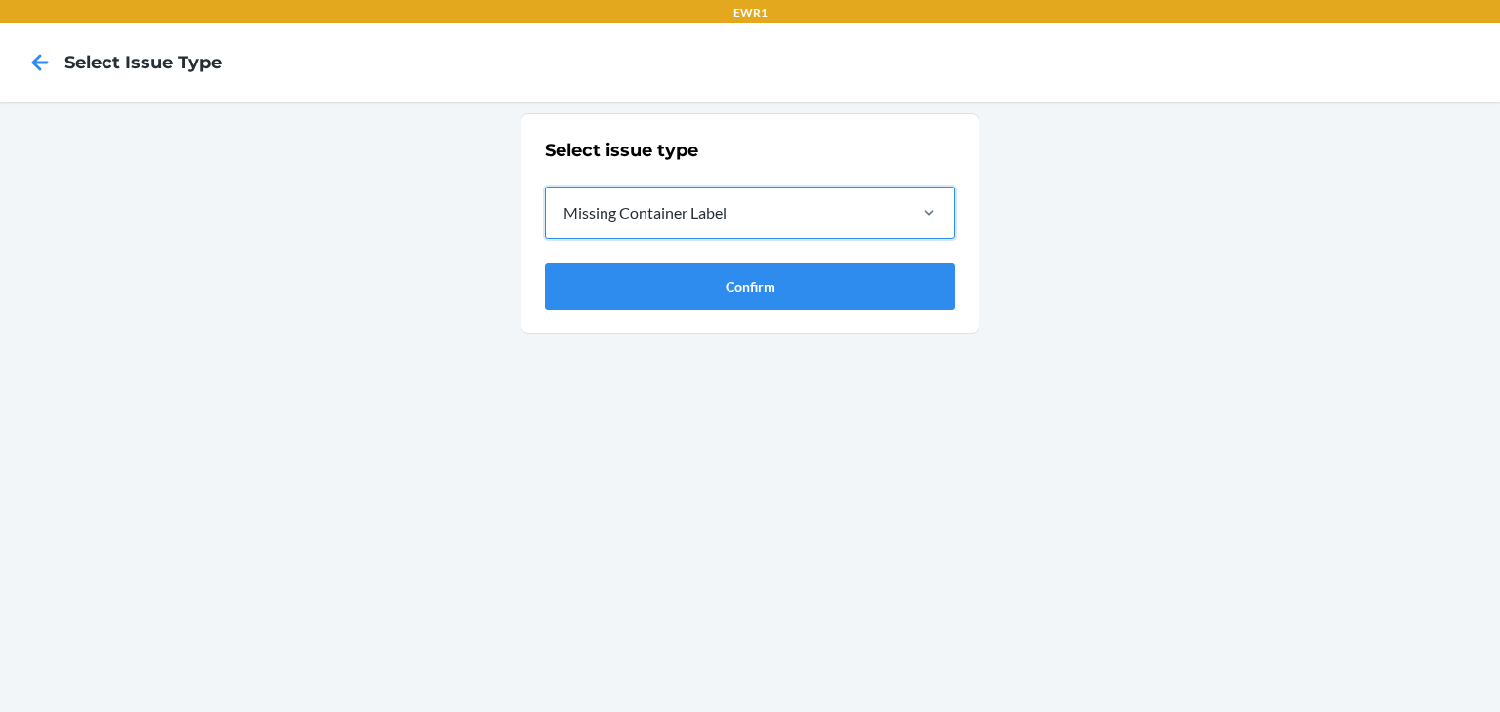
drag, startPoint x: 679, startPoint y: 320, endPoint x: 679, endPoint y: 308, distance: 11.7
click at [679, 317] on section "Select issue type option Missing Container Label, selected. 0 results available…" at bounding box center [749, 223] width 459 height 221
click at [679, 297] on button "Confirm" at bounding box center [750, 286] width 410 height 47
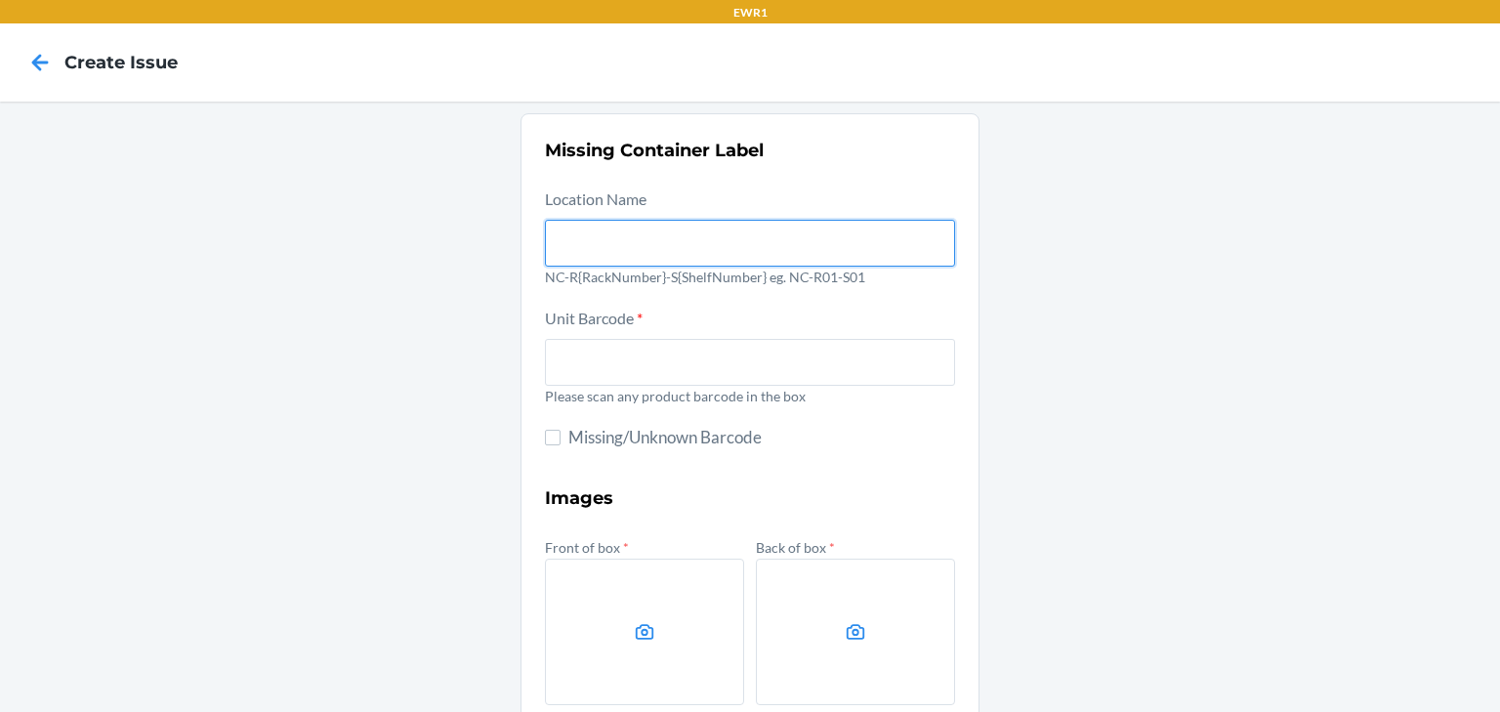
click at [635, 258] on input "text" at bounding box center [750, 243] width 410 height 47
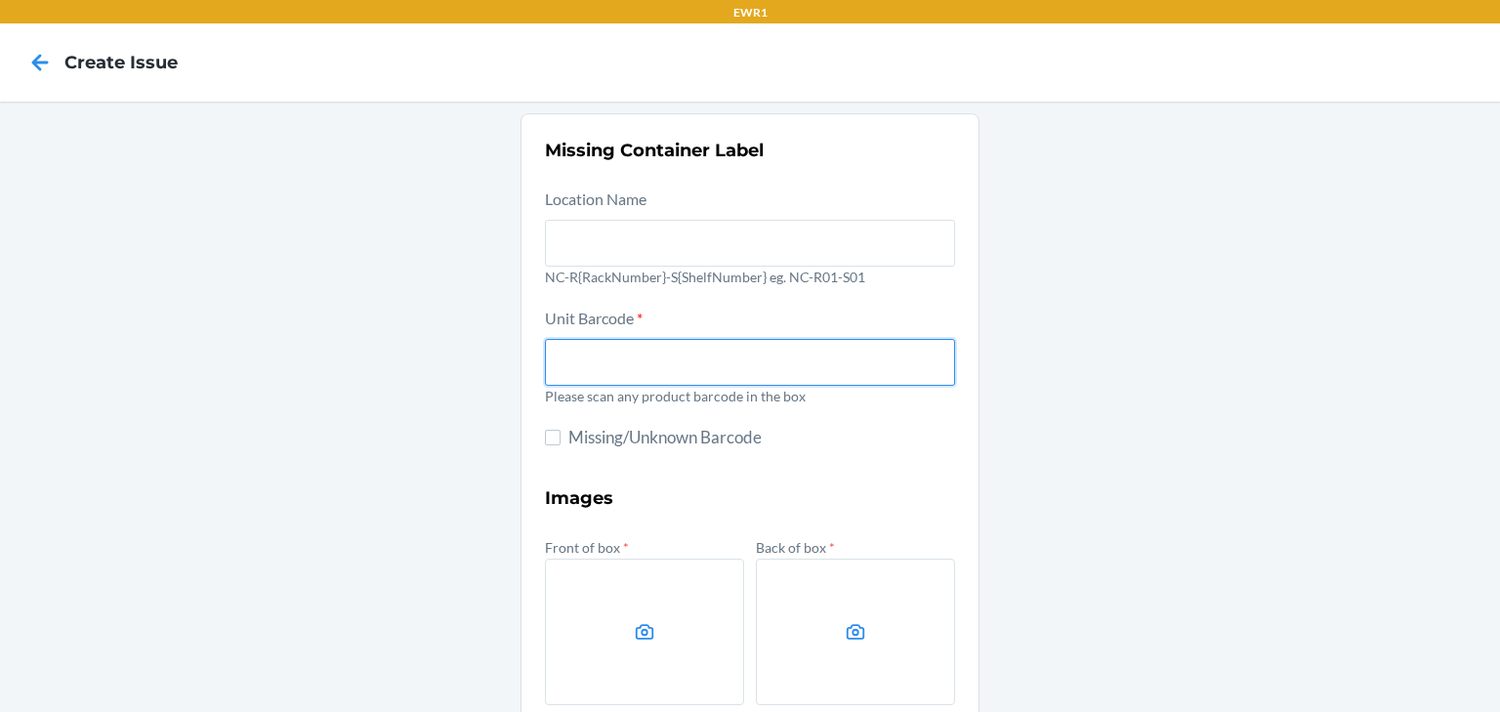
click at [613, 357] on input "text" at bounding box center [750, 362] width 410 height 47
type input "DDN94ZNBANG"
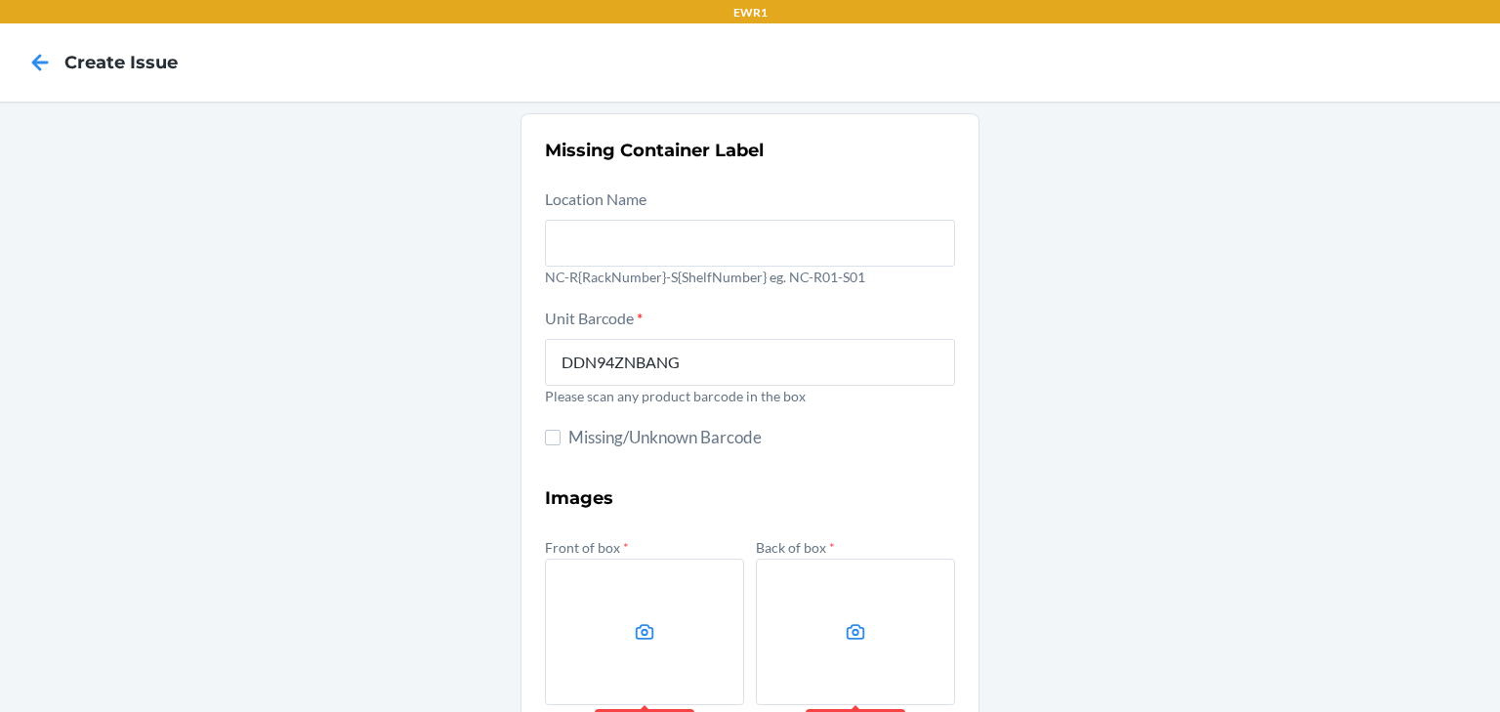
click at [1136, 532] on div "Missing Container Label Location Name NC-R{RackNumber}-S{ShelfNumber} eg. NC-R0…" at bounding box center [750, 548] width 1500 height 893
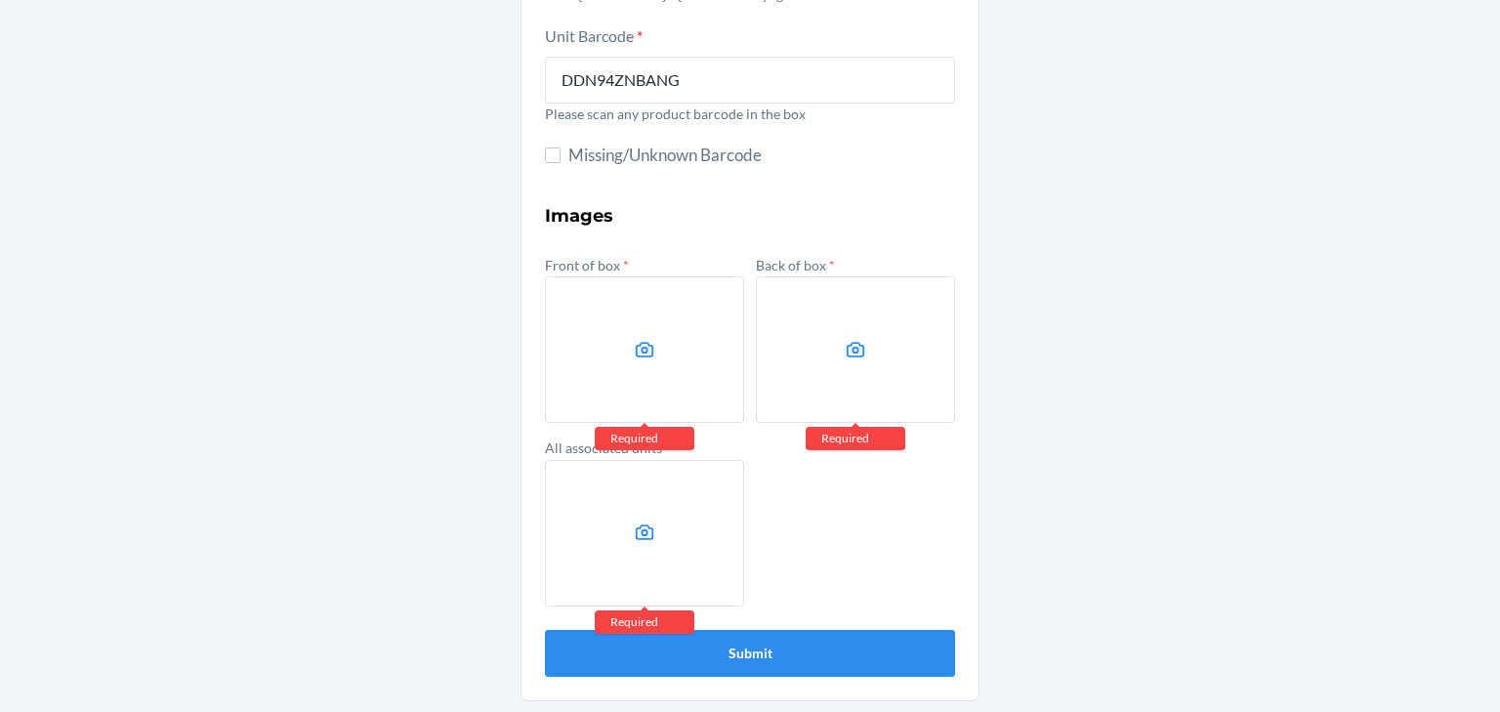
click at [655, 369] on label at bounding box center [644, 349] width 199 height 146
click at [0, 0] on input "file" at bounding box center [0, 0] width 0 height 0
click at [931, 350] on label at bounding box center [855, 349] width 199 height 146
click at [0, 0] on input "file" at bounding box center [0, 0] width 0 height 0
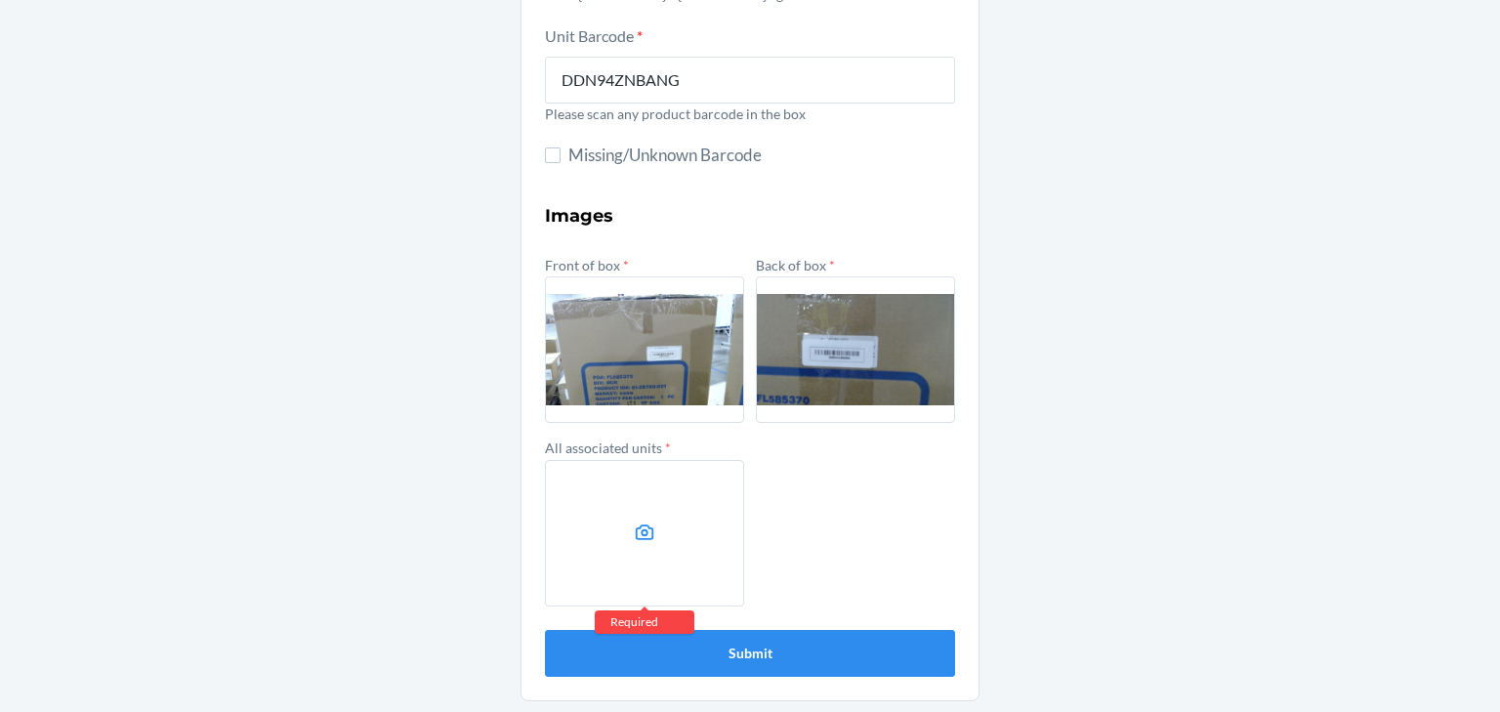
click at [687, 537] on label at bounding box center [644, 533] width 199 height 146
click at [0, 0] on input "file" at bounding box center [0, 0] width 0 height 0
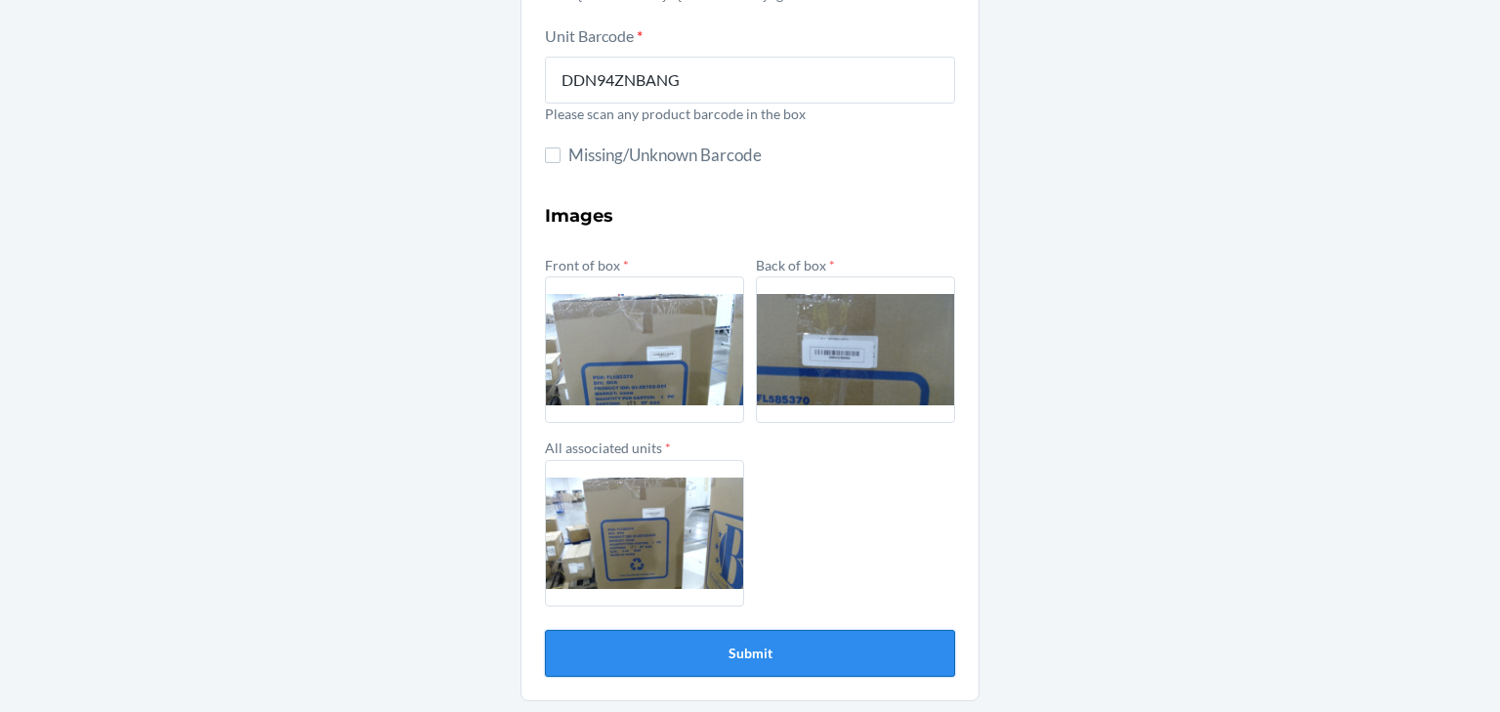
click at [840, 645] on button "Submit" at bounding box center [750, 653] width 410 height 47
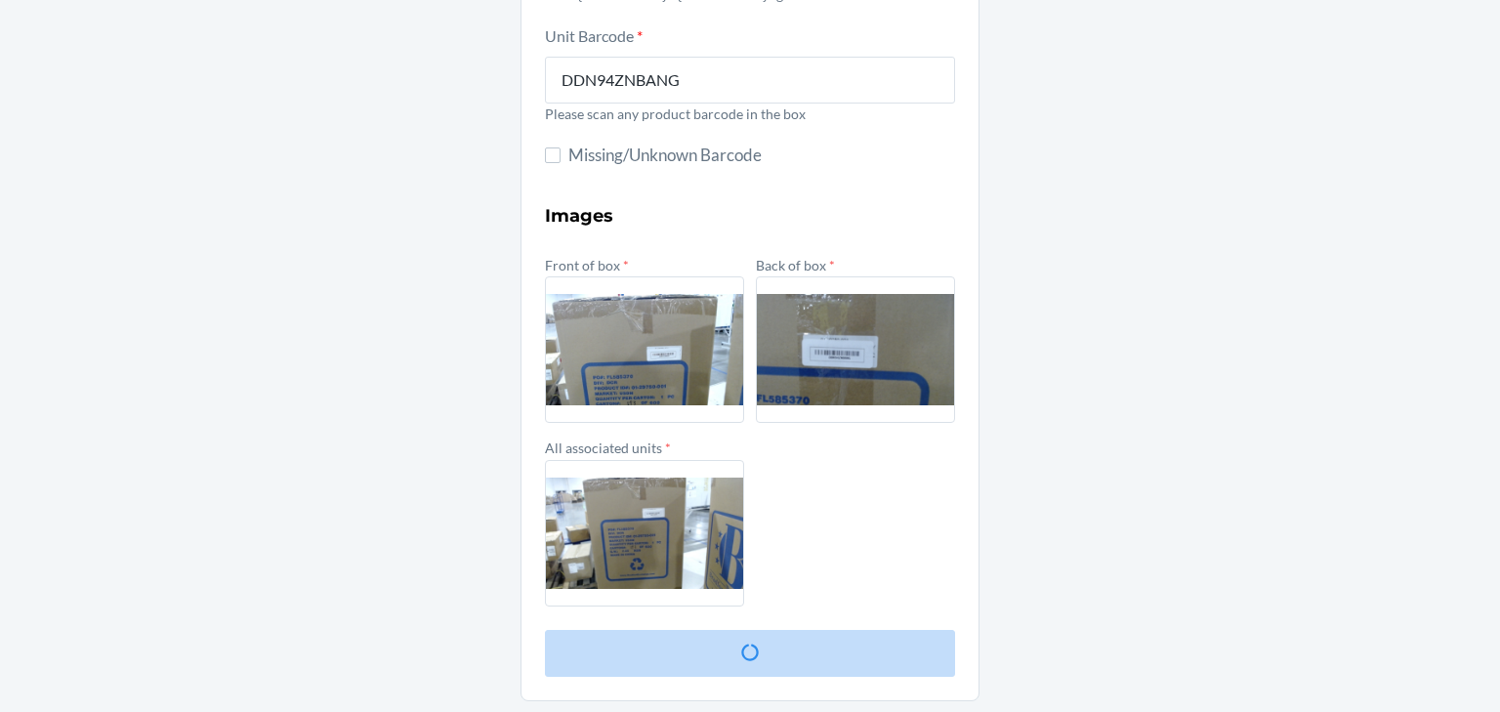
scroll to position [0, 0]
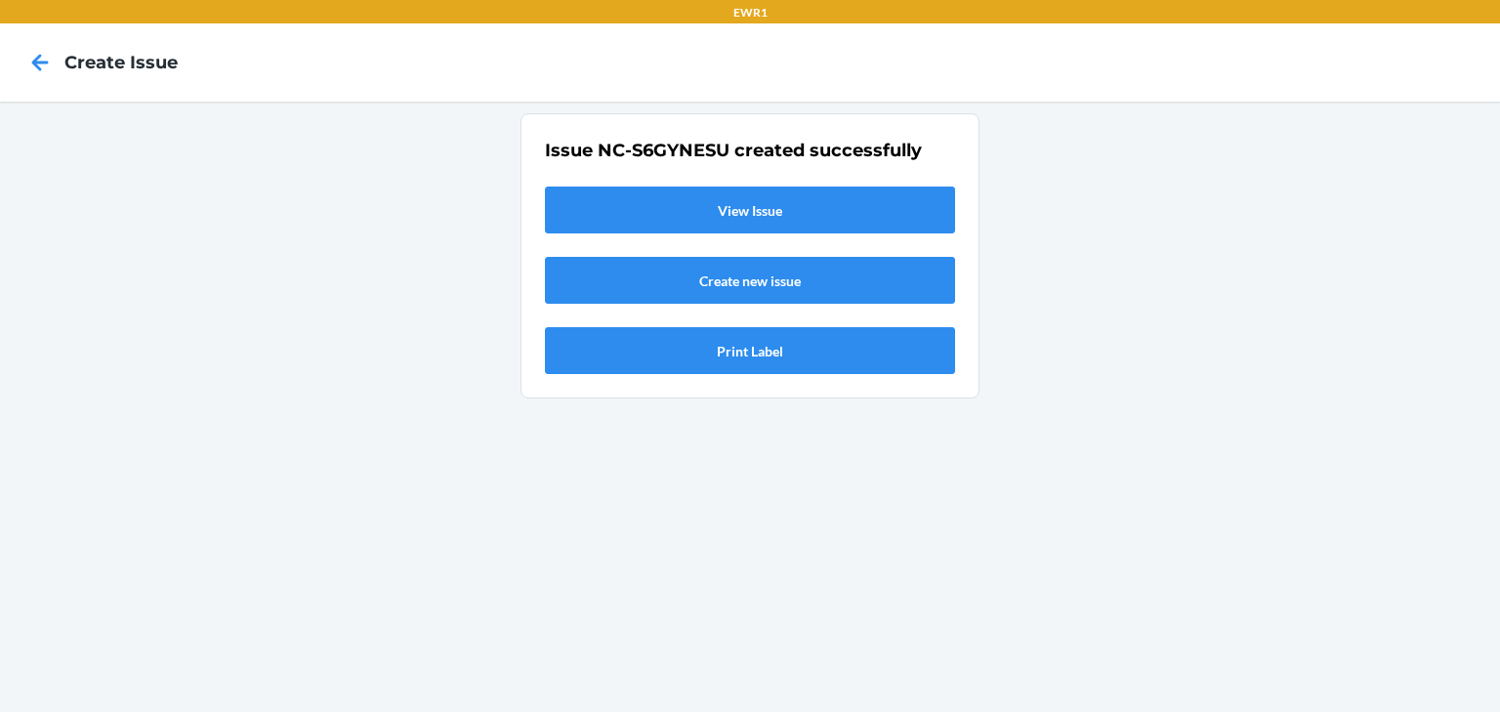
click at [757, 209] on link "View Issue" at bounding box center [750, 209] width 410 height 47
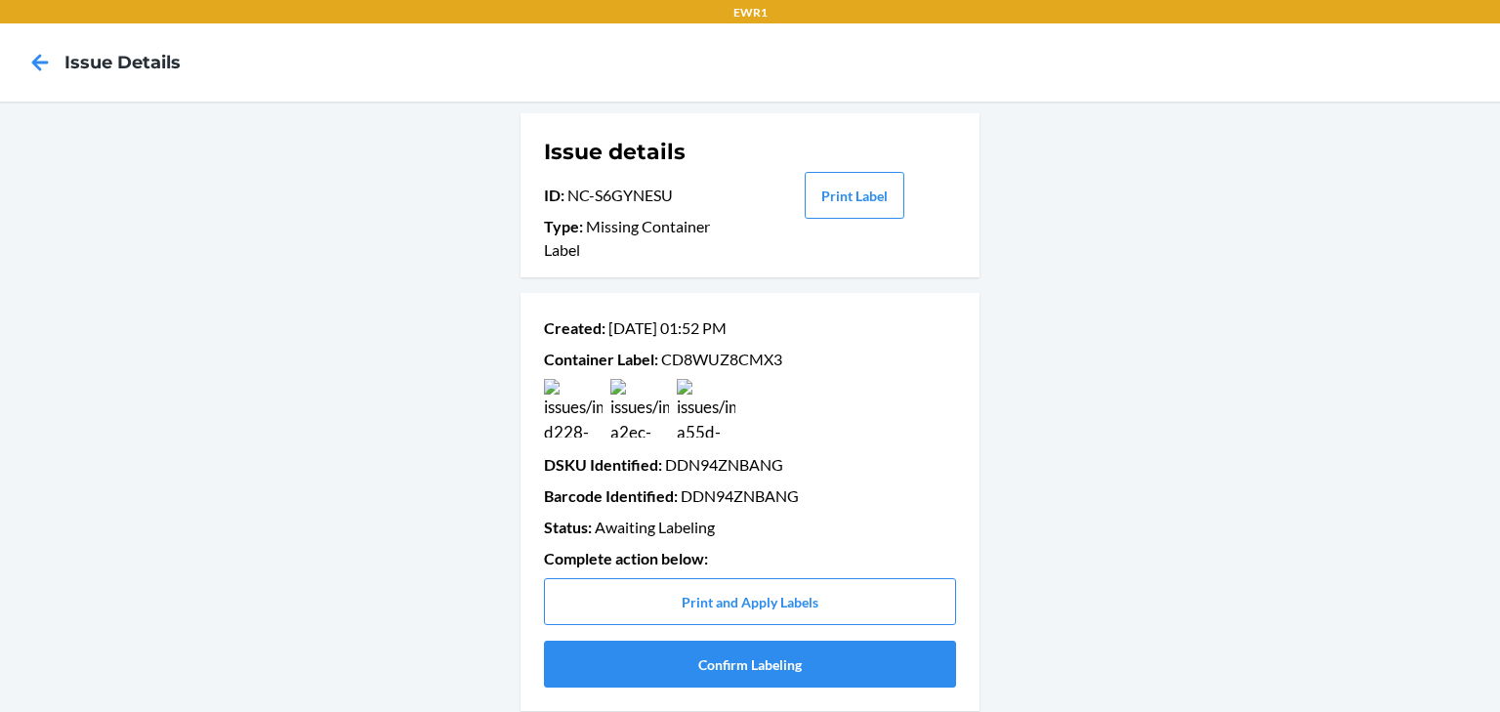
click at [716, 357] on p "Container Label : CD8WUZ8CMX3" at bounding box center [750, 359] width 412 height 23
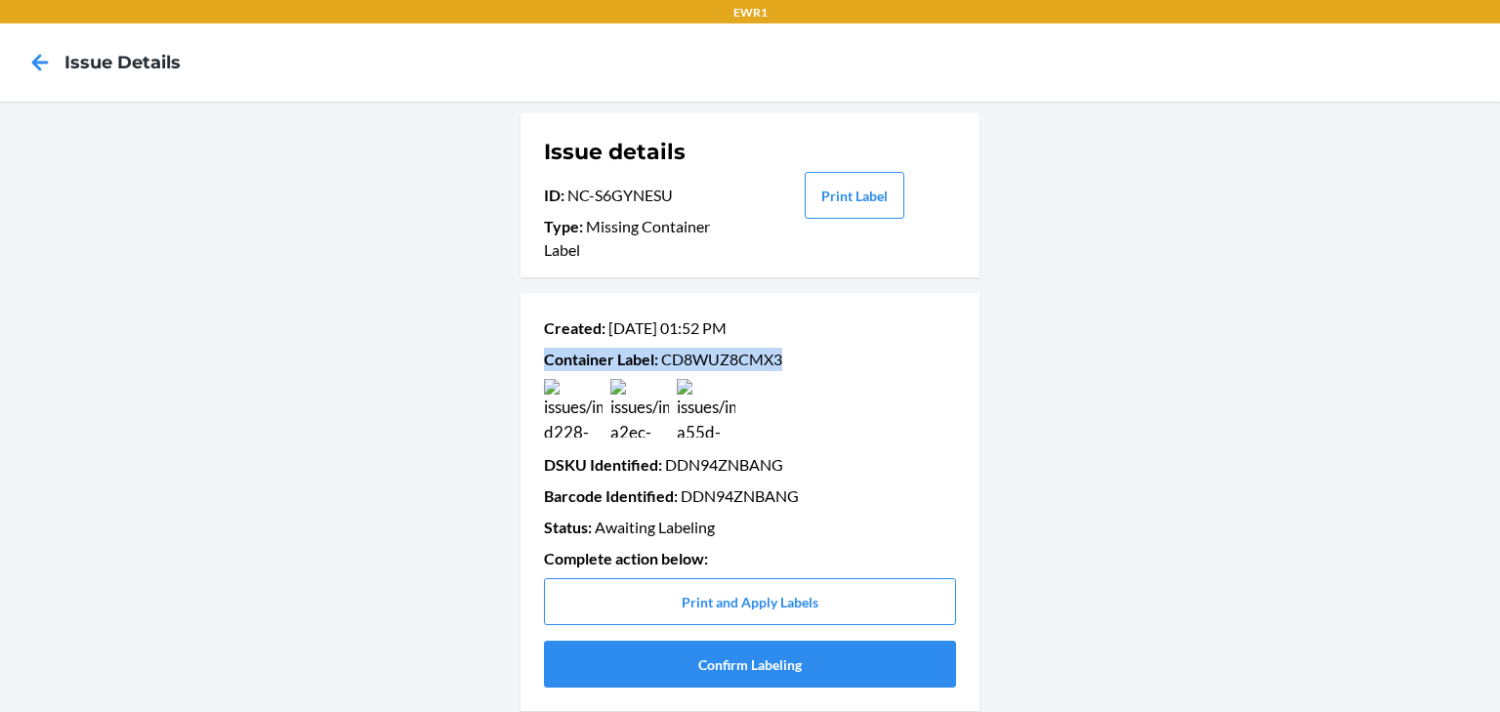
click at [716, 357] on p "Container Label : CD8WUZ8CMX3" at bounding box center [750, 359] width 412 height 23
click at [763, 348] on p "Container Label : CD8WUZ8CMX3" at bounding box center [750, 359] width 412 height 23
click at [737, 362] on p "Container Label : CD8WUZ8CMX3" at bounding box center [750, 359] width 412 height 23
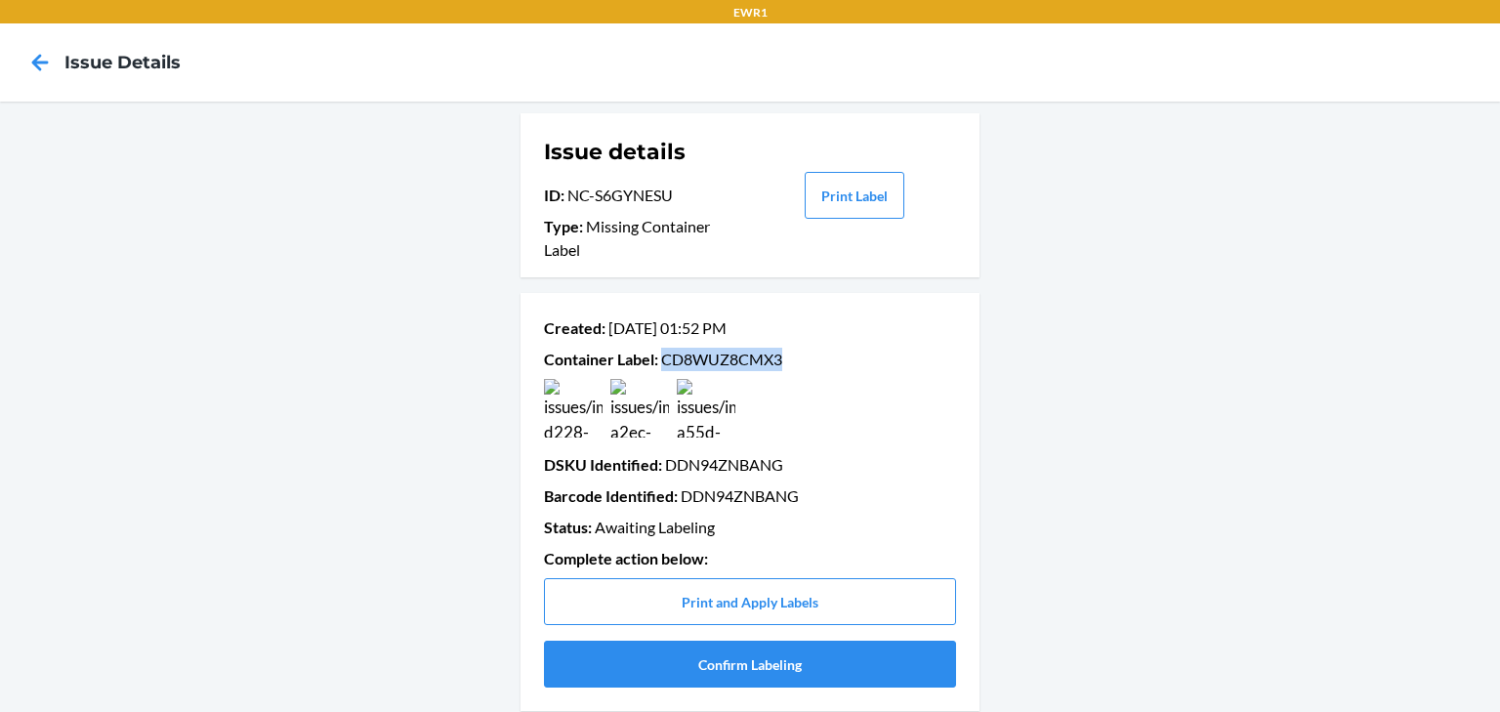
click at [737, 362] on p "Container Label : CD8WUZ8CMX3" at bounding box center [750, 359] width 412 height 23
copy p "CD8WUZ8CMX3"
click at [734, 661] on button "Confirm Labeling" at bounding box center [750, 663] width 412 height 47
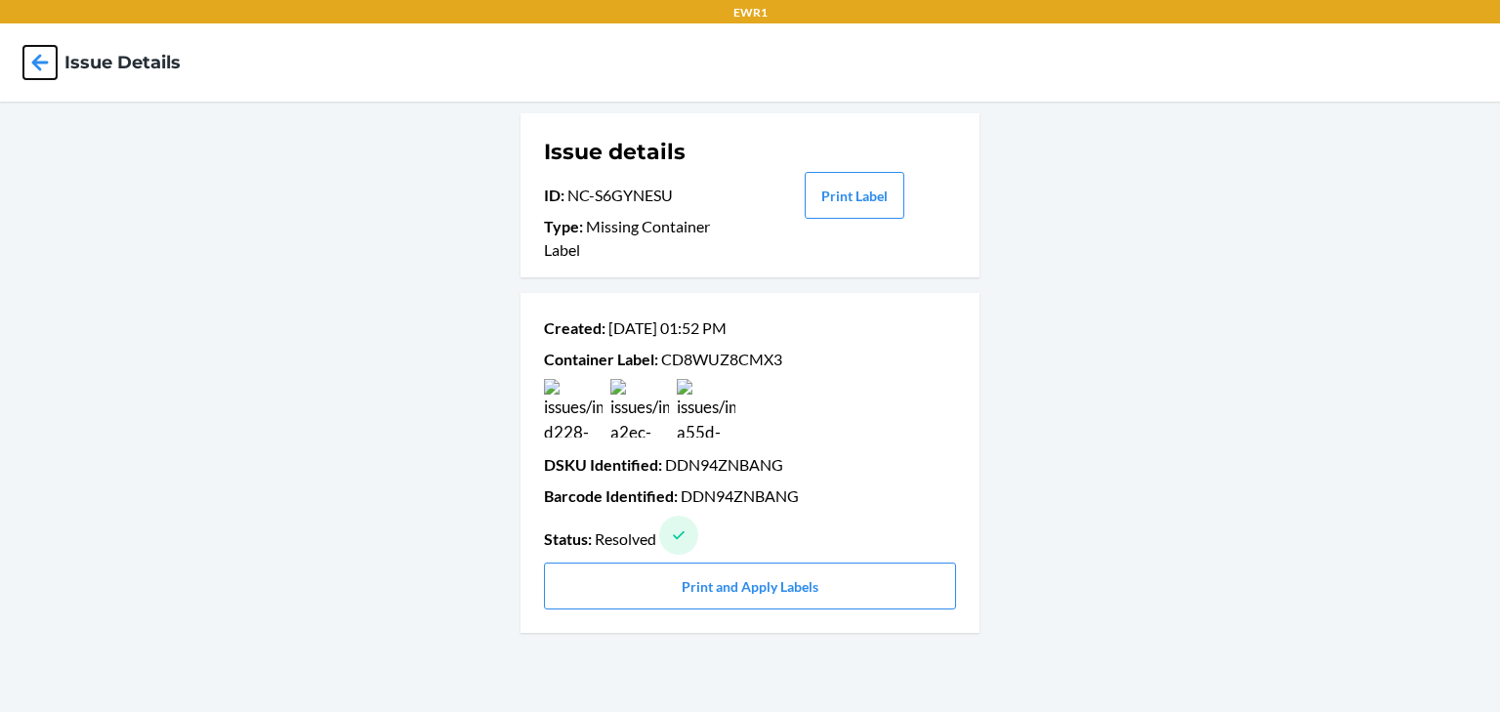
click at [37, 63] on icon at bounding box center [39, 62] width 33 height 33
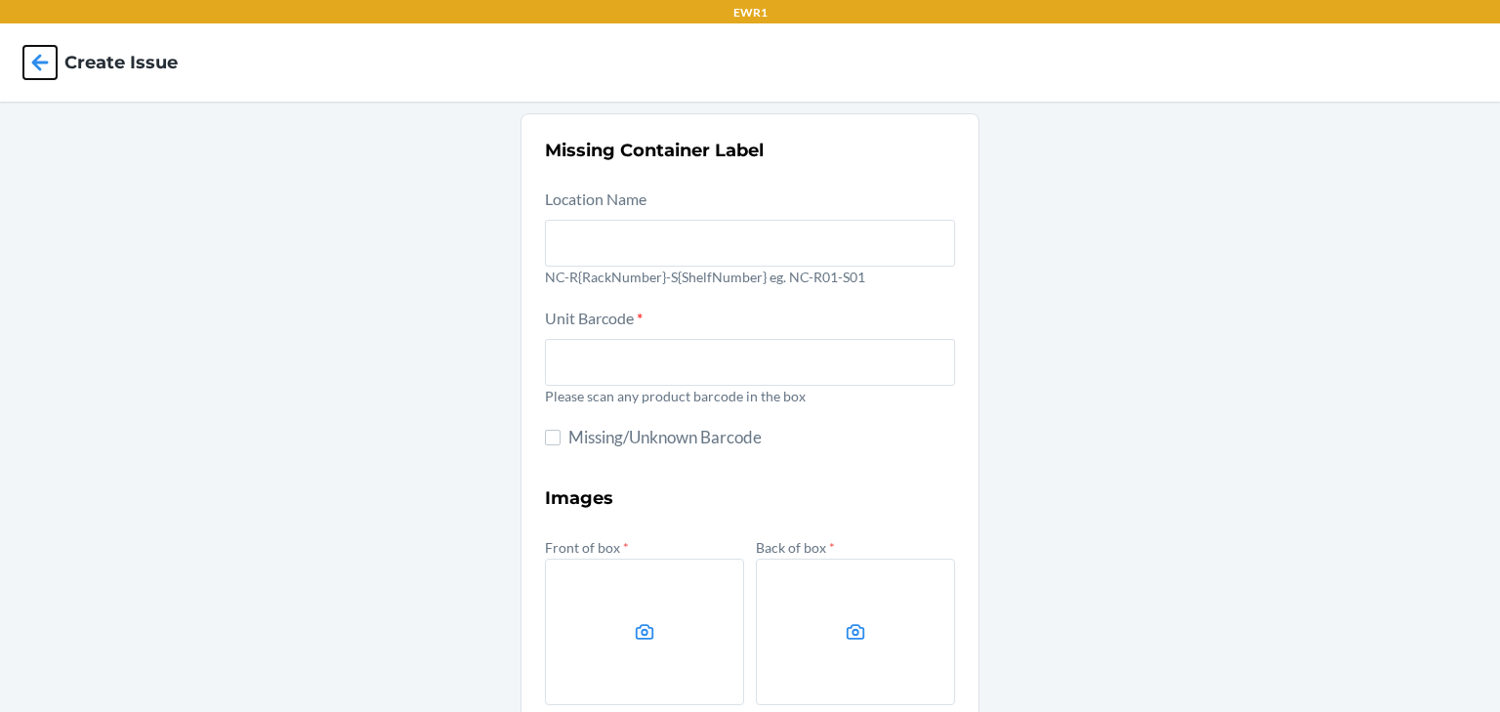
click at [39, 70] on icon at bounding box center [39, 62] width 33 height 33
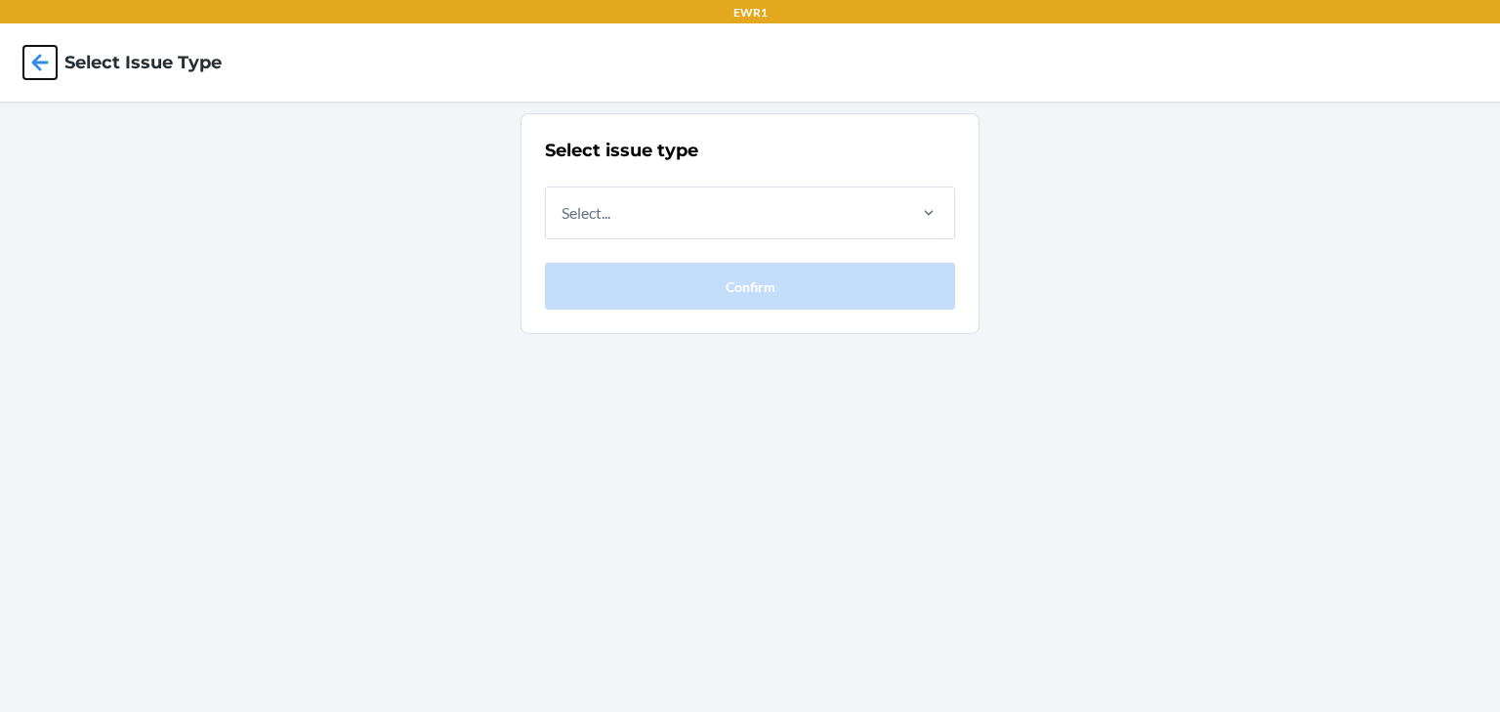
click at [35, 55] on icon at bounding box center [39, 62] width 33 height 33
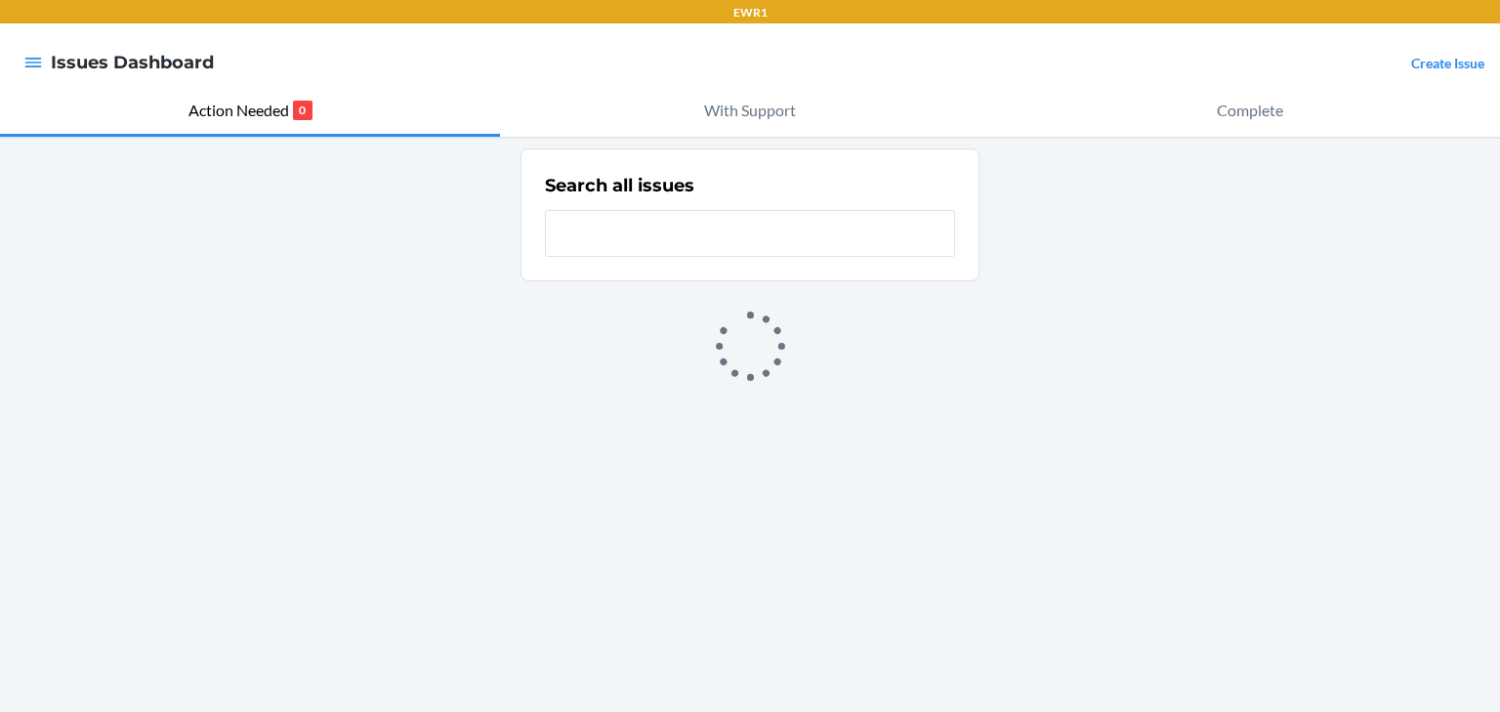
click at [21, 55] on div at bounding box center [33, 62] width 35 height 41
click at [35, 62] on icon "button" at bounding box center [33, 63] width 20 height 20
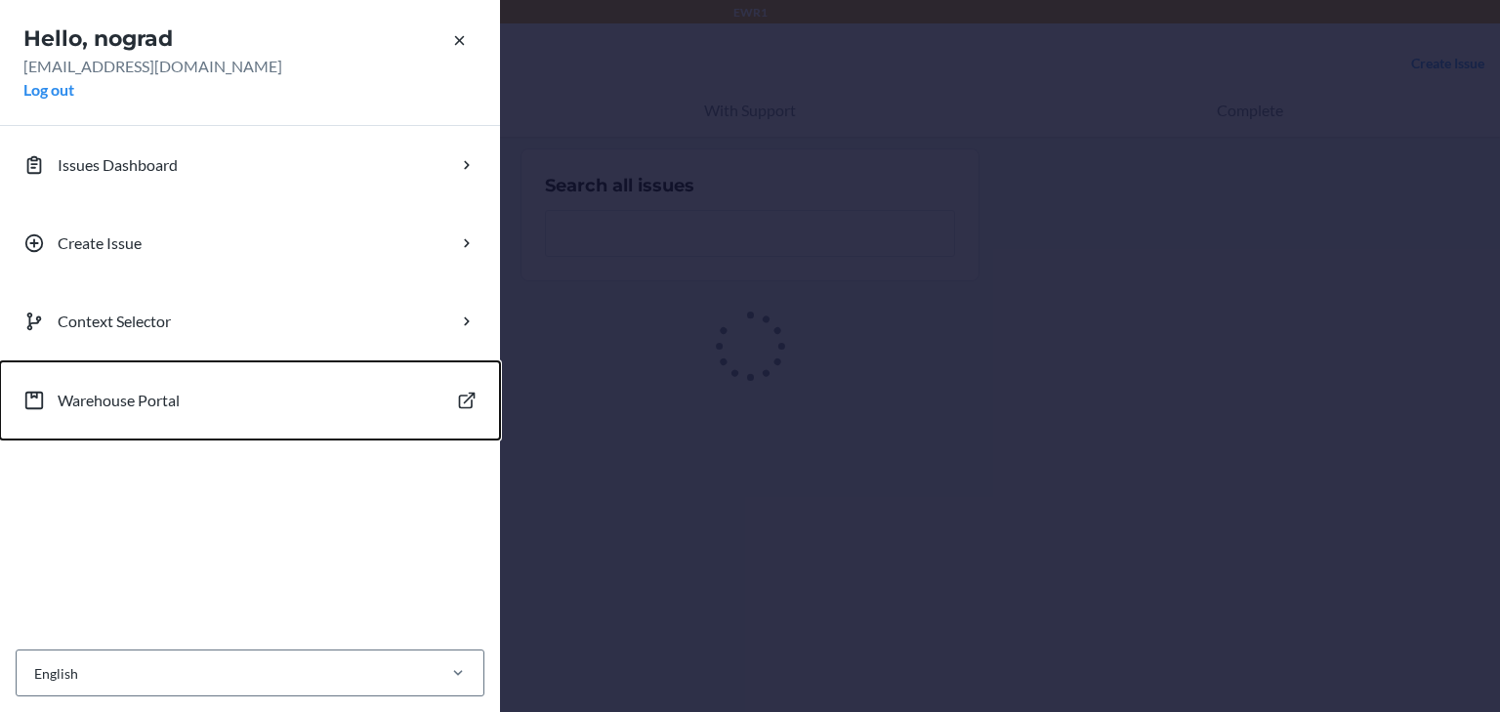
click at [273, 396] on button "Warehouse Portal" at bounding box center [250, 400] width 500 height 78
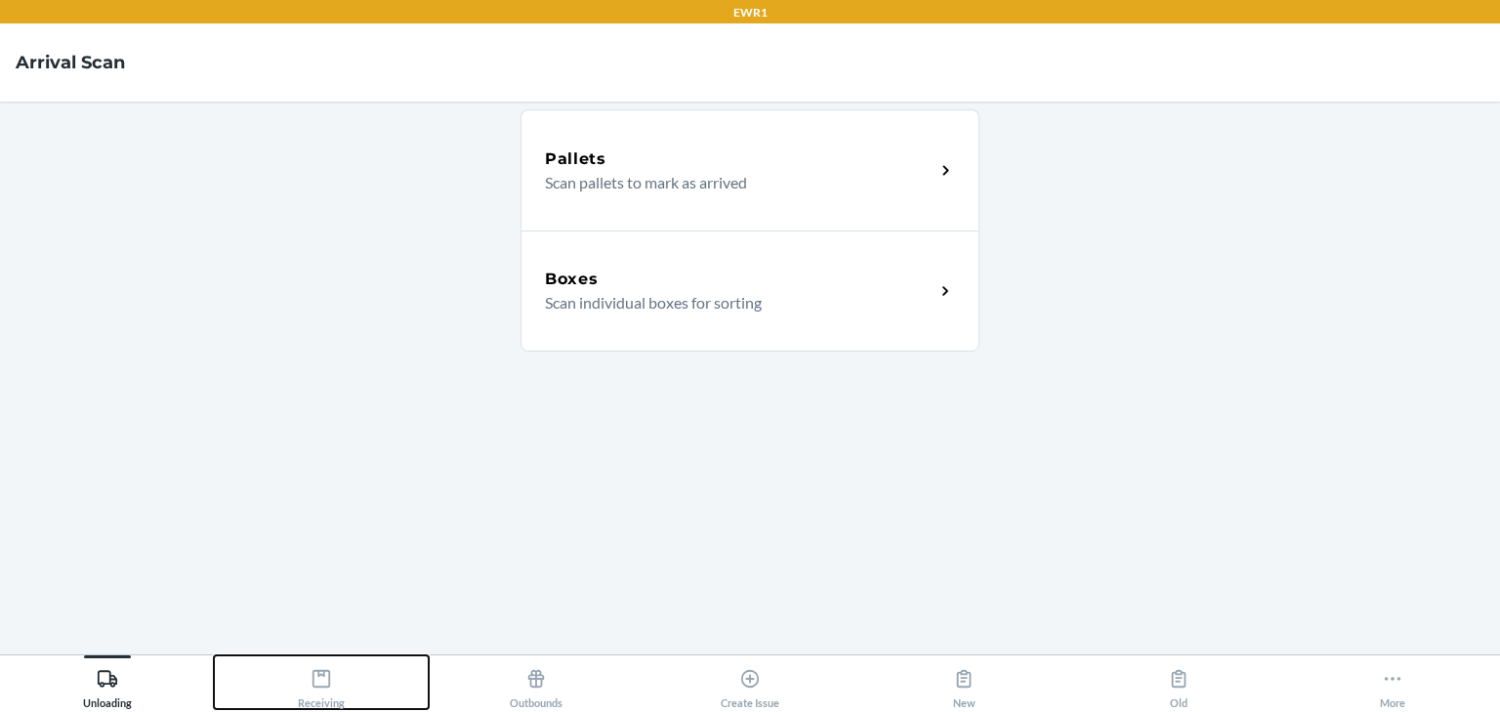
click at [358, 666] on button "Receiving" at bounding box center [321, 682] width 214 height 54
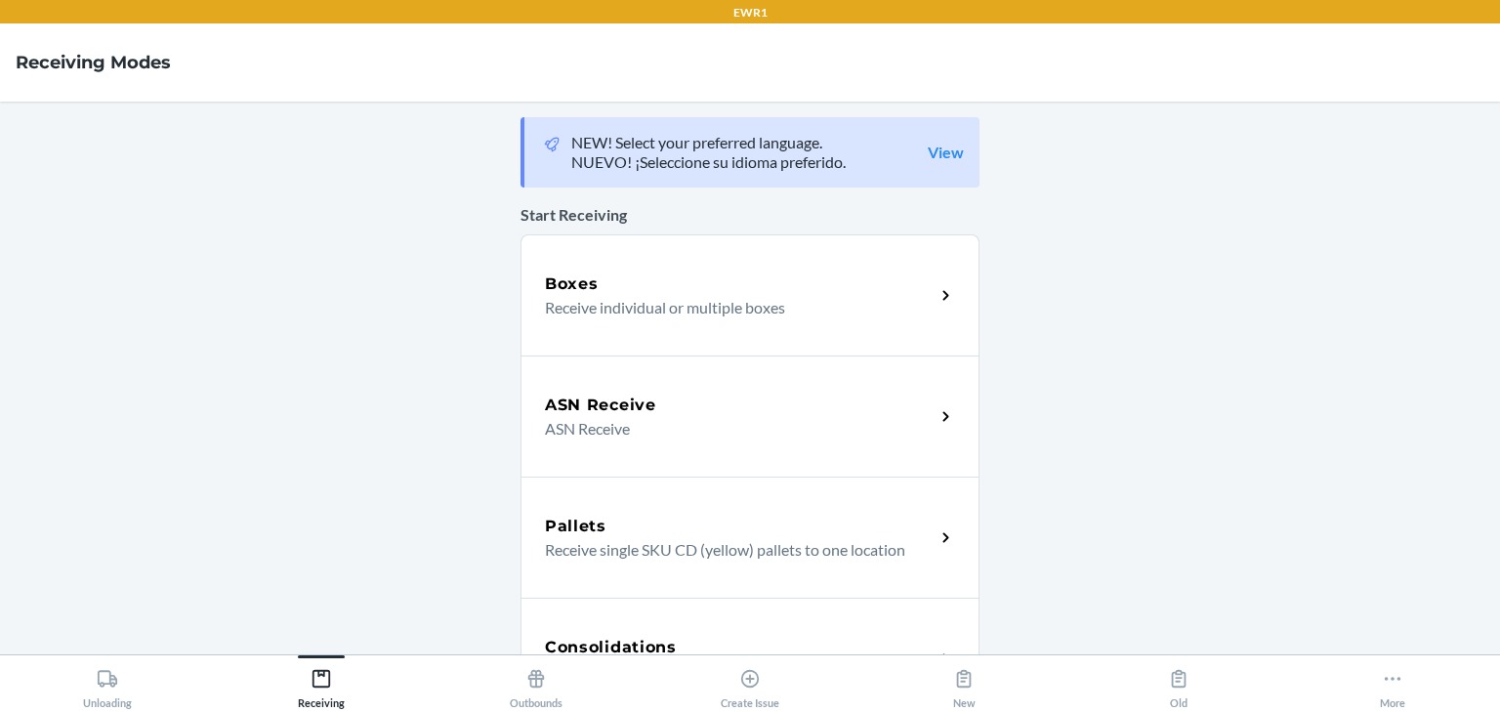
click at [629, 328] on div "Boxes Receive individual or multiple boxes" at bounding box center [749, 294] width 459 height 121
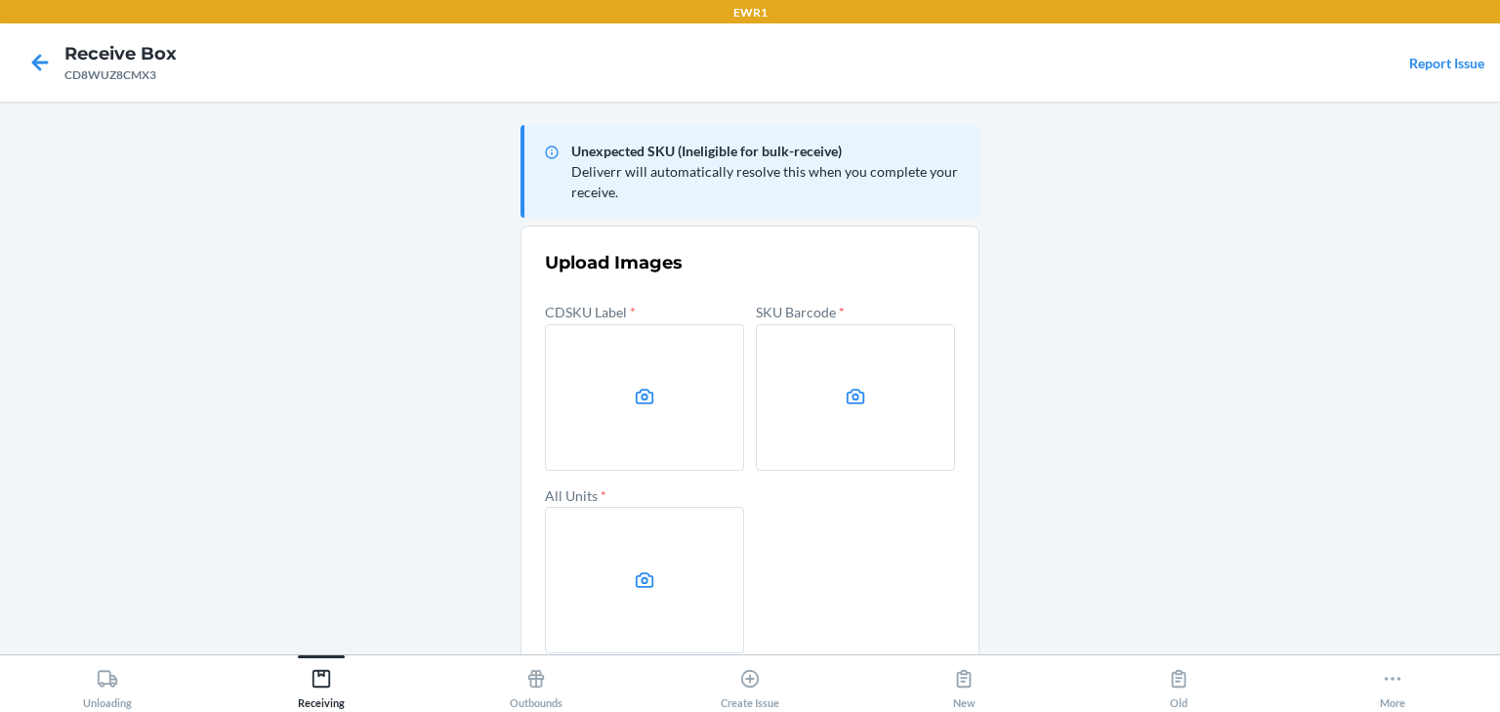
click at [618, 364] on label at bounding box center [644, 397] width 199 height 146
click at [0, 0] on input "file" at bounding box center [0, 0] width 0 height 0
click at [887, 423] on label at bounding box center [855, 397] width 199 height 146
click at [0, 0] on input "file" at bounding box center [0, 0] width 0 height 0
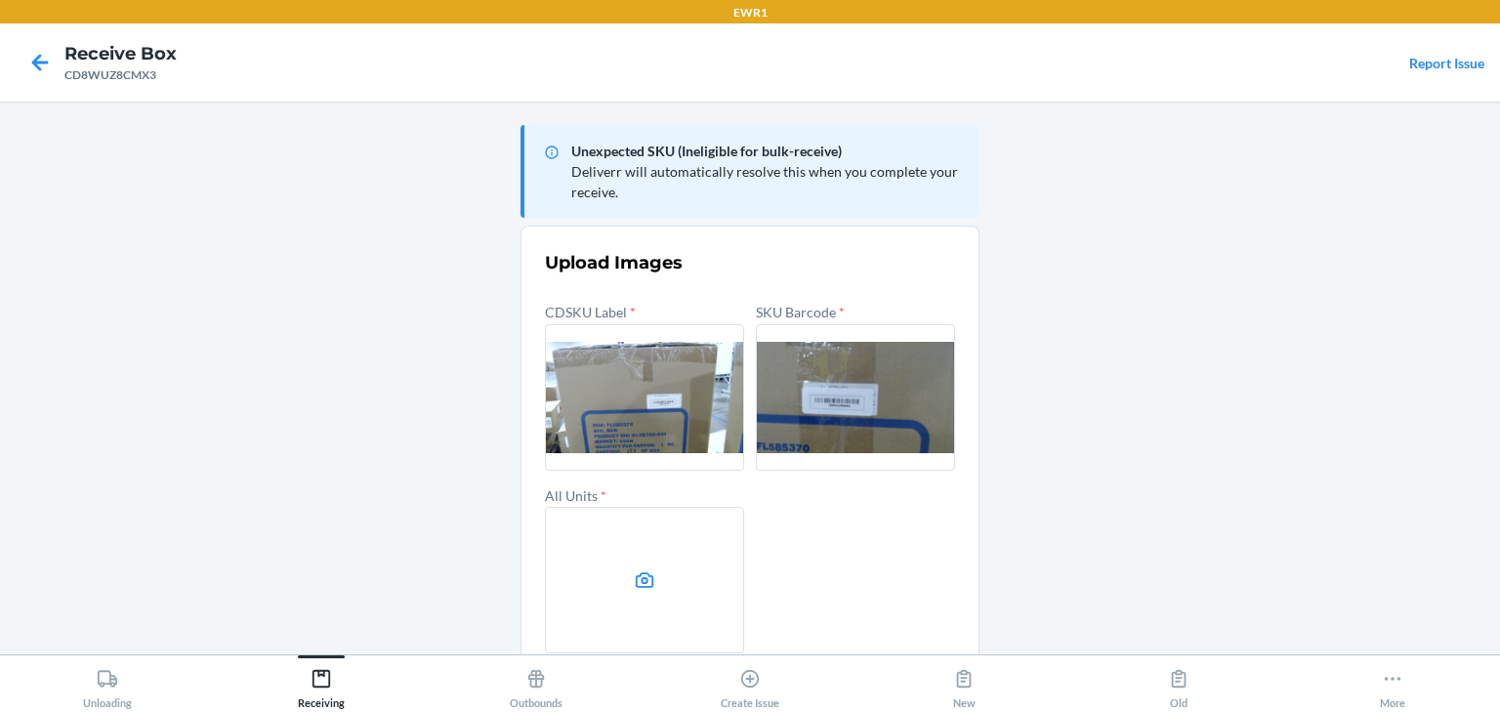
click at [643, 509] on label at bounding box center [644, 580] width 199 height 146
click at [0, 0] on input "file" at bounding box center [0, 0] width 0 height 0
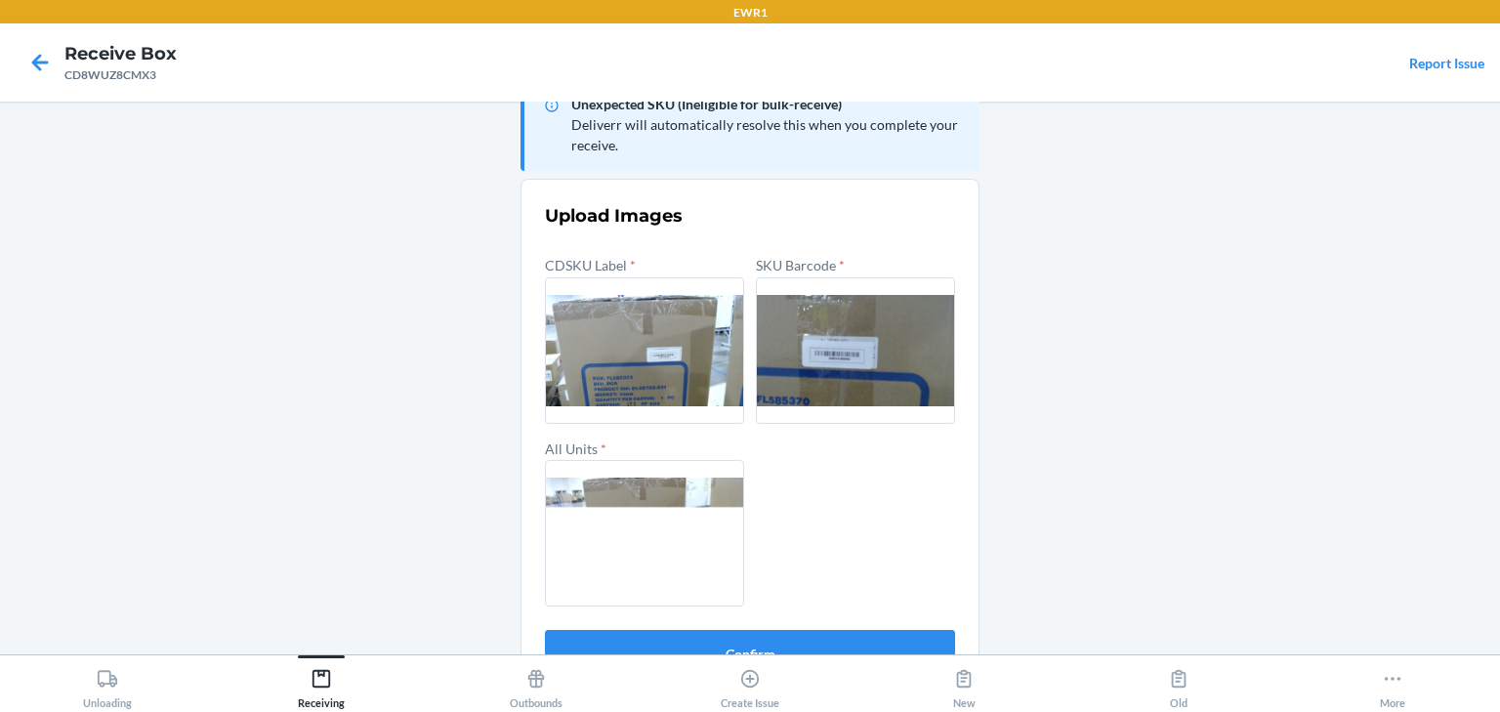
scroll to position [94, 0]
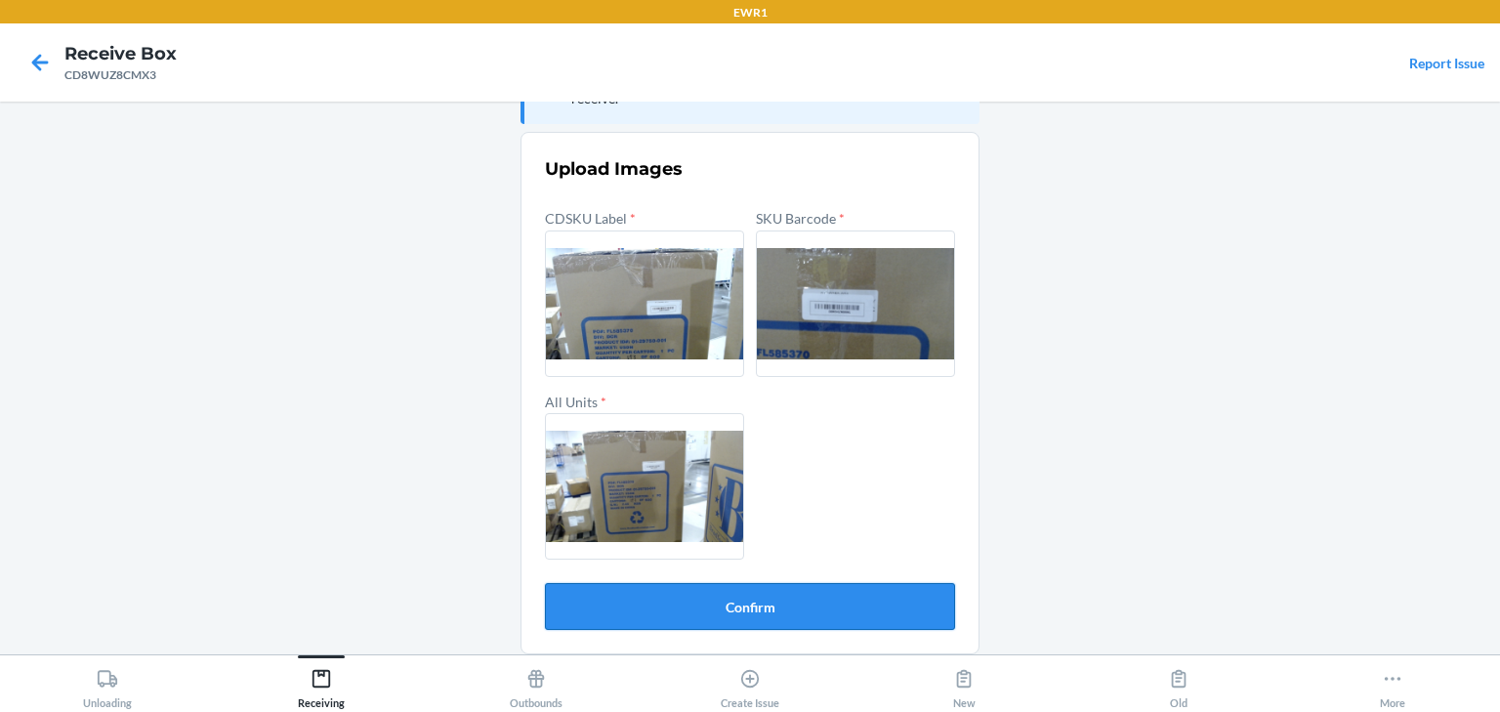
click at [852, 609] on button "Confirm" at bounding box center [750, 606] width 410 height 47
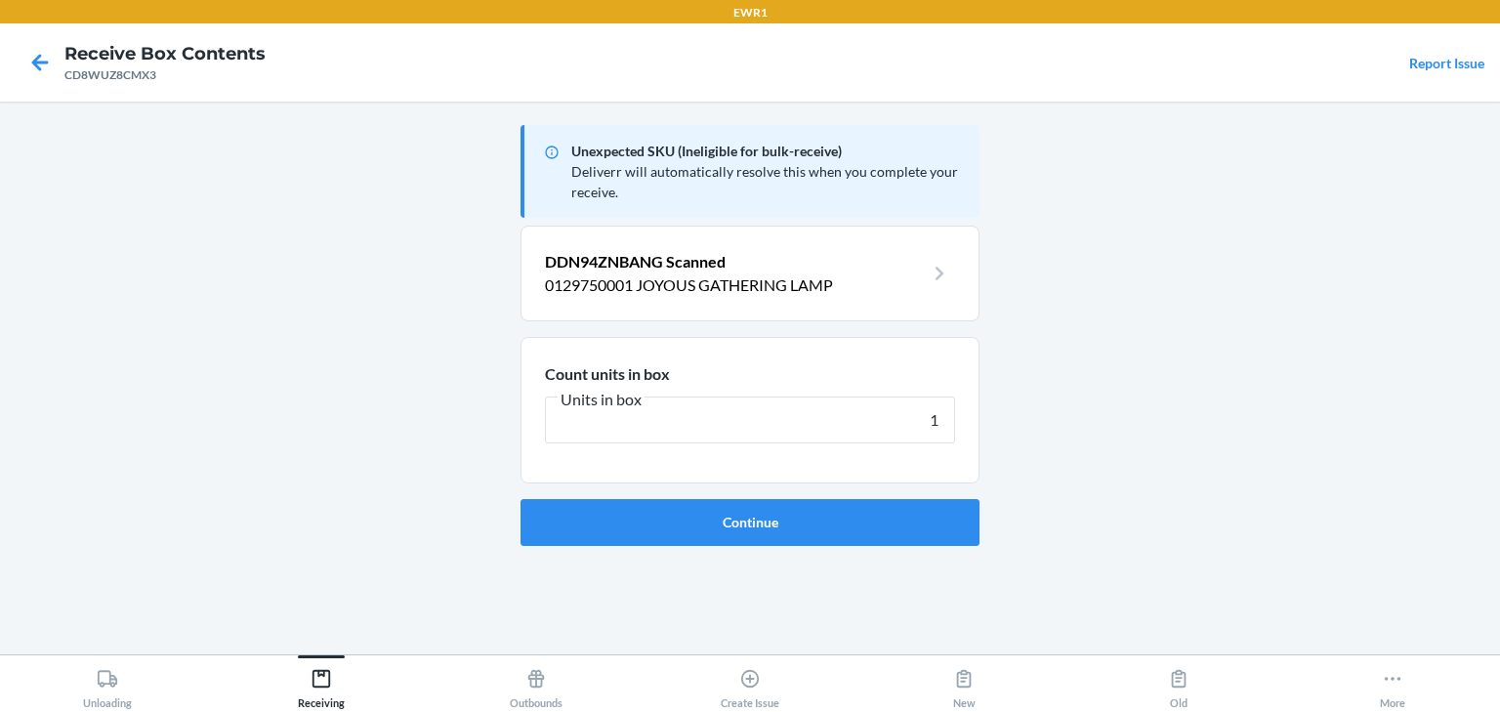
type input "1"
click at [520, 499] on button "Continue" at bounding box center [749, 522] width 459 height 47
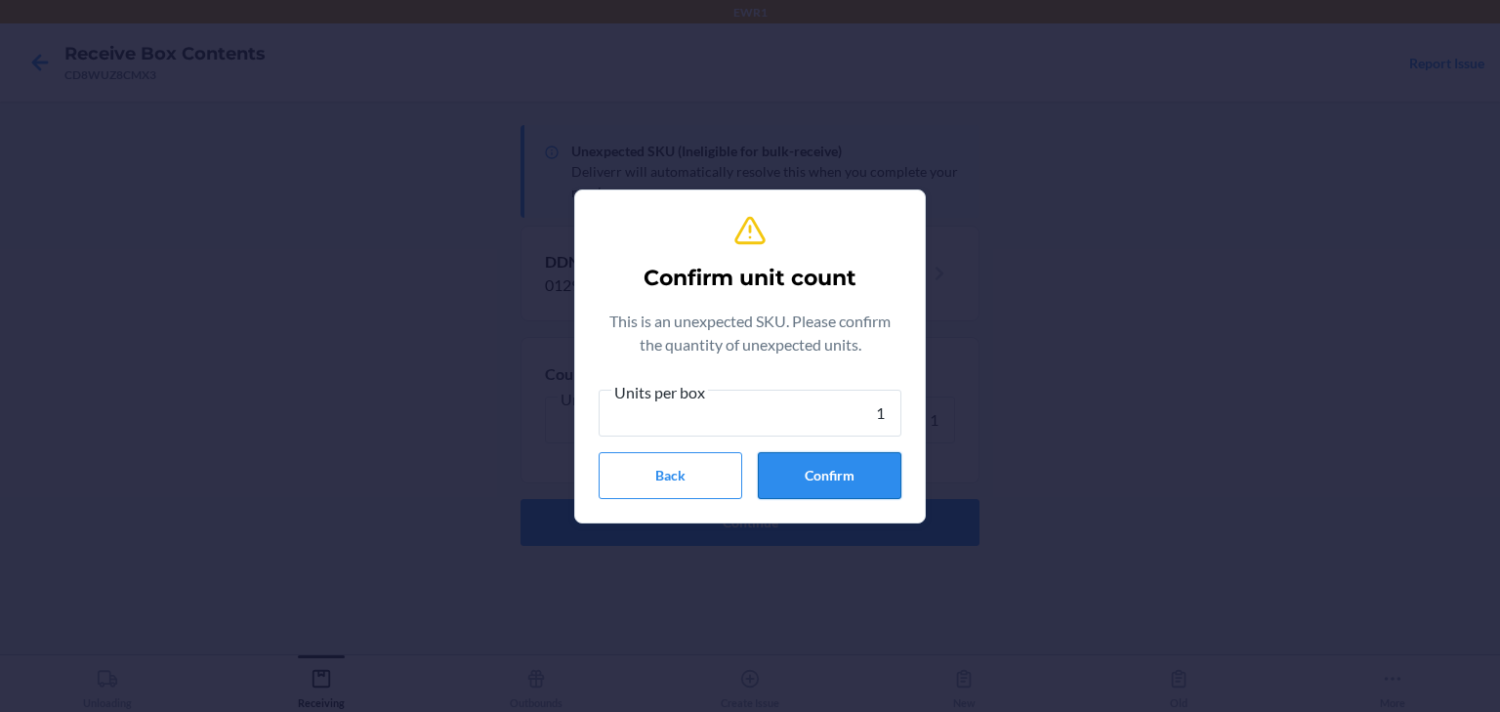
type input "1"
click at [860, 473] on button "Confirm" at bounding box center [830, 475] width 144 height 47
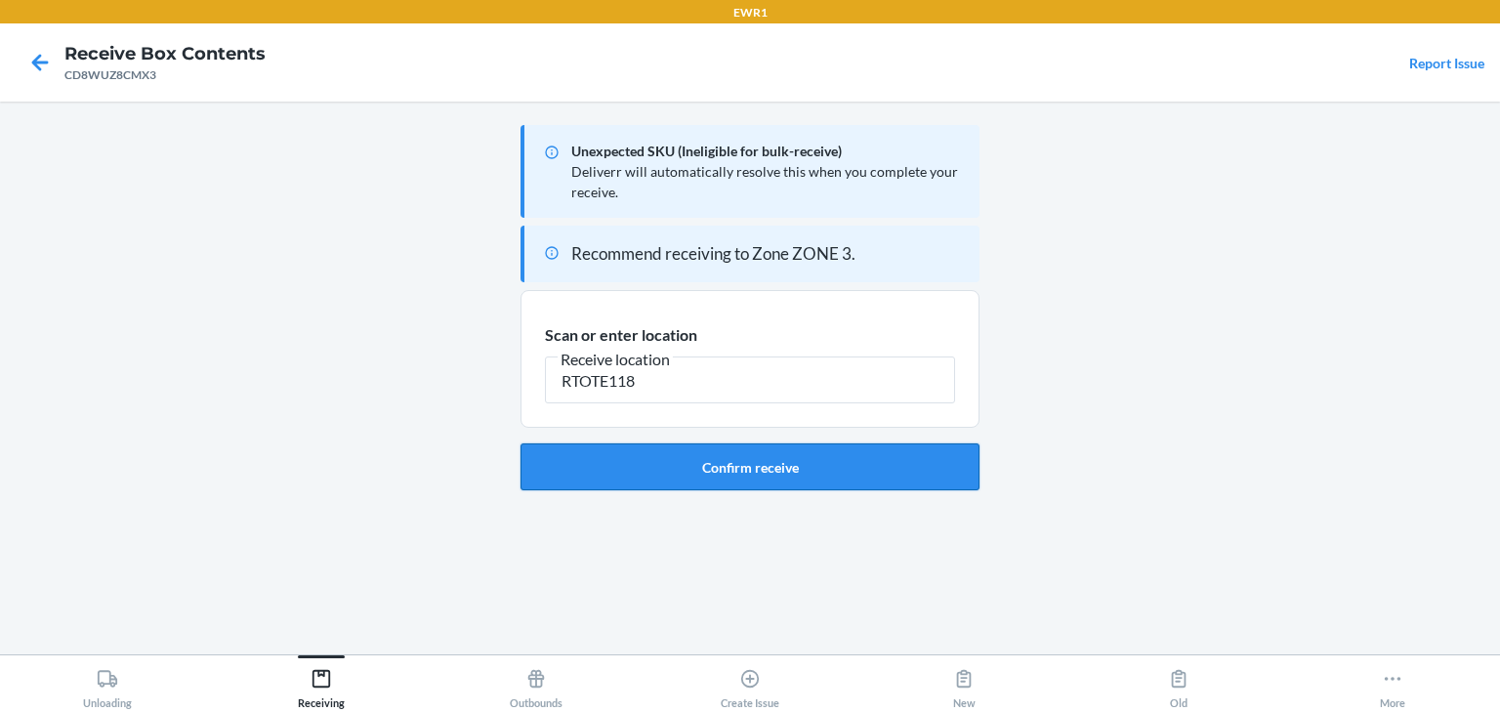
type input "RTOTE118"
click at [873, 462] on button "Confirm receive" at bounding box center [749, 466] width 459 height 47
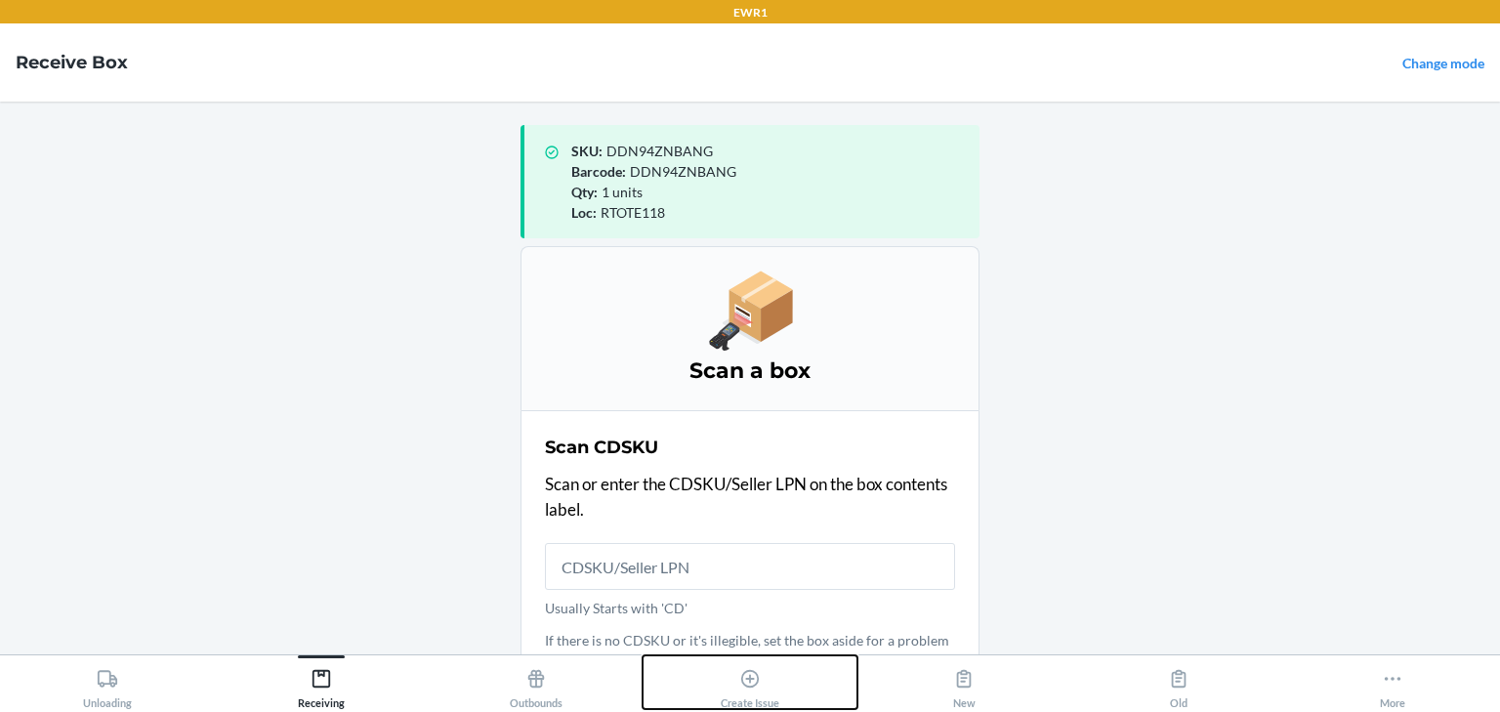
click at [738, 696] on div "Create Issue" at bounding box center [749, 684] width 59 height 49
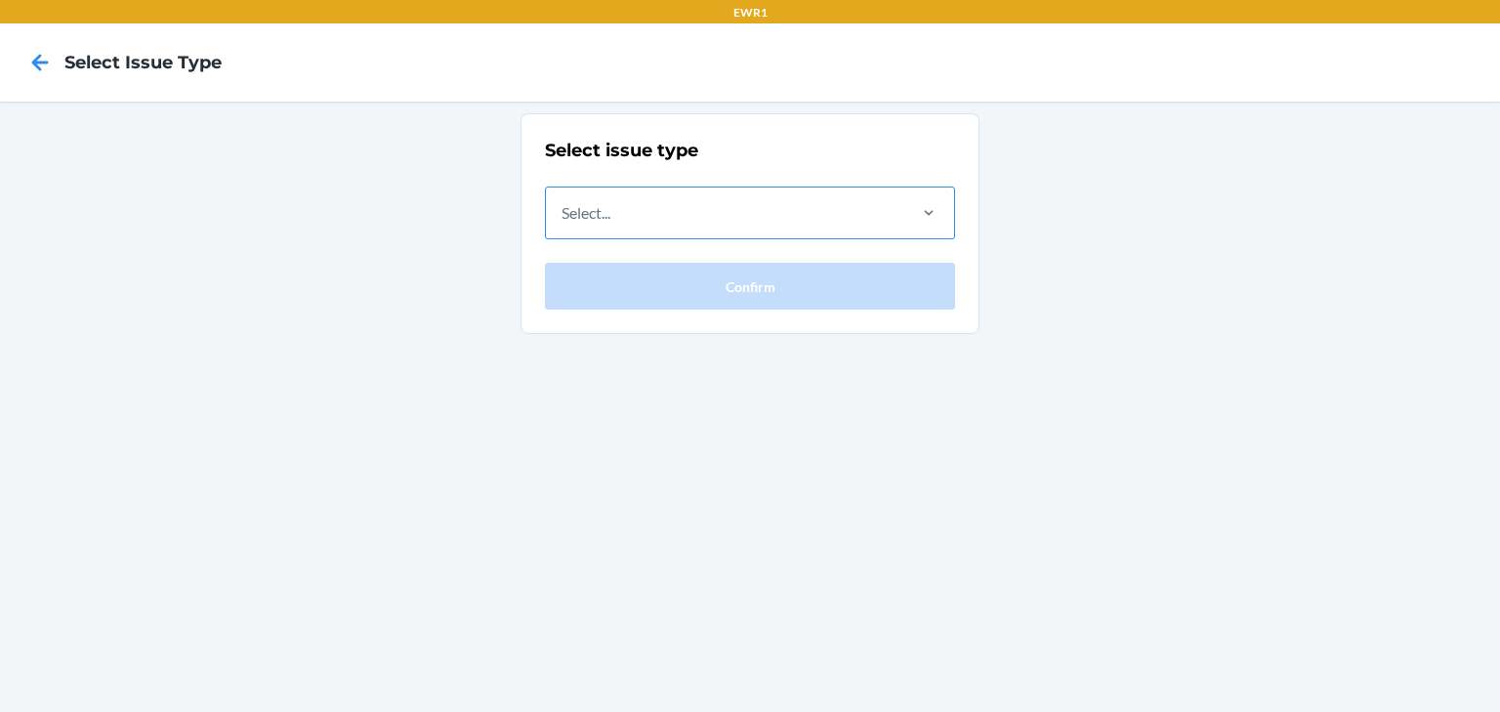
click at [766, 208] on div "Select..." at bounding box center [724, 212] width 357 height 51
click at [563, 208] on input "Select..." at bounding box center [562, 212] width 2 height 23
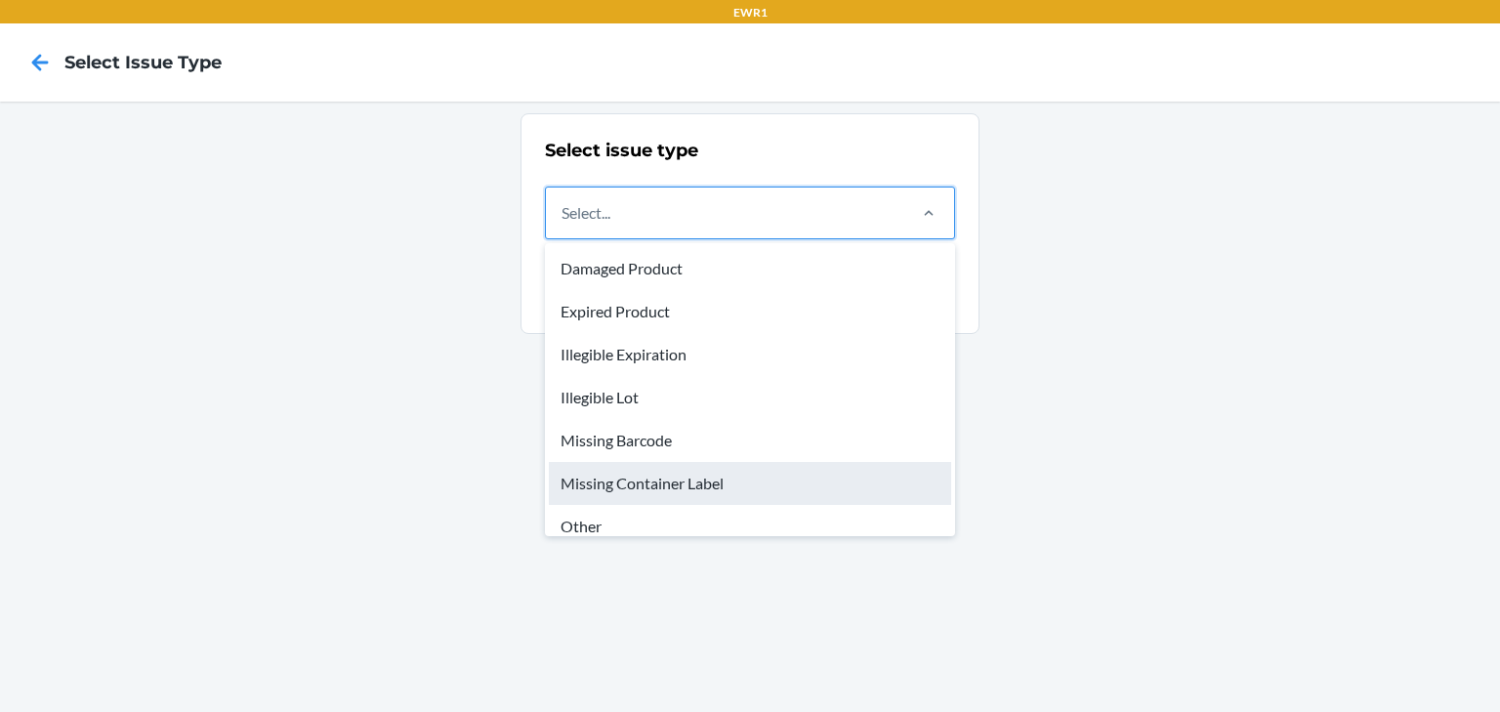
click at [752, 485] on div "Missing Container Label" at bounding box center [750, 483] width 402 height 43
click at [563, 225] on input "option Missing Container Label focused, 6 of 8. 8 results available. Use Up and…" at bounding box center [562, 212] width 2 height 23
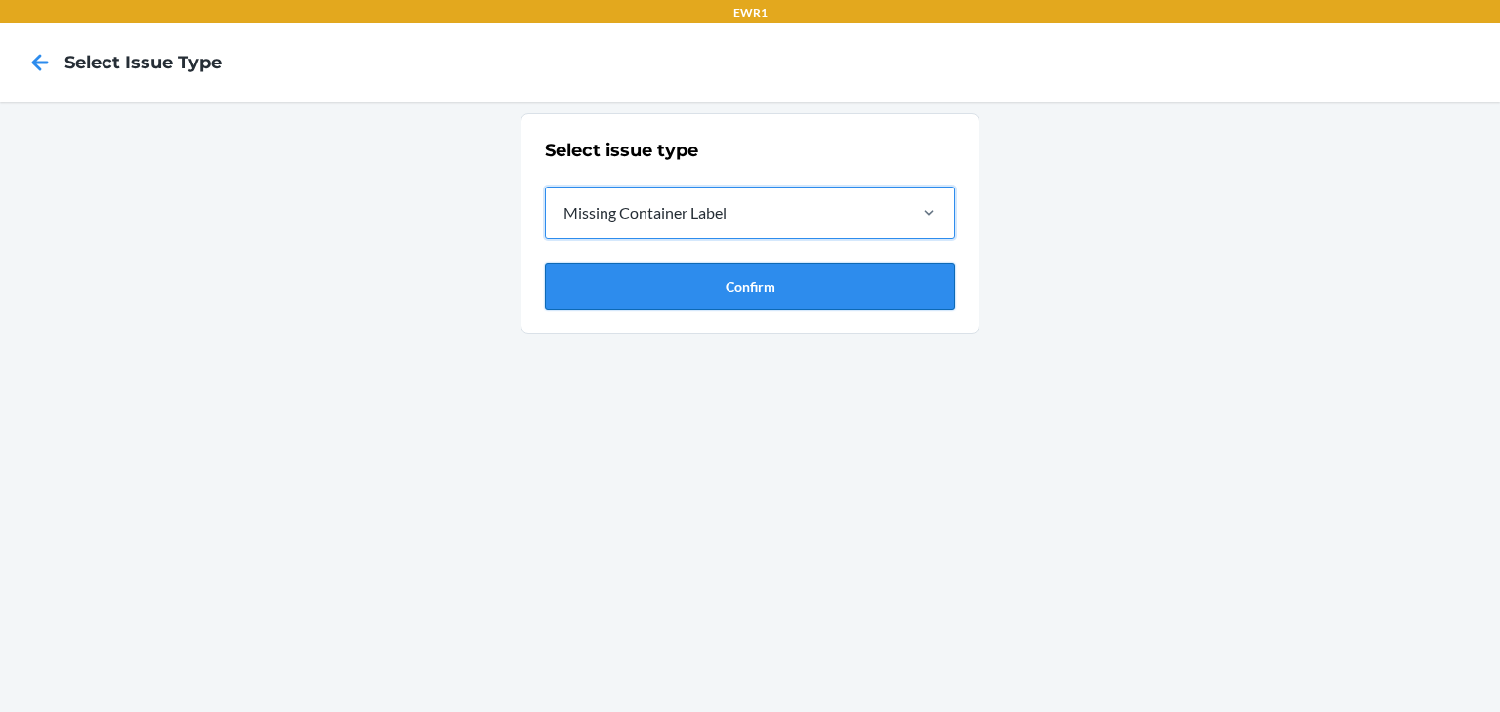
click at [723, 275] on button "Confirm" at bounding box center [750, 286] width 410 height 47
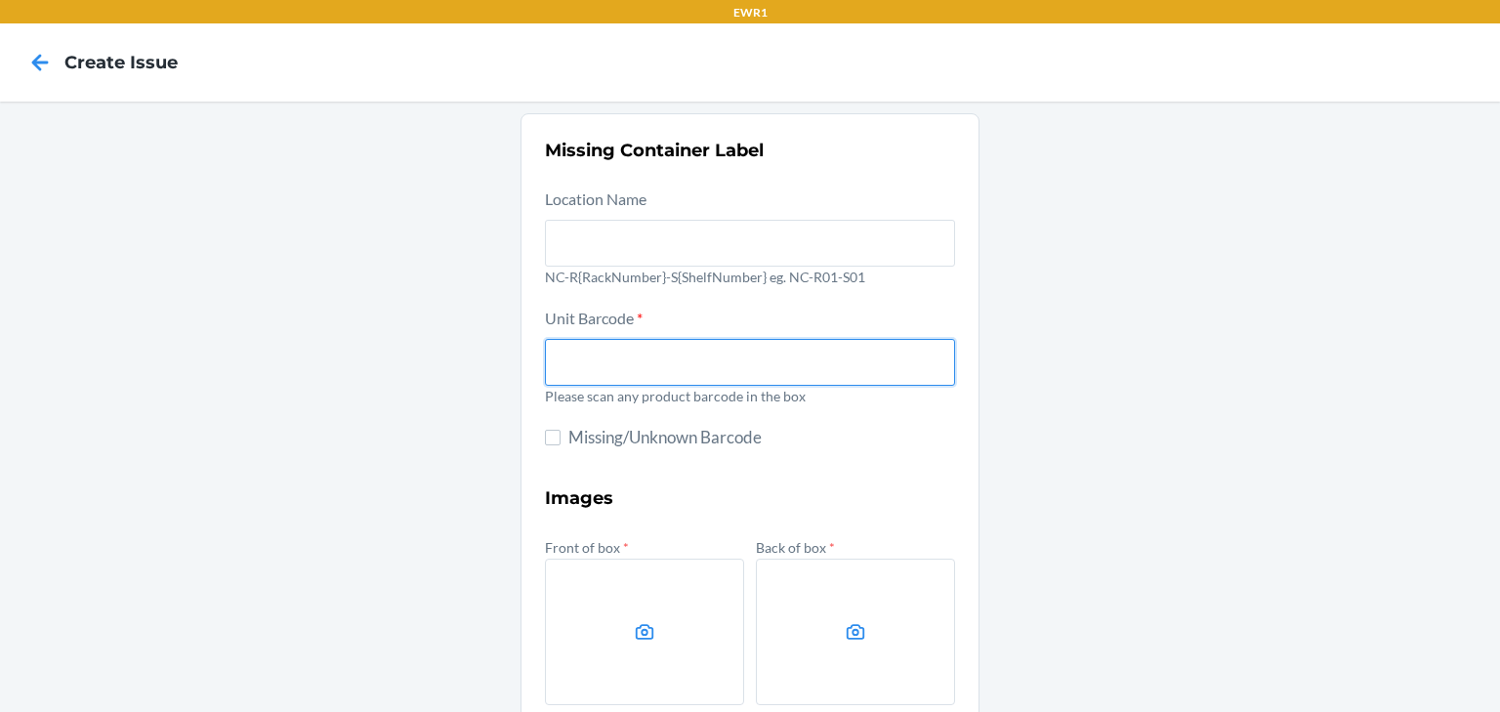
click at [719, 360] on input "text" at bounding box center [750, 362] width 410 height 47
drag, startPoint x: 673, startPoint y: 371, endPoint x: 343, endPoint y: 394, distance: 330.8
click at [332, 415] on div "Missing Container Label Location Name NC-R{RackNumber}-S{ShelfNumber} eg. NC-R0…" at bounding box center [750, 548] width 1500 height 893
type input "DDN94ZNBANG"
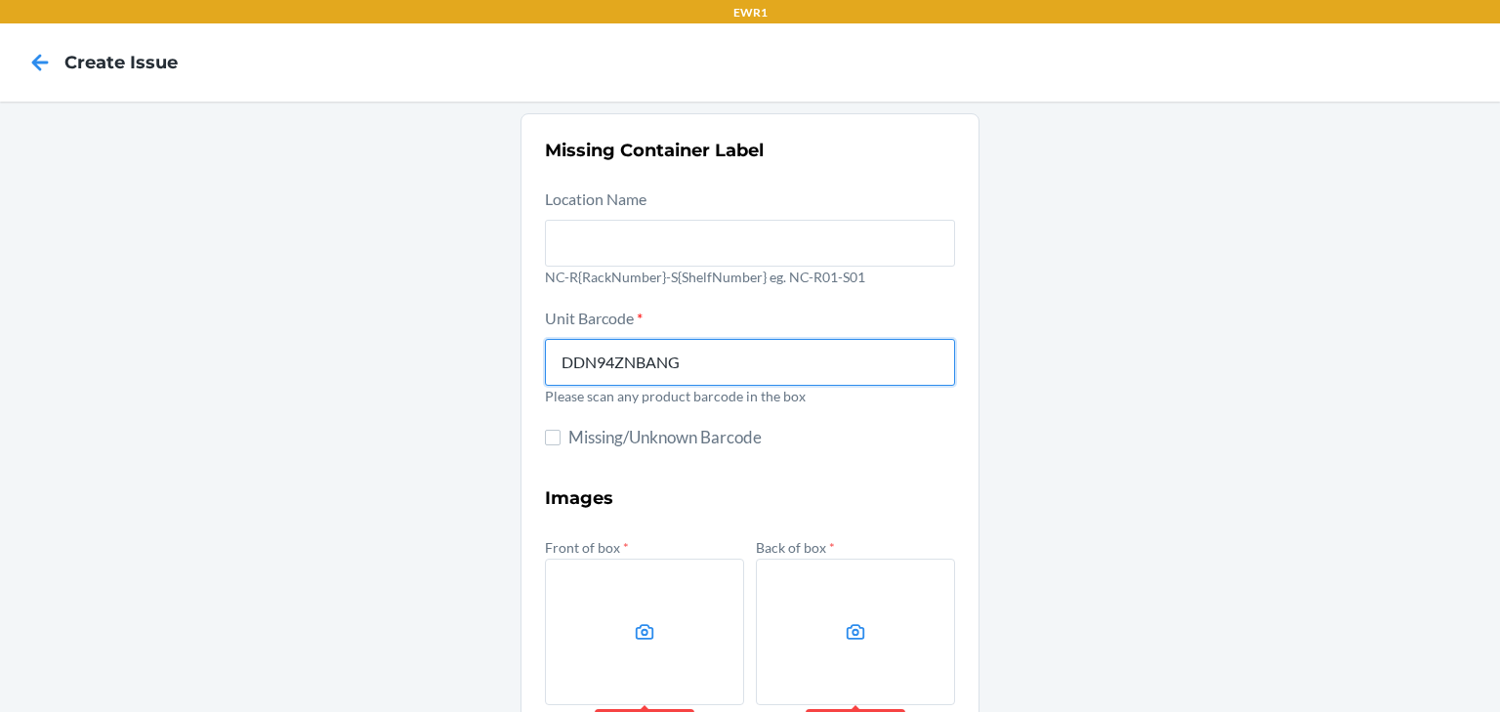
click at [1227, 252] on div "Missing Container Label Location Name NC-R{RackNumber}-S{ShelfNumber} eg. NC-R0…" at bounding box center [750, 548] width 1500 height 893
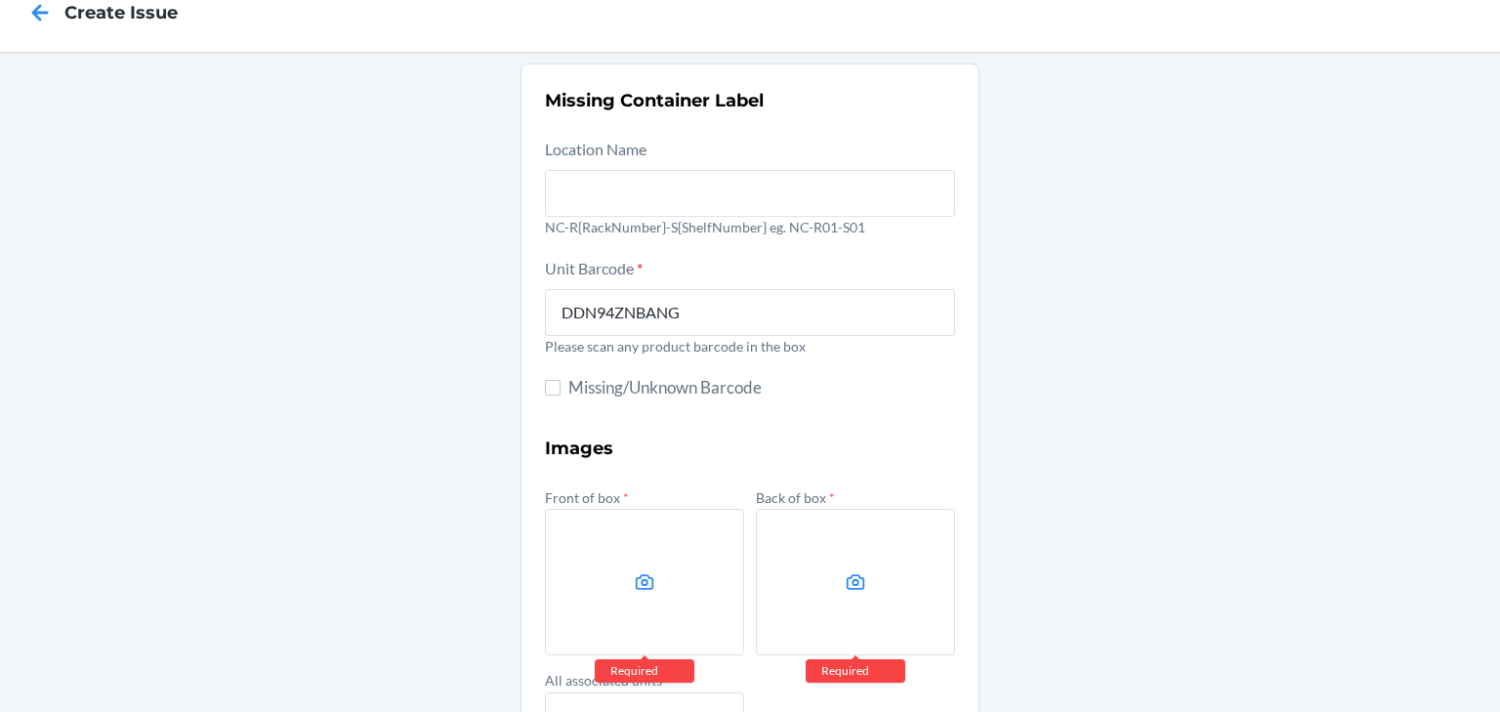
scroll to position [78, 0]
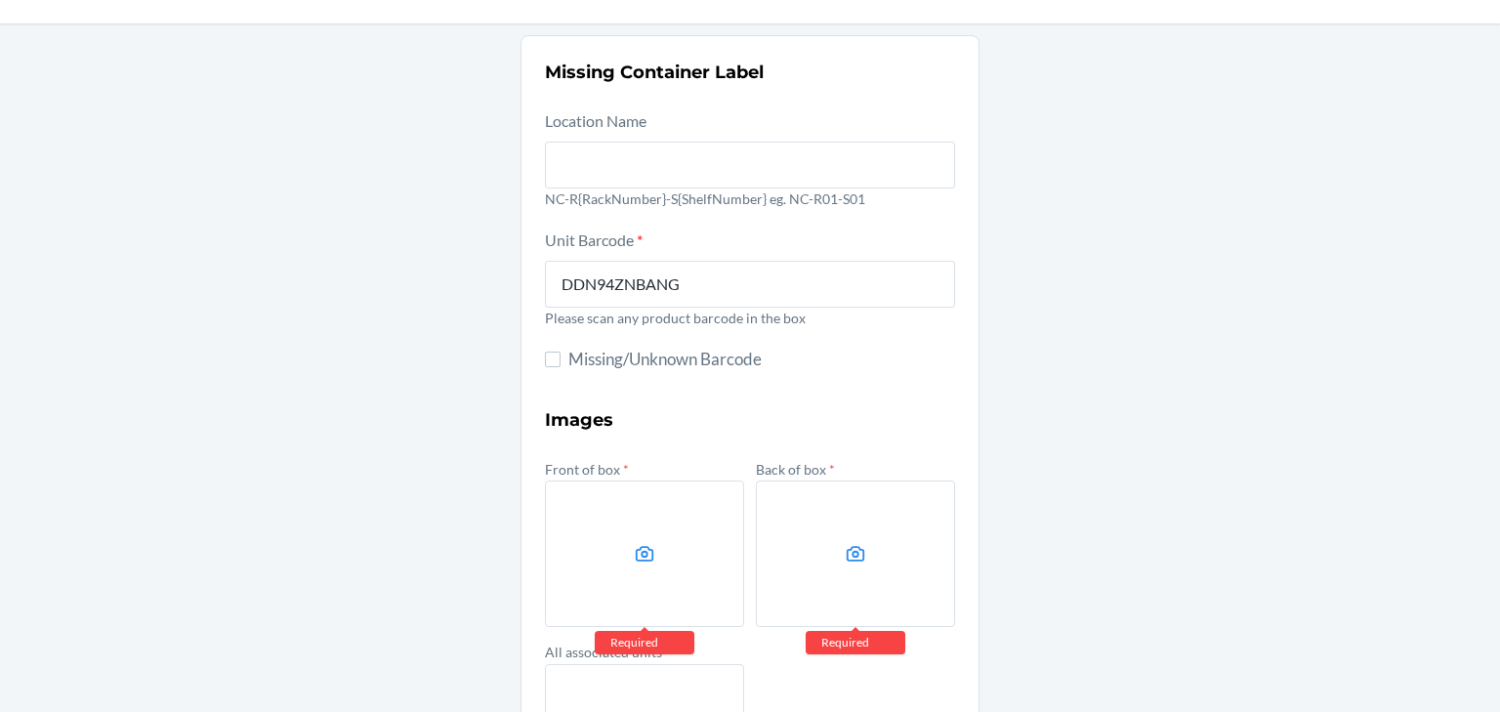
click at [580, 554] on label at bounding box center [644, 553] width 199 height 146
click at [0, 0] on input "file" at bounding box center [0, 0] width 0 height 0
click at [797, 522] on label at bounding box center [855, 553] width 199 height 146
click at [0, 0] on input "file" at bounding box center [0, 0] width 0 height 0
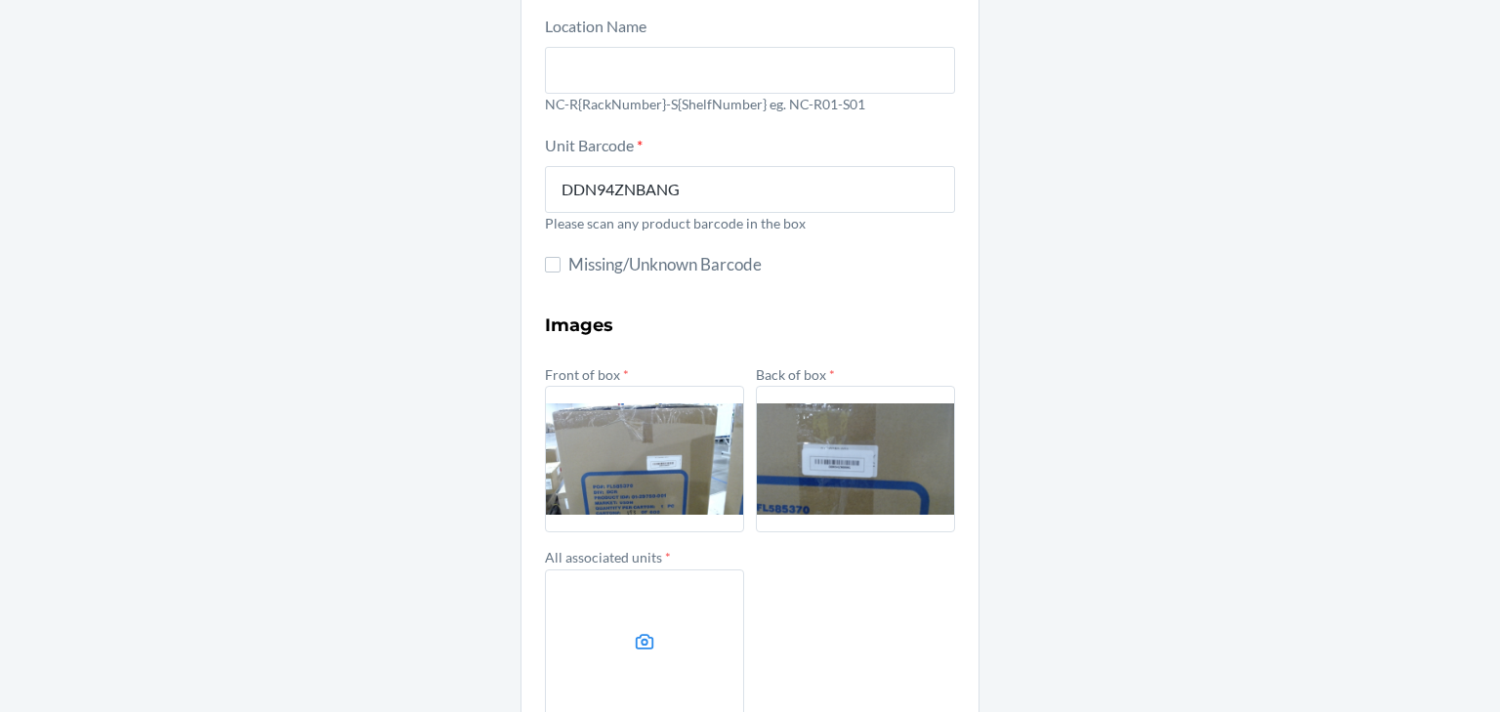
scroll to position [282, 0]
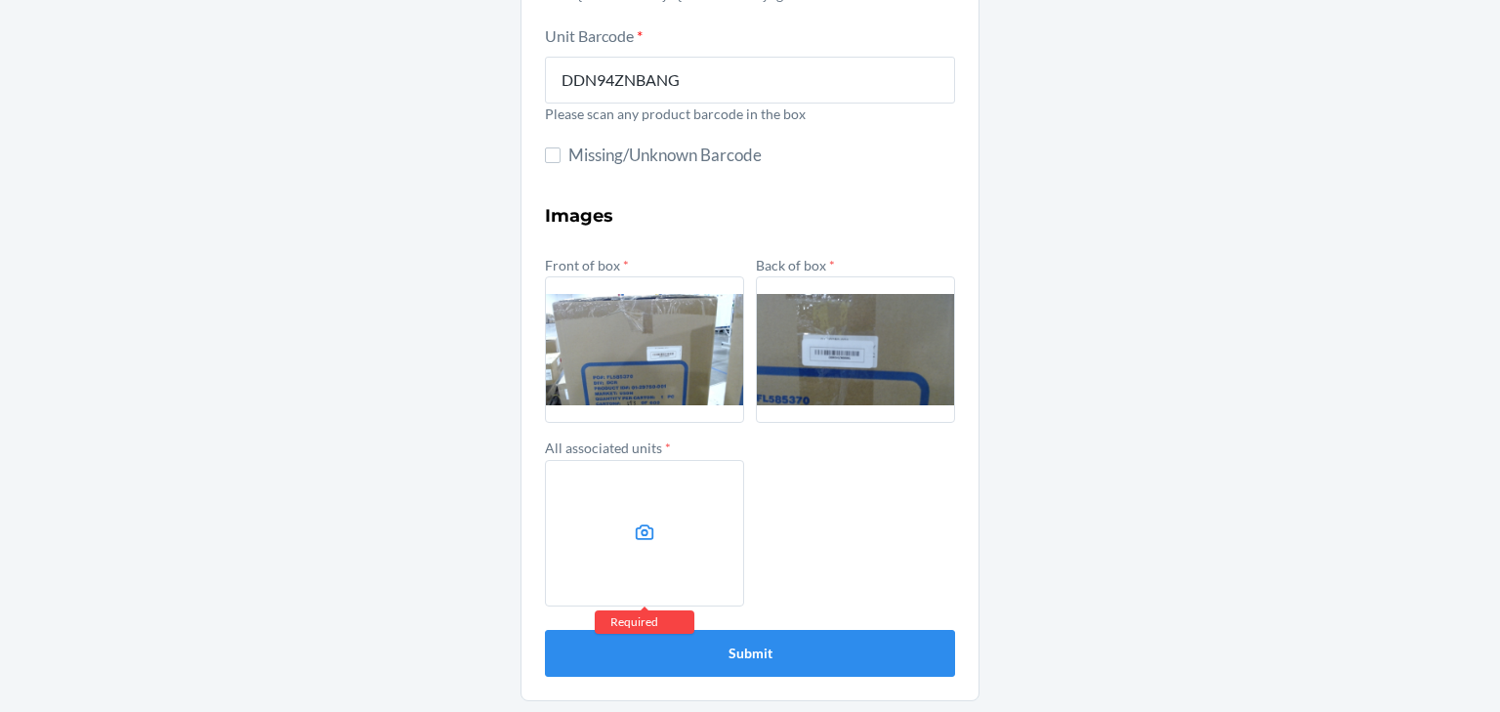
click at [655, 588] on label at bounding box center [644, 533] width 199 height 146
click at [0, 0] on input "file" at bounding box center [0, 0] width 0 height 0
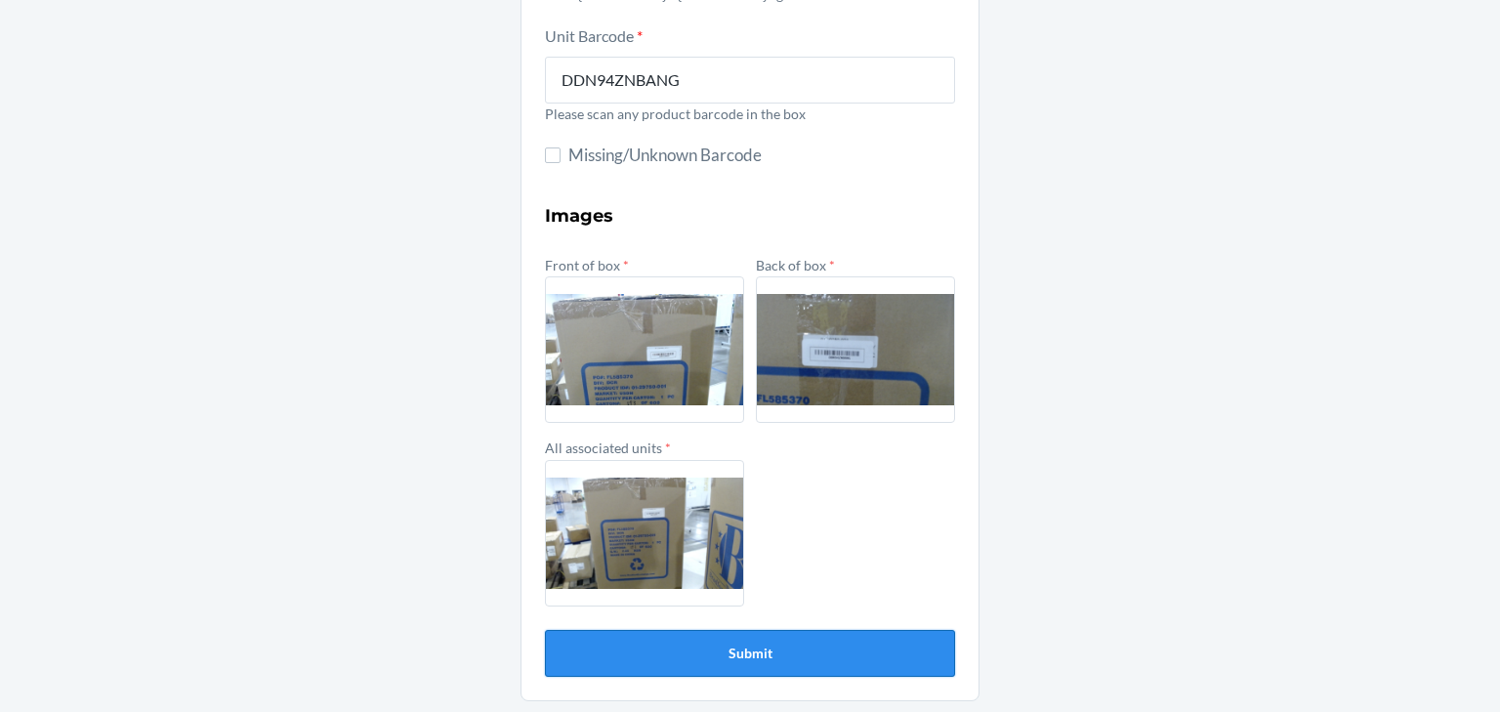
click at [785, 641] on button "Submit" at bounding box center [750, 653] width 410 height 47
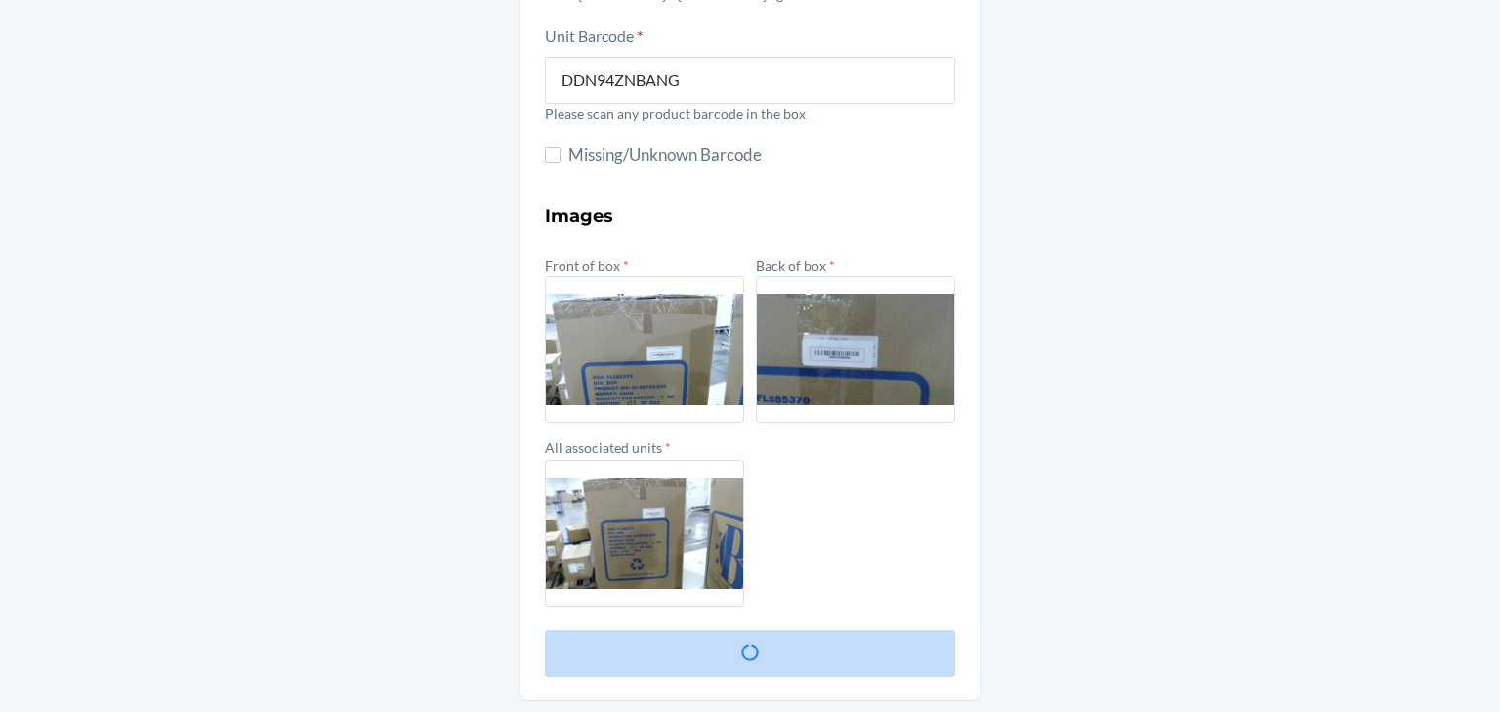
scroll to position [0, 0]
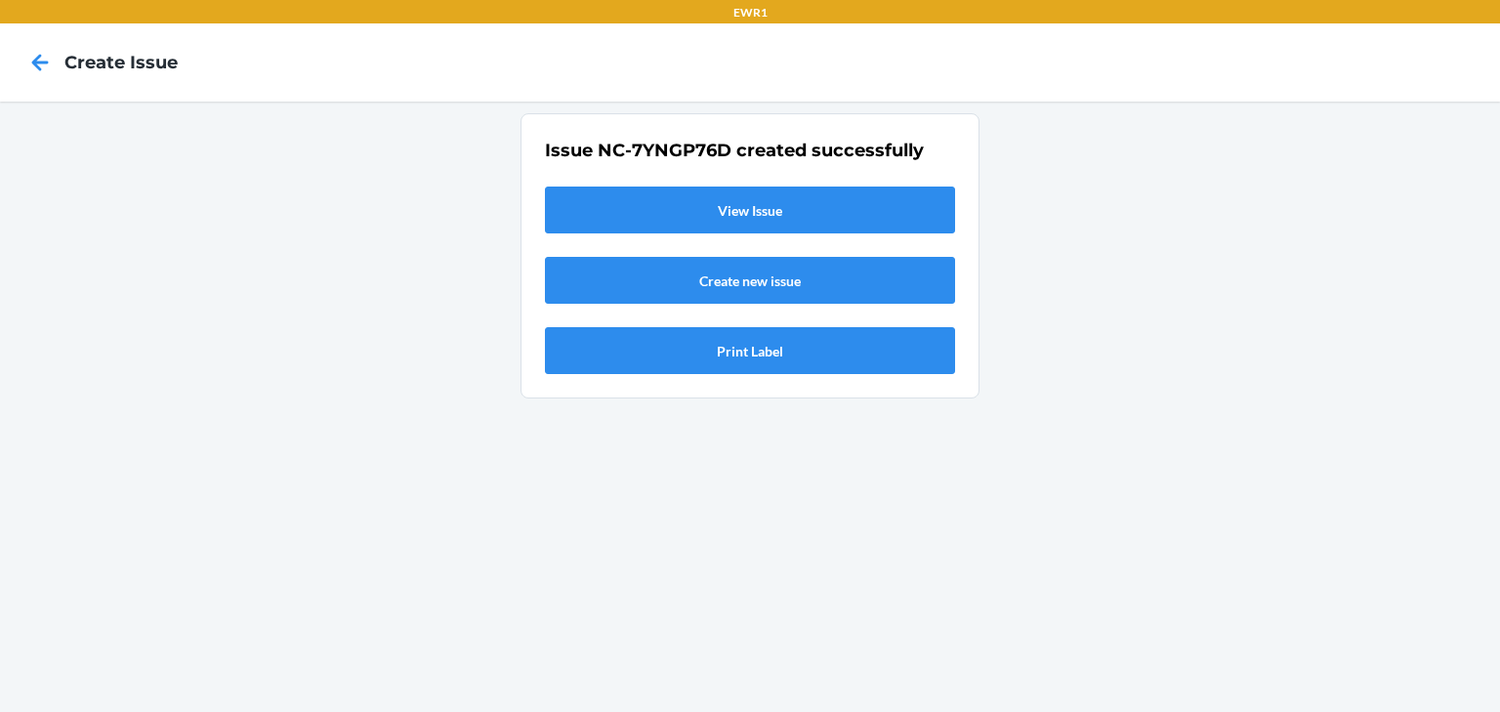
click at [747, 204] on link "View Issue" at bounding box center [750, 209] width 410 height 47
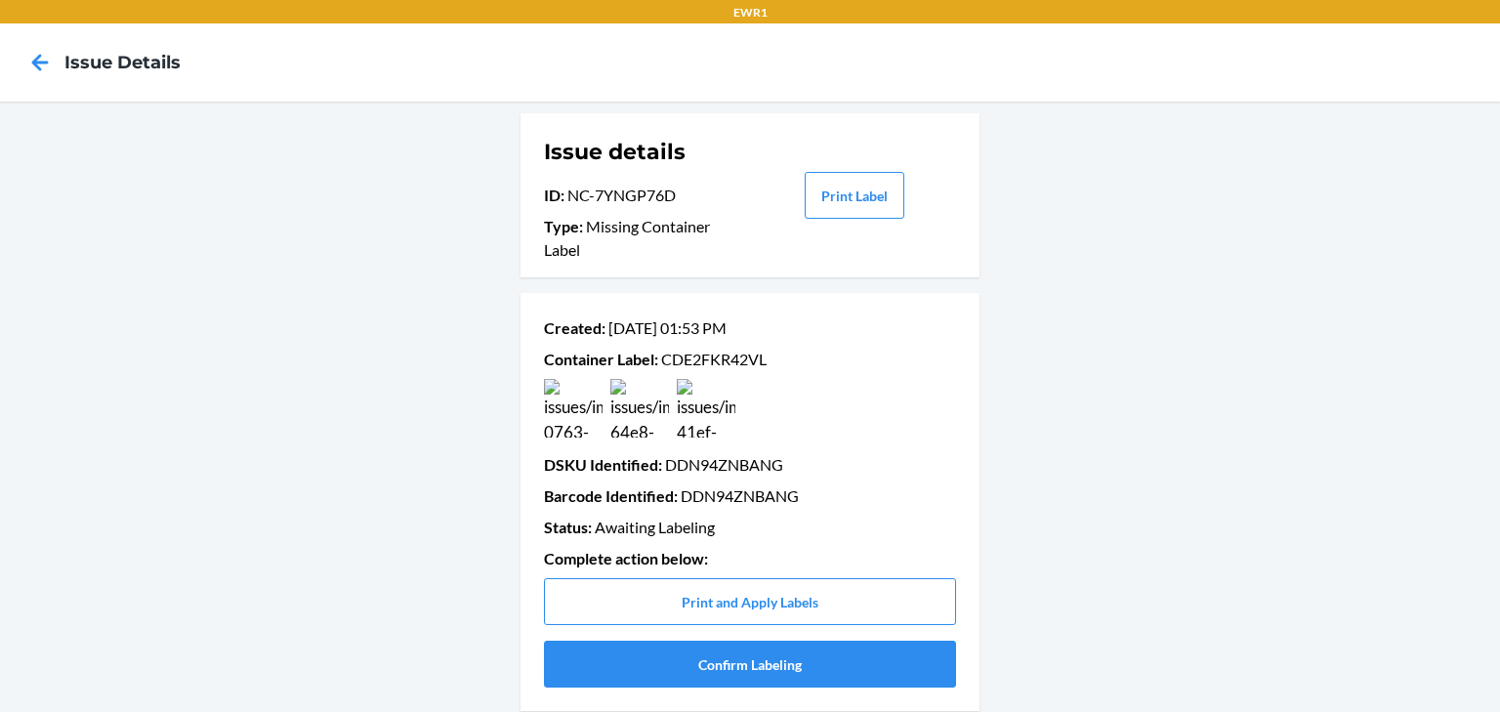
click at [711, 358] on p "Container Label : CDE2FKR42VL" at bounding box center [750, 359] width 412 height 23
copy p "CDE2FKR42VL"
click at [778, 667] on button "Confirm Labeling" at bounding box center [750, 663] width 412 height 47
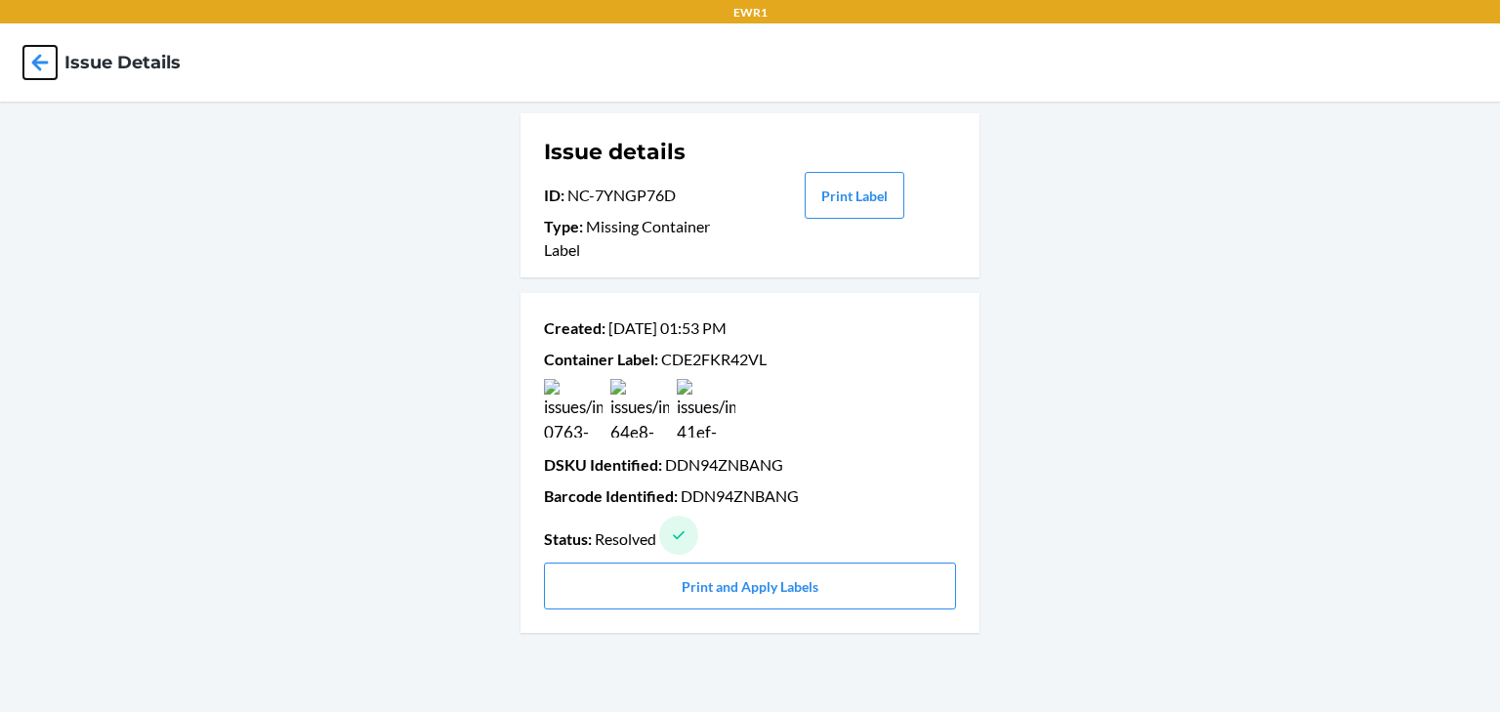
click at [45, 70] on icon at bounding box center [39, 62] width 33 height 33
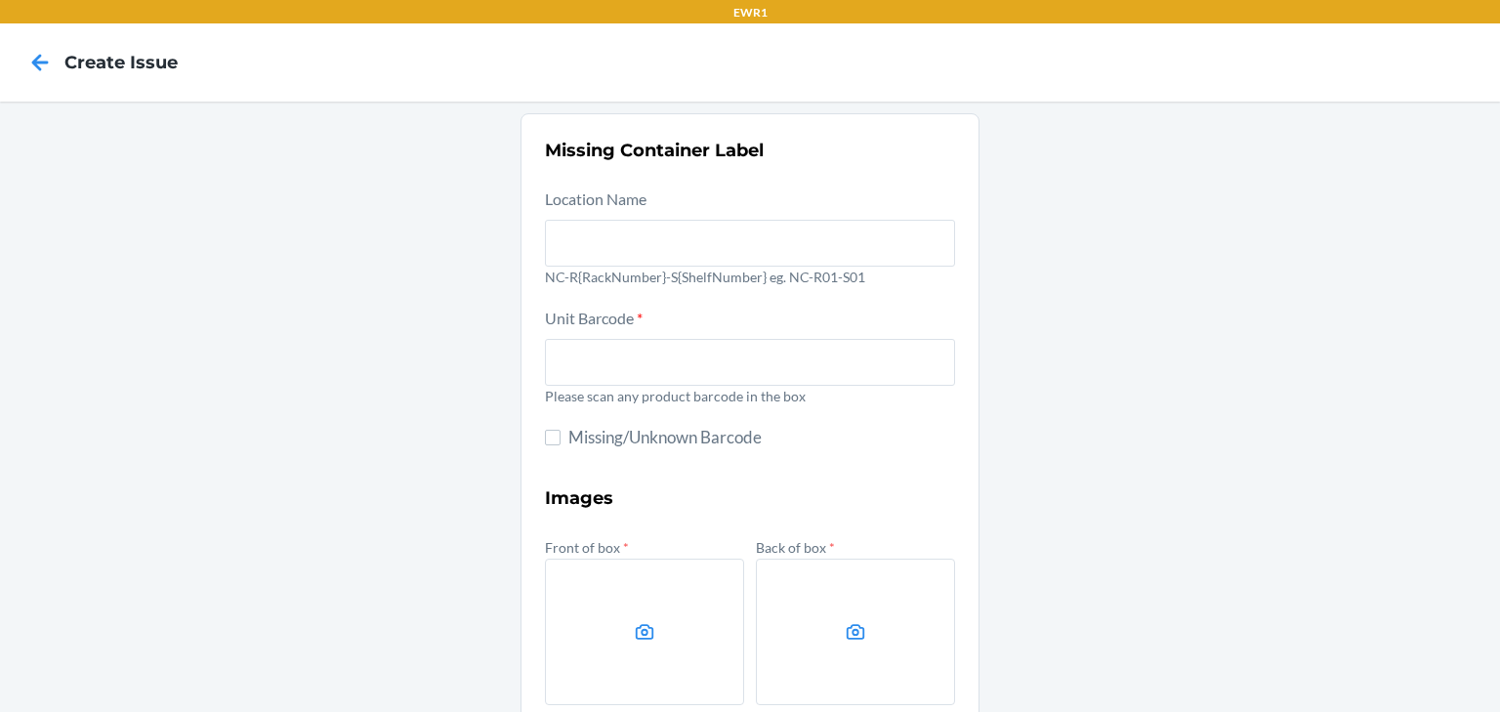
click at [45, 70] on icon at bounding box center [39, 62] width 33 height 33
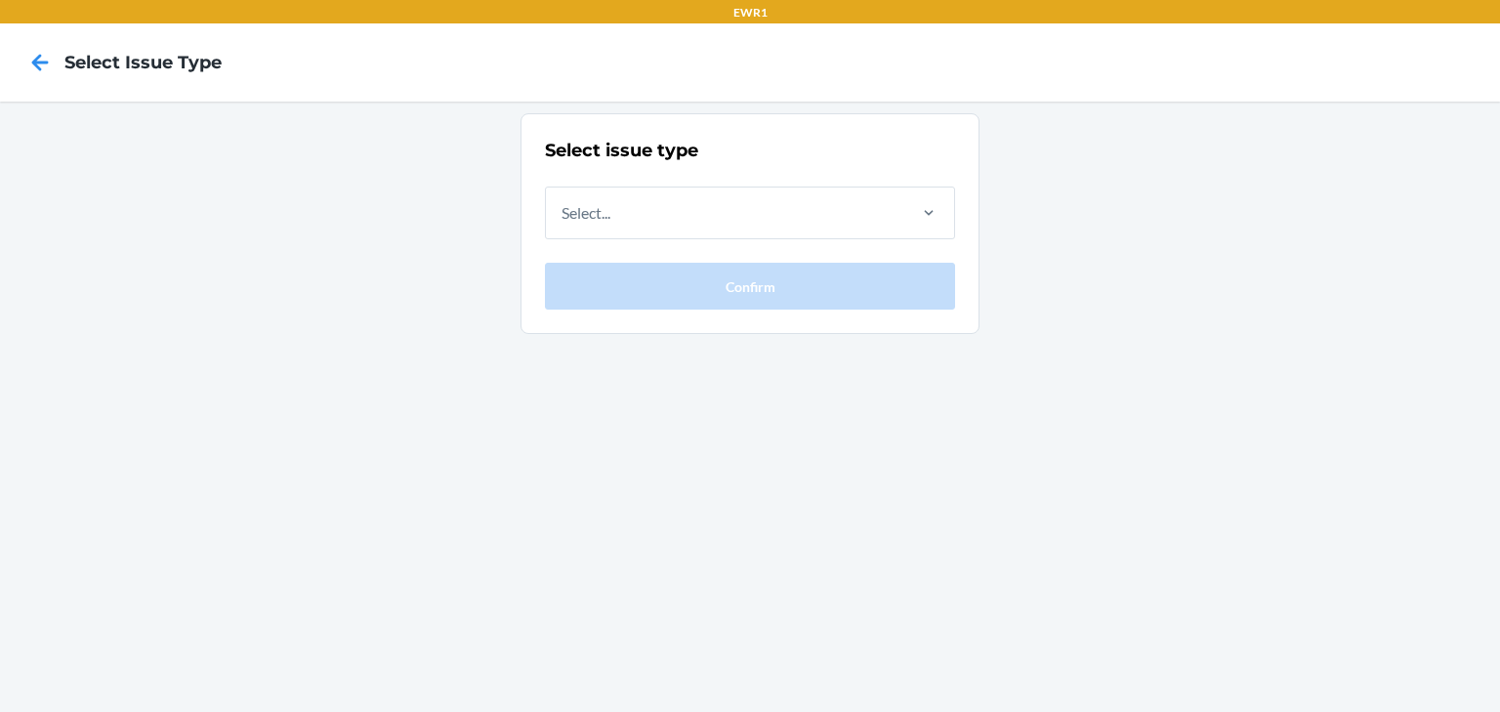
click at [22, 62] on div at bounding box center [40, 62] width 49 height 49
click at [32, 62] on icon at bounding box center [40, 62] width 17 height 17
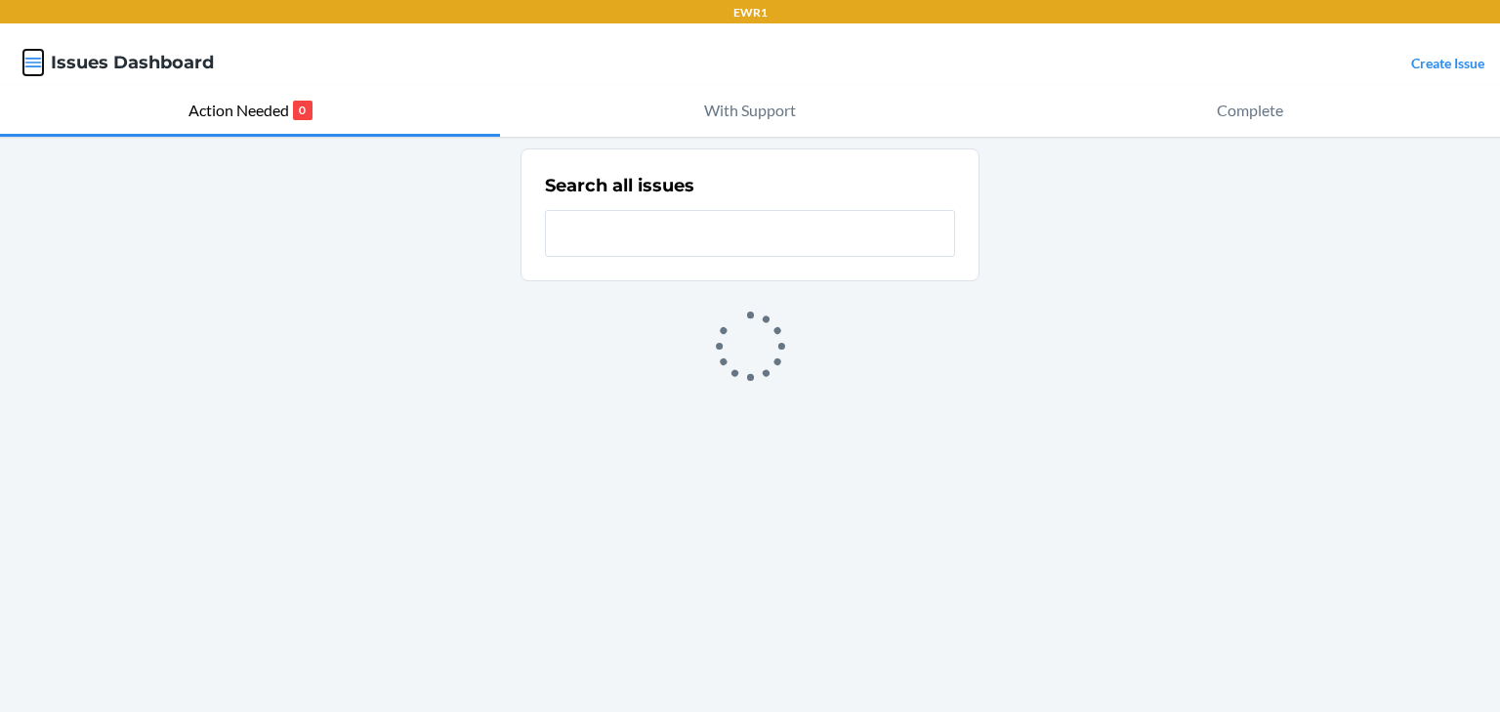
click at [31, 62] on icon "button" at bounding box center [33, 63] width 17 height 10
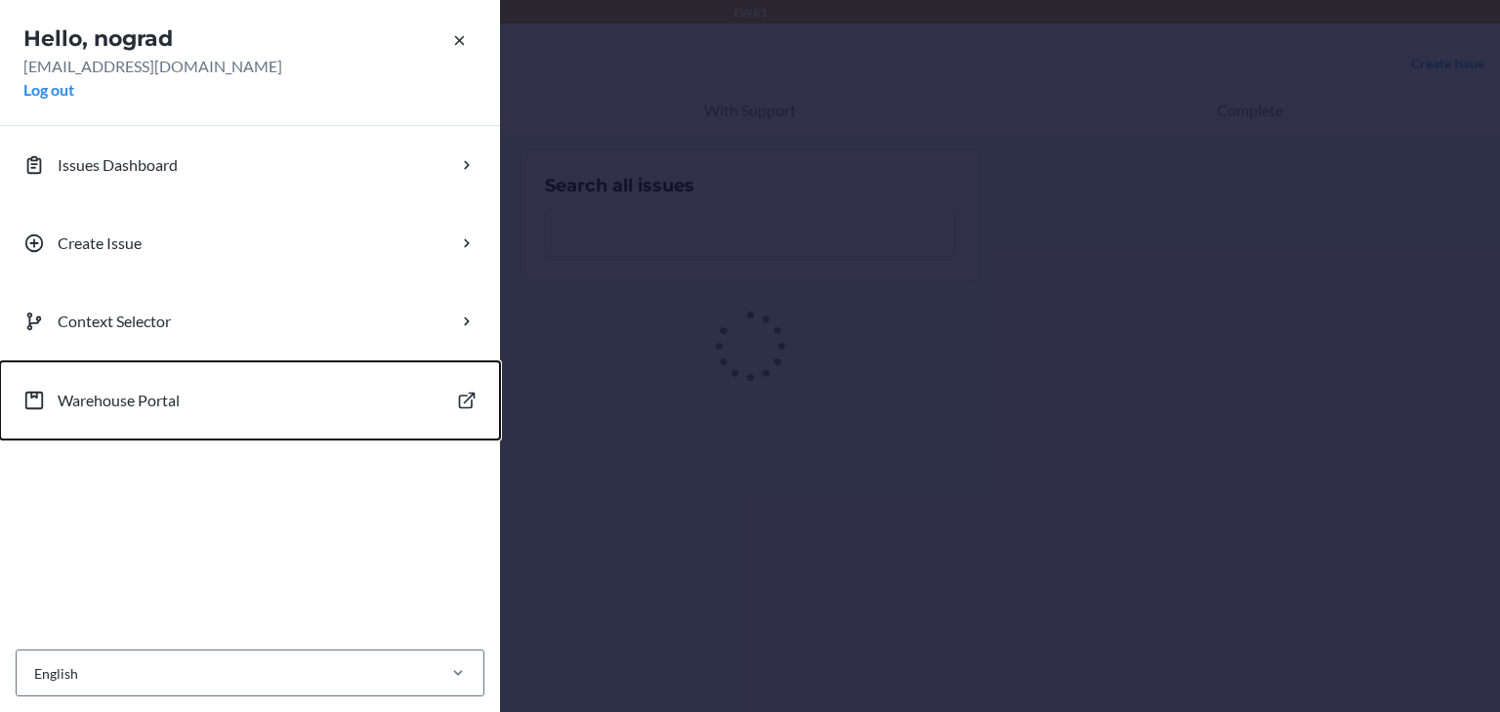
click at [82, 422] on button "Warehouse Portal" at bounding box center [250, 400] width 500 height 78
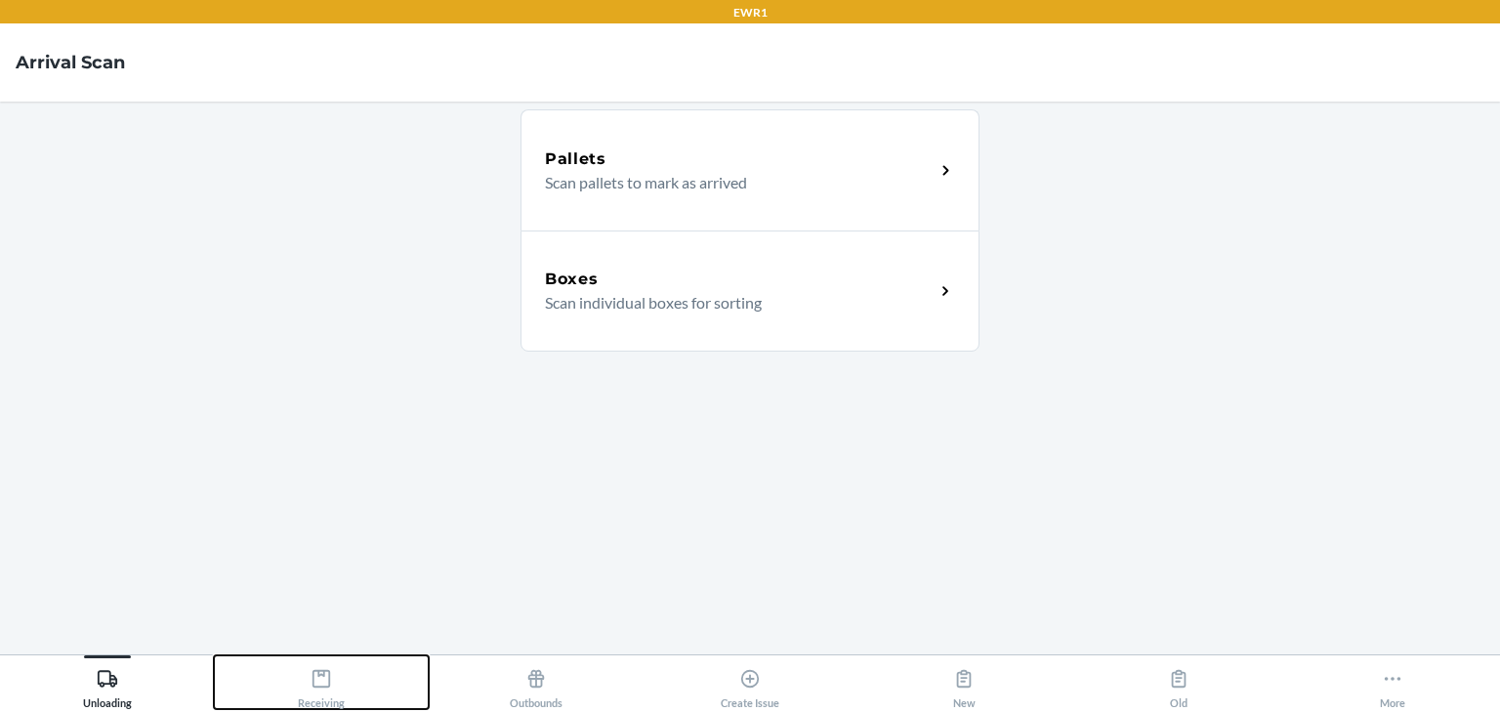
click at [350, 683] on button "Receiving" at bounding box center [321, 682] width 214 height 54
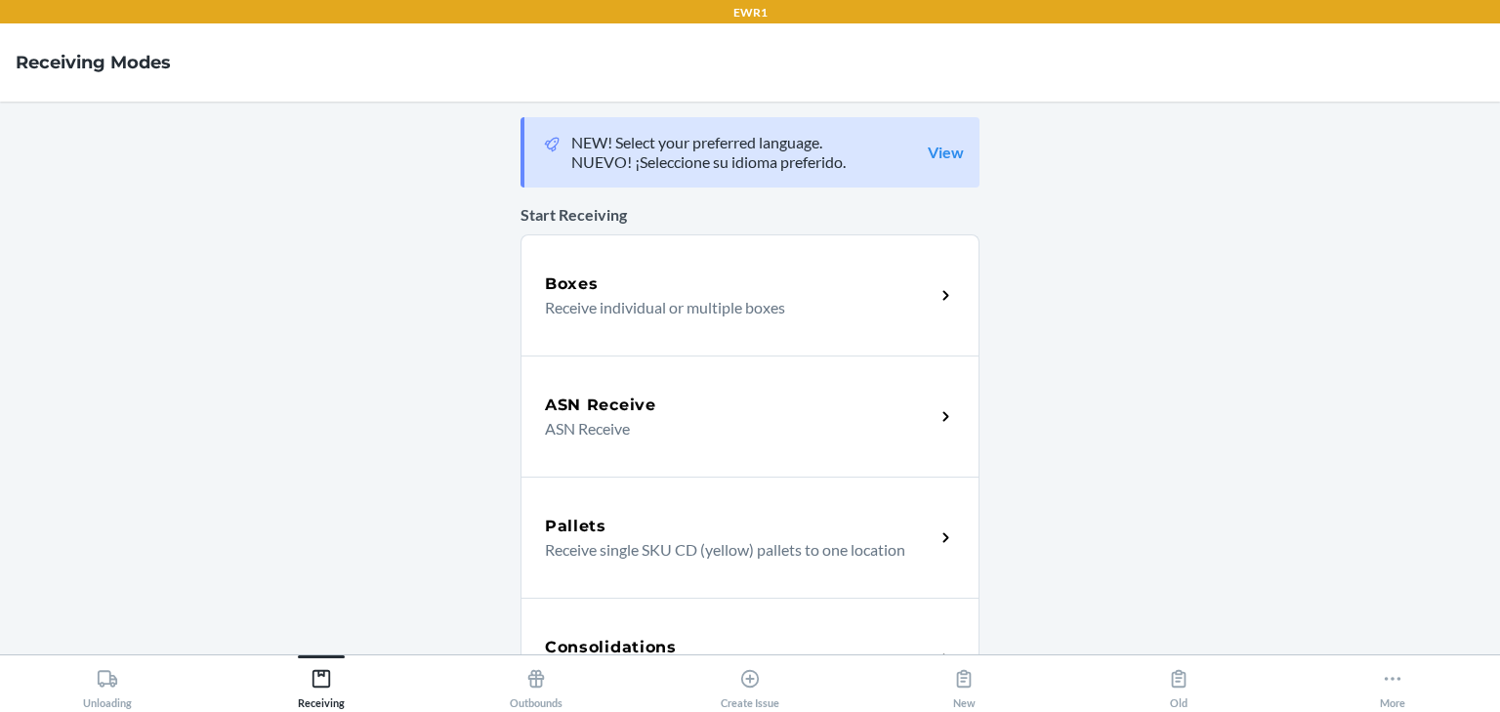
click at [598, 208] on p "Start Receiving" at bounding box center [749, 214] width 459 height 23
click at [620, 278] on div "Boxes" at bounding box center [740, 283] width 390 height 23
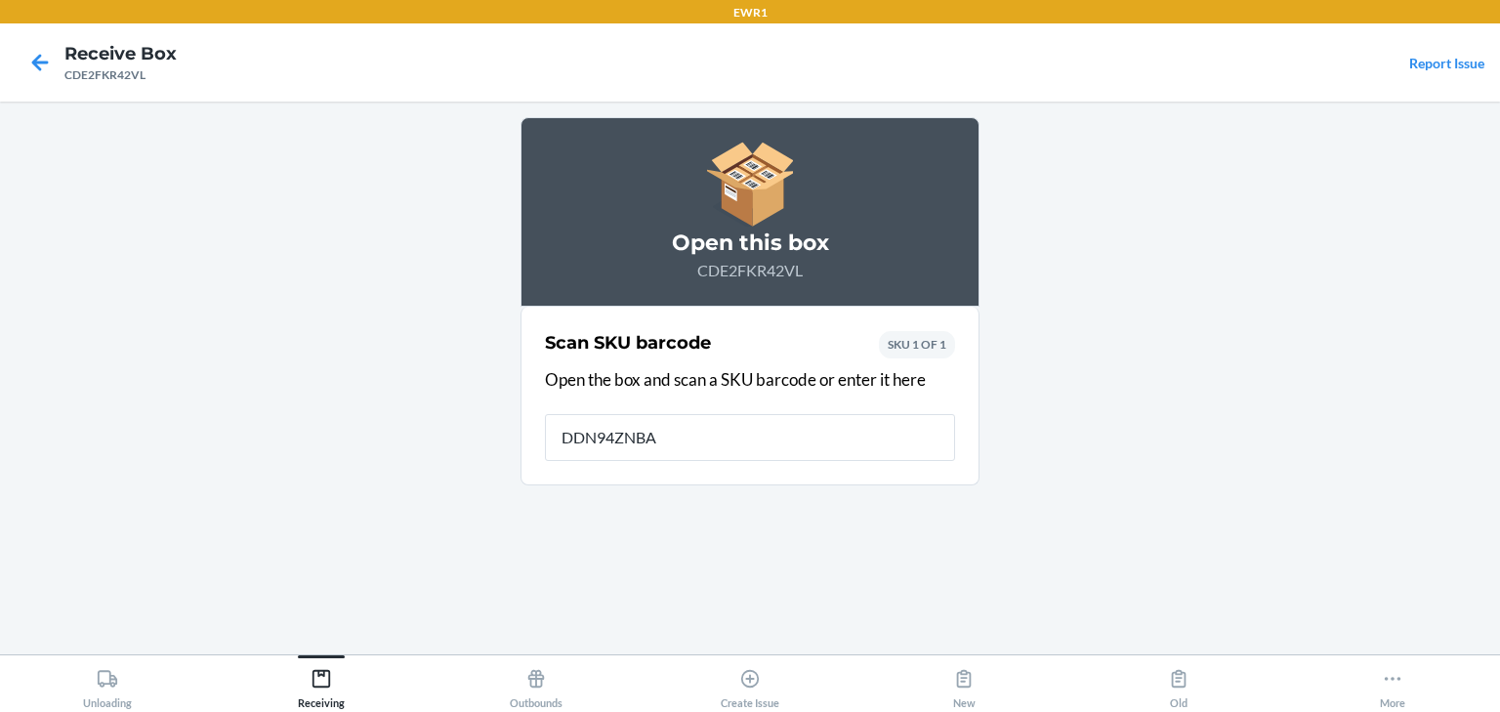
type input "DDN94ZNBAN"
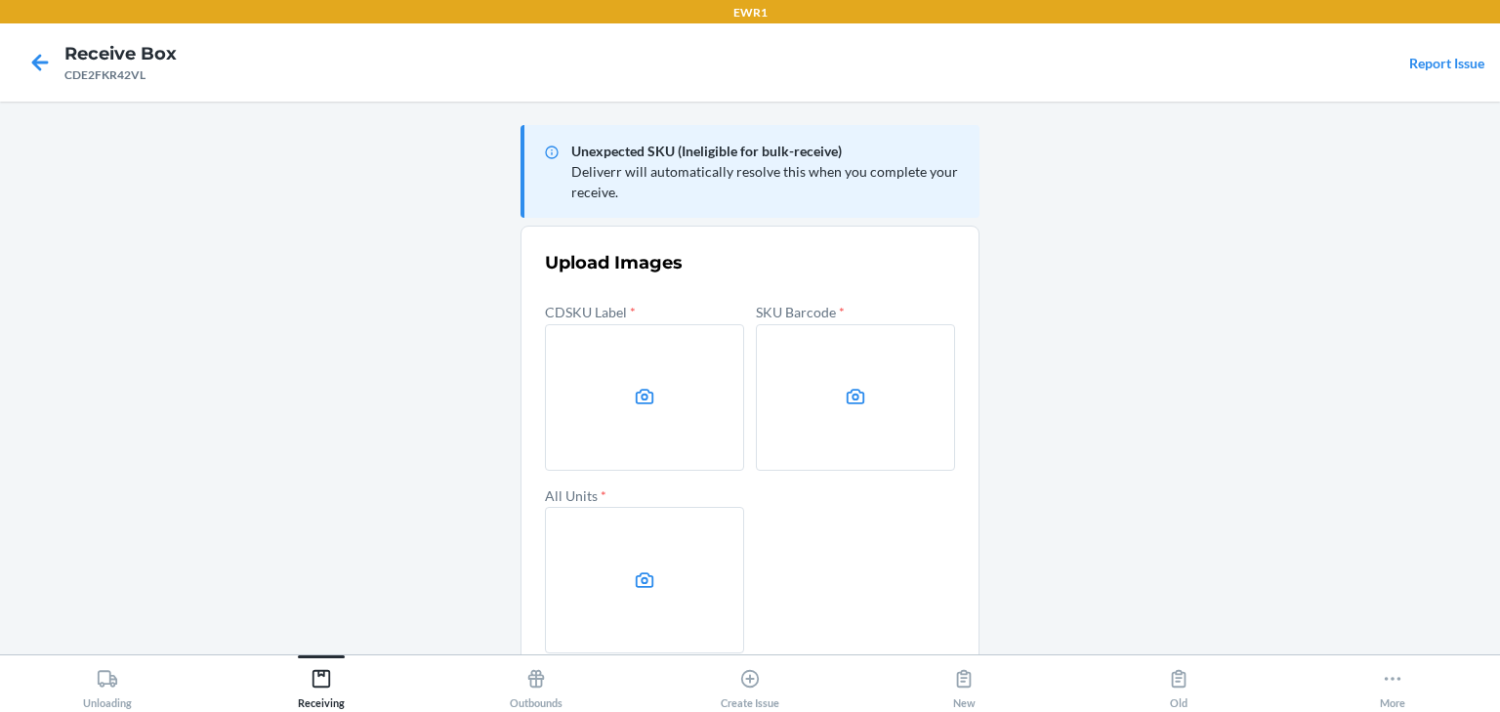
click at [600, 433] on label at bounding box center [644, 397] width 199 height 146
click at [0, 0] on input "file" at bounding box center [0, 0] width 0 height 0
click at [853, 399] on icon at bounding box center [855, 397] width 22 height 22
click at [0, 0] on input "file" at bounding box center [0, 0] width 0 height 0
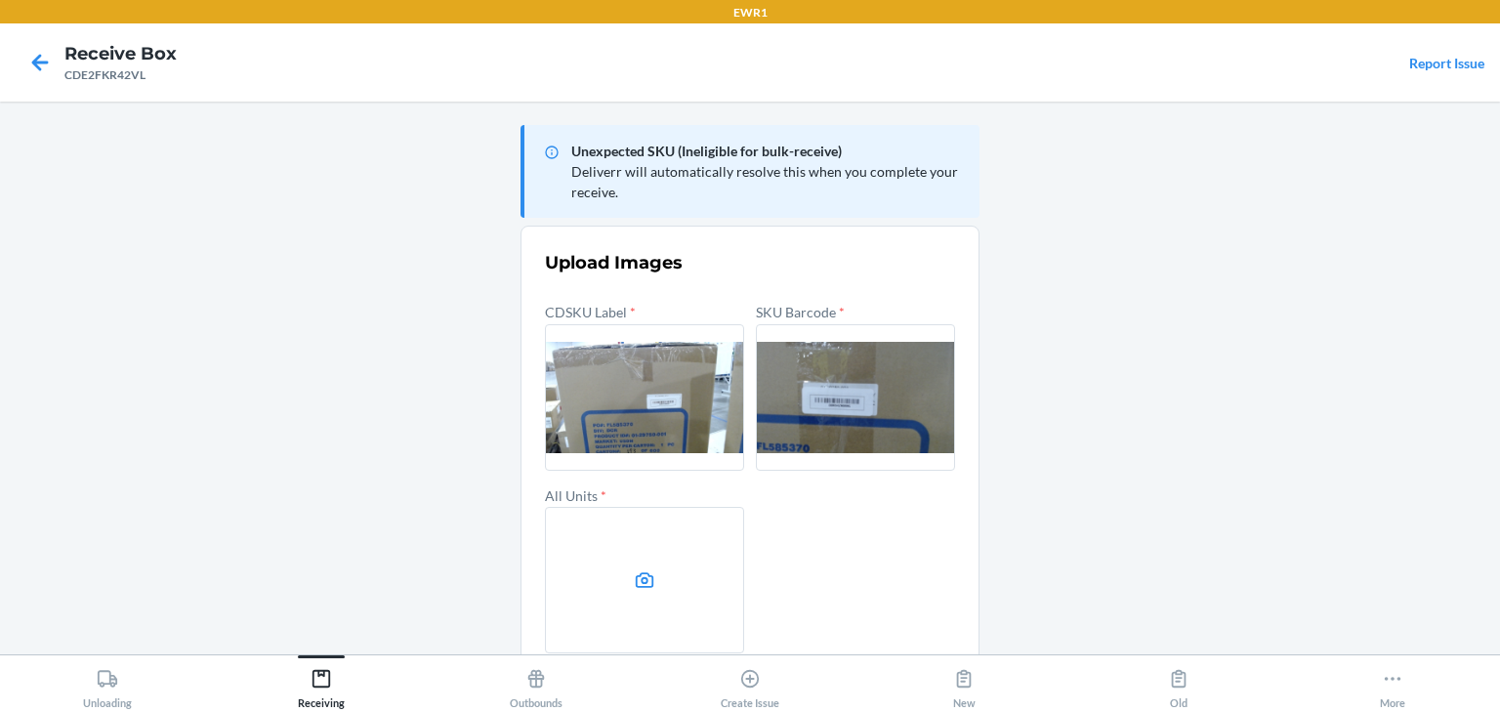
click at [627, 559] on label at bounding box center [644, 580] width 199 height 146
click at [0, 0] on input "file" at bounding box center [0, 0] width 0 height 0
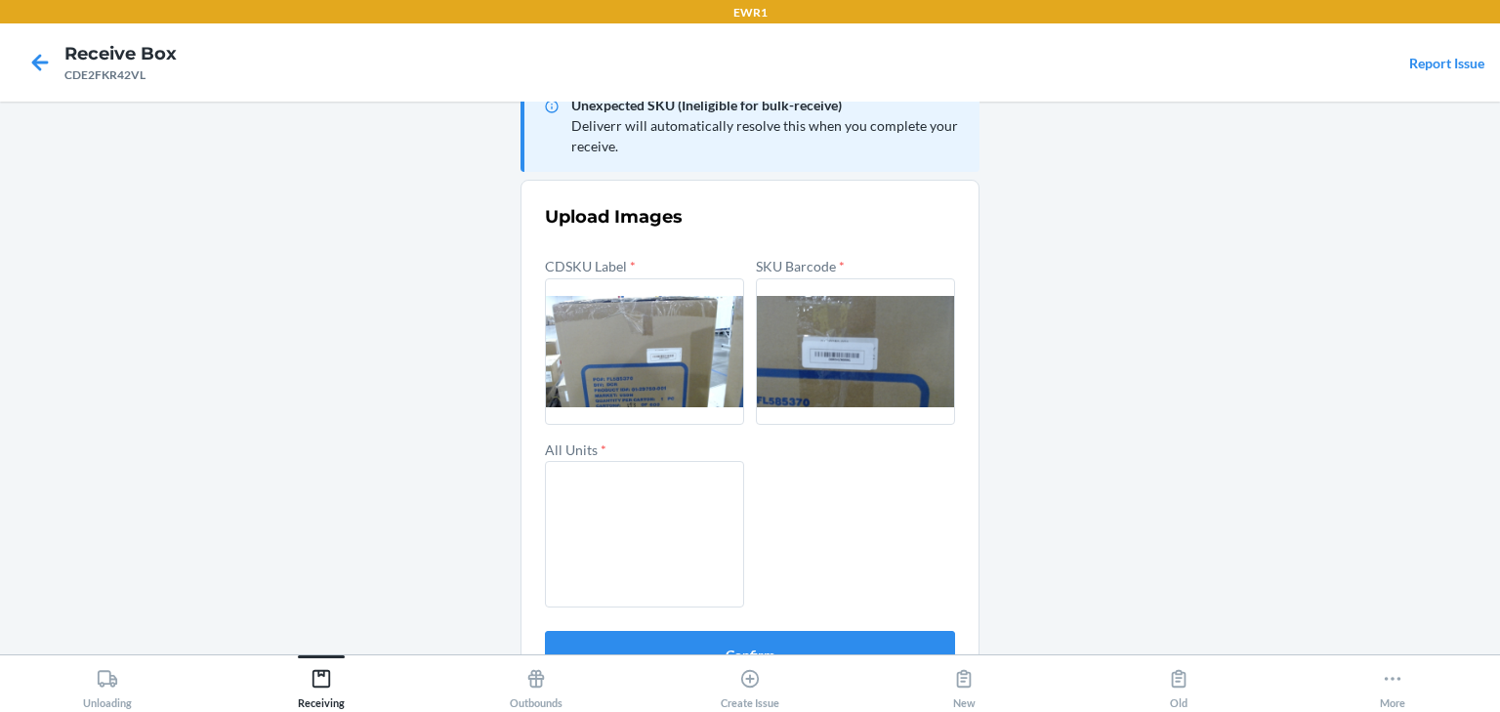
scroll to position [94, 0]
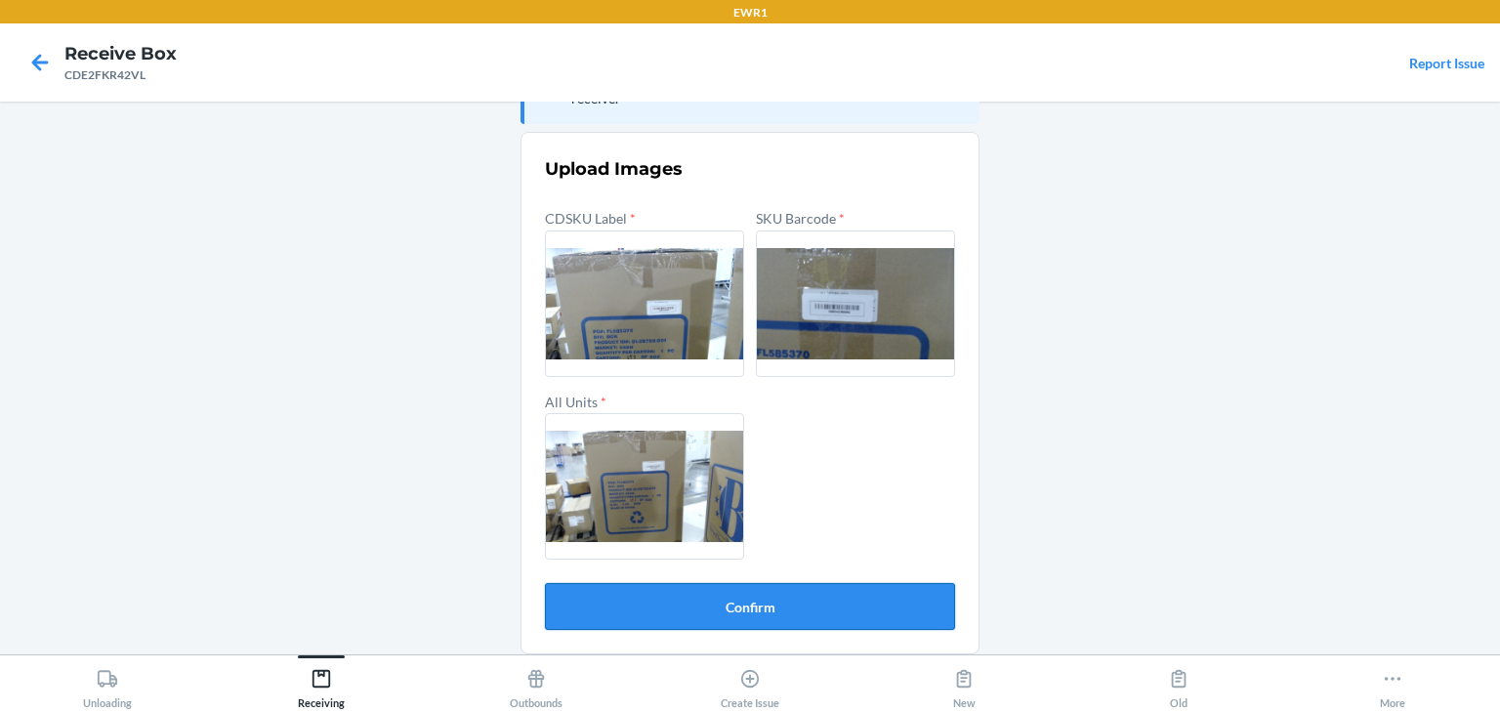
click at [856, 598] on button "Confirm" at bounding box center [750, 606] width 410 height 47
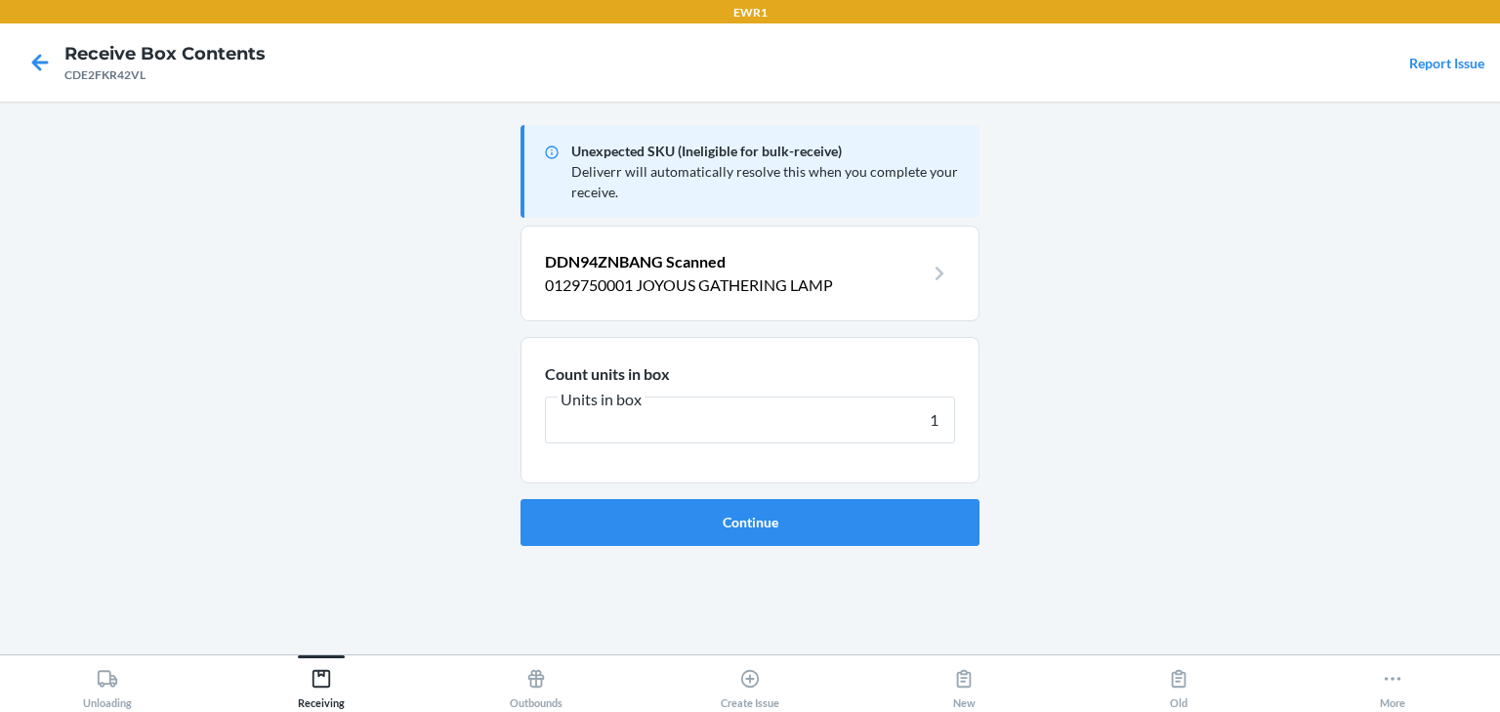
type input "1"
click at [520, 499] on button "Continue" at bounding box center [749, 522] width 459 height 47
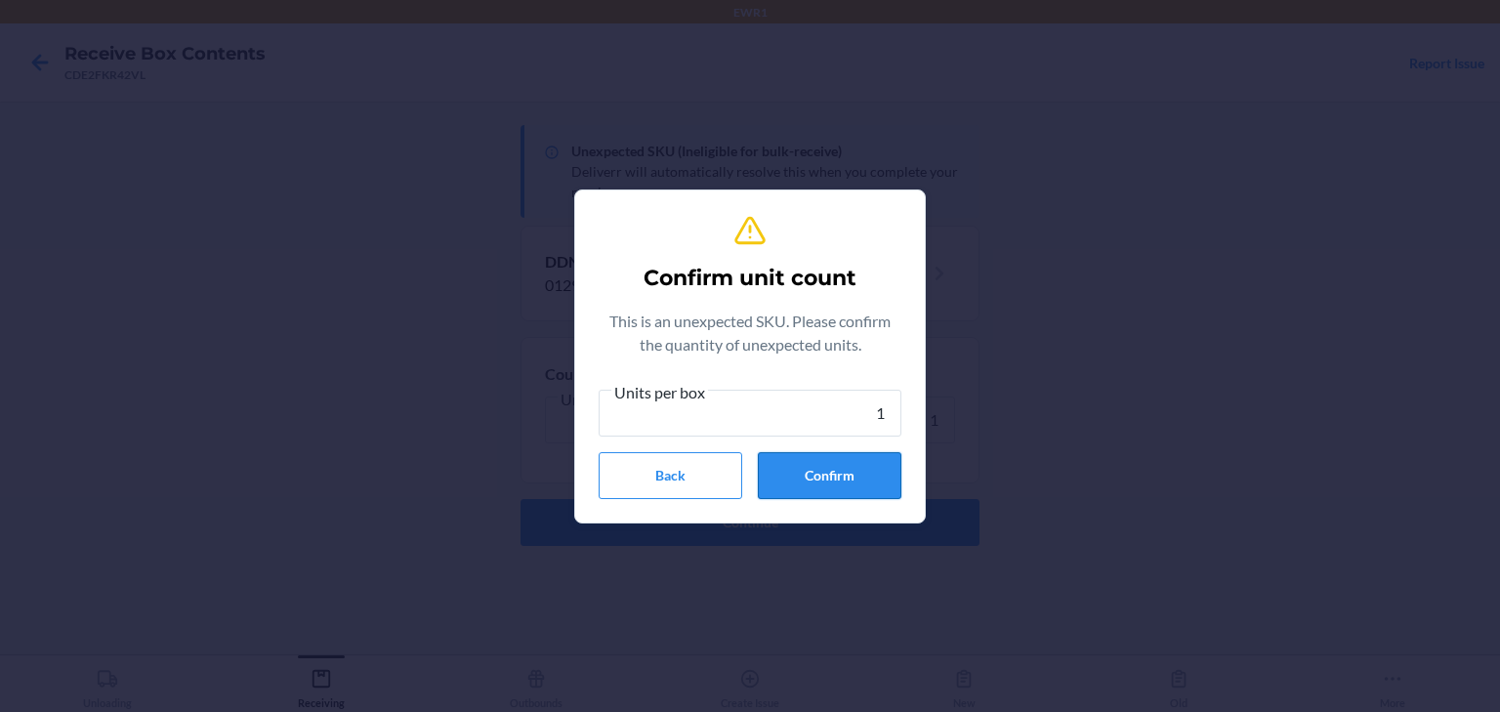
type input "1"
click at [800, 481] on button "Confirm" at bounding box center [830, 475] width 144 height 47
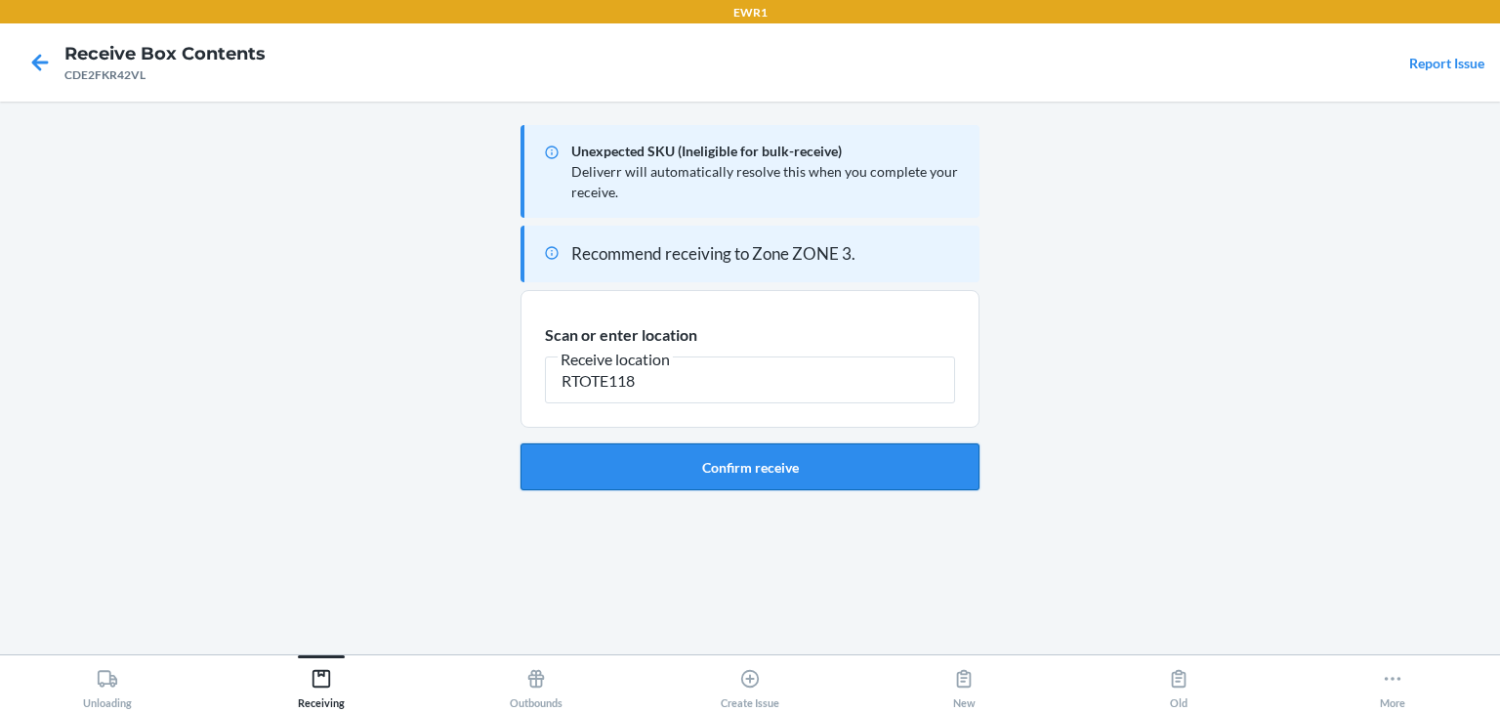
type input "RTOTE118"
click at [773, 454] on button "Confirm receive" at bounding box center [749, 466] width 459 height 47
